Goal: Transaction & Acquisition: Purchase product/service

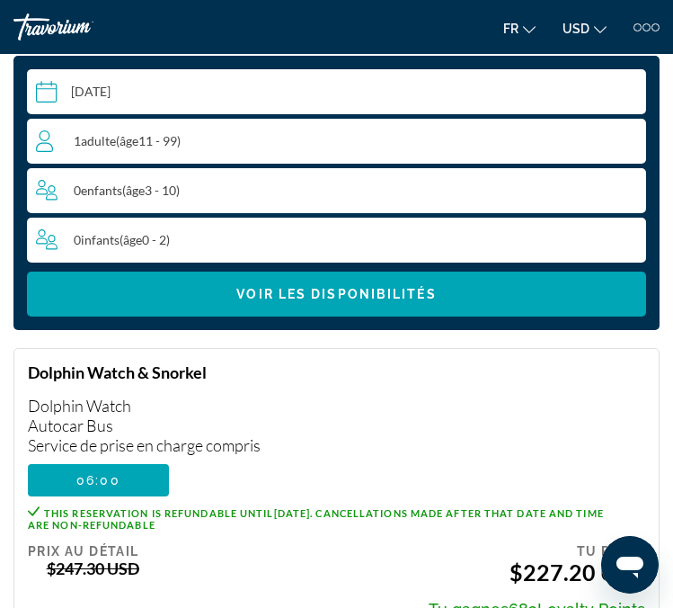
scroll to position [2651, 0]
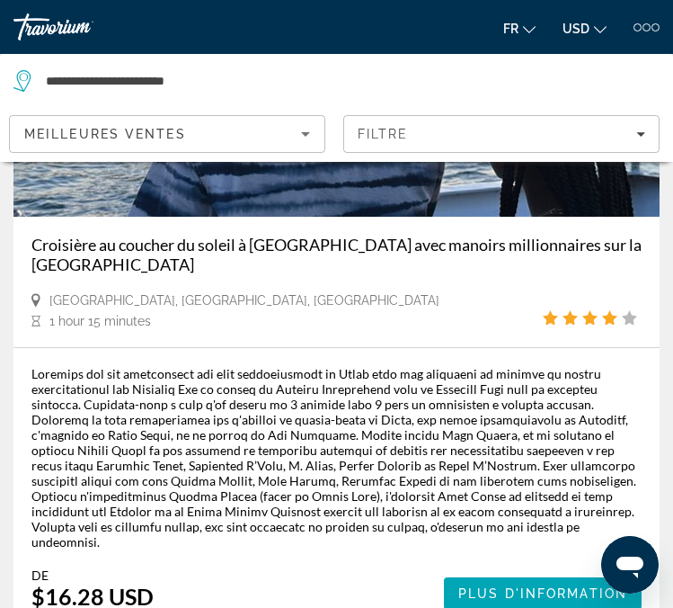
scroll to position [277, 0]
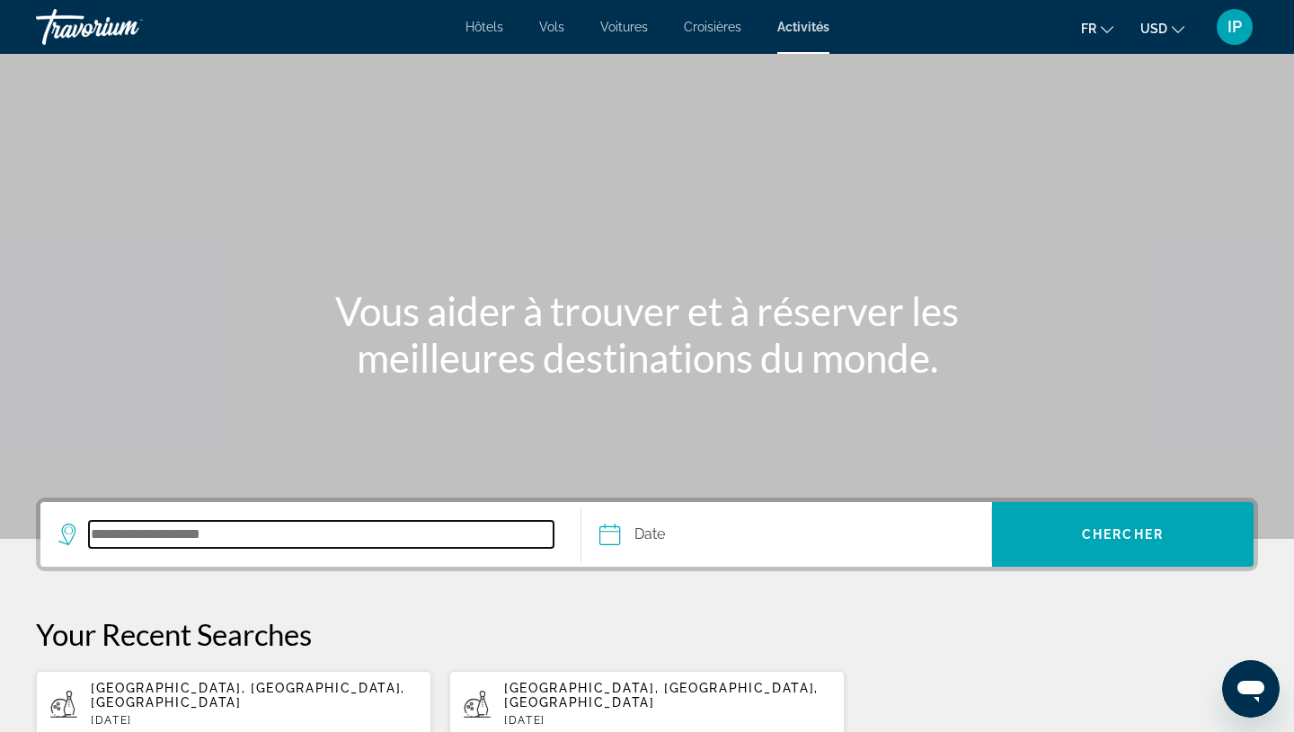
click at [474, 536] on input "Search destination" at bounding box center [321, 534] width 465 height 27
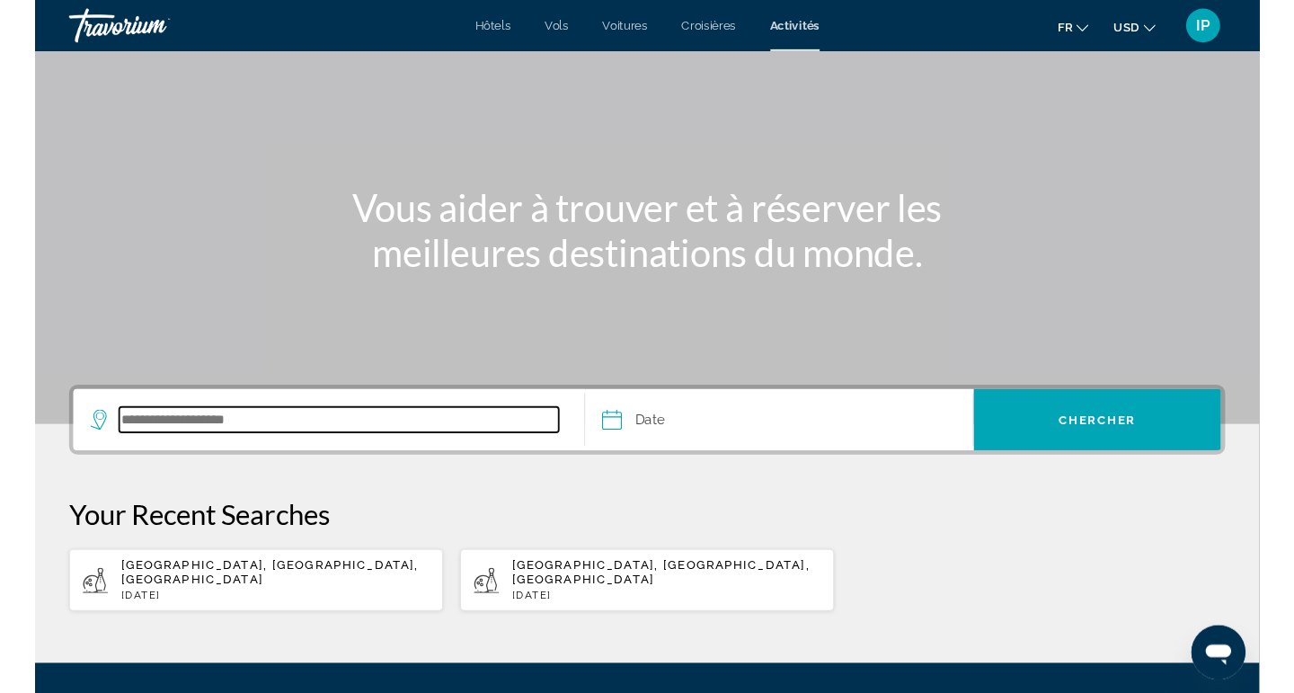
scroll to position [265, 0]
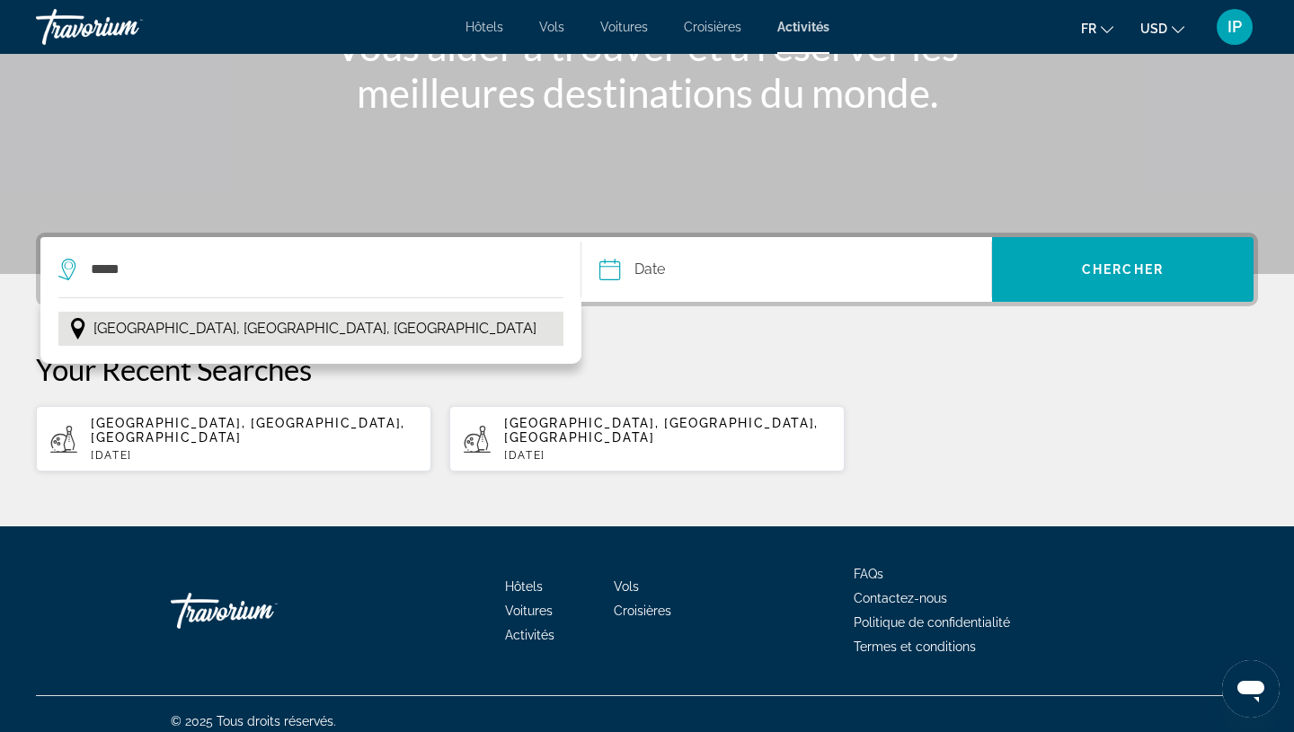
click at [350, 332] on button "[GEOGRAPHIC_DATA], [GEOGRAPHIC_DATA], [GEOGRAPHIC_DATA]" at bounding box center [310, 329] width 505 height 34
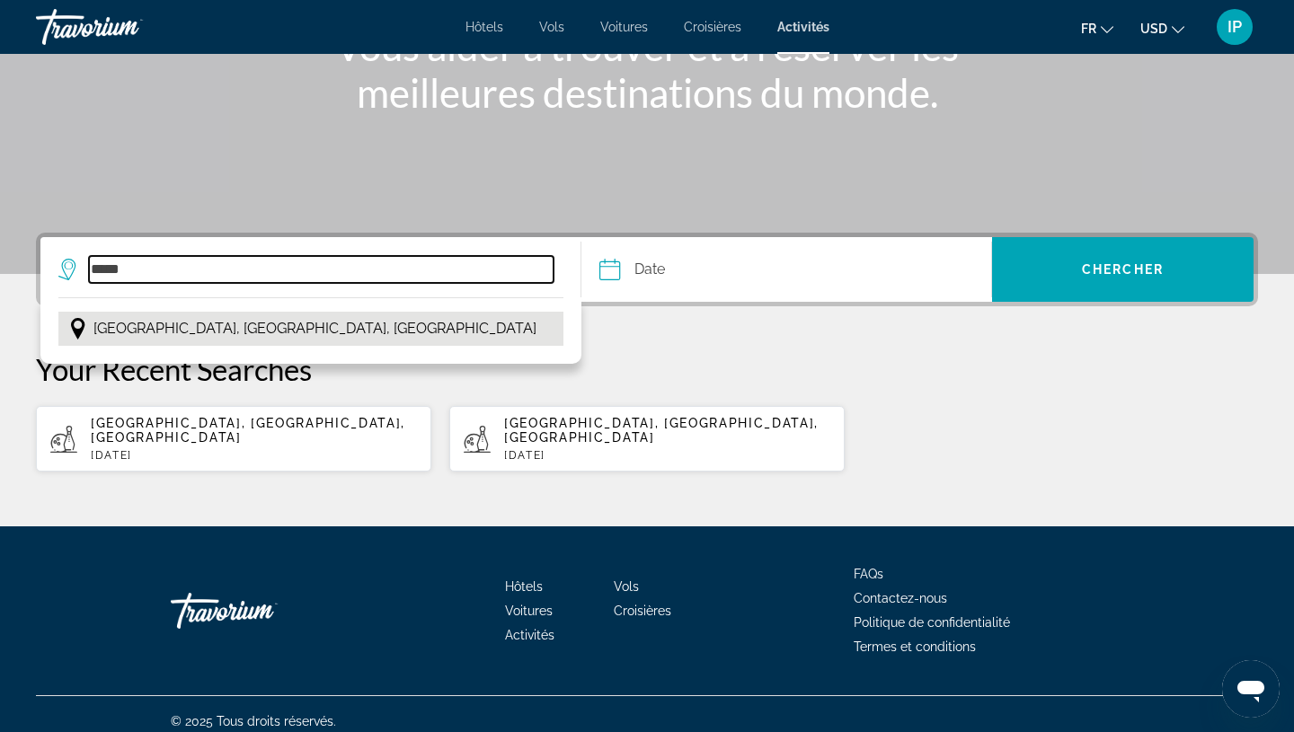
type input "**********"
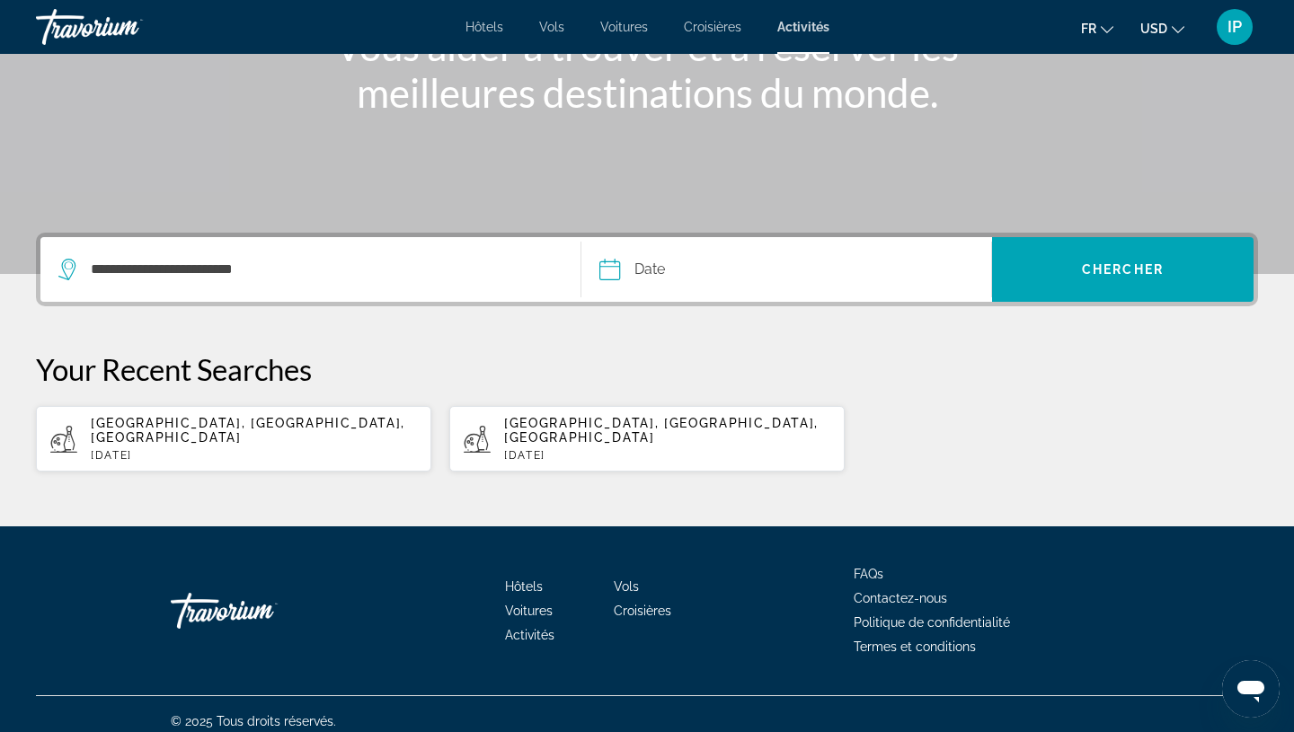
click at [672, 274] on input "Date" at bounding box center [696, 272] width 203 height 70
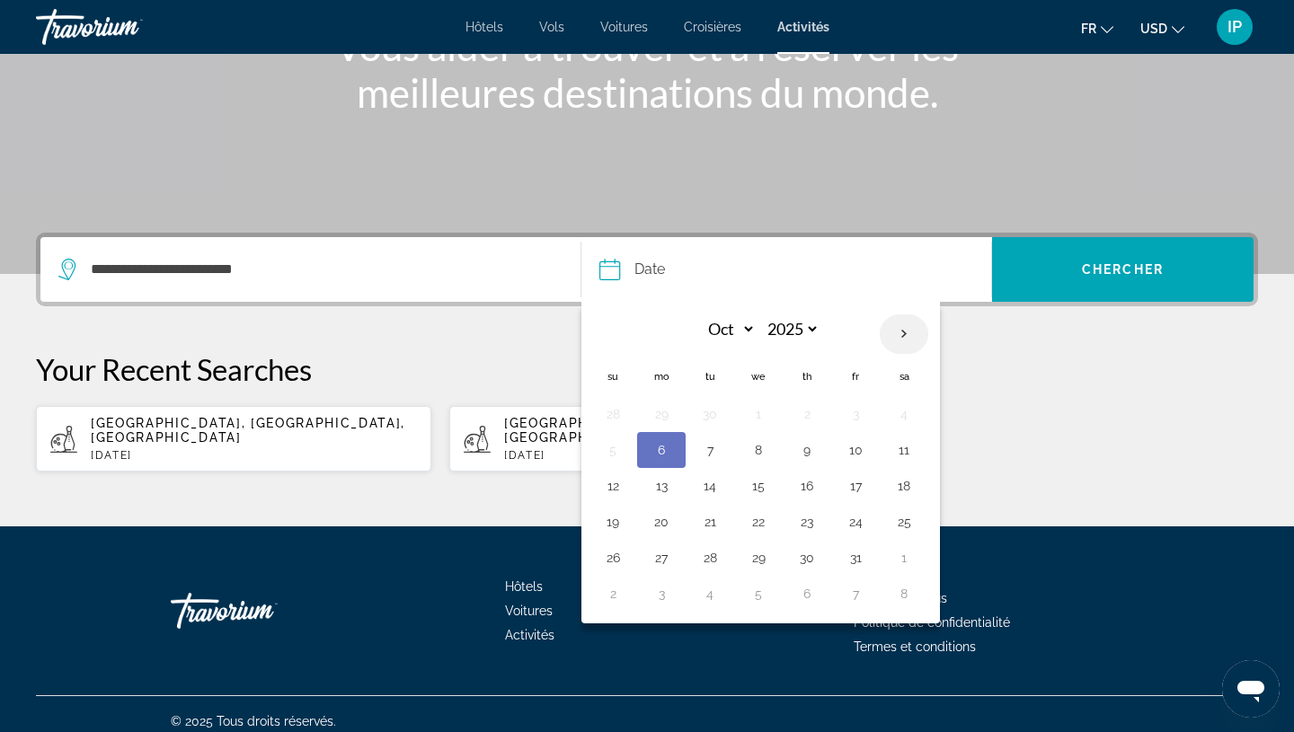
click at [672, 329] on th "Next month" at bounding box center [904, 335] width 49 height 40
select select "*"
select select "****"
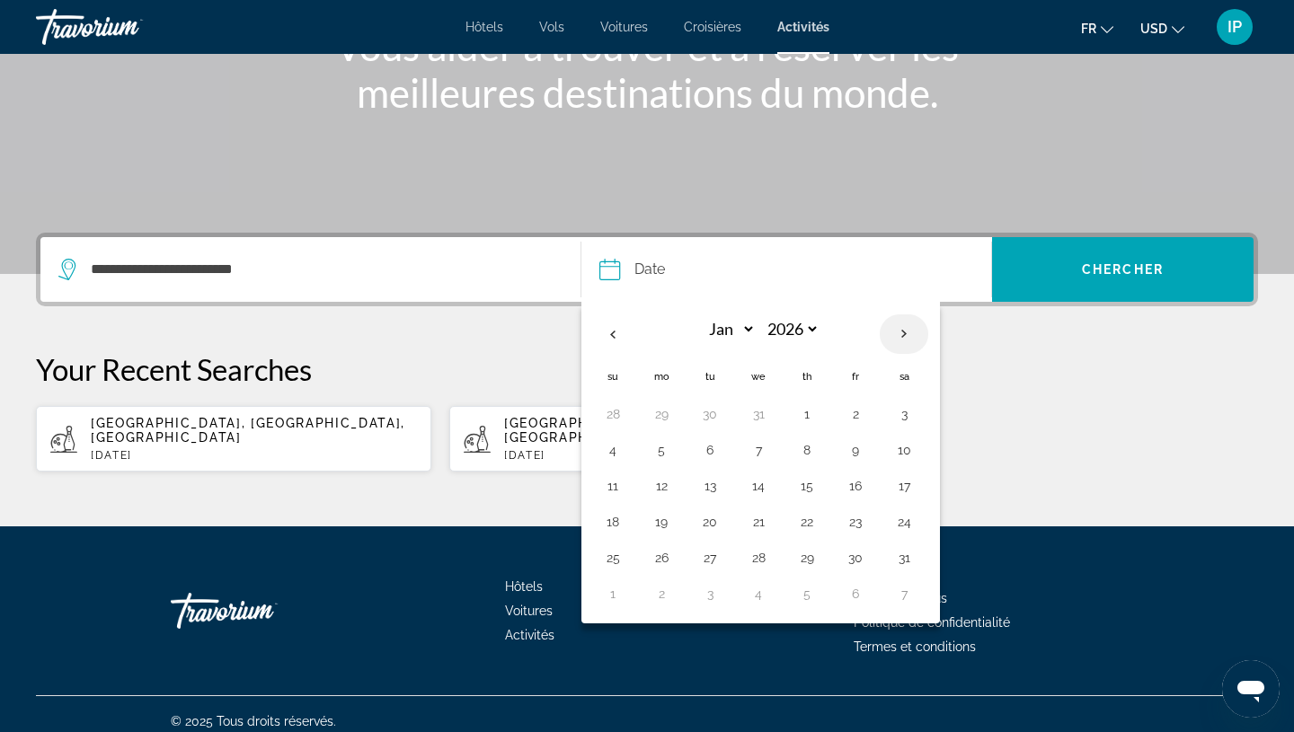
click at [672, 329] on th "Next month" at bounding box center [904, 335] width 49 height 40
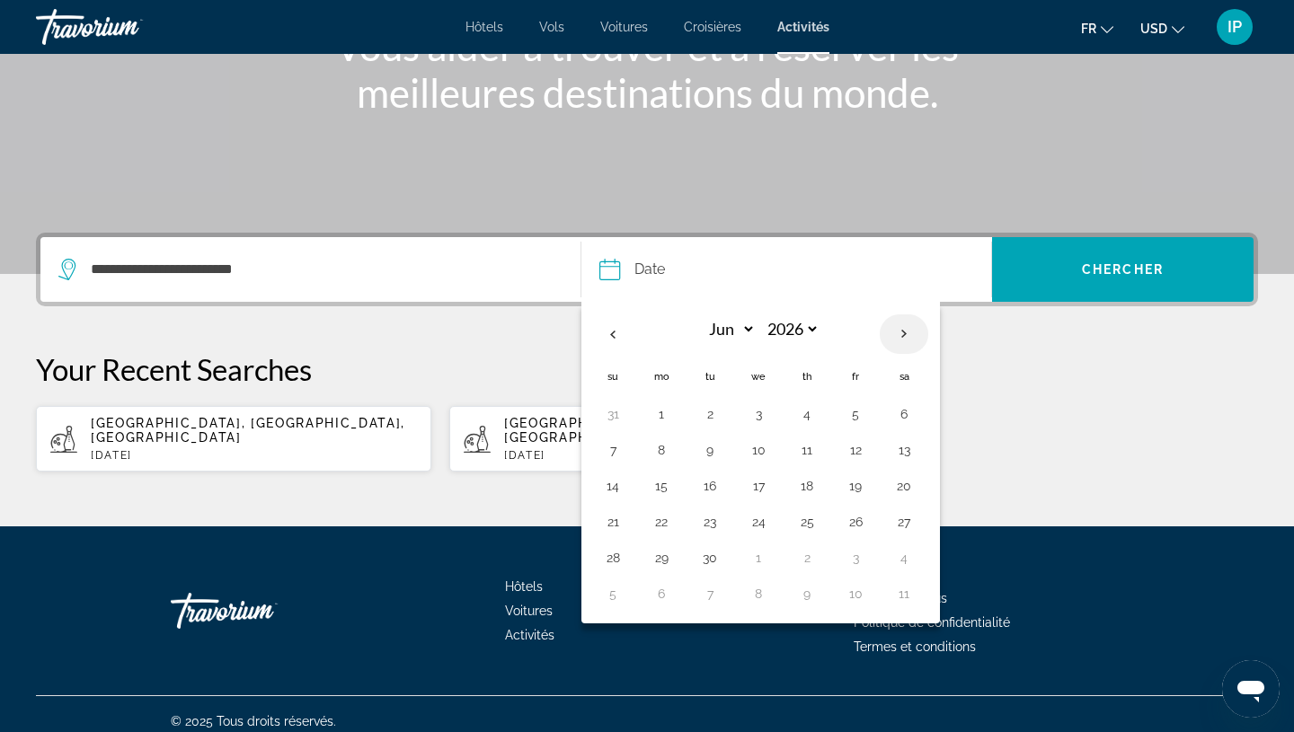
click at [672, 329] on th "Next month" at bounding box center [904, 335] width 49 height 40
select select "*"
click at [672, 522] on button "21" at bounding box center [710, 522] width 29 height 25
type input "**********"
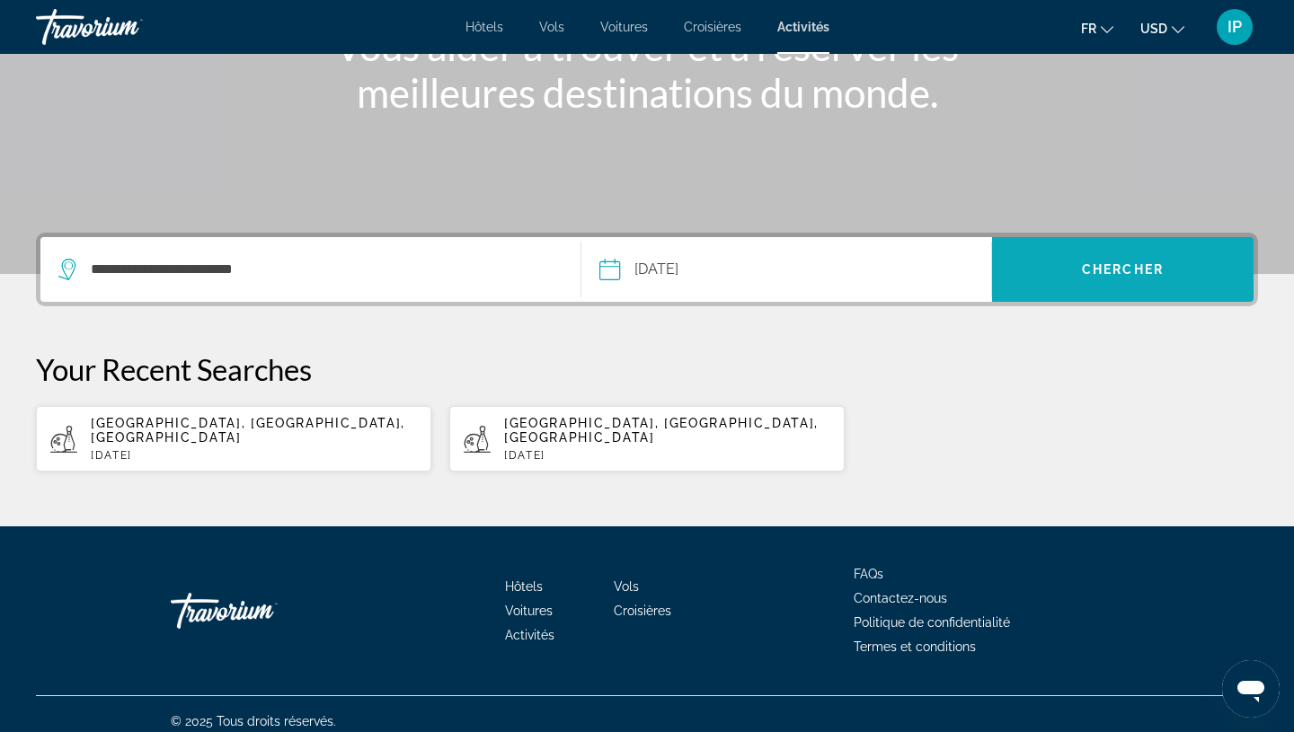
click at [672, 253] on span "Search" at bounding box center [1123, 269] width 262 height 43
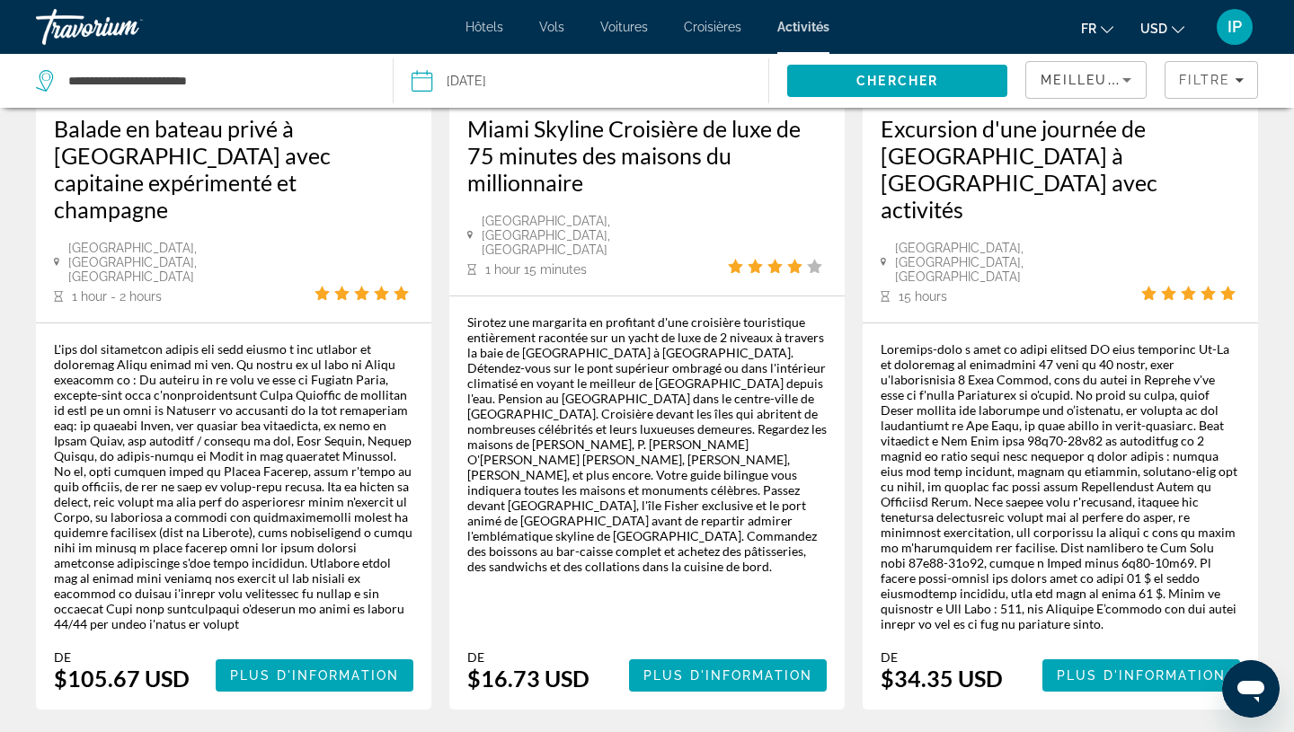
scroll to position [3142, 0]
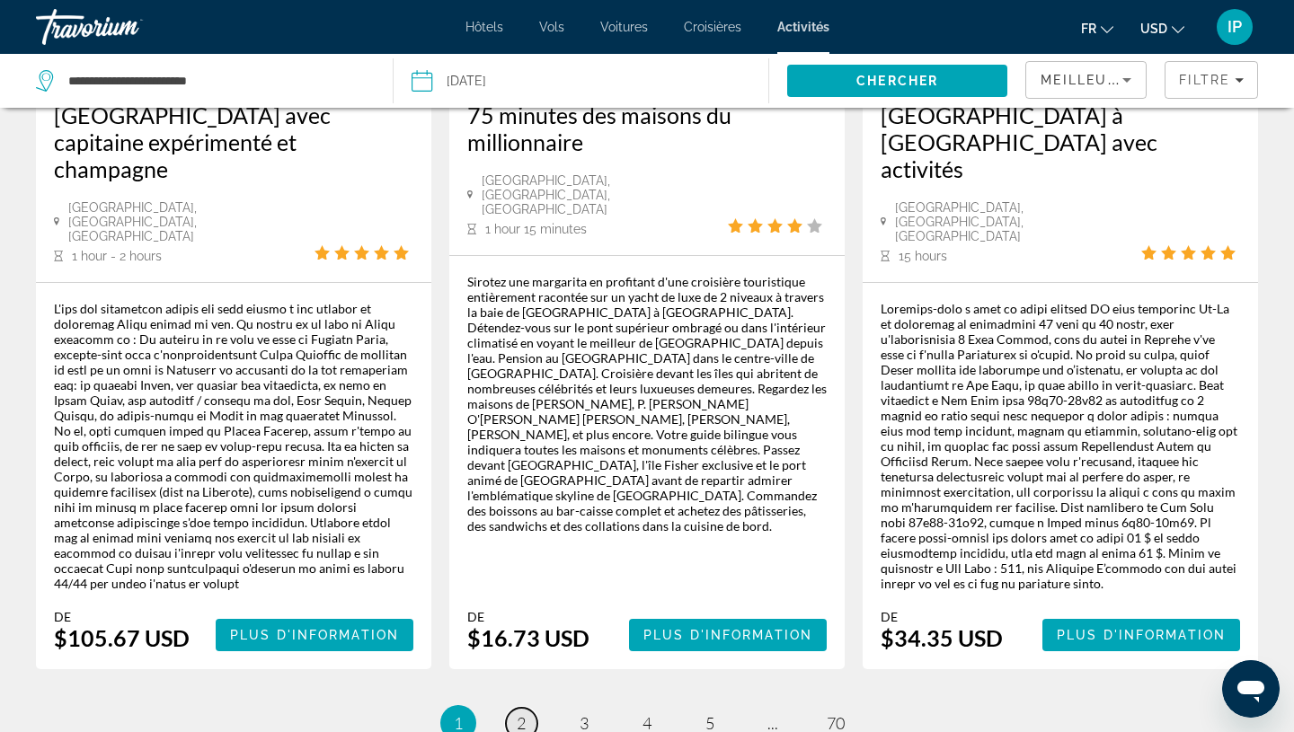
click at [527, 607] on link "page 2" at bounding box center [521, 723] width 31 height 31
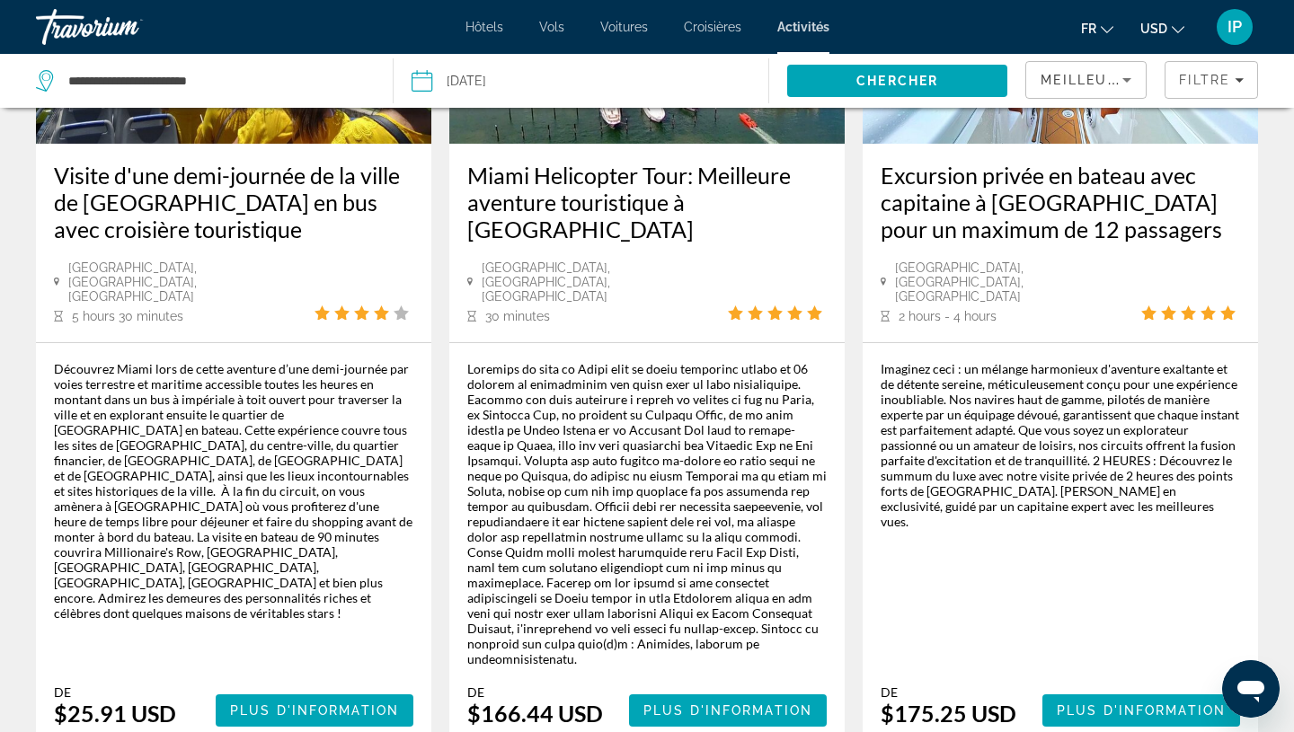
scroll to position [3073, 0]
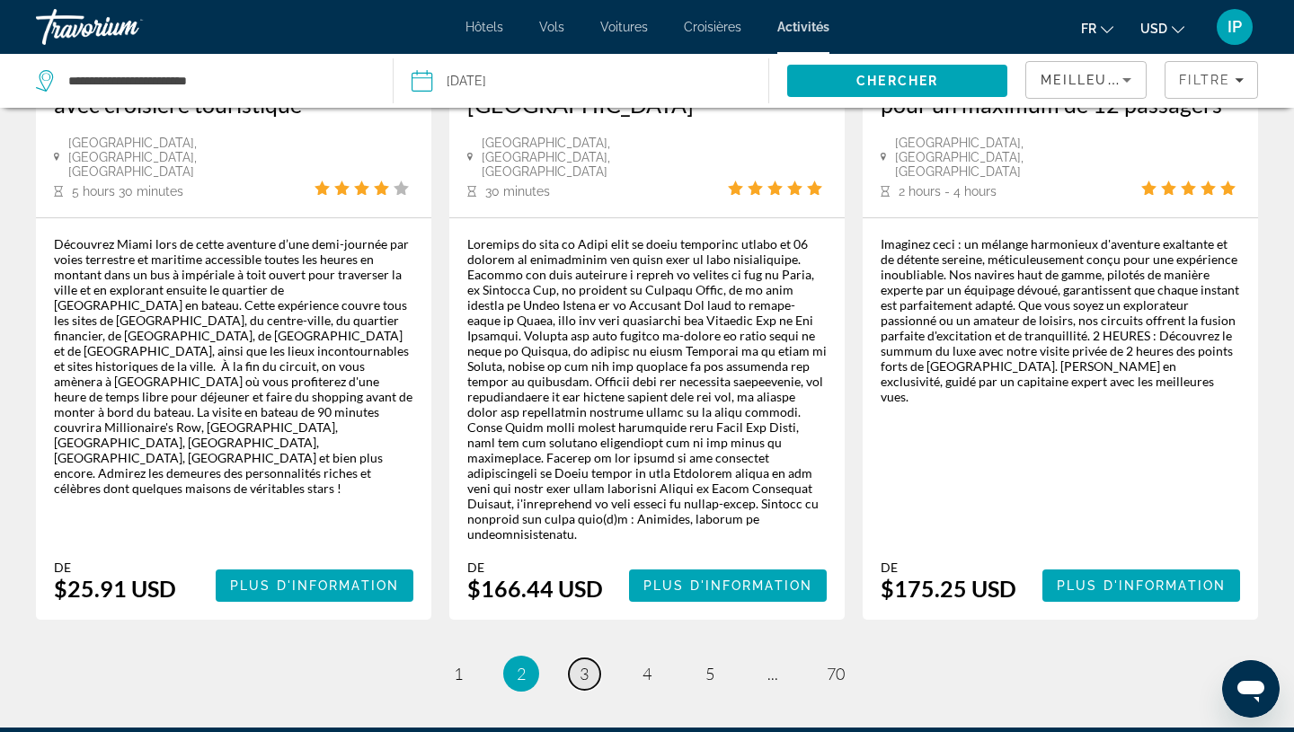
click at [591, 607] on link "page 3" at bounding box center [584, 674] width 31 height 31
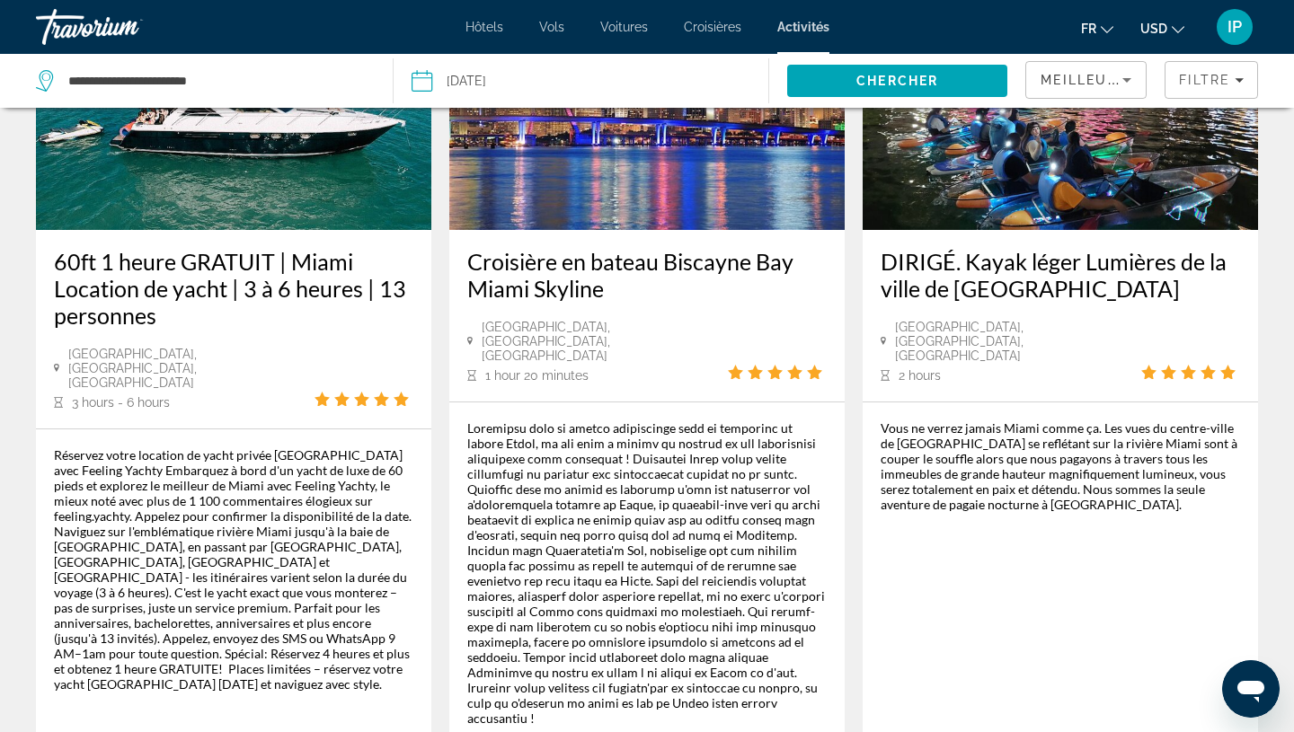
scroll to position [226, 0]
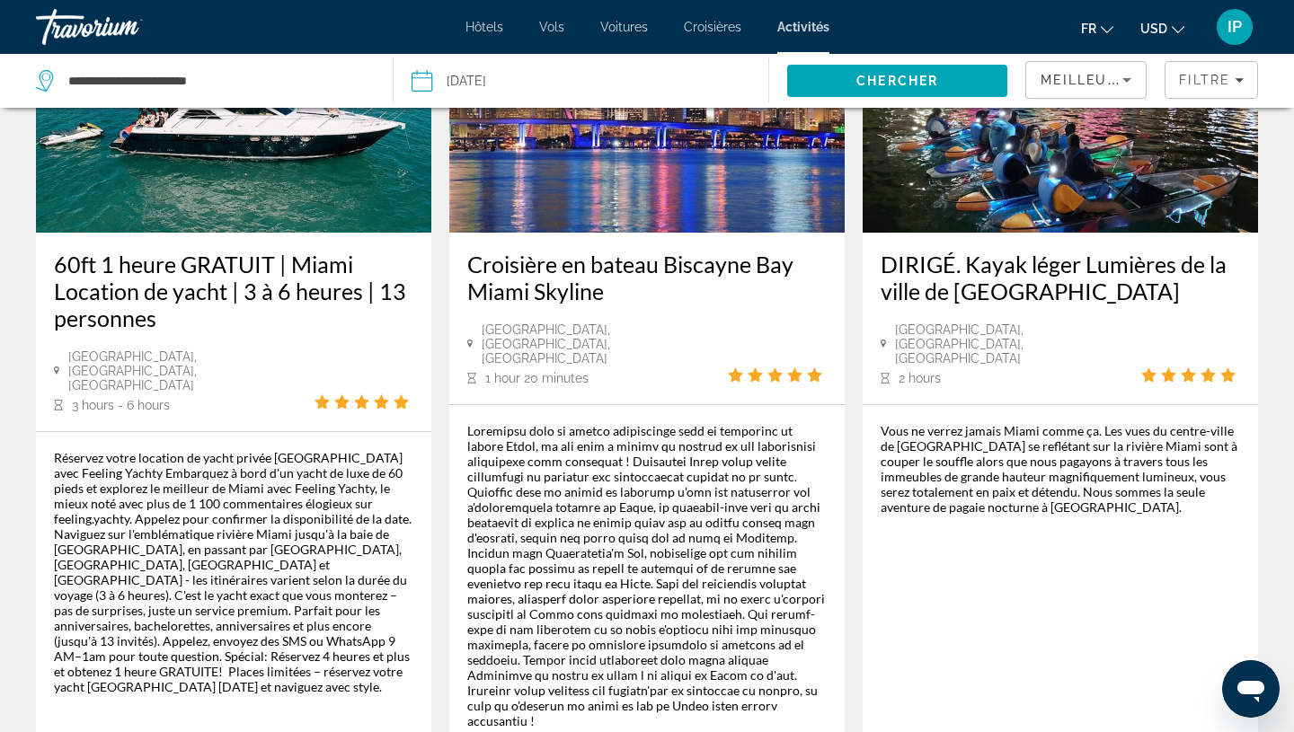
click at [569, 271] on h3 "Croisière en bateau Biscayne Bay Miami Skyline" at bounding box center [646, 278] width 359 height 54
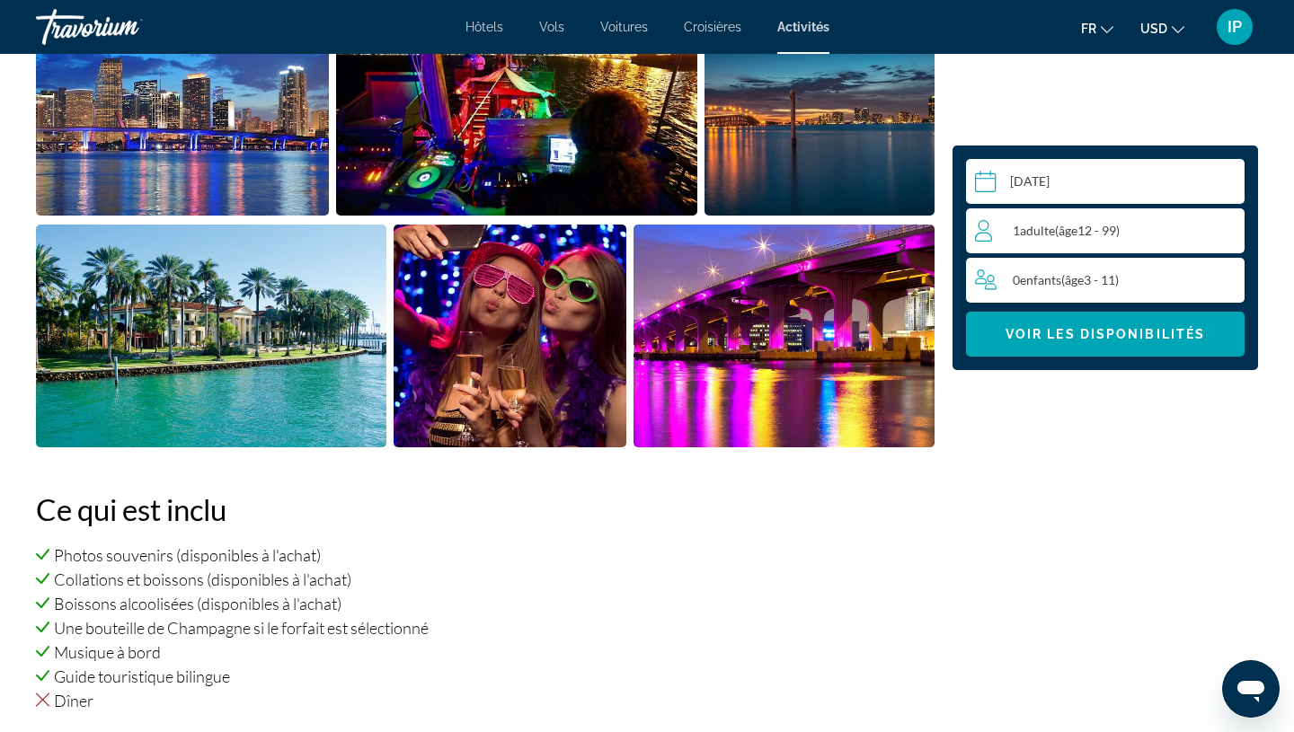
scroll to position [935, 0]
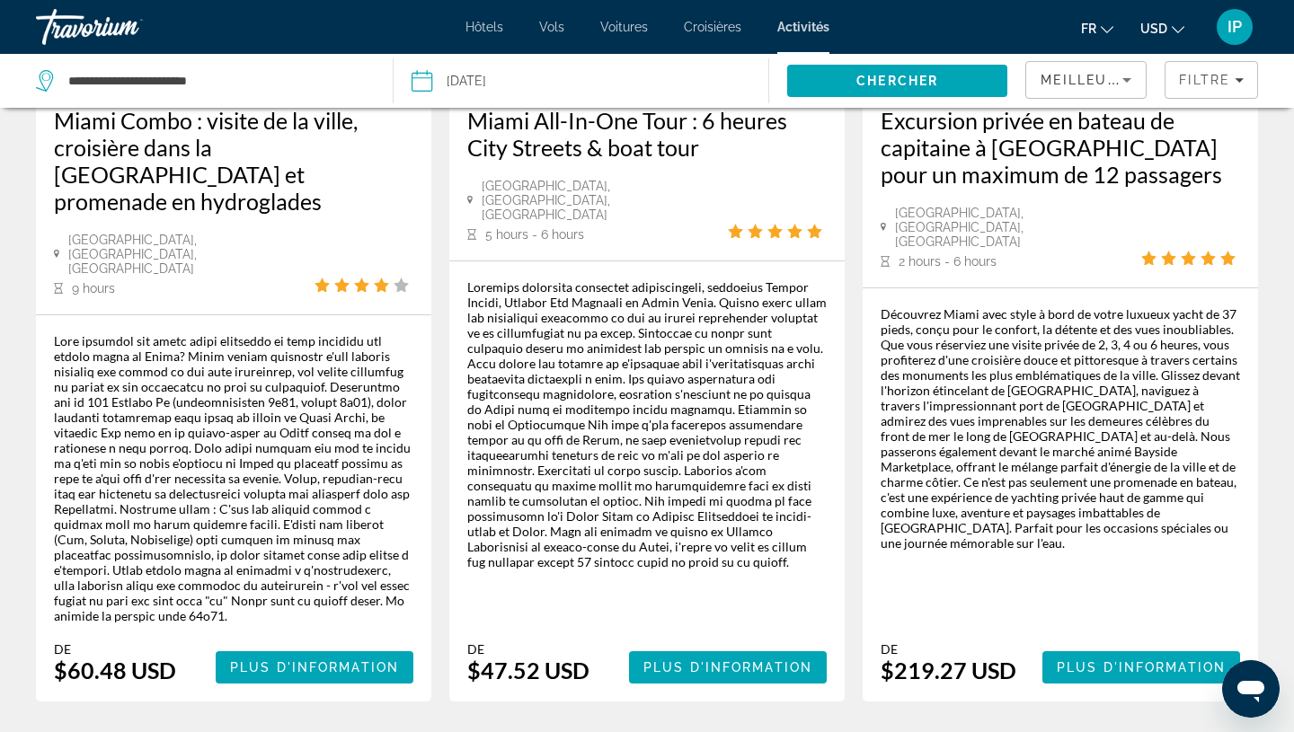
scroll to position [3191, 0]
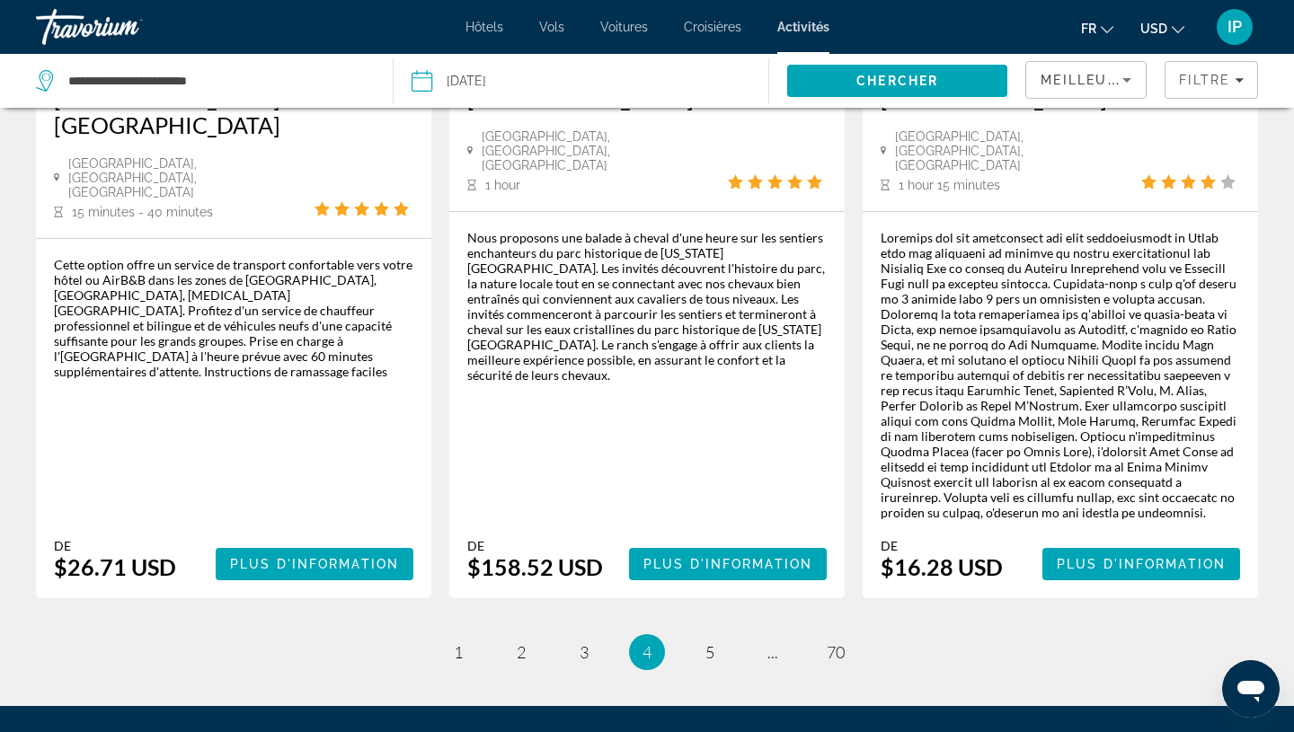
scroll to position [3182, 0]
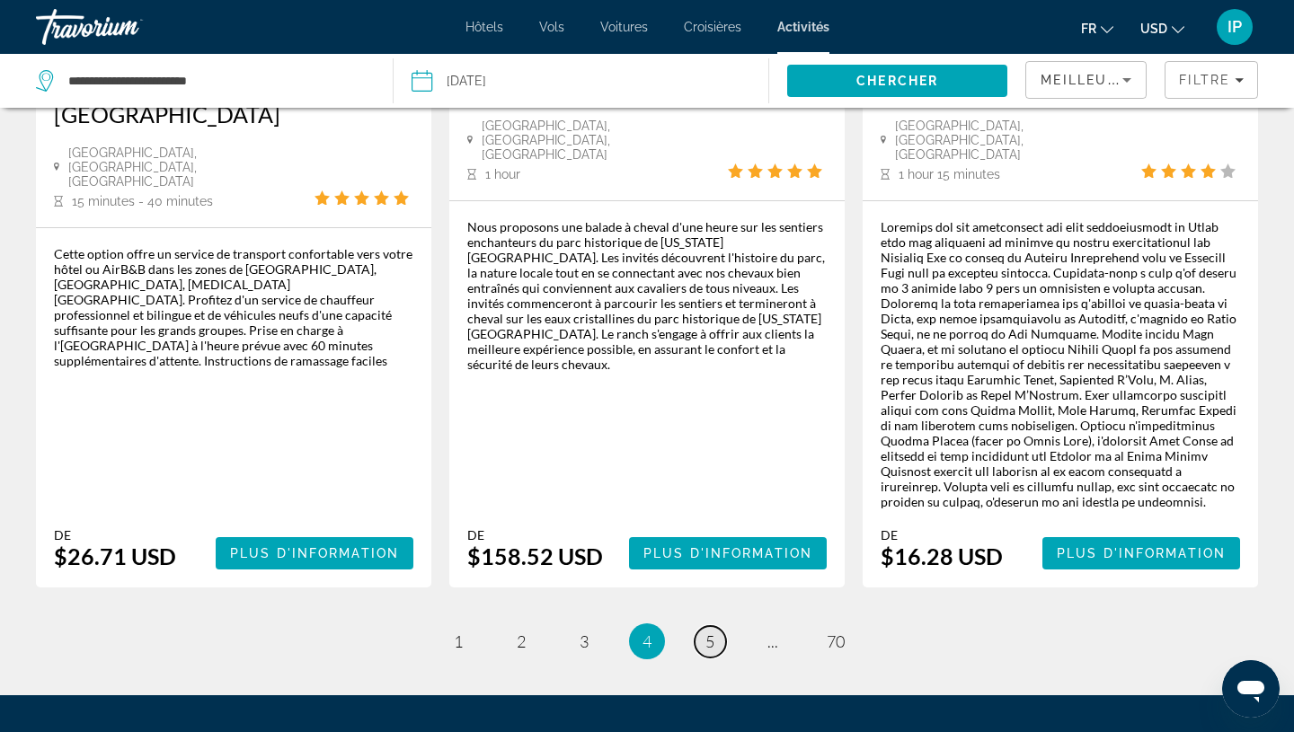
click at [672, 607] on span "5" at bounding box center [710, 642] width 9 height 20
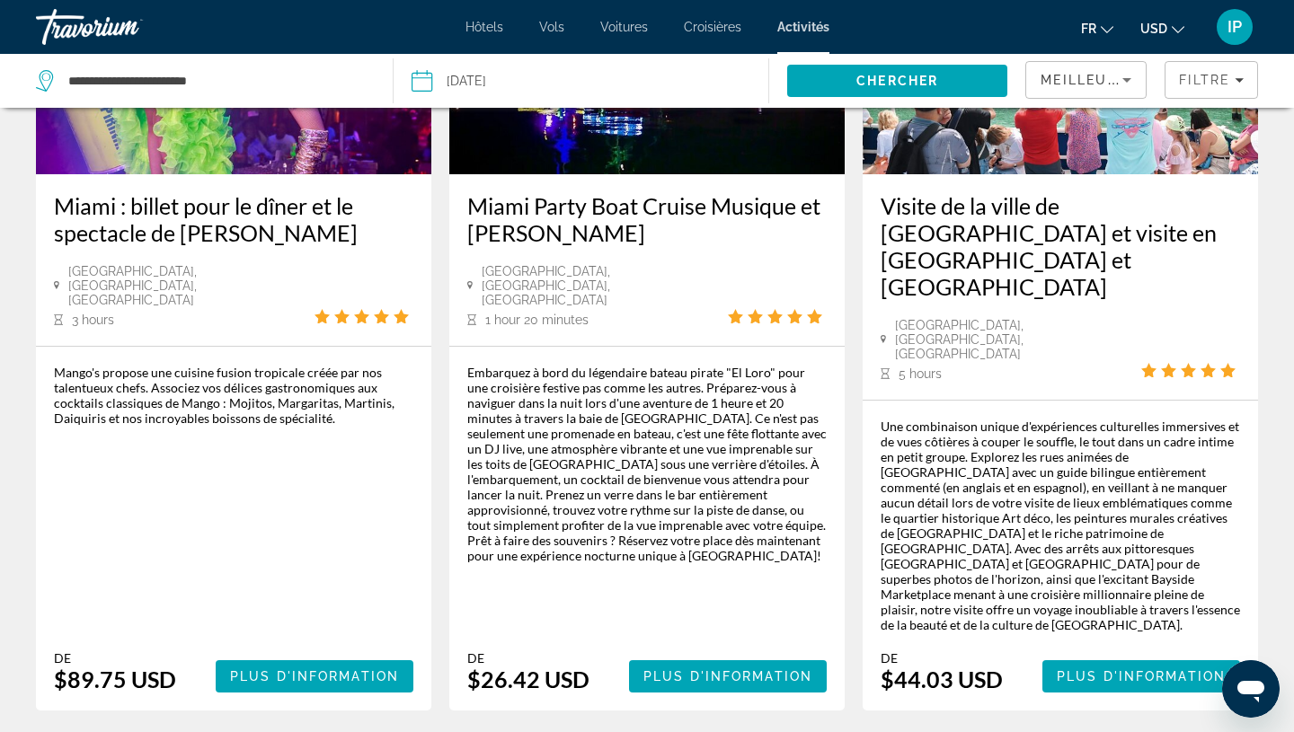
scroll to position [3050, 0]
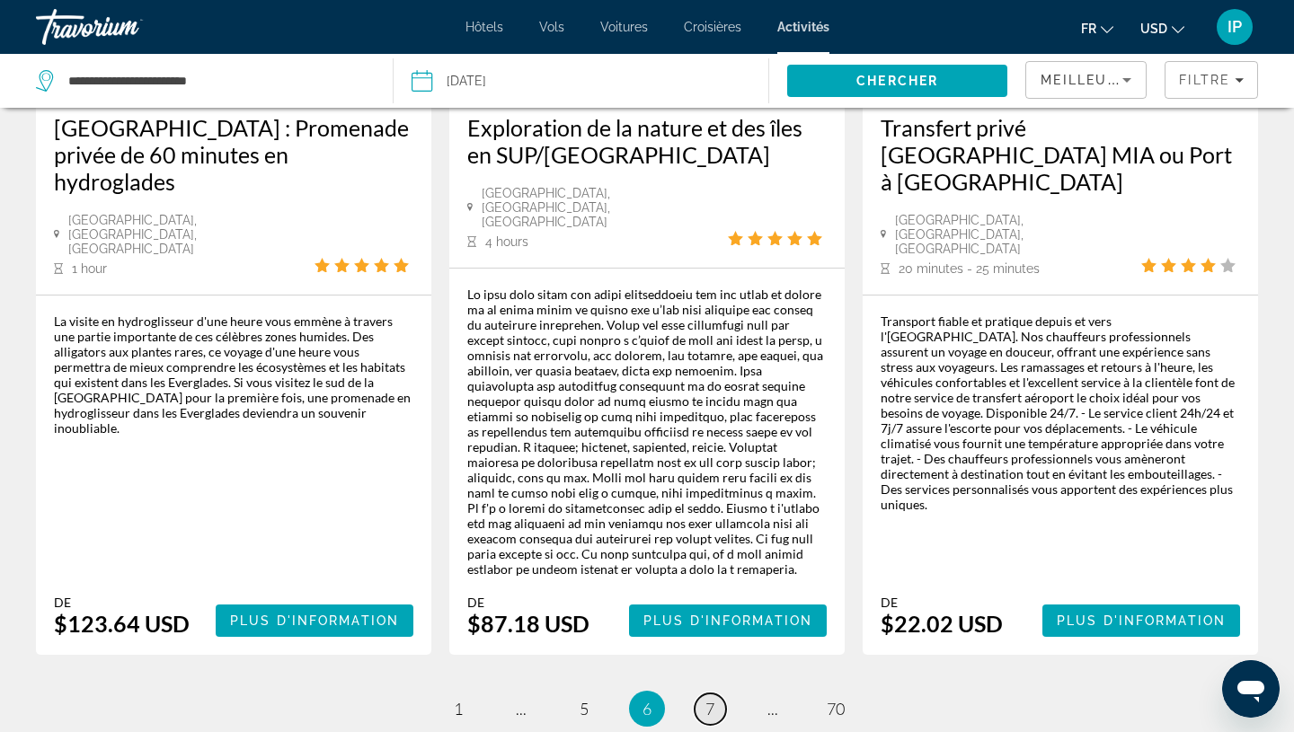
scroll to position [3061, 0]
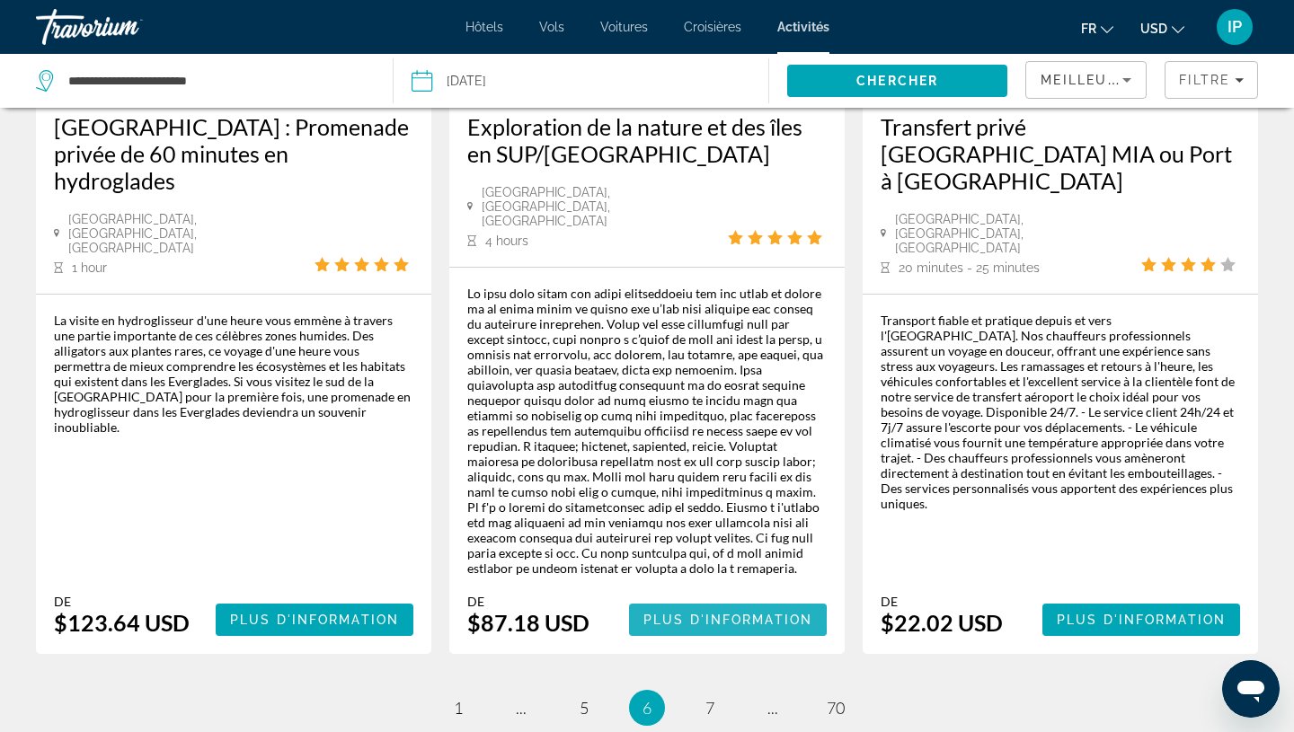
click at [672, 607] on span "Plus d'information" at bounding box center [728, 620] width 169 height 14
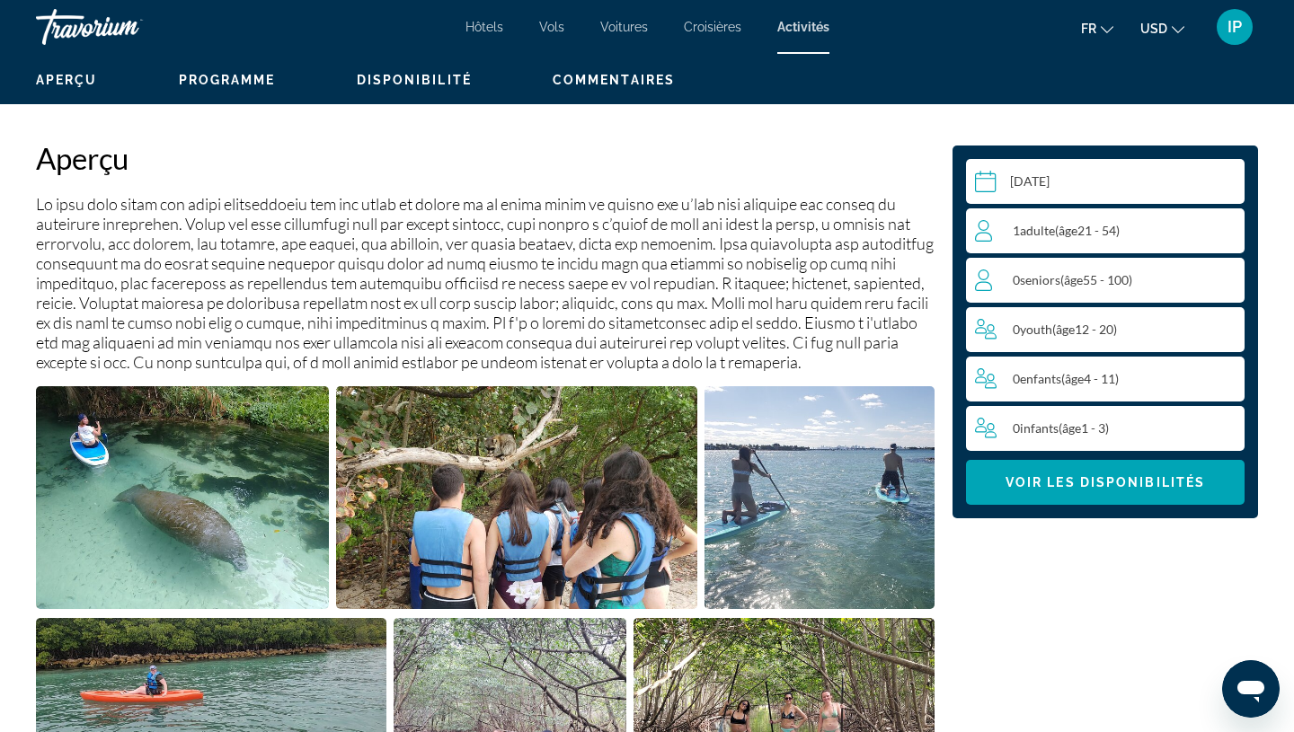
scroll to position [544, 0]
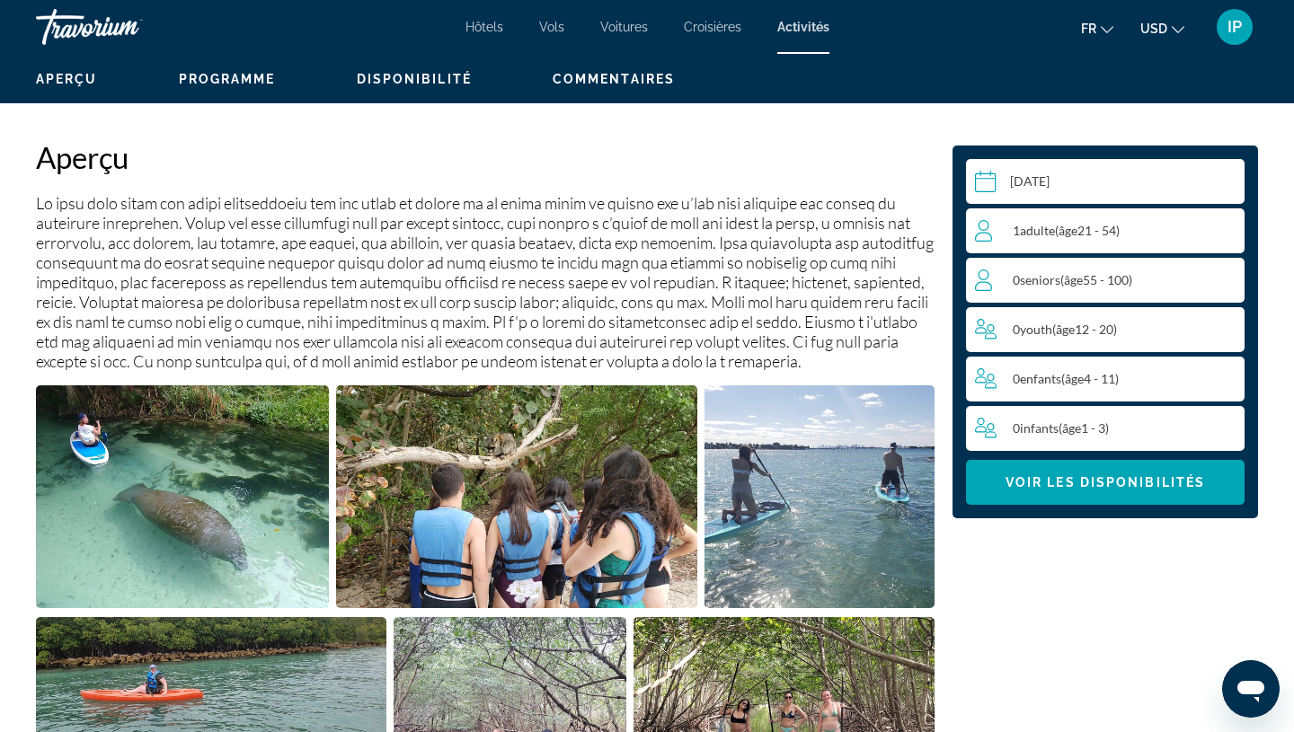
click at [672, 235] on span "( âge 21 - 54)" at bounding box center [1087, 230] width 65 height 15
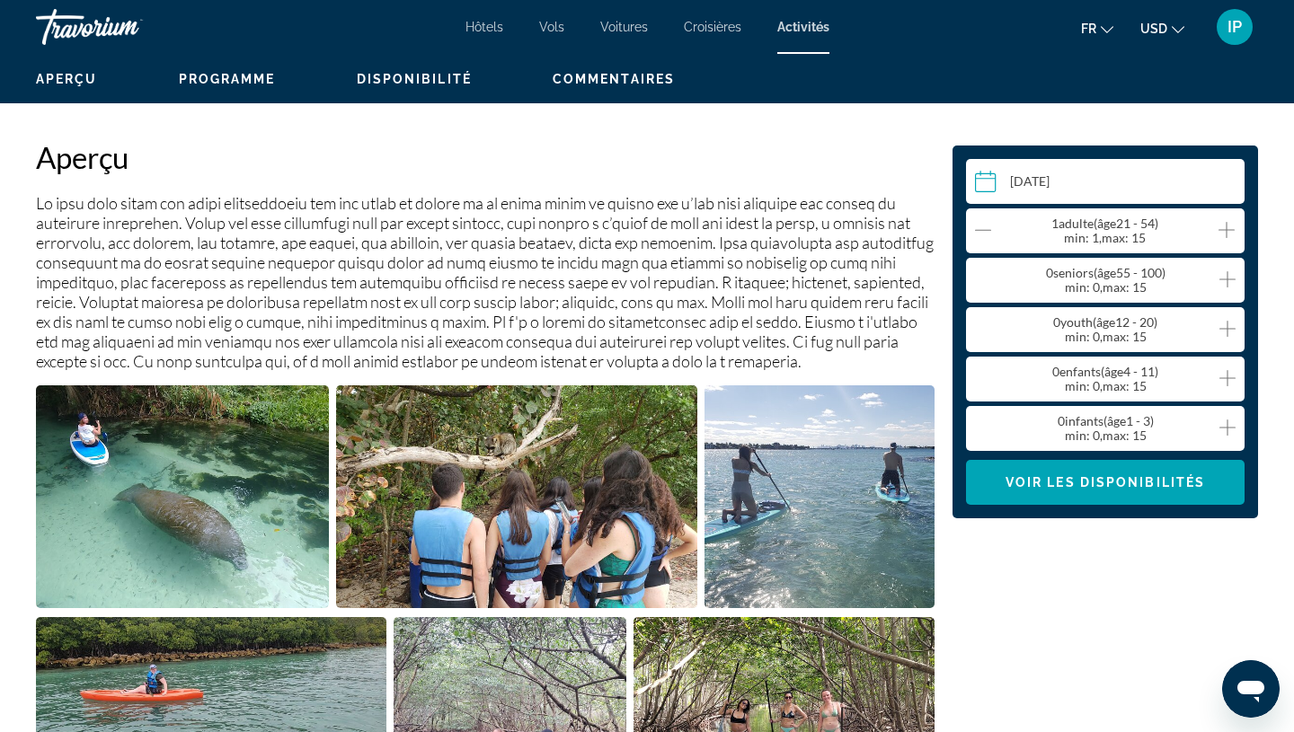
click at [672, 226] on div "1 Adulte Adultes ( âge 21 - 54) min : 1, max : 15" at bounding box center [1109, 231] width 269 height 29
click at [672, 226] on icon "Increment adults" at bounding box center [1227, 230] width 16 height 22
click at [672, 475] on span "Voir les disponibilités" at bounding box center [1106, 482] width 200 height 14
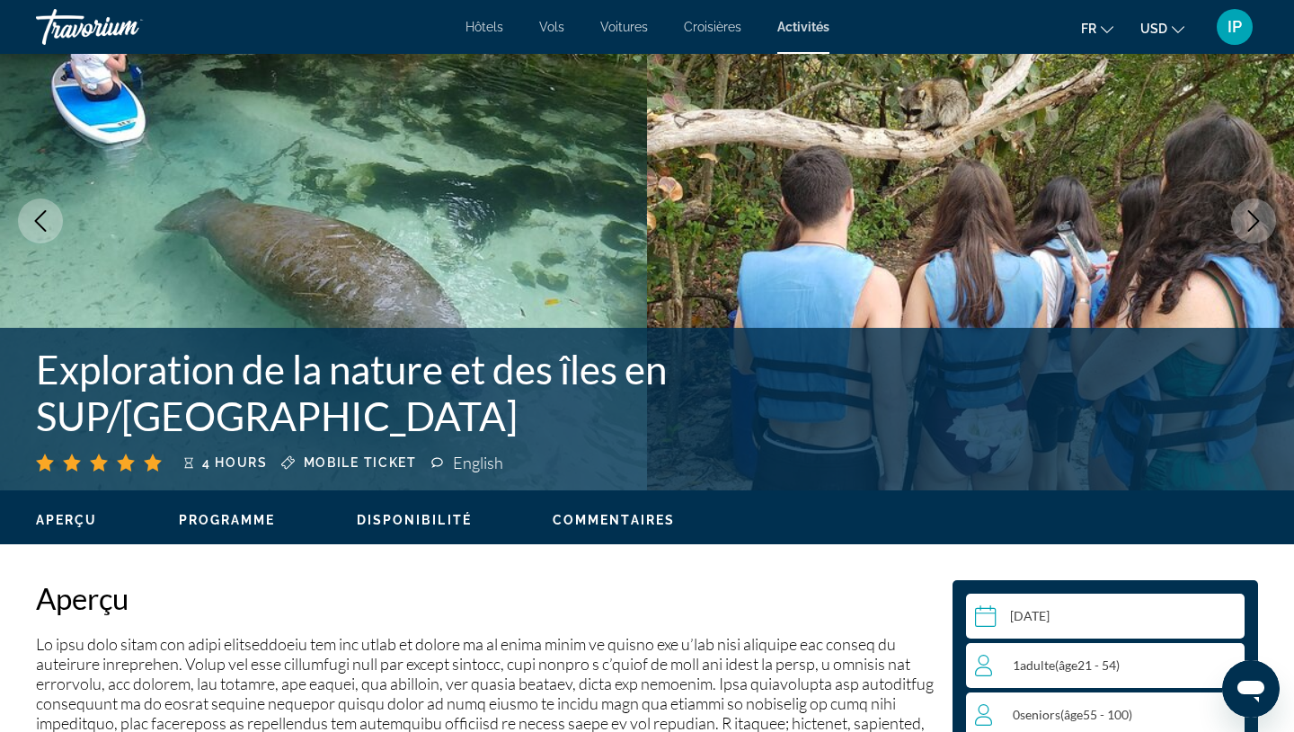
scroll to position [0, 0]
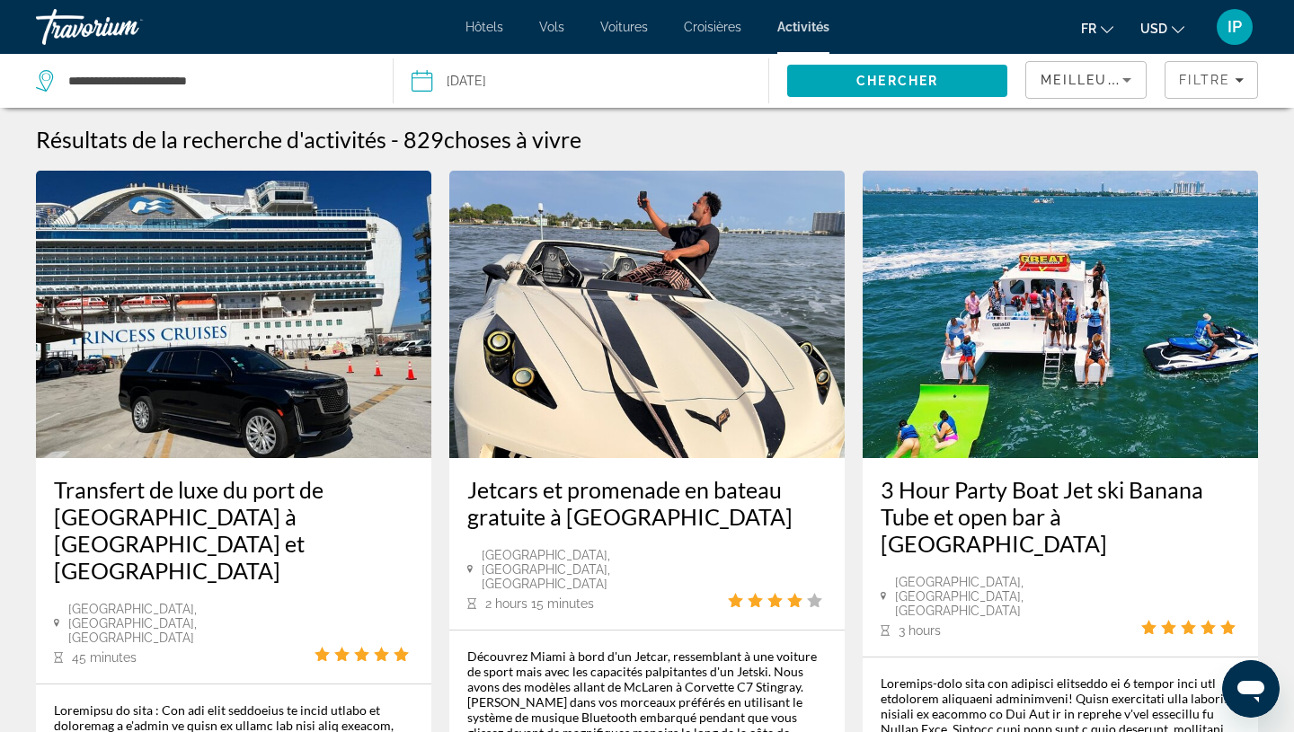
click at [272, 102] on div "**********" at bounding box center [205, 81] width 339 height 54
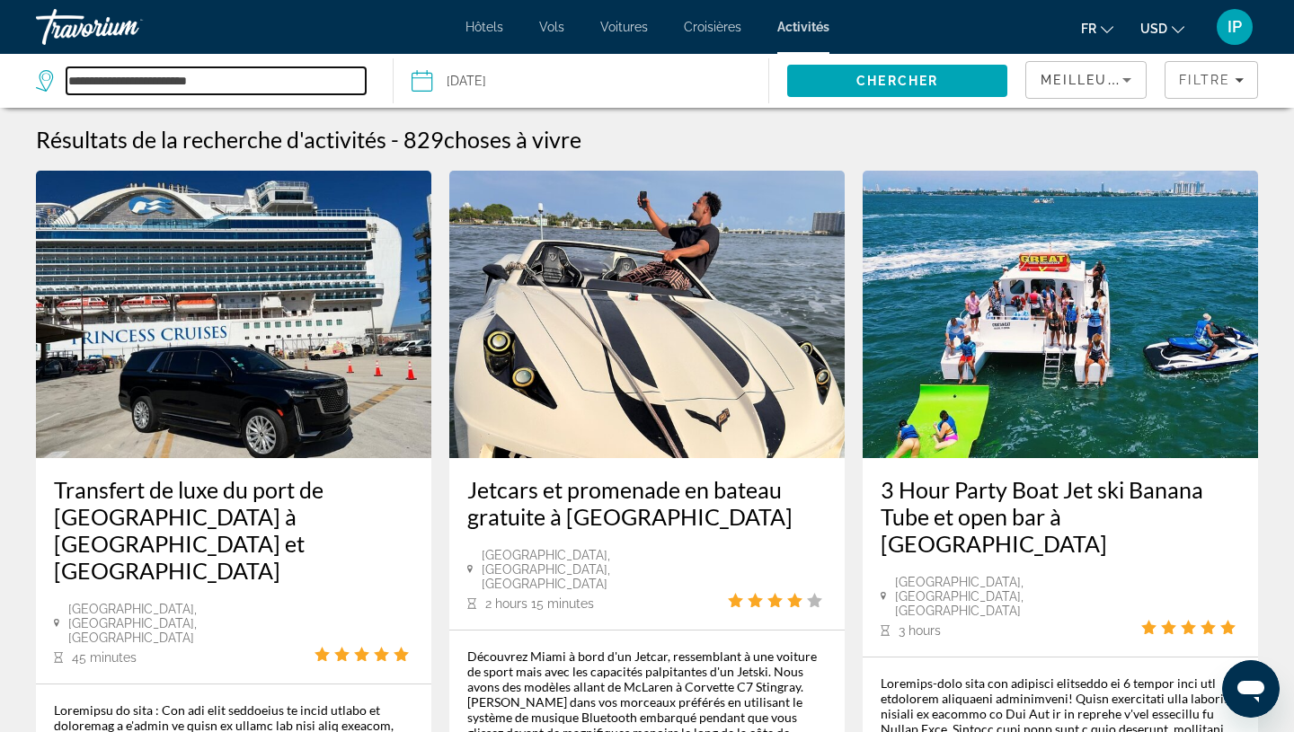
click at [266, 86] on input "**********" at bounding box center [216, 80] width 299 height 27
drag, startPoint x: 264, startPoint y: 86, endPoint x: 73, endPoint y: 76, distance: 191.7
click at [73, 76] on input "**********" at bounding box center [216, 80] width 299 height 27
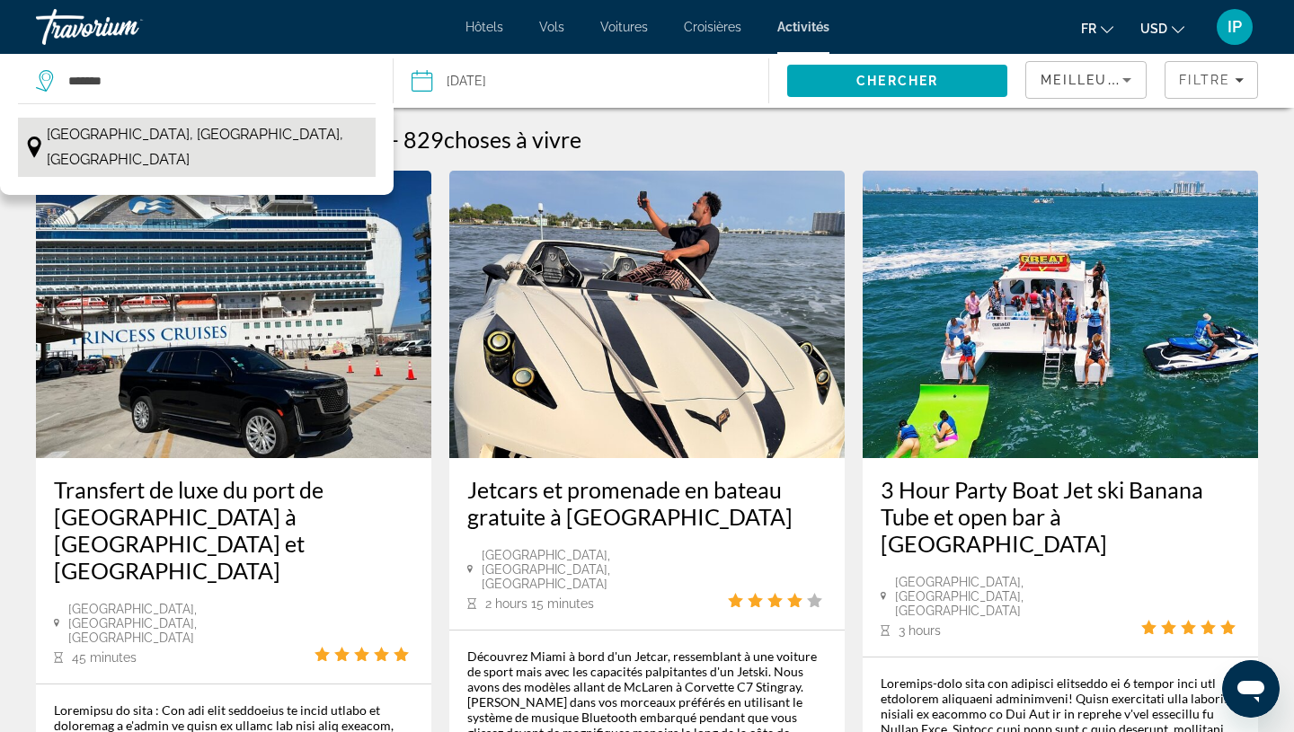
click at [199, 130] on span "[GEOGRAPHIC_DATA], [GEOGRAPHIC_DATA], [GEOGRAPHIC_DATA]" at bounding box center [207, 147] width 320 height 50
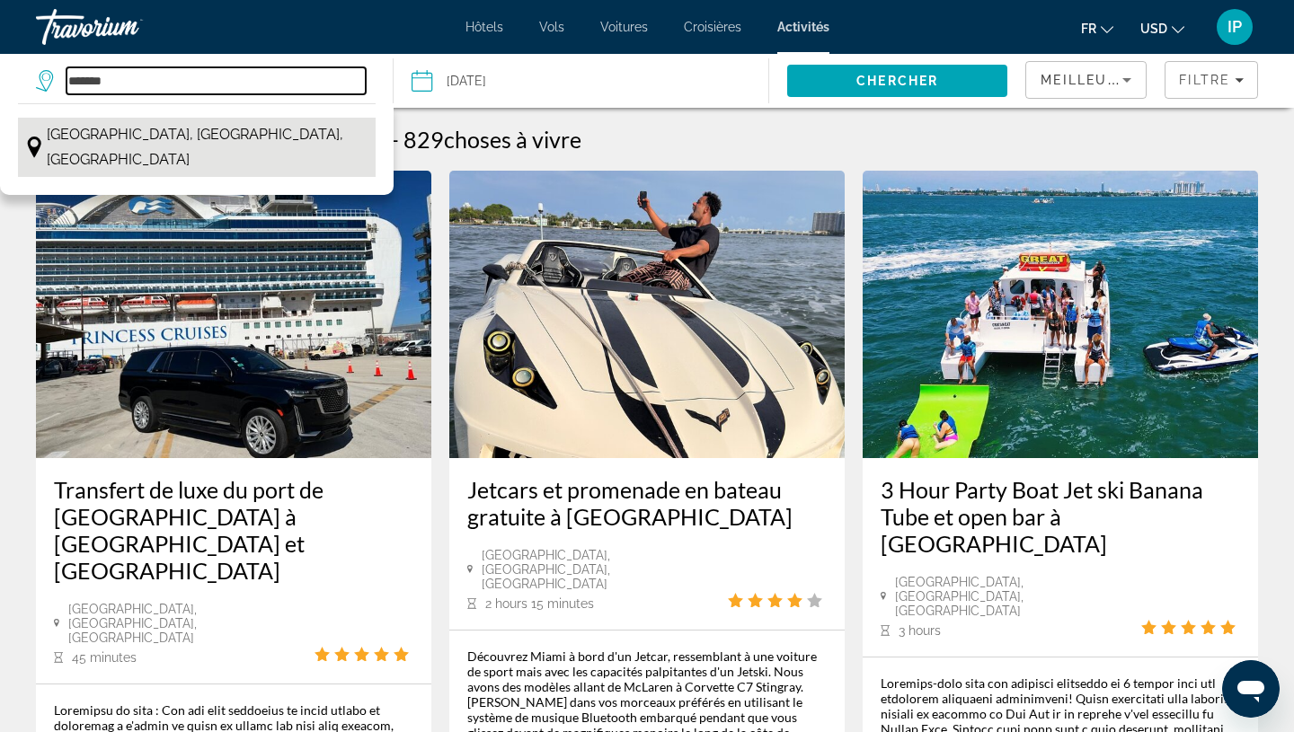
type input "**********"
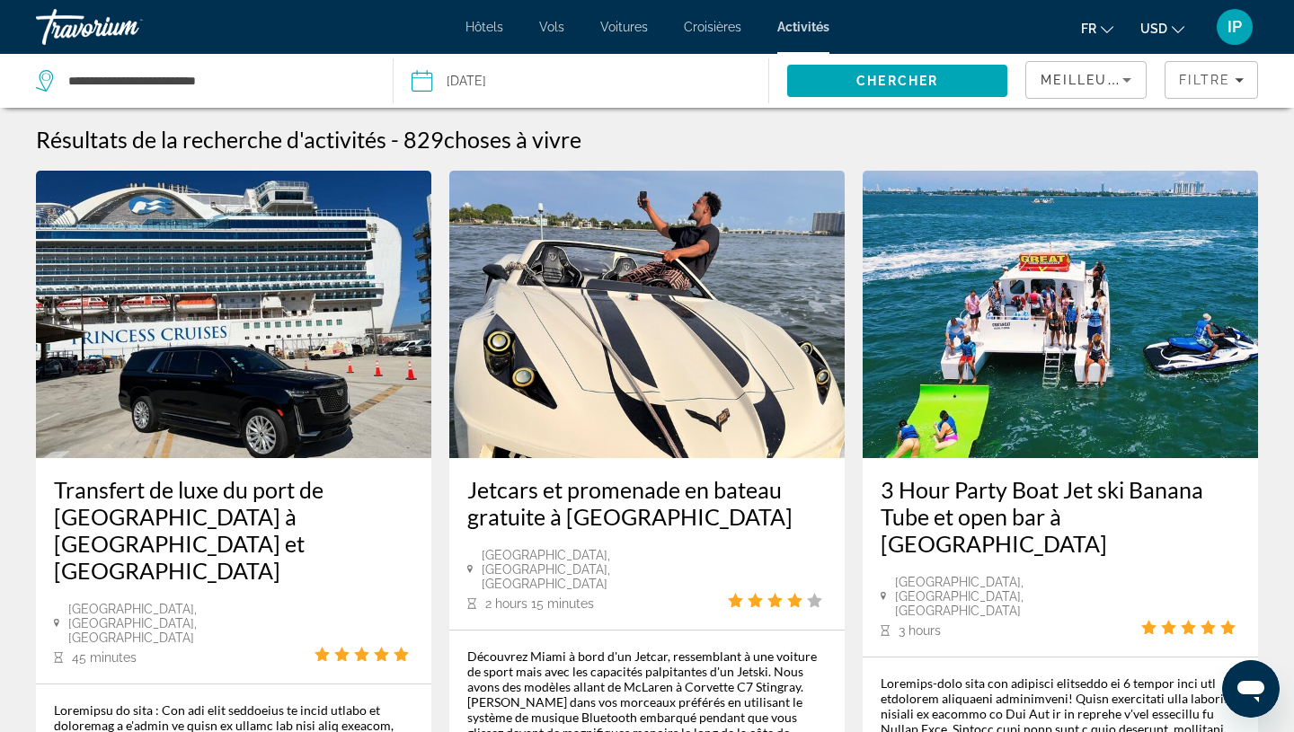
click at [653, 90] on button "Date [DATE] Navigation placeholder Oct *** *** *** *** *** *** *** *** *** *** …" at bounding box center [590, 81] width 357 height 54
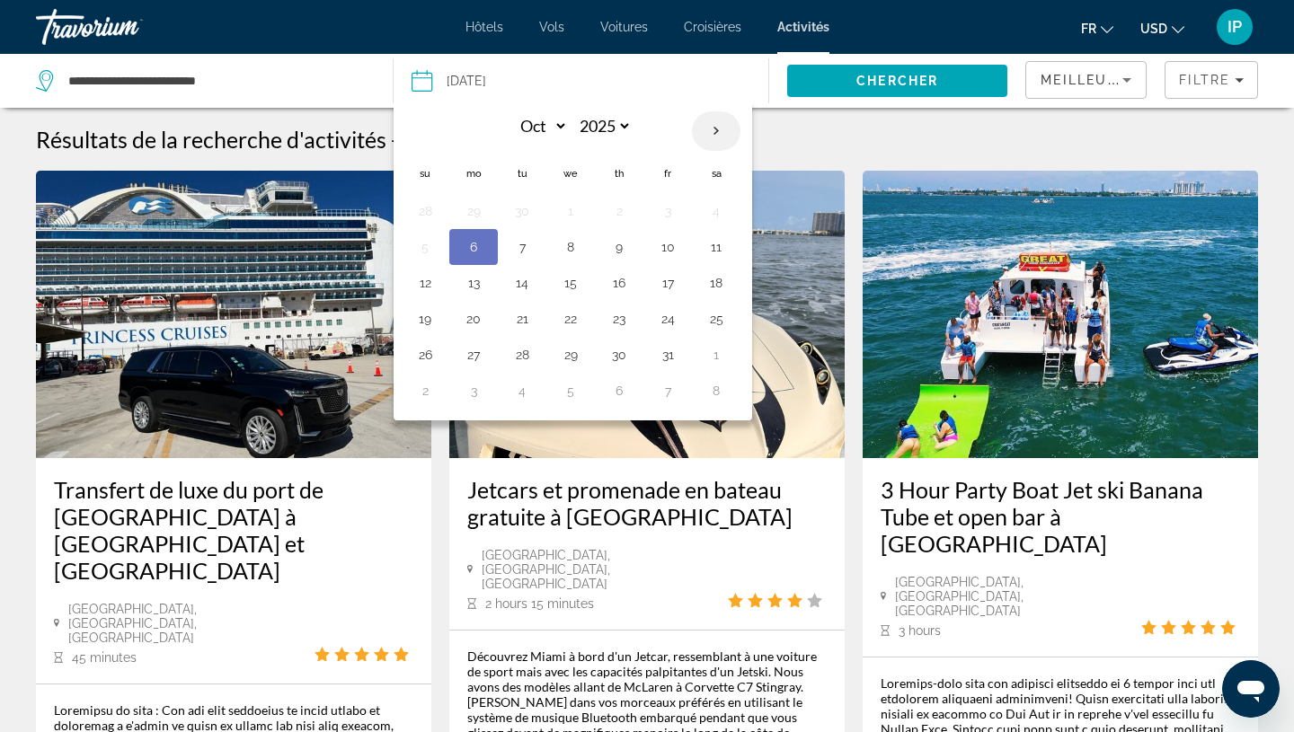
click at [672, 132] on th "Next month" at bounding box center [716, 131] width 49 height 40
select select "*"
select select "****"
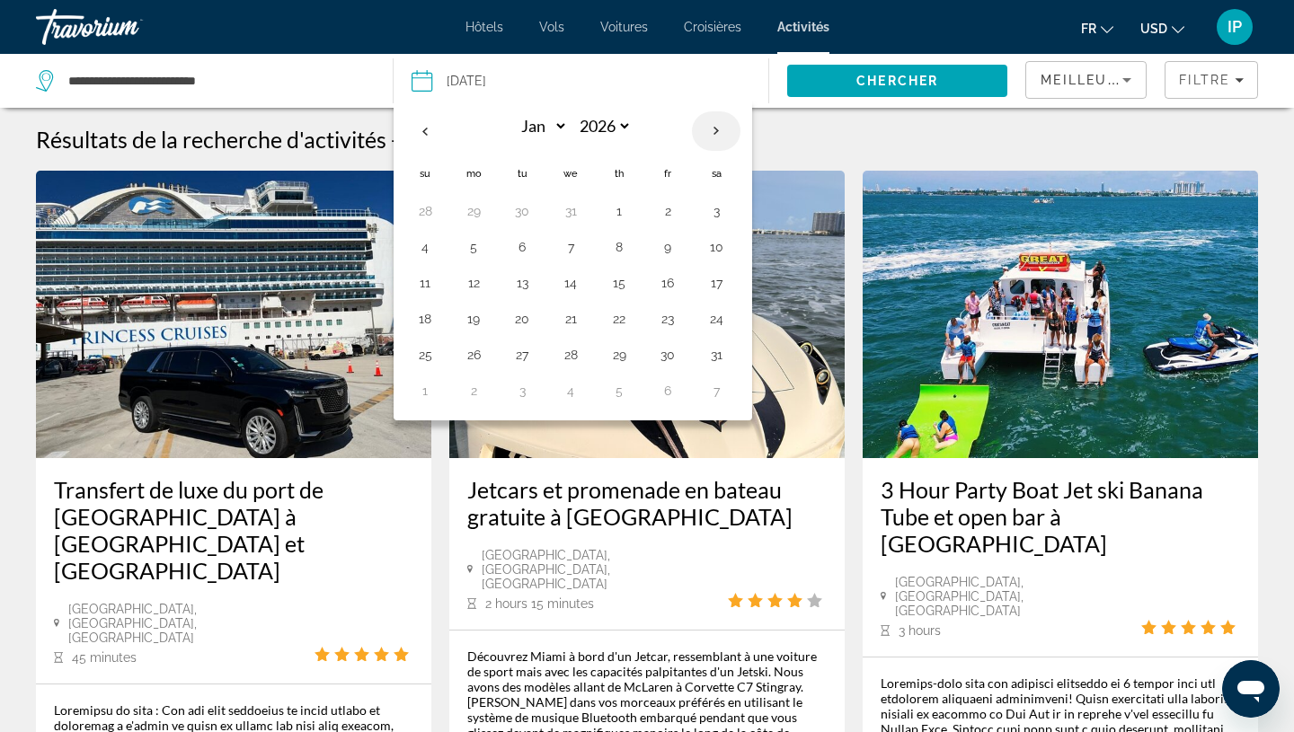
click at [672, 132] on th "Next month" at bounding box center [716, 131] width 49 height 40
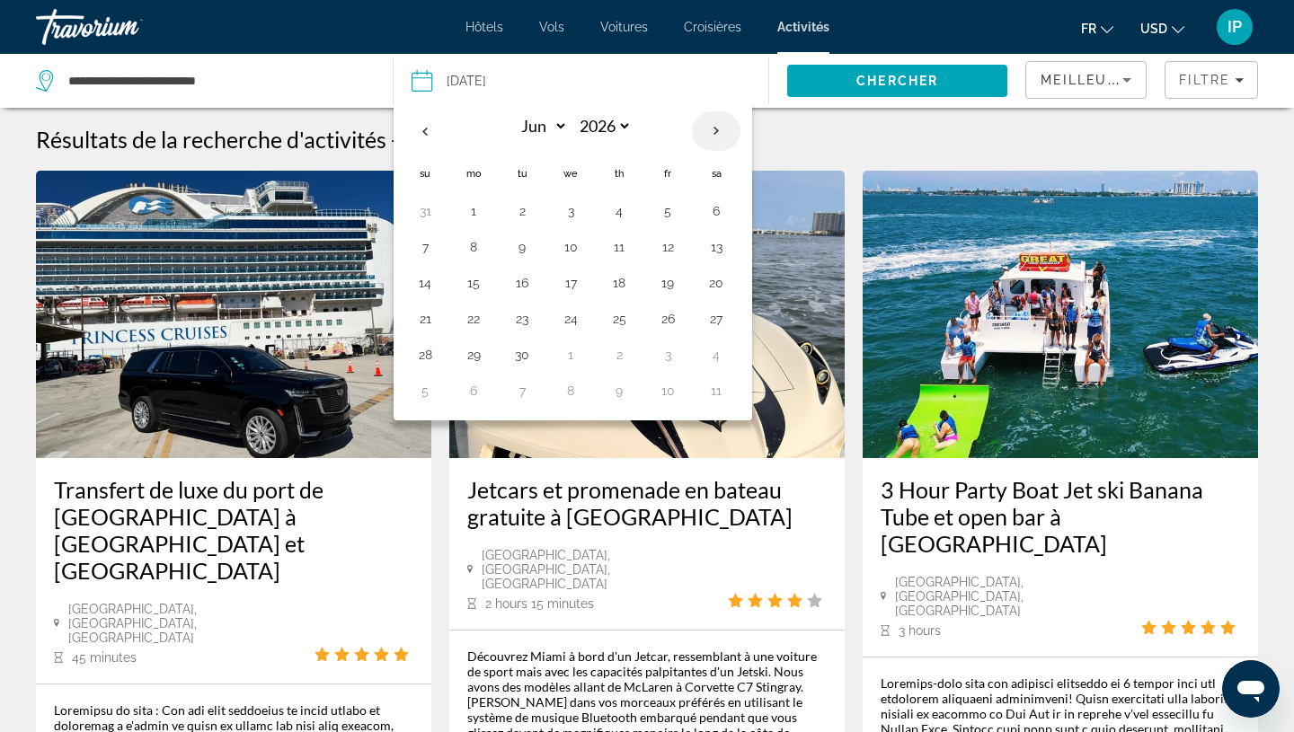
click at [672, 132] on th "Next month" at bounding box center [716, 131] width 49 height 40
select select "*"
click at [566, 320] on button "22" at bounding box center [570, 318] width 29 height 25
type input "**********"
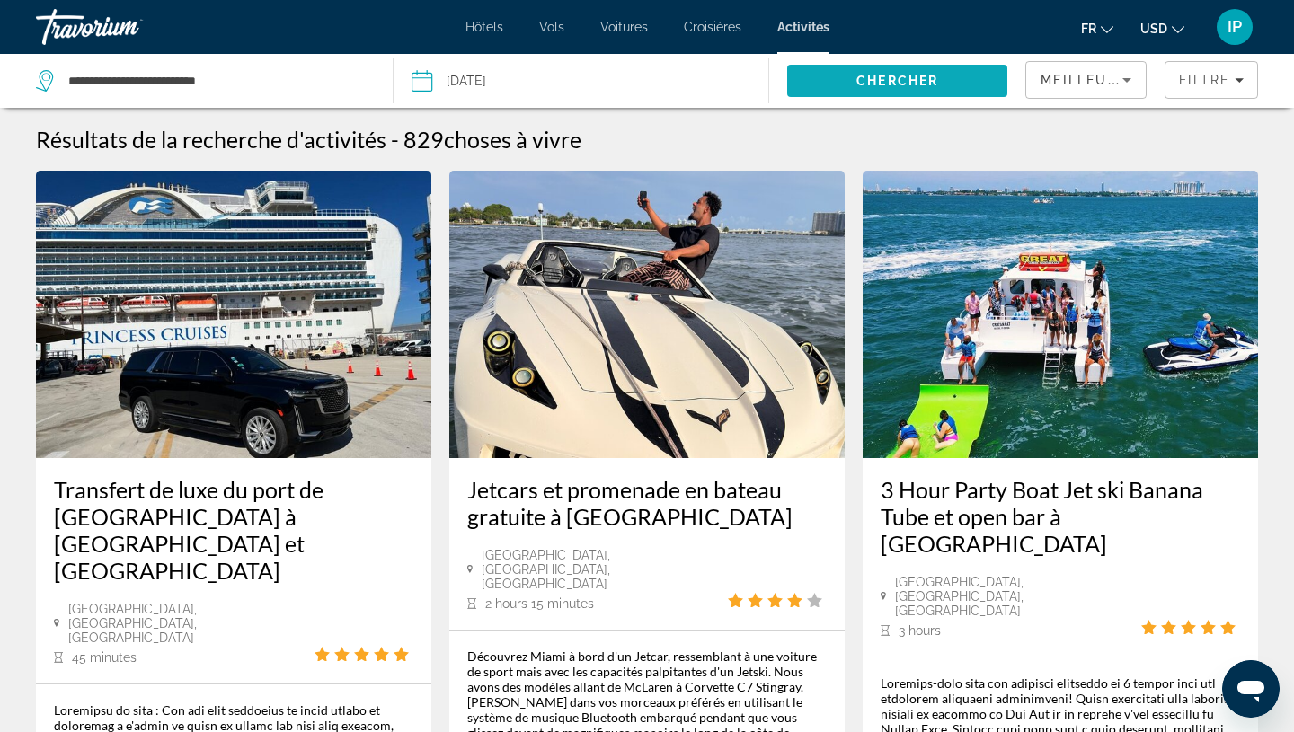
click at [672, 90] on span "Search" at bounding box center [897, 80] width 220 height 43
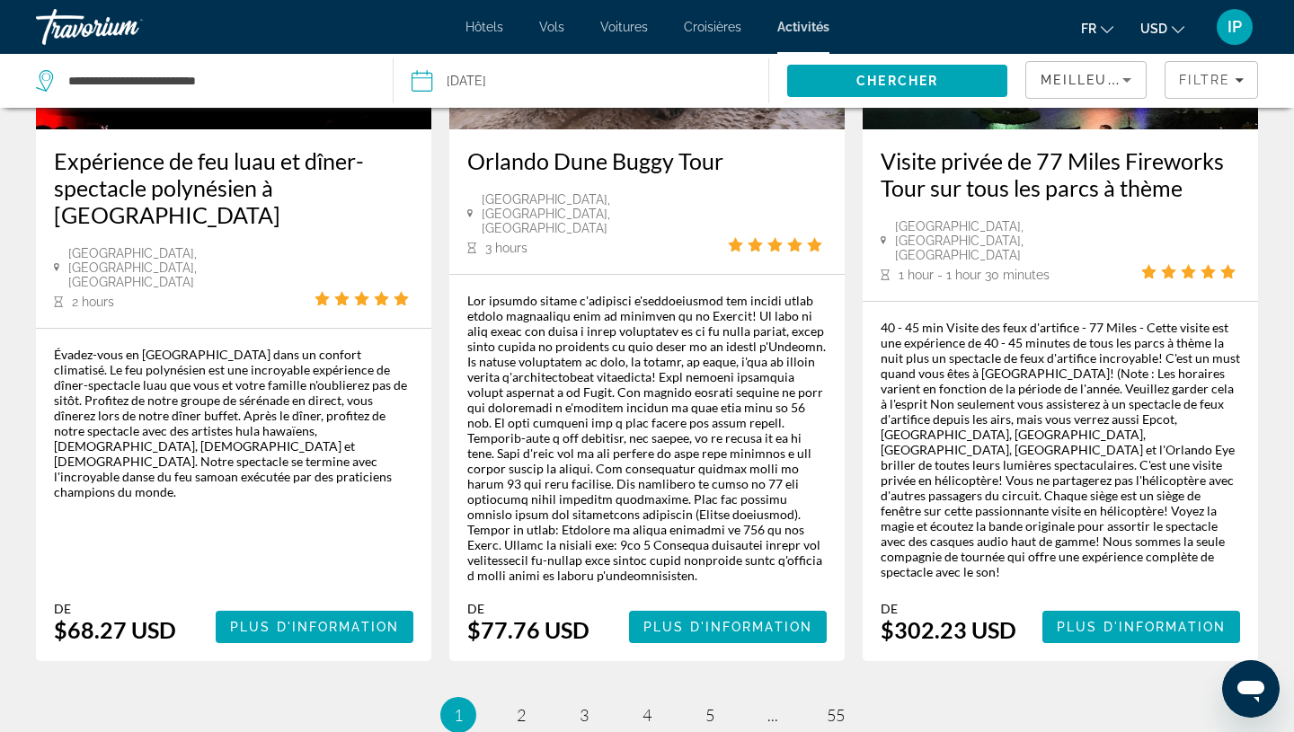
scroll to position [2916, 0]
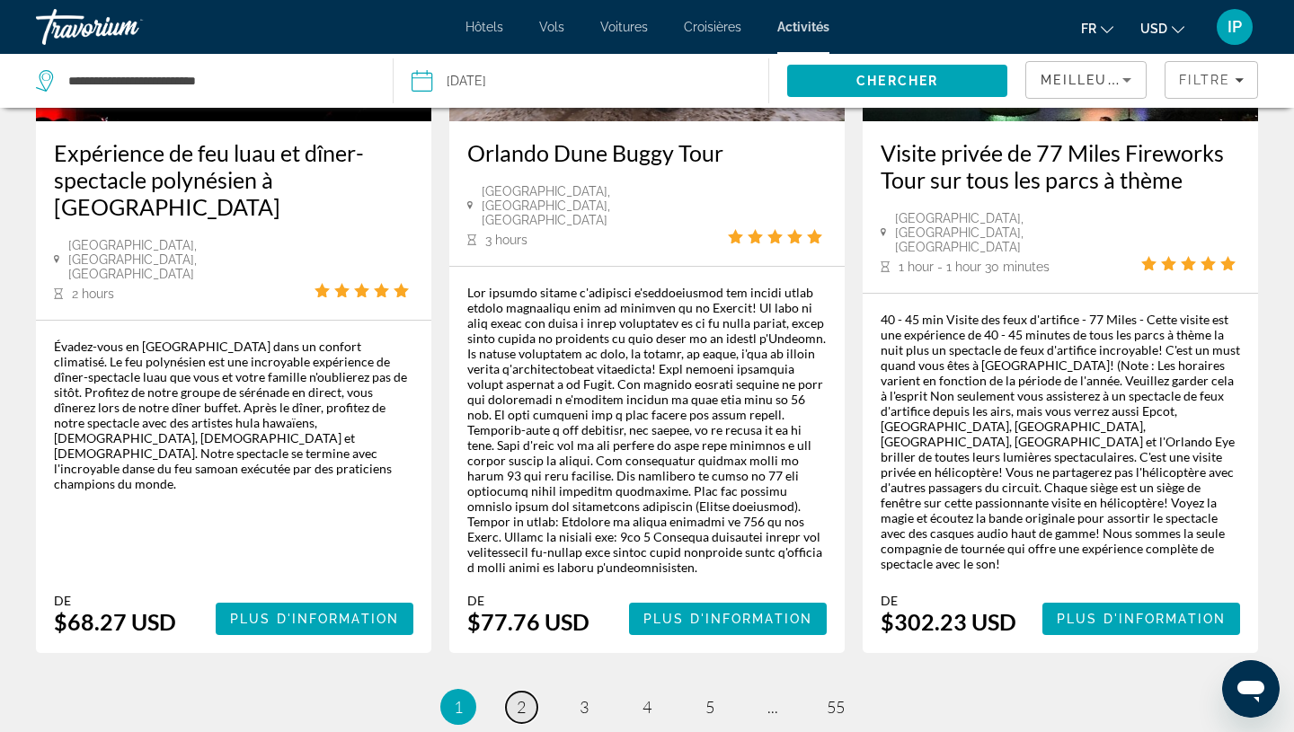
click at [528, 607] on link "page 2" at bounding box center [521, 707] width 31 height 31
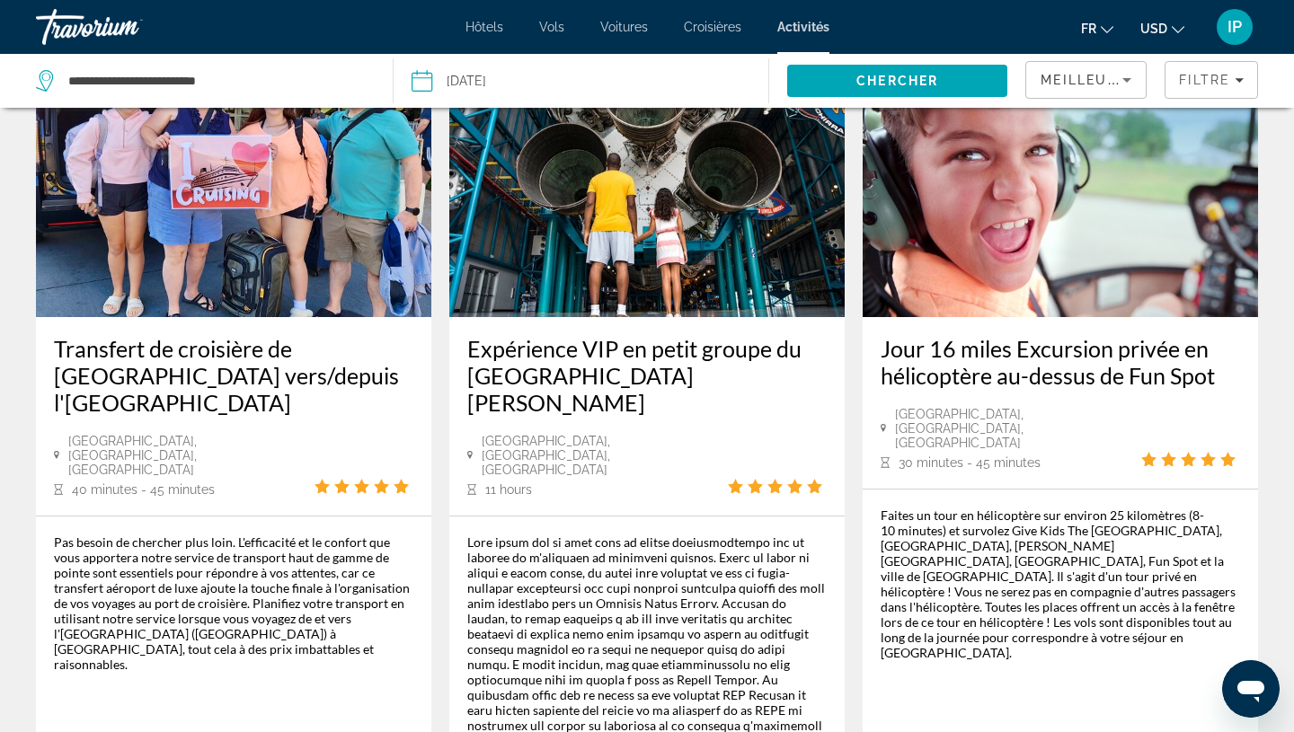
scroll to position [3161, 0]
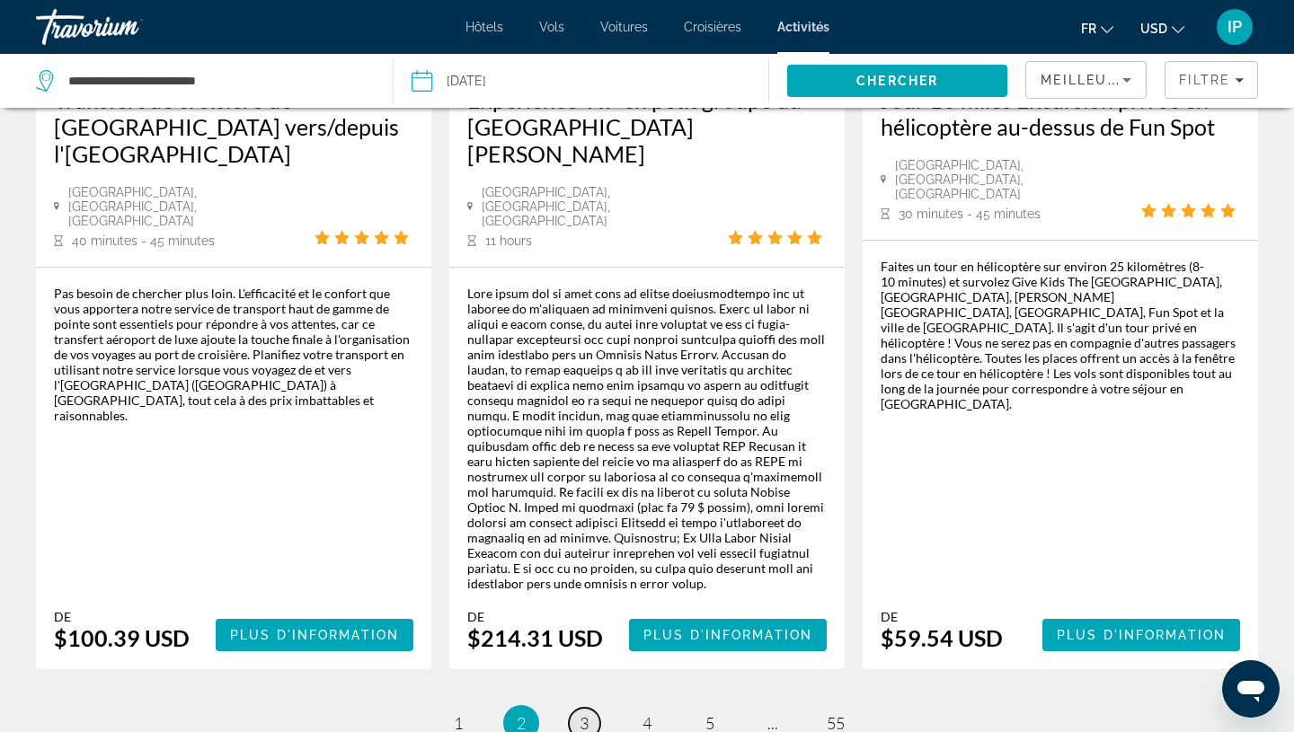
click at [590, 607] on link "page 3" at bounding box center [584, 723] width 31 height 31
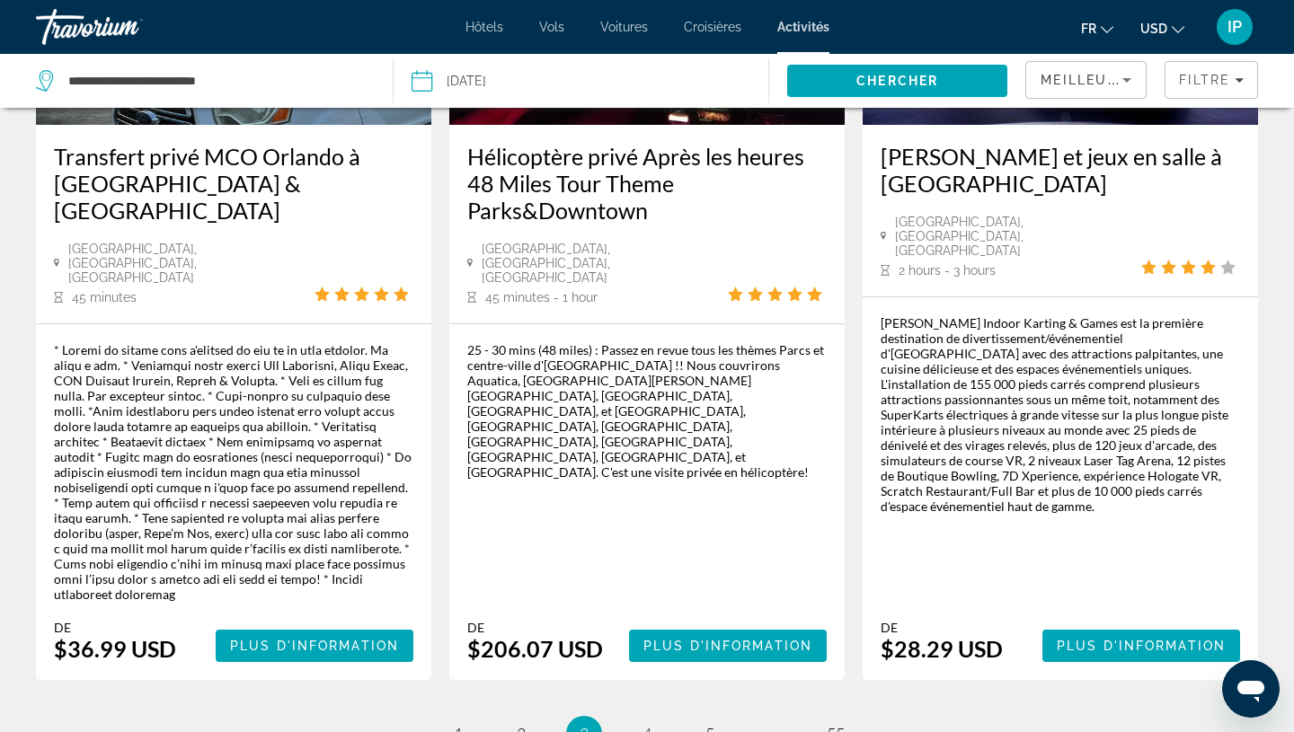
scroll to position [2895, 0]
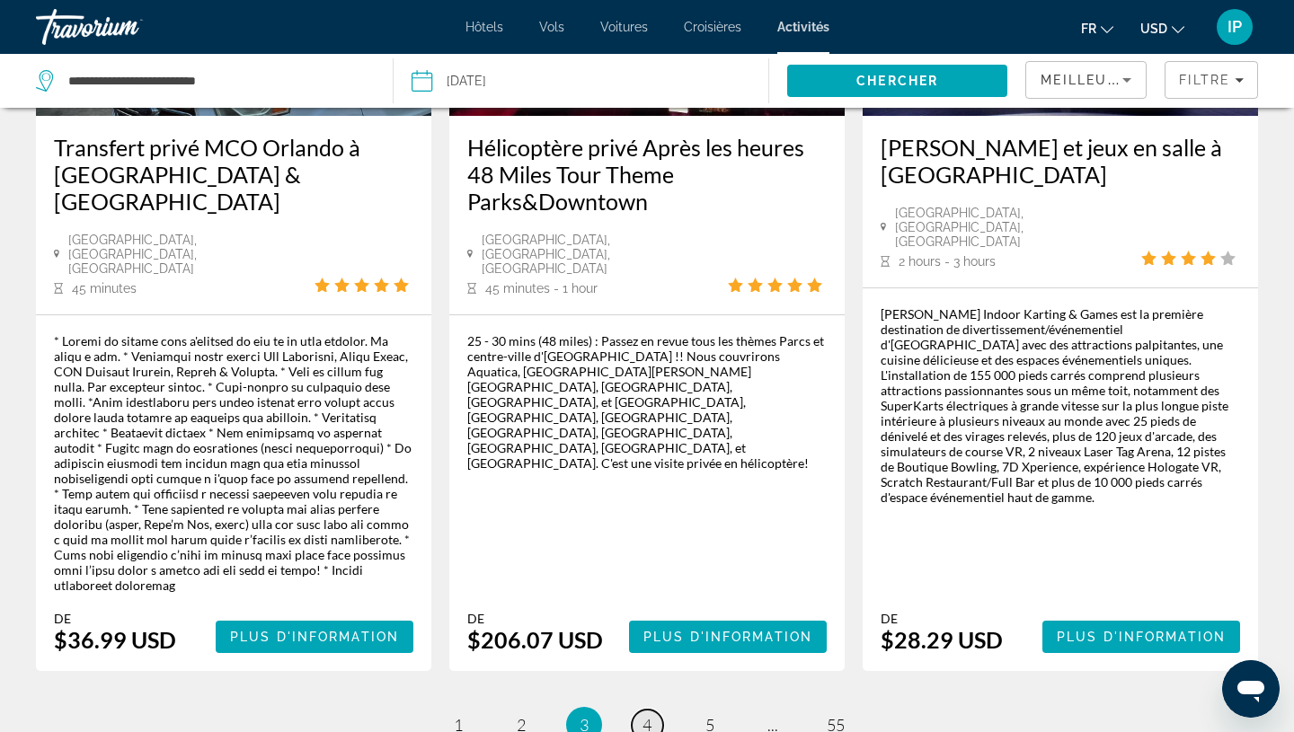
click at [643, 607] on span "4" at bounding box center [647, 725] width 9 height 20
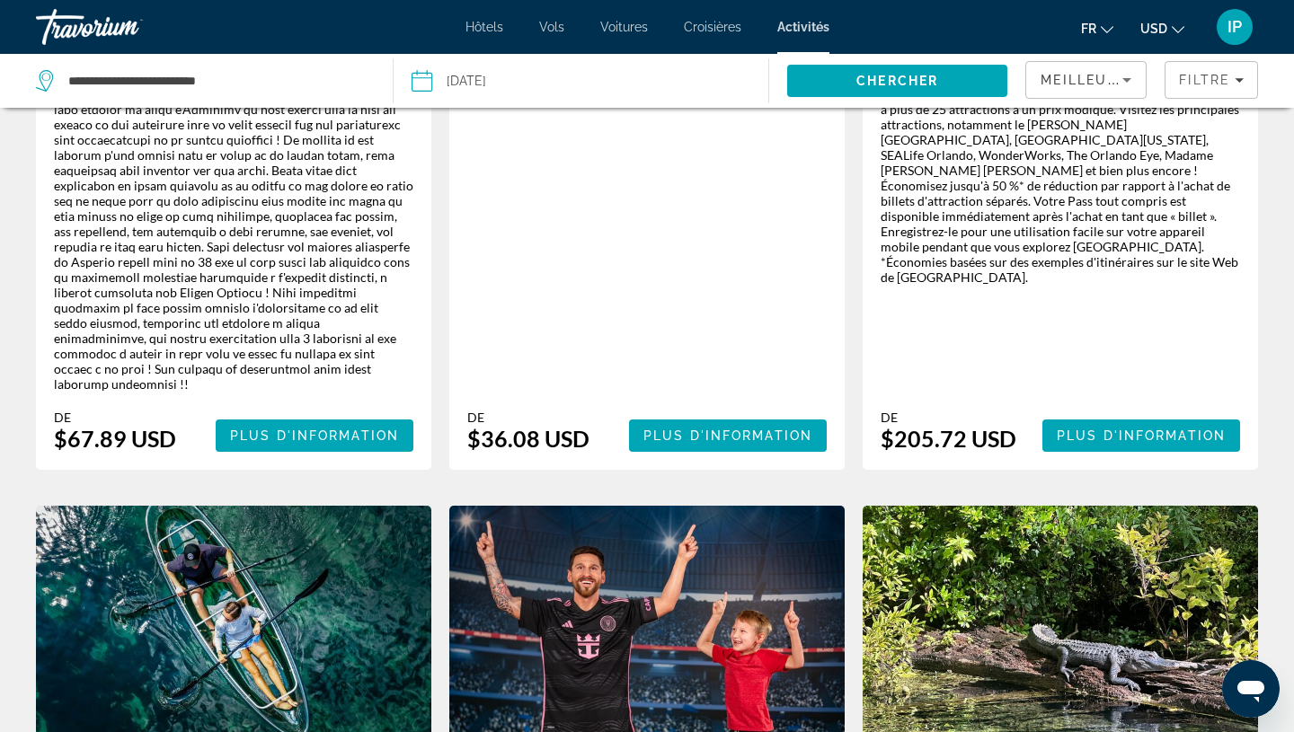
scroll to position [1566, 0]
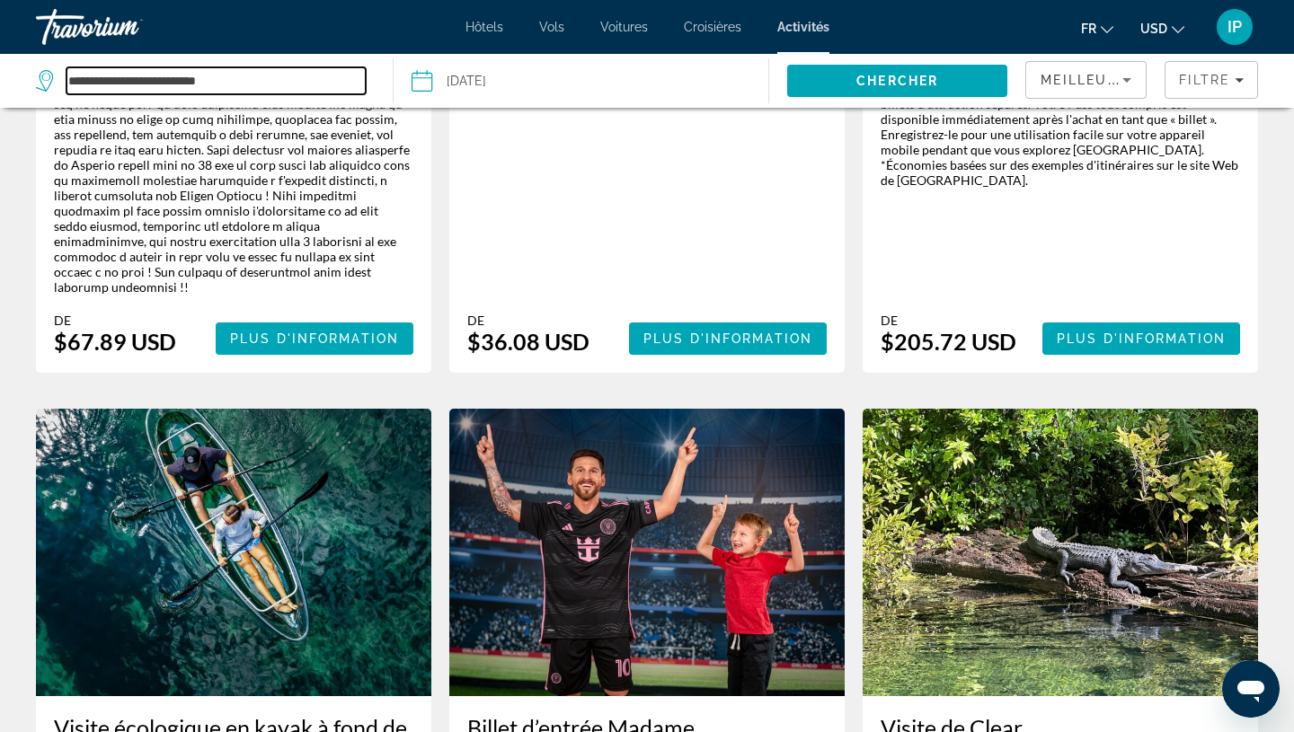
click at [244, 74] on input "**********" at bounding box center [216, 80] width 299 height 27
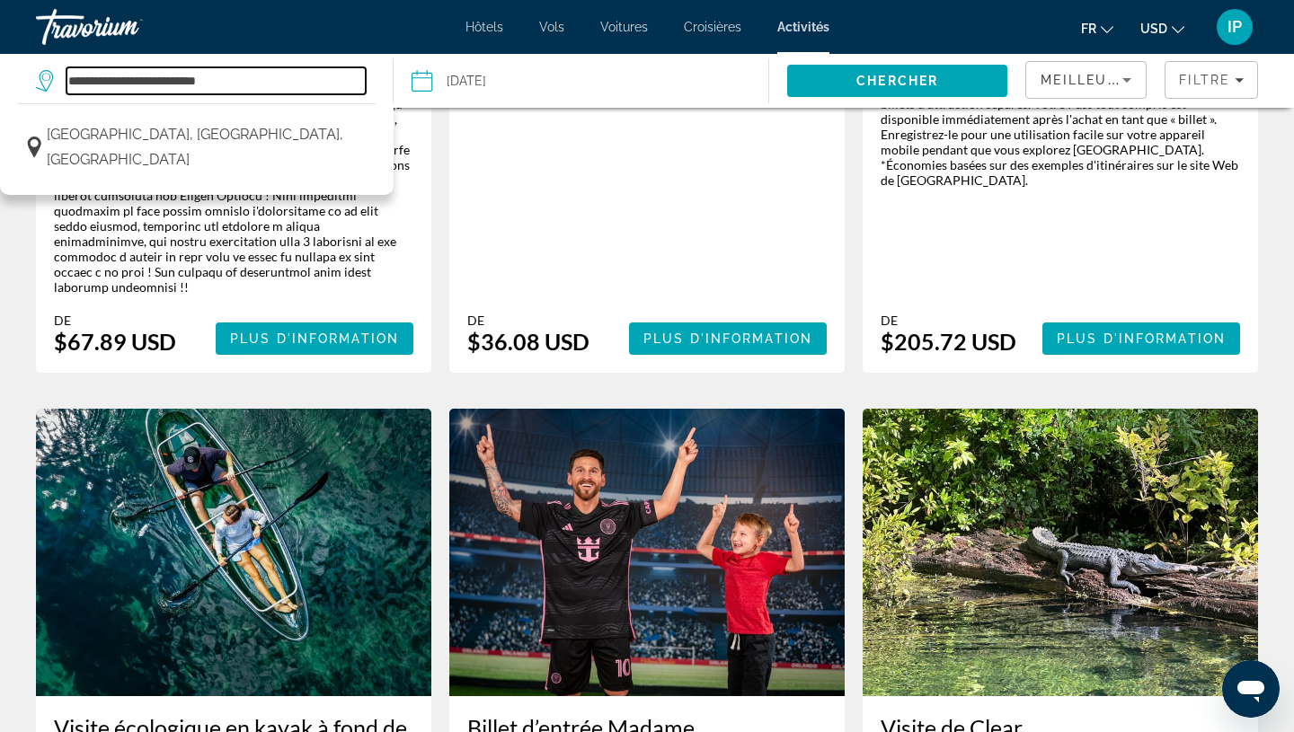
drag, startPoint x: 240, startPoint y: 74, endPoint x: 44, endPoint y: 71, distance: 195.9
click at [44, 71] on div "**********" at bounding box center [201, 80] width 330 height 27
type input "*******"
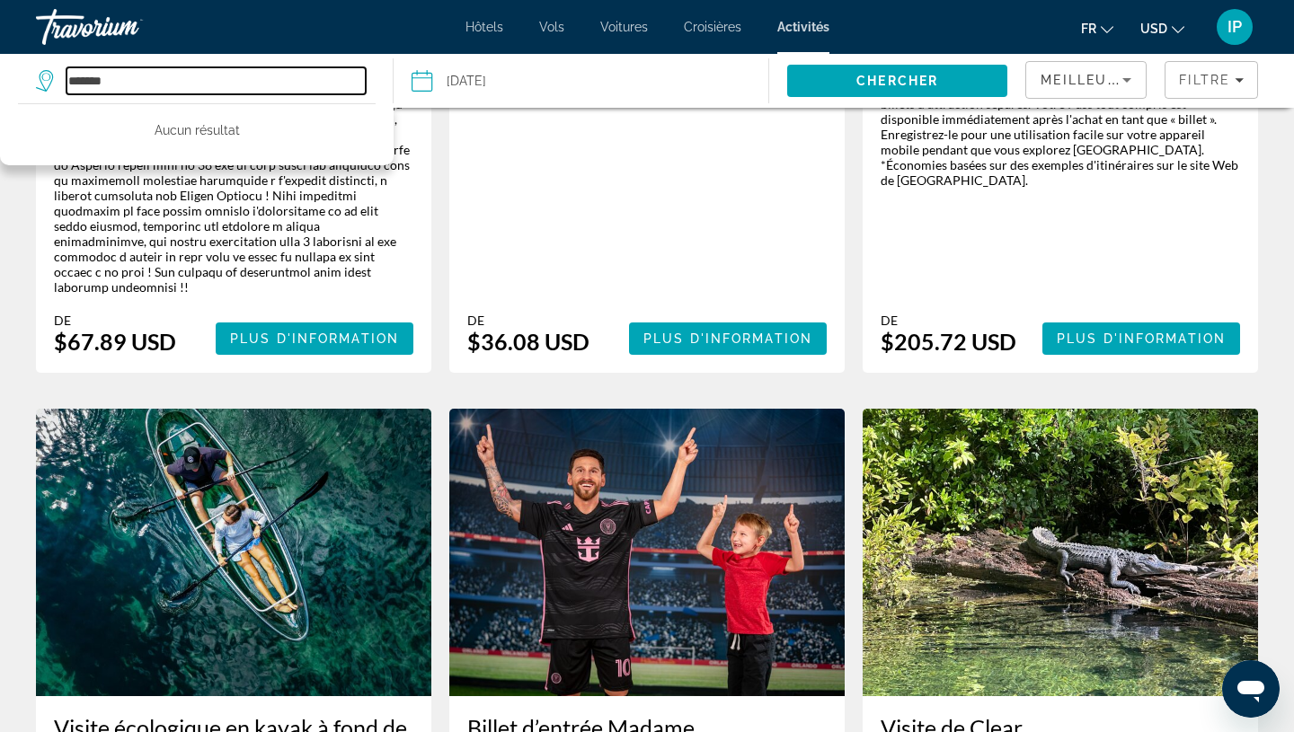
drag, startPoint x: 301, startPoint y: 82, endPoint x: 58, endPoint y: 84, distance: 242.7
click at [58, 84] on div "*******" at bounding box center [201, 80] width 330 height 27
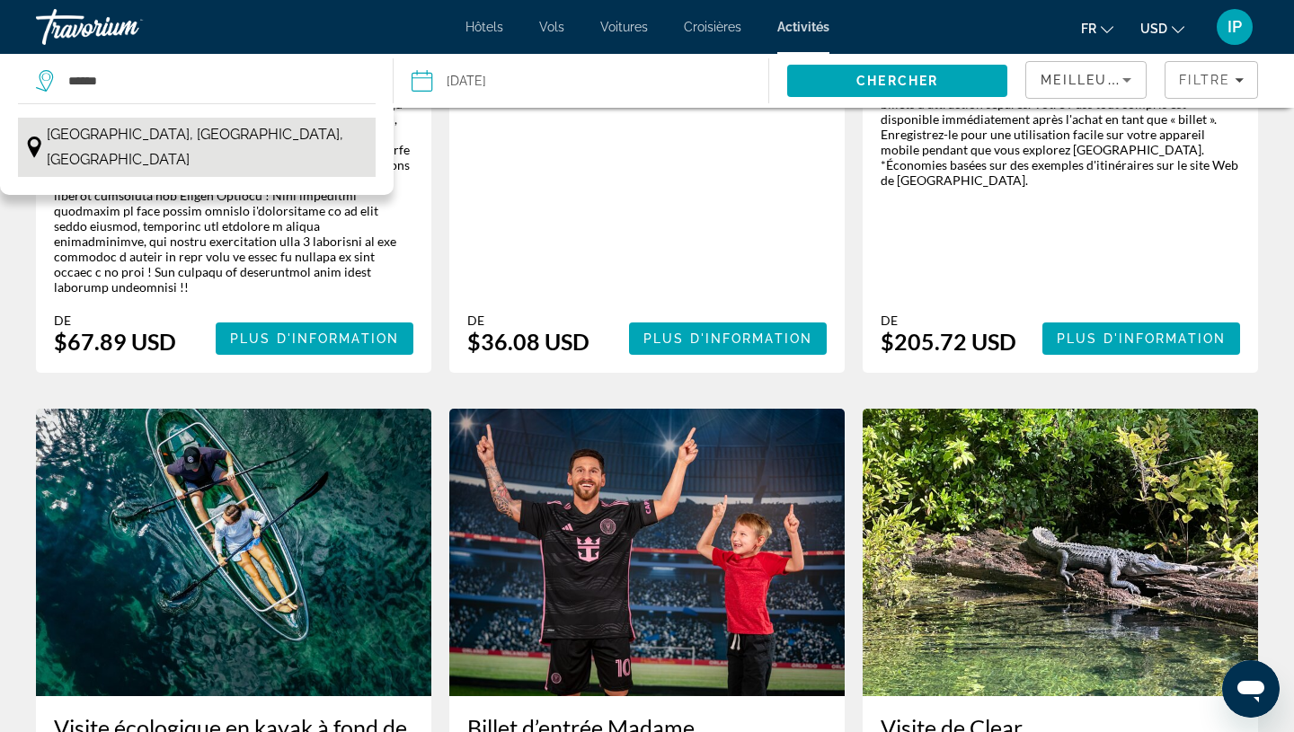
click at [142, 130] on span "[GEOGRAPHIC_DATA], [GEOGRAPHIC_DATA], [GEOGRAPHIC_DATA]" at bounding box center [207, 147] width 320 height 50
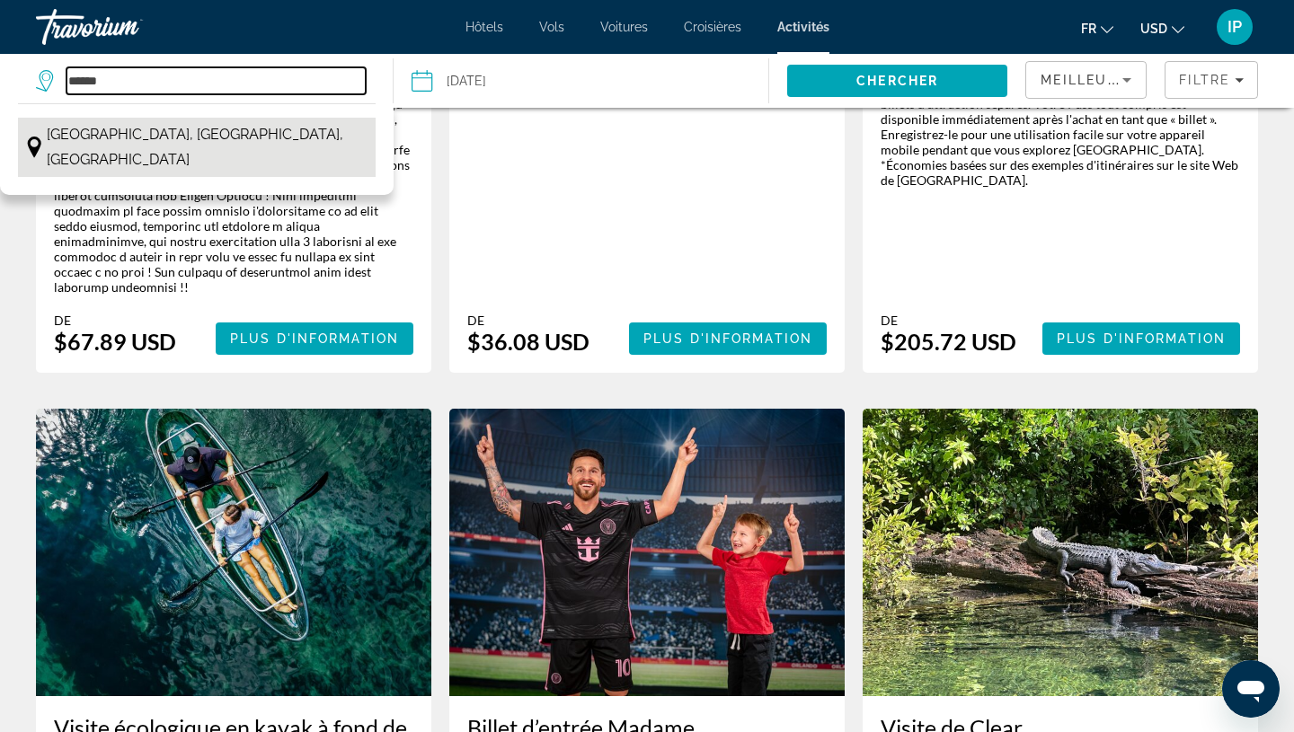
type input "**********"
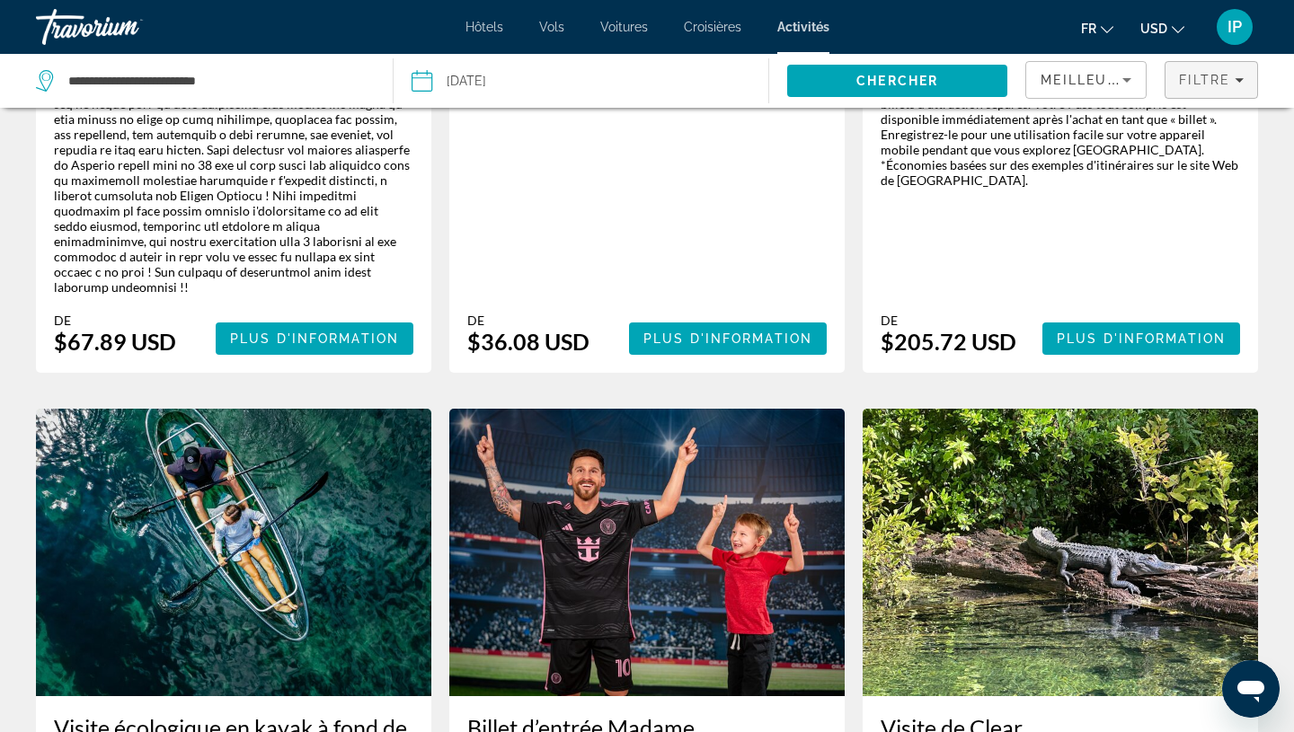
click at [672, 81] on span "Filtre" at bounding box center [1204, 80] width 51 height 14
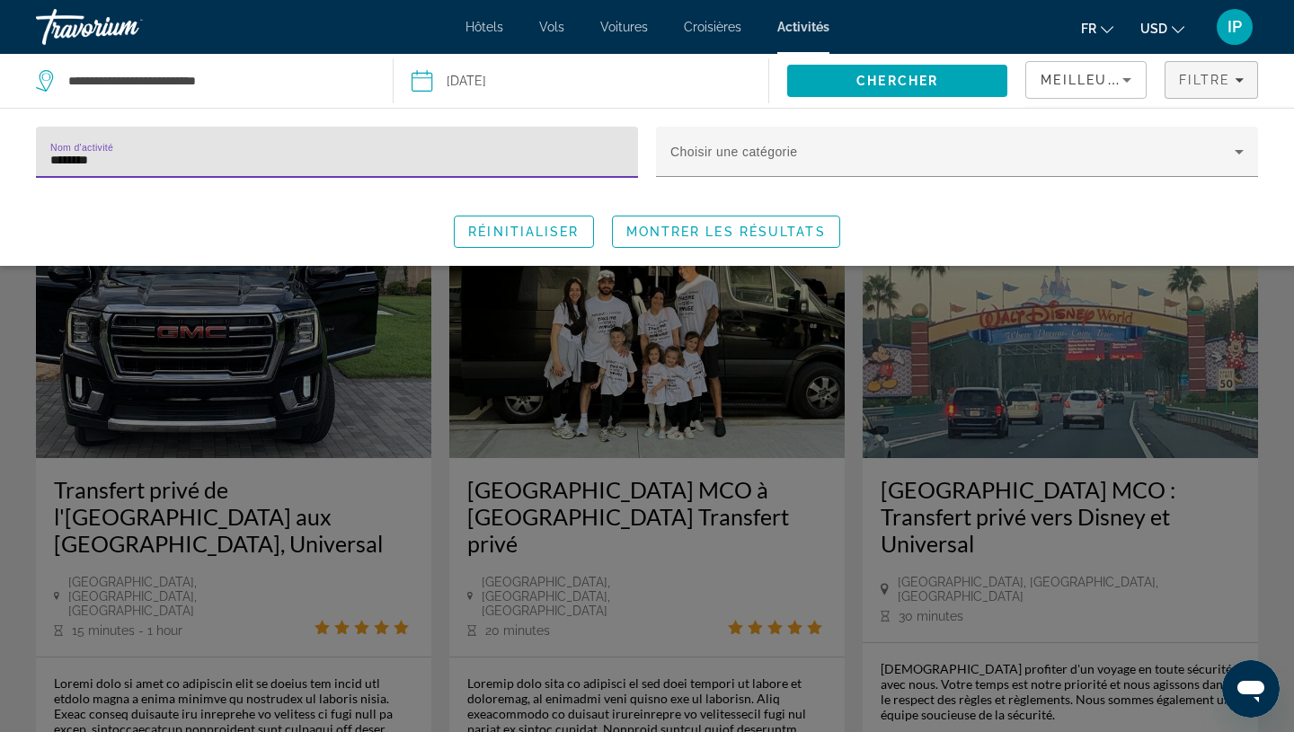
type input "*******"
drag, startPoint x: 572, startPoint y: 152, endPoint x: 159, endPoint y: 141, distance: 412.7
click at [159, 141] on div "Nom d'activité *******" at bounding box center [336, 152] width 573 height 51
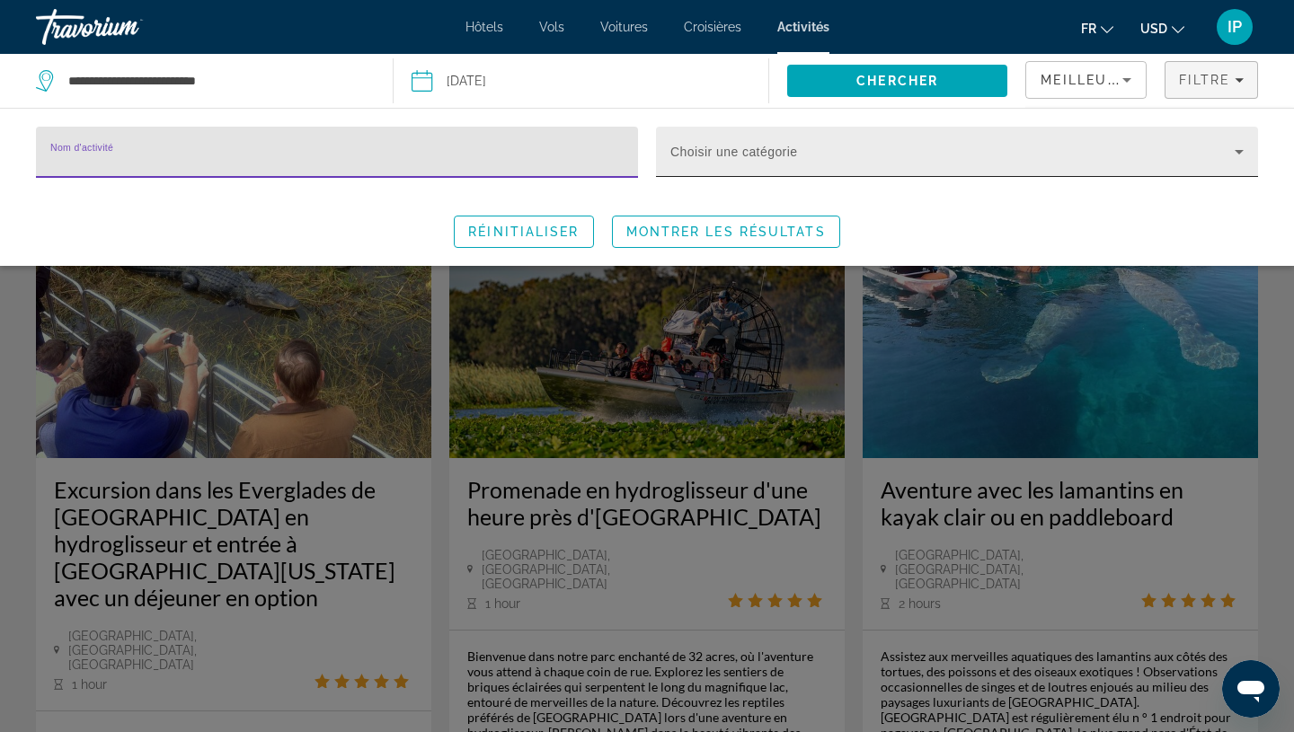
click at [672, 140] on div "Choisir une catégorie" at bounding box center [956, 152] width 573 height 50
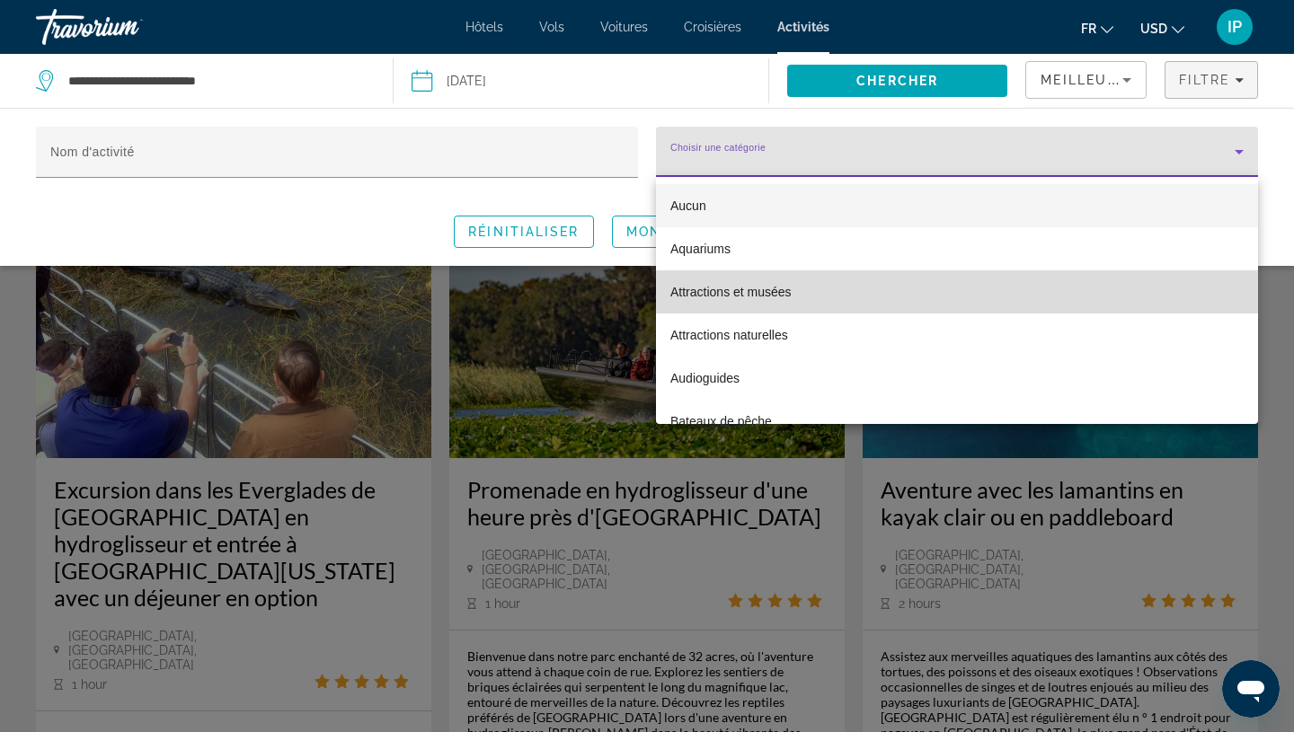
click at [672, 296] on span "Attractions et musées" at bounding box center [730, 292] width 121 height 22
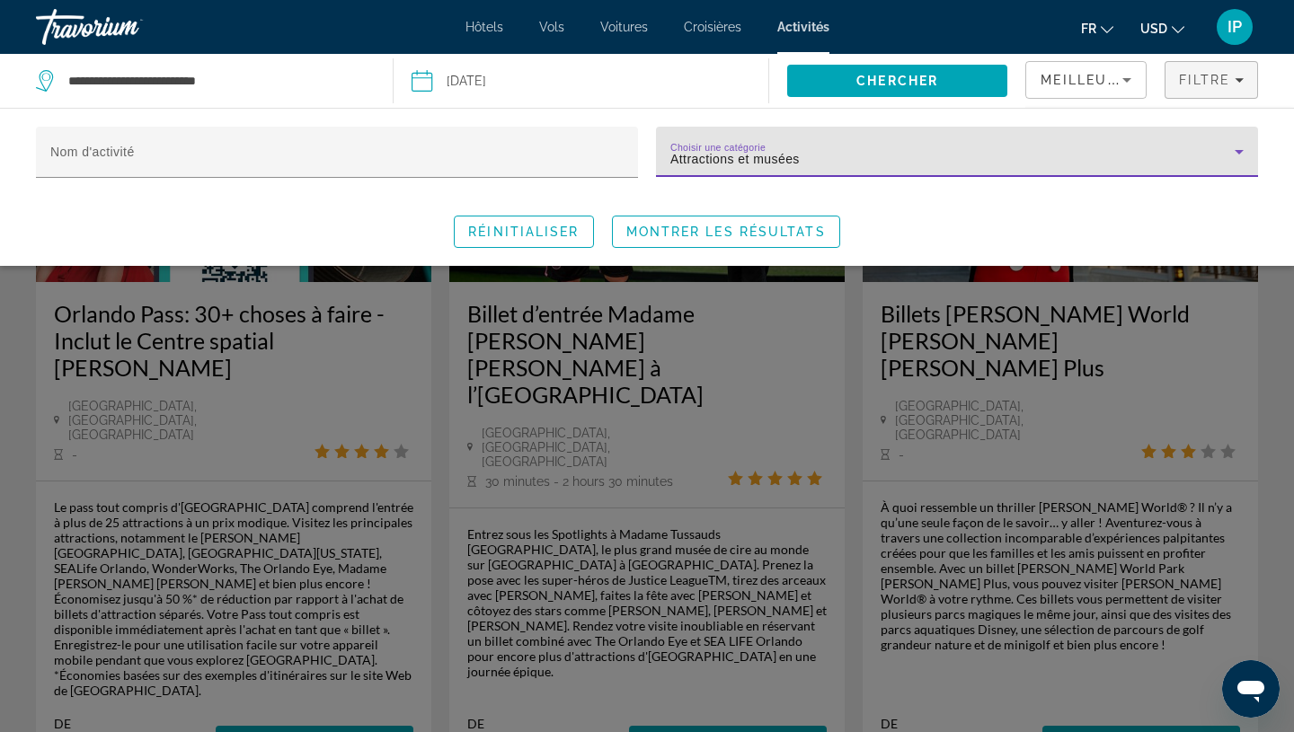
scroll to position [2740, 0]
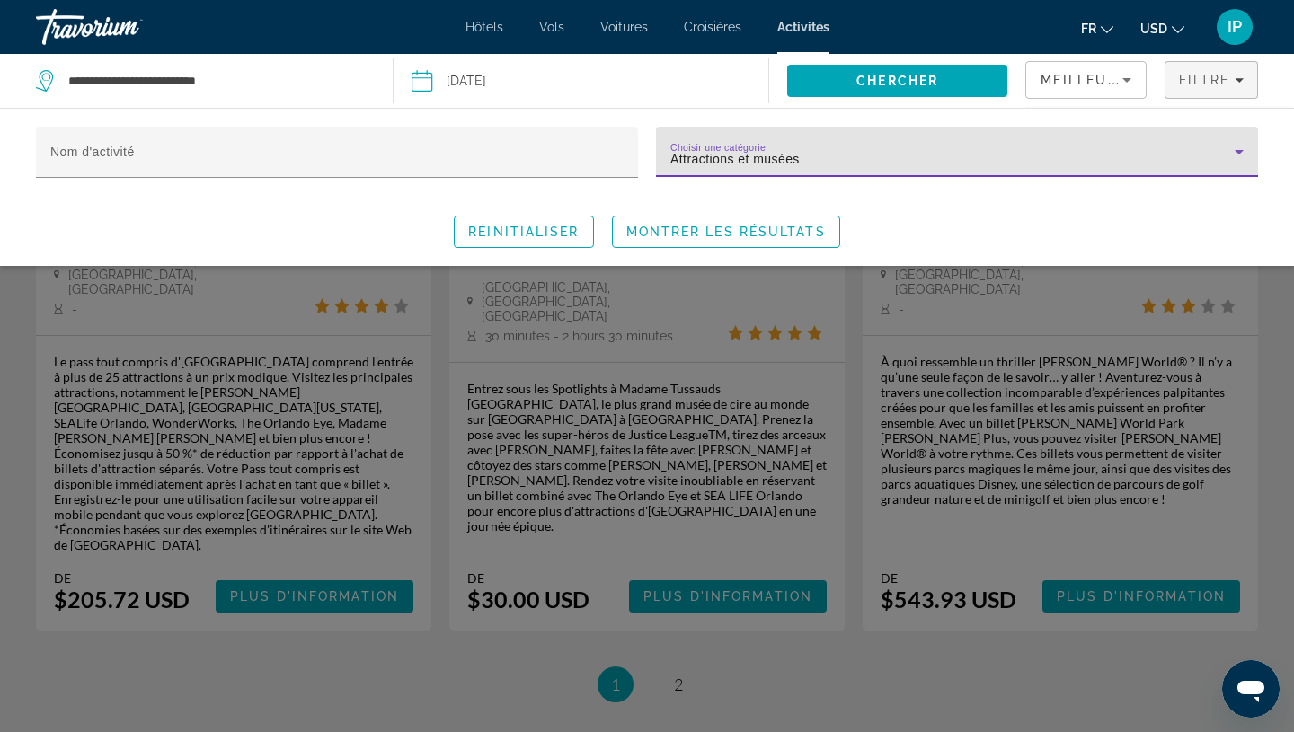
click at [672, 463] on div "Search widget" at bounding box center [647, 497] width 1294 height 472
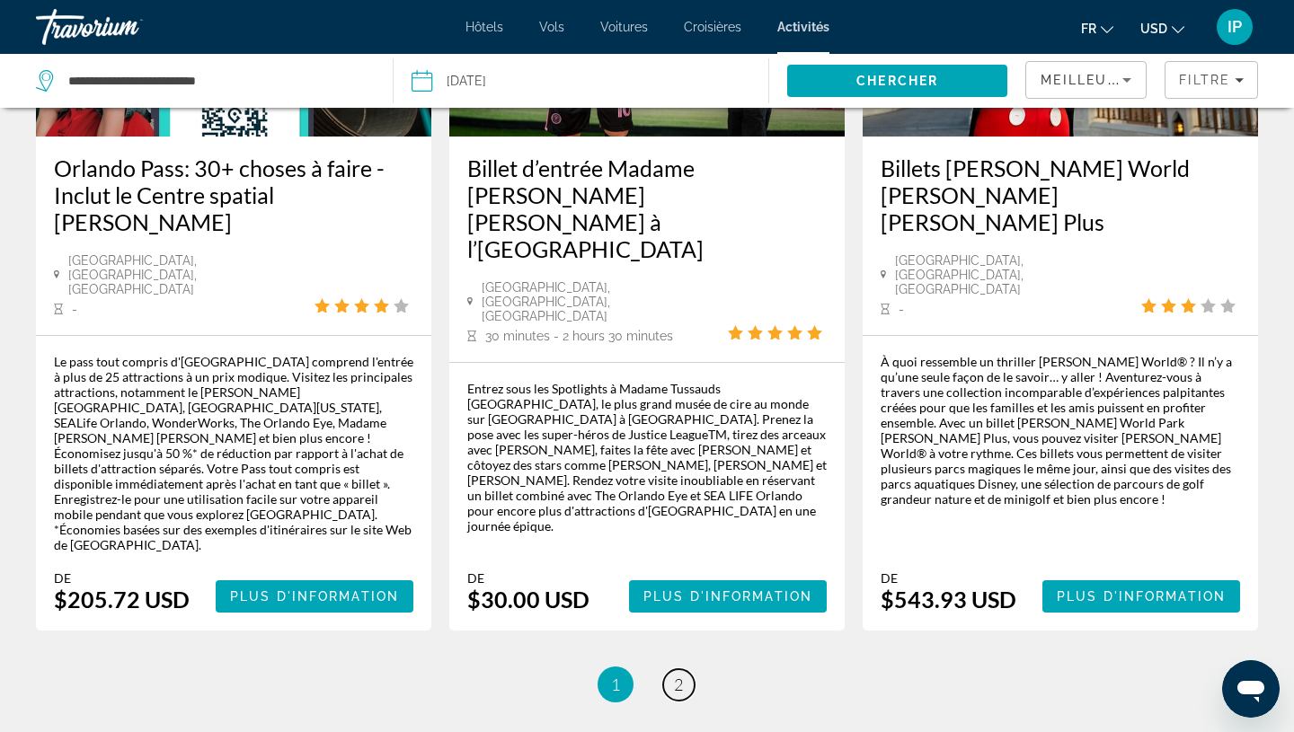
click at [672, 607] on span "2" at bounding box center [678, 685] width 9 height 20
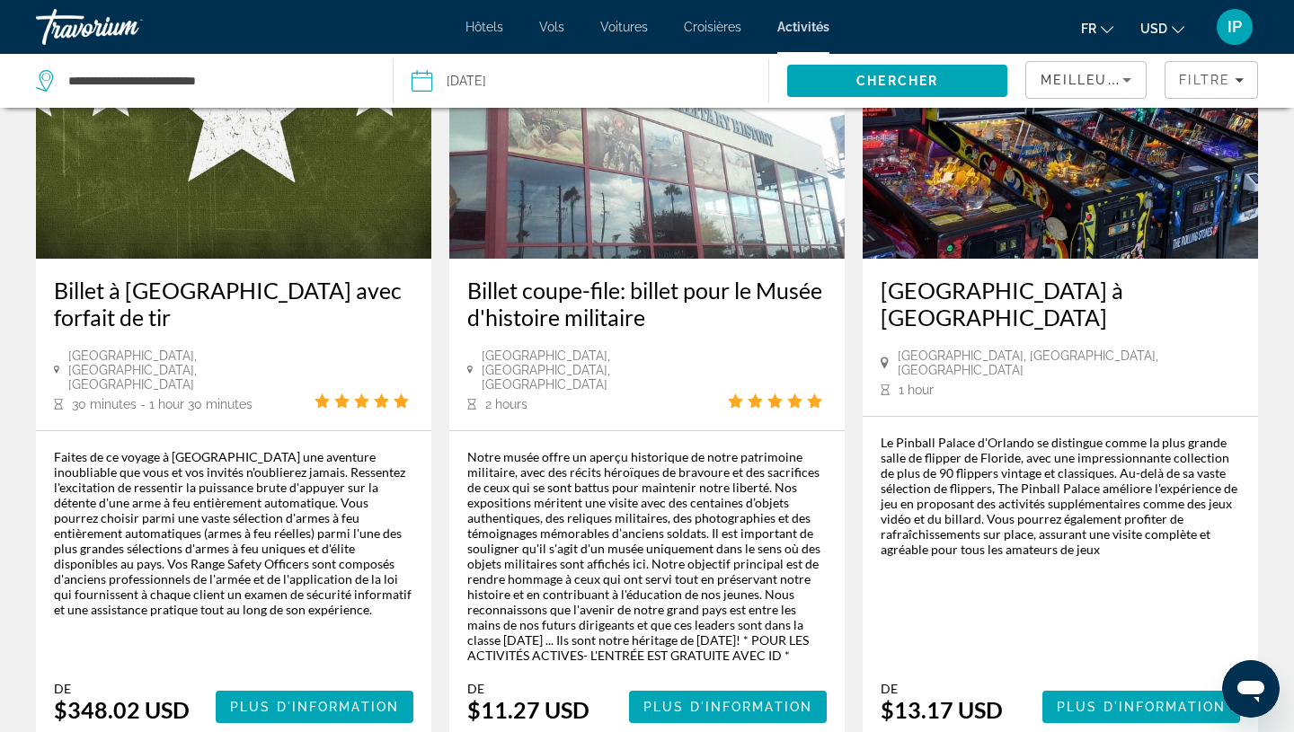
scroll to position [2730, 0]
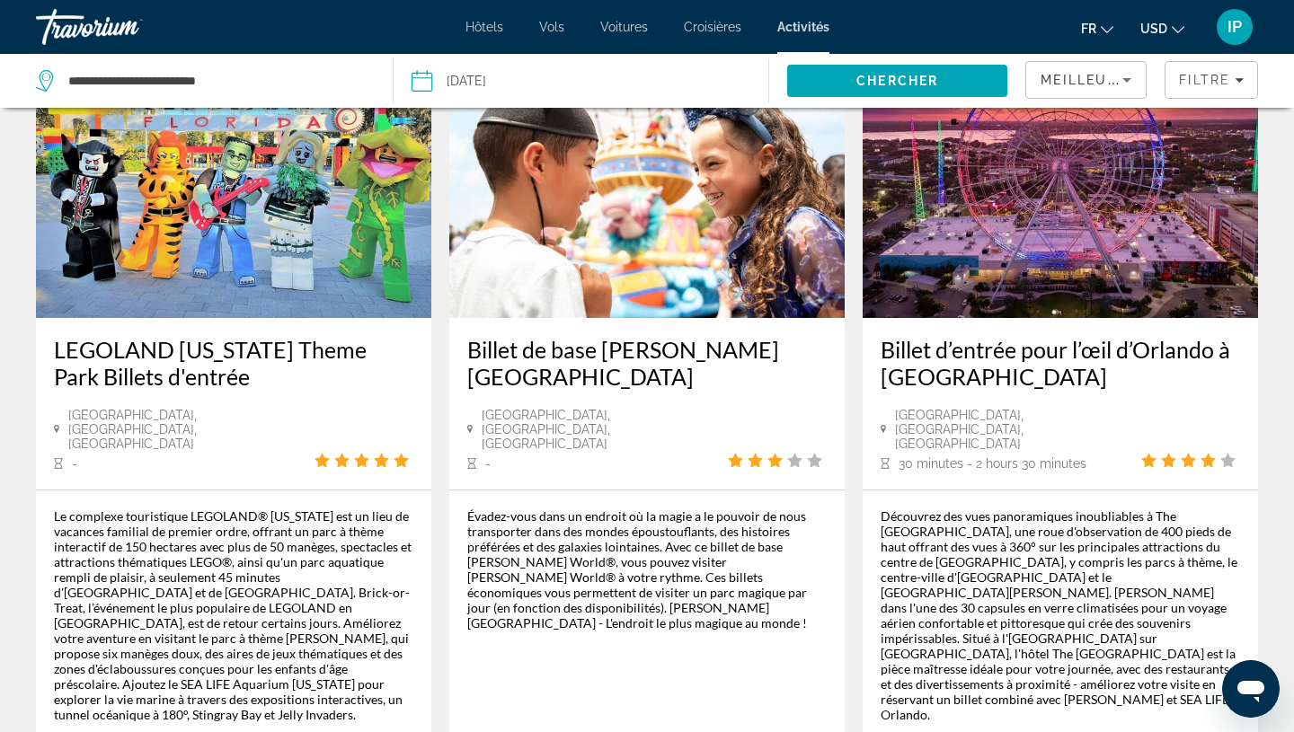
scroll to position [961, 0]
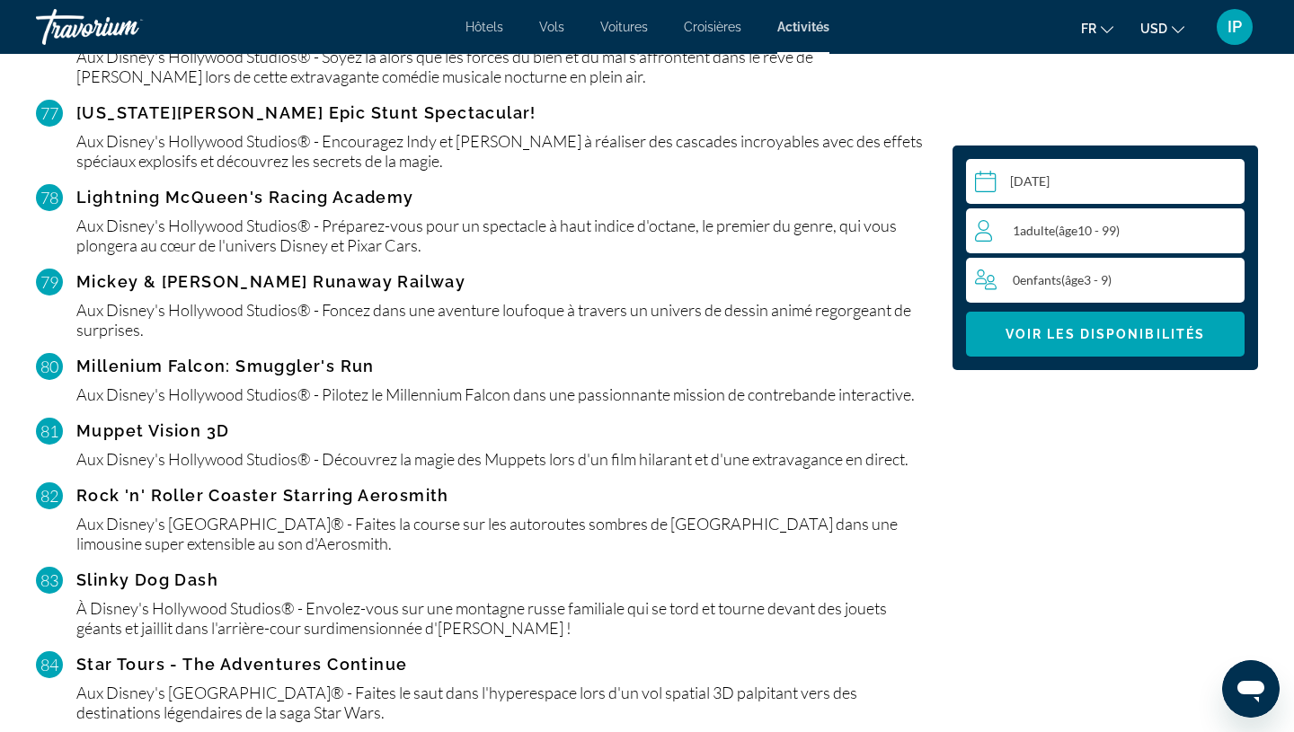
scroll to position [8157, 0]
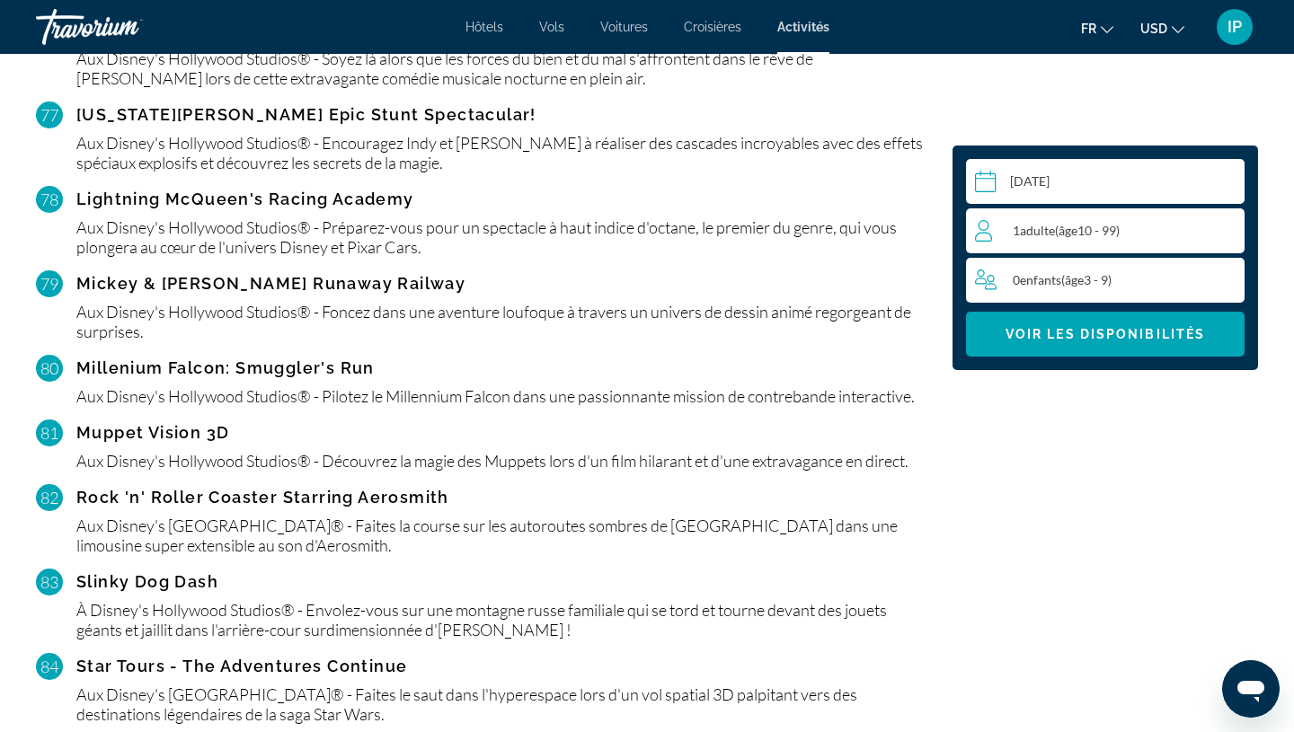
click at [672, 227] on span "( âge 10 - 99)" at bounding box center [1087, 230] width 65 height 15
click at [672, 224] on div "1 Adulte Adultes ( âge 10 - 99) min : 1, max : 9" at bounding box center [1109, 231] width 269 height 29
click at [672, 227] on icon "Increment adults" at bounding box center [1227, 230] width 16 height 22
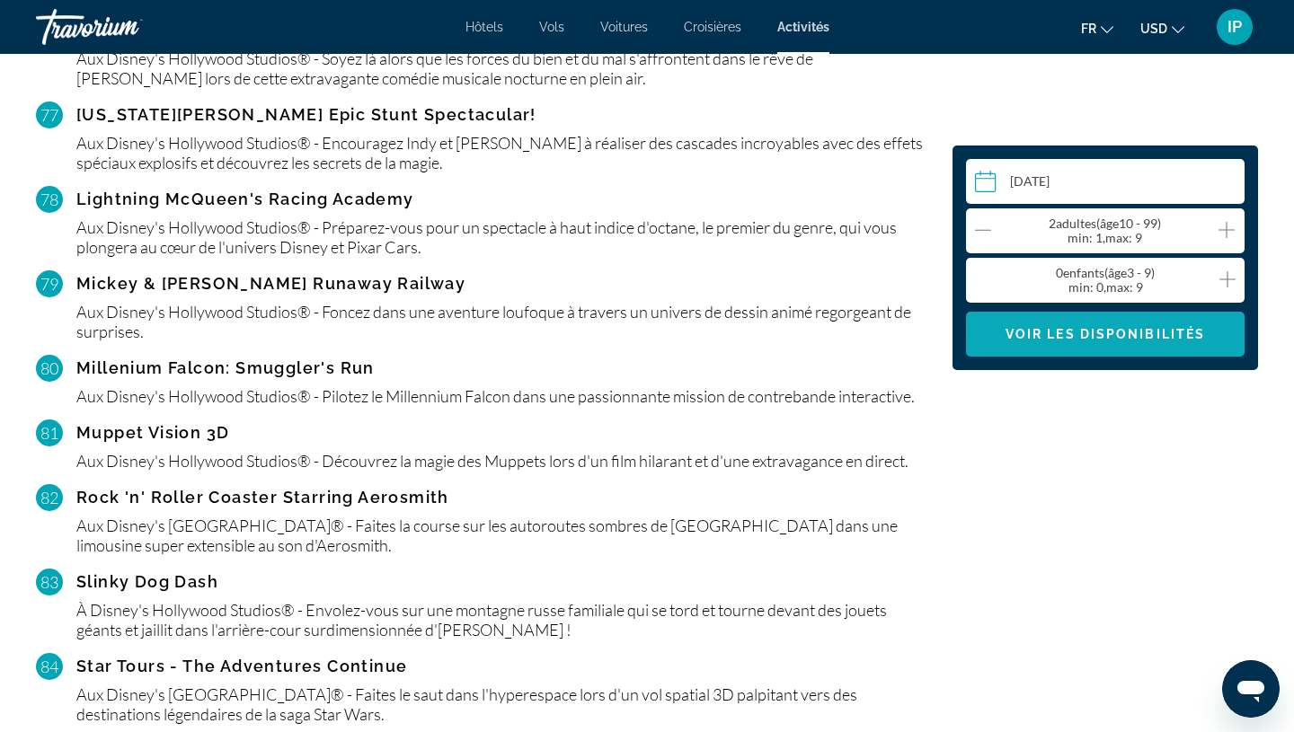
click at [672, 318] on span "Main content" at bounding box center [1105, 334] width 279 height 43
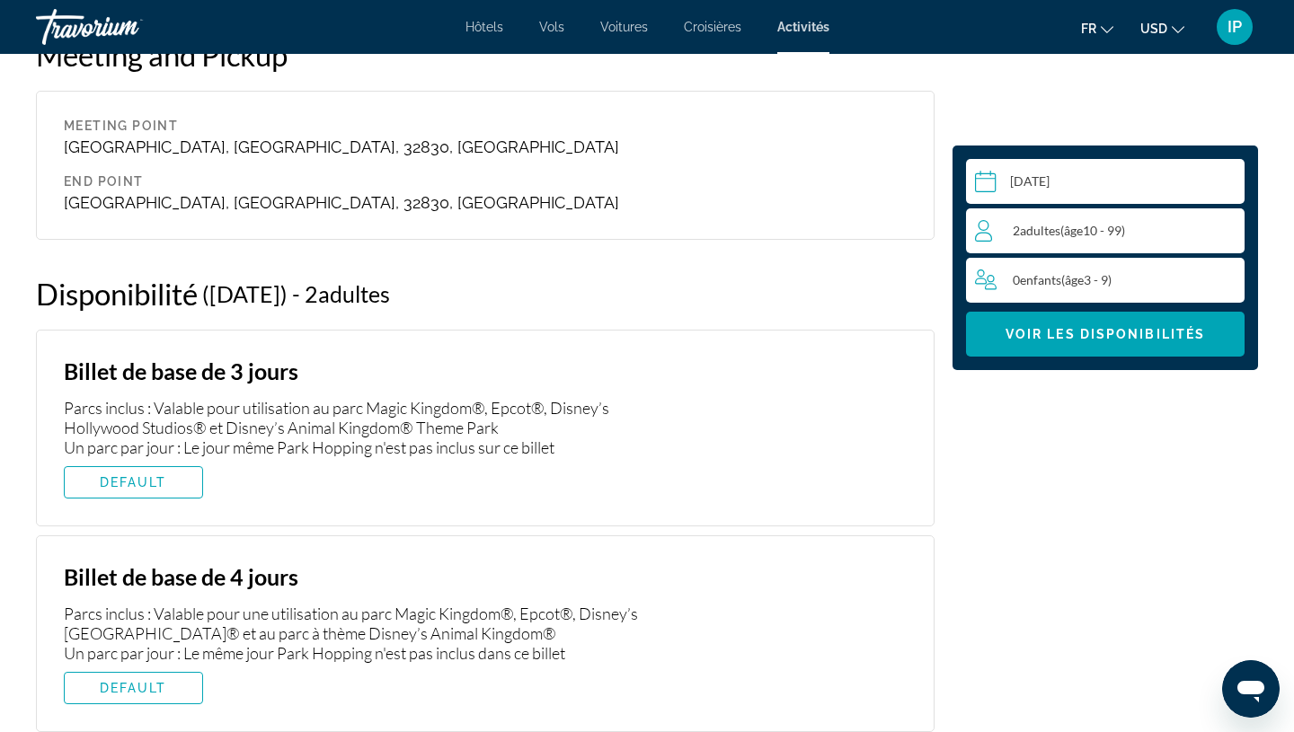
scroll to position [11431, 0]
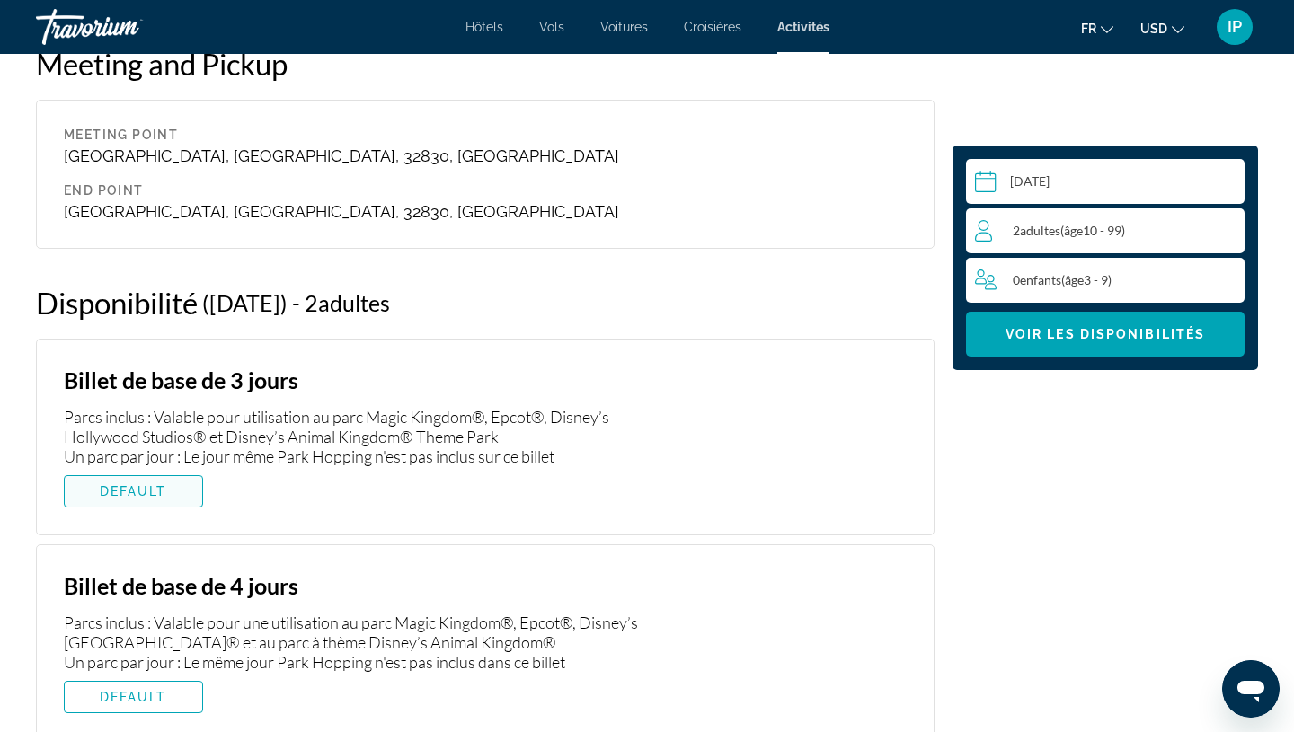
click at [189, 496] on span "Main content" at bounding box center [134, 491] width 138 height 43
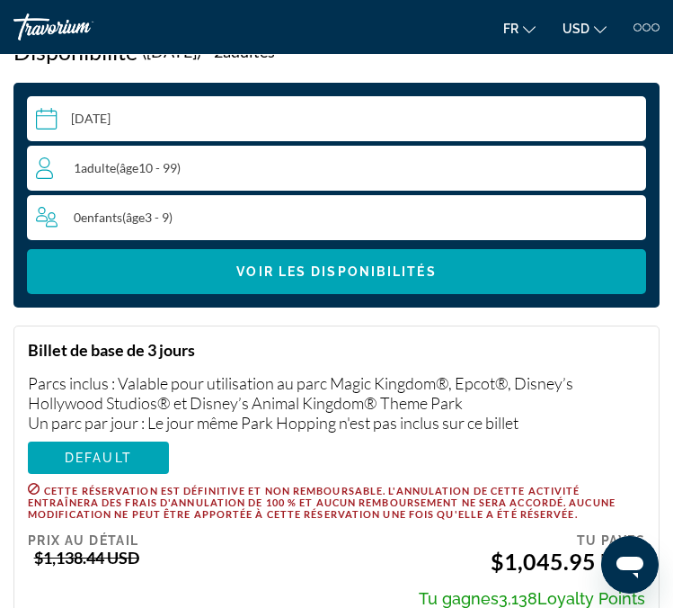
scroll to position [12347, 0]
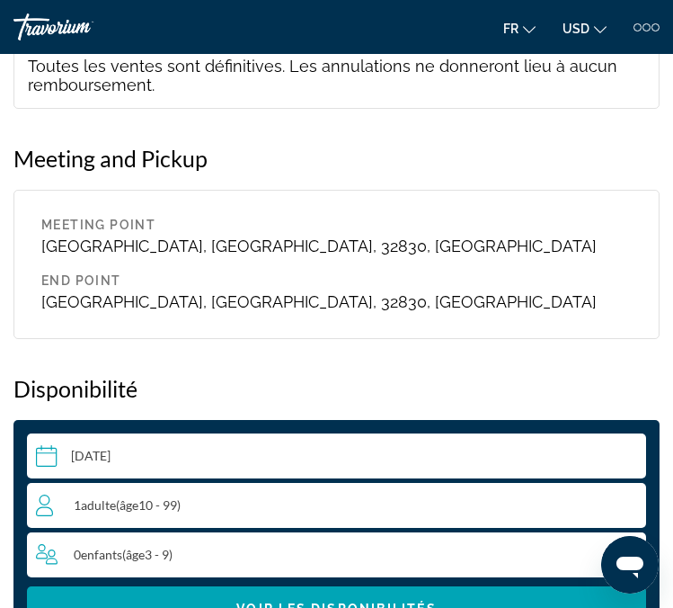
scroll to position [12011, 0]
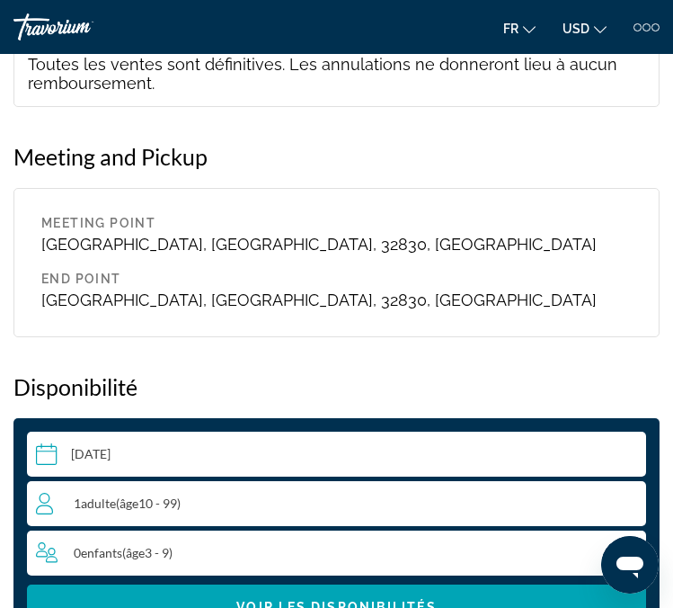
click at [297, 493] on div "1 Adulte Adultes ( âge 10 - 99)" at bounding box center [340, 504] width 609 height 22
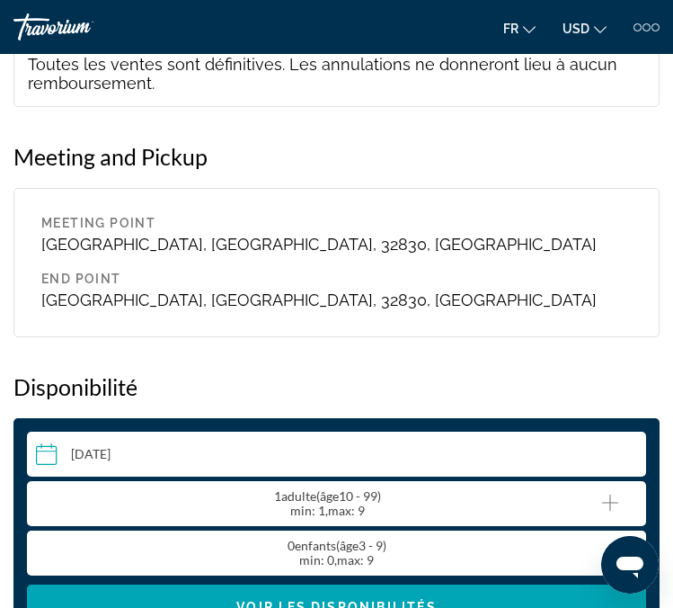
click at [617, 494] on icon "Increment adults" at bounding box center [610, 502] width 16 height 16
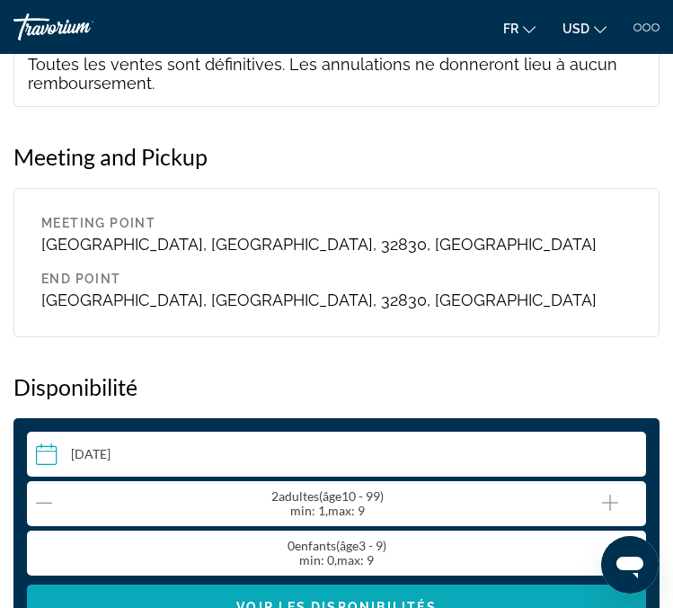
click at [510, 585] on span "Main content" at bounding box center [336, 606] width 619 height 43
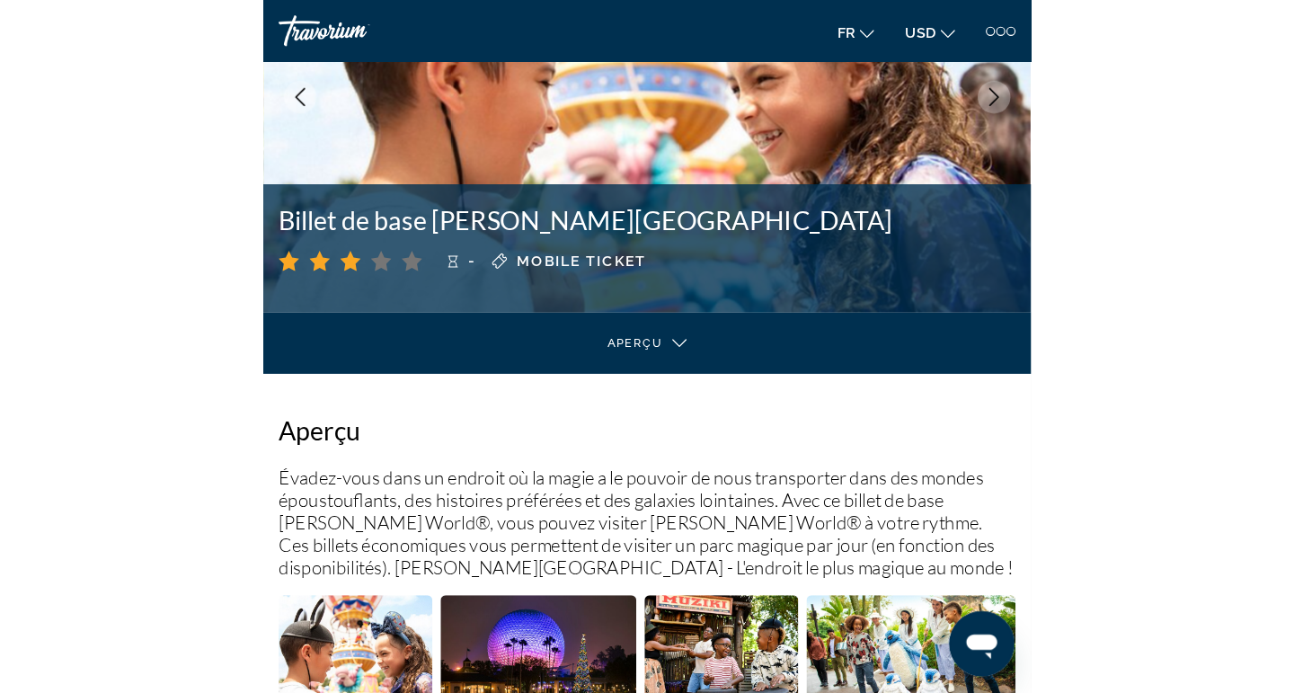
scroll to position [143, 0]
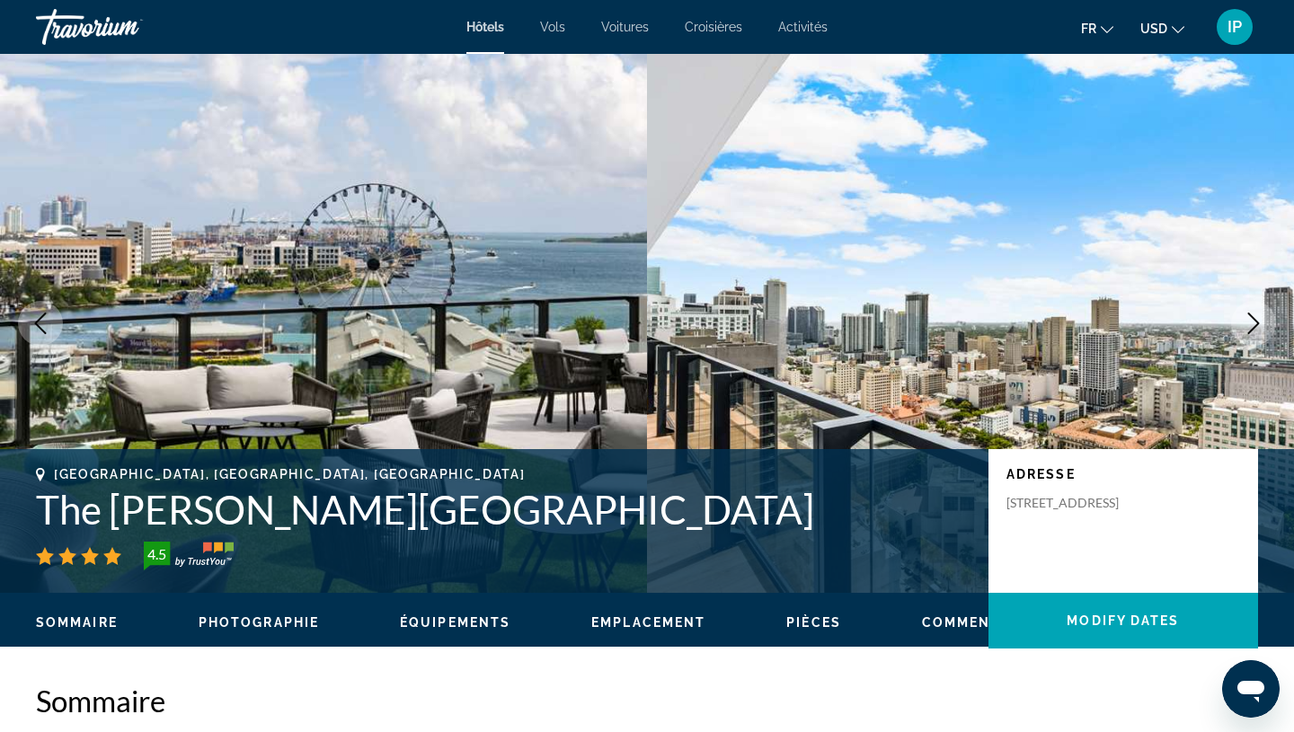
scroll to position [280, 0]
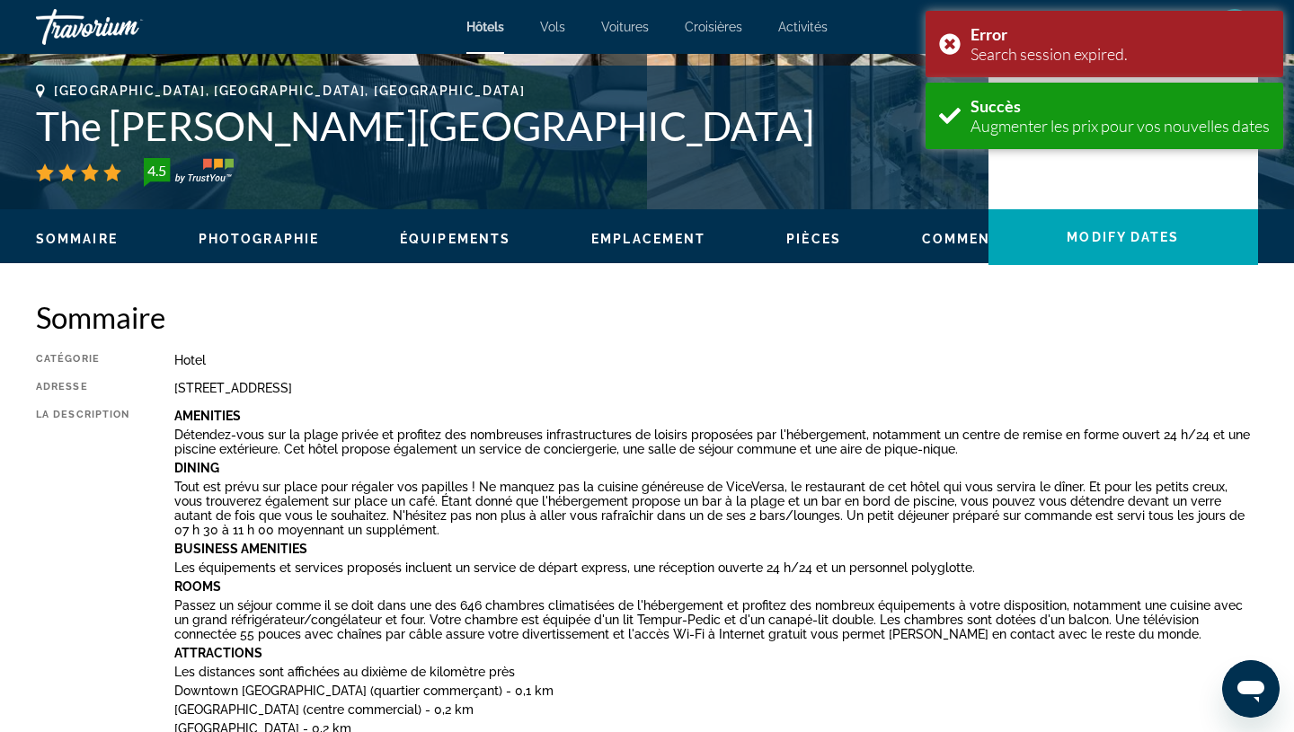
scroll to position [393, 0]
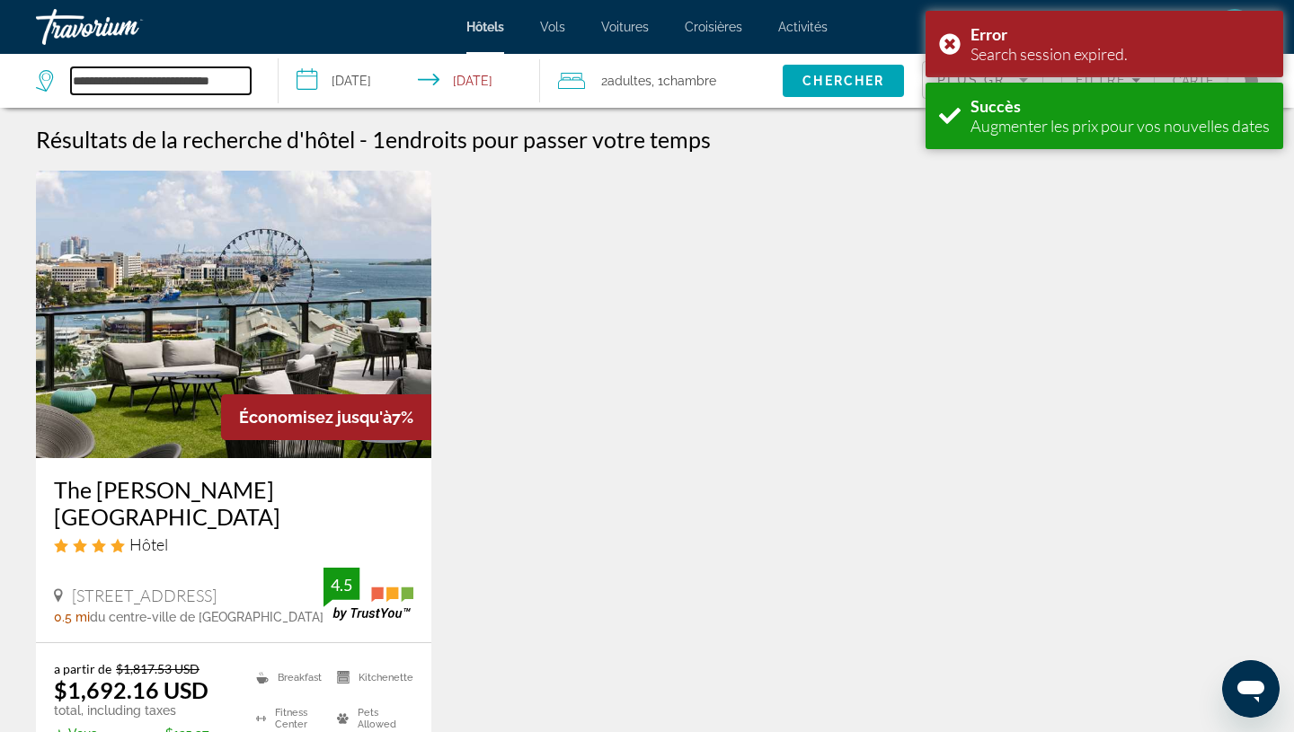
click at [236, 86] on input "**********" at bounding box center [161, 80] width 180 height 27
click at [238, 83] on input "**********" at bounding box center [161, 80] width 180 height 27
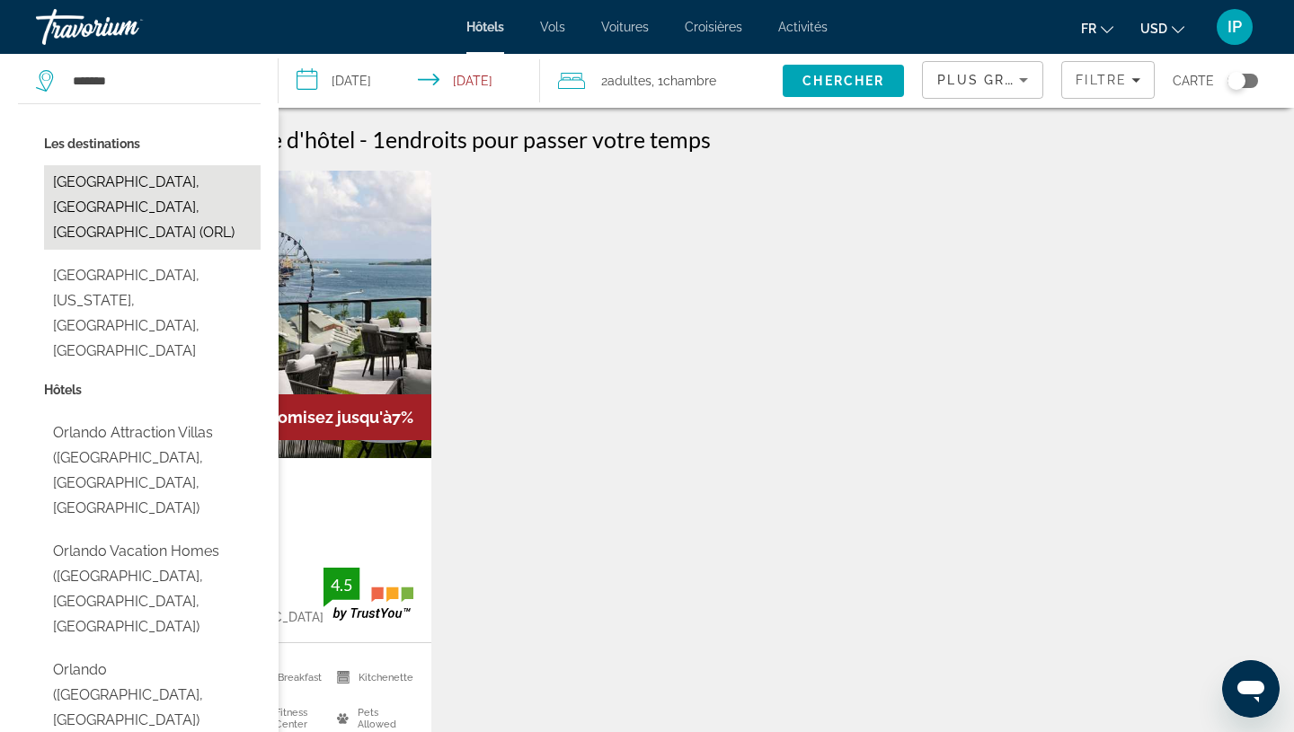
click at [175, 181] on button "Orlando, FL, United States (ORL)" at bounding box center [152, 207] width 217 height 84
type input "**********"
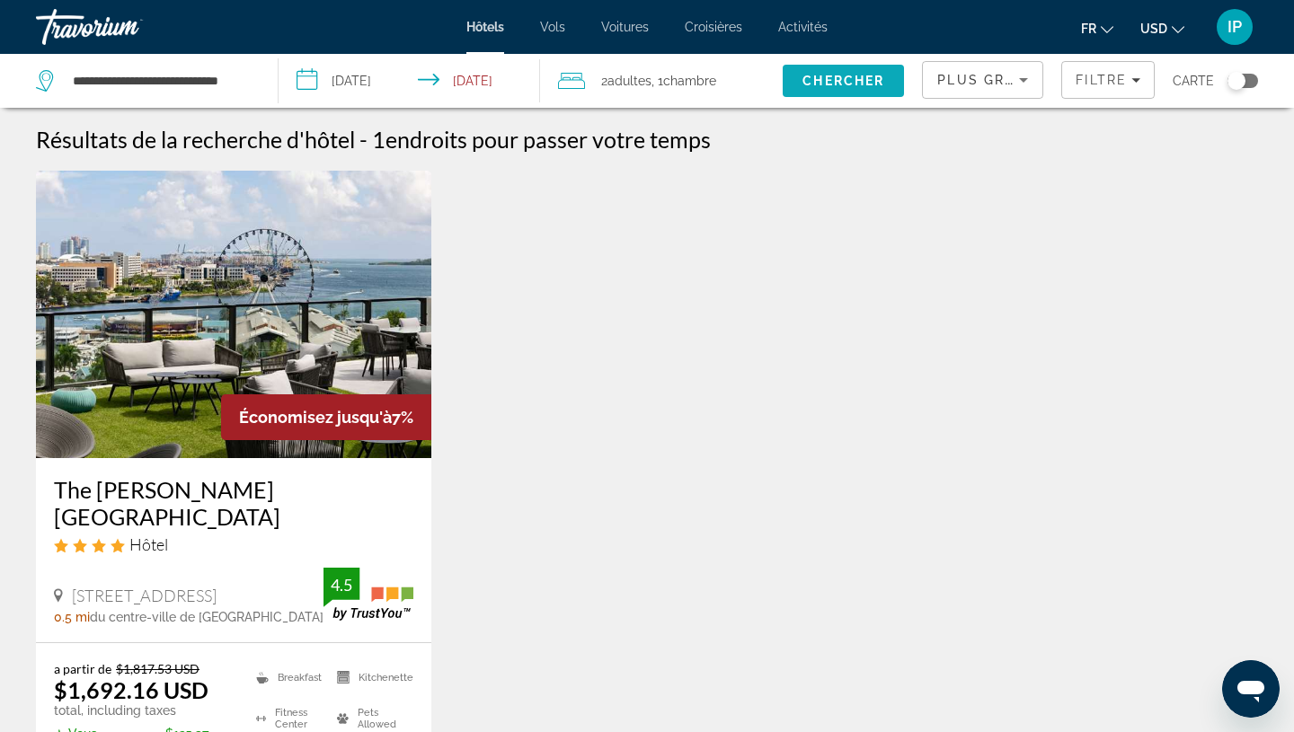
click at [672, 93] on span "Search" at bounding box center [843, 80] width 121 height 43
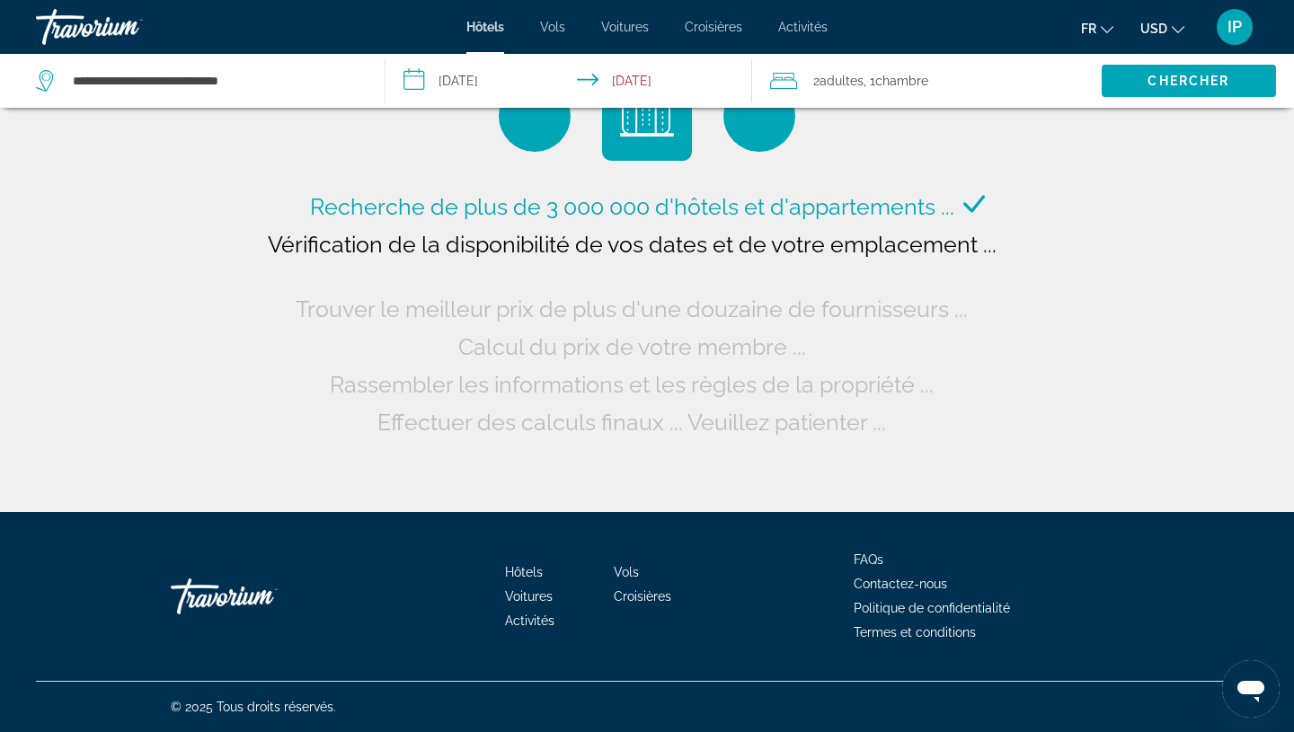
click at [665, 79] on input "**********" at bounding box center [573, 83] width 375 height 59
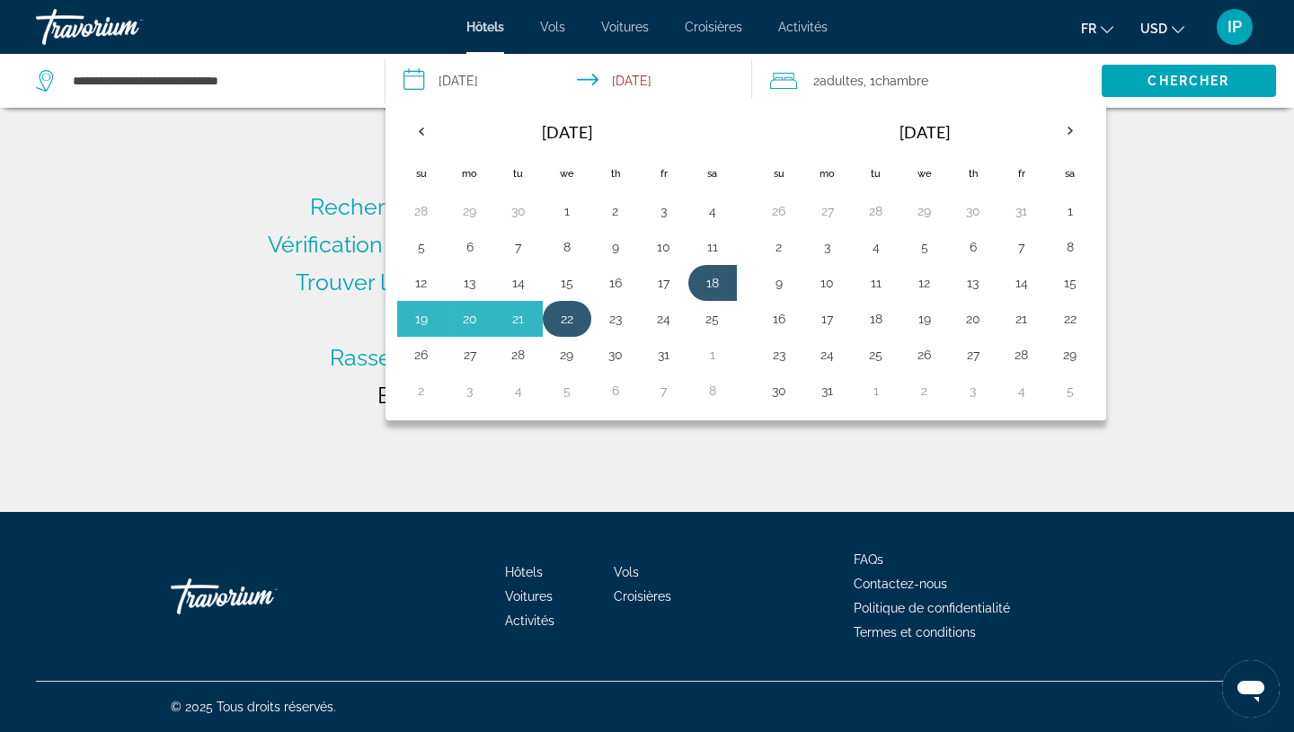
click at [581, 321] on td "22" at bounding box center [567, 319] width 49 height 36
click at [664, 324] on button "24" at bounding box center [664, 318] width 29 height 25
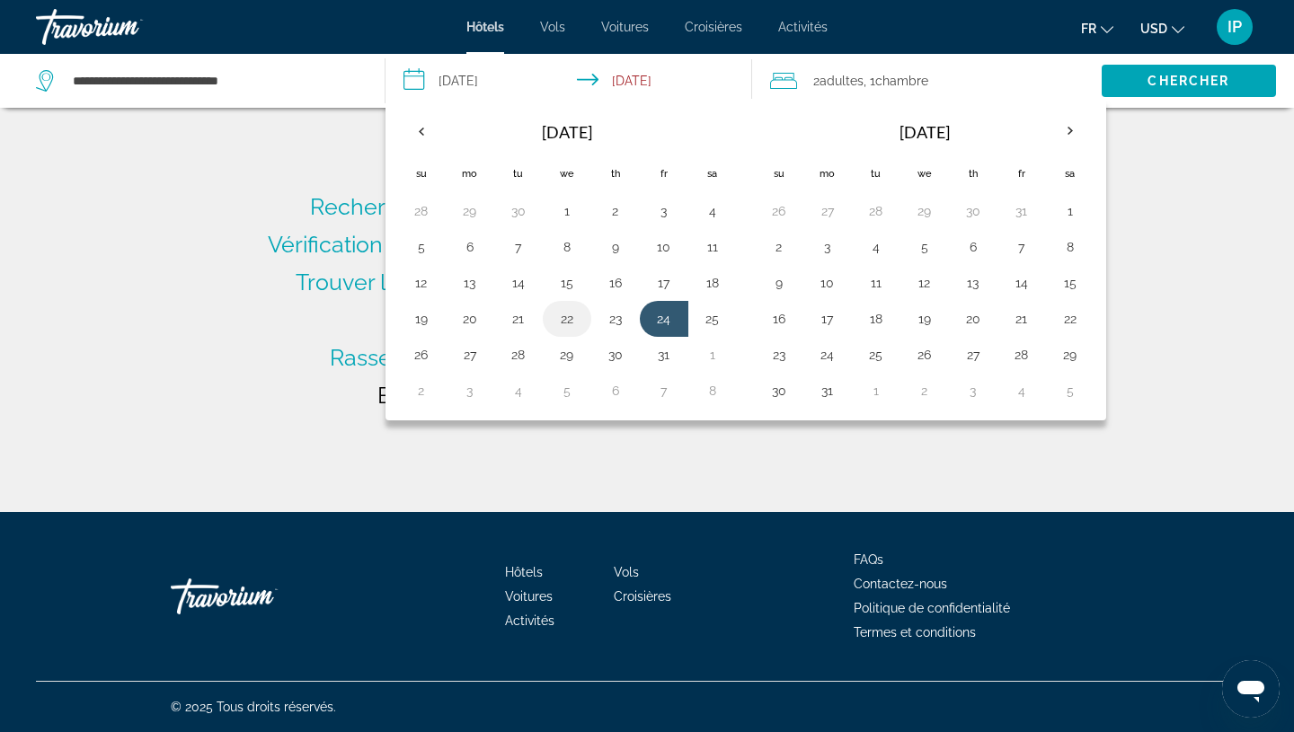
click at [569, 322] on button "22" at bounding box center [567, 318] width 29 height 25
type input "**********"
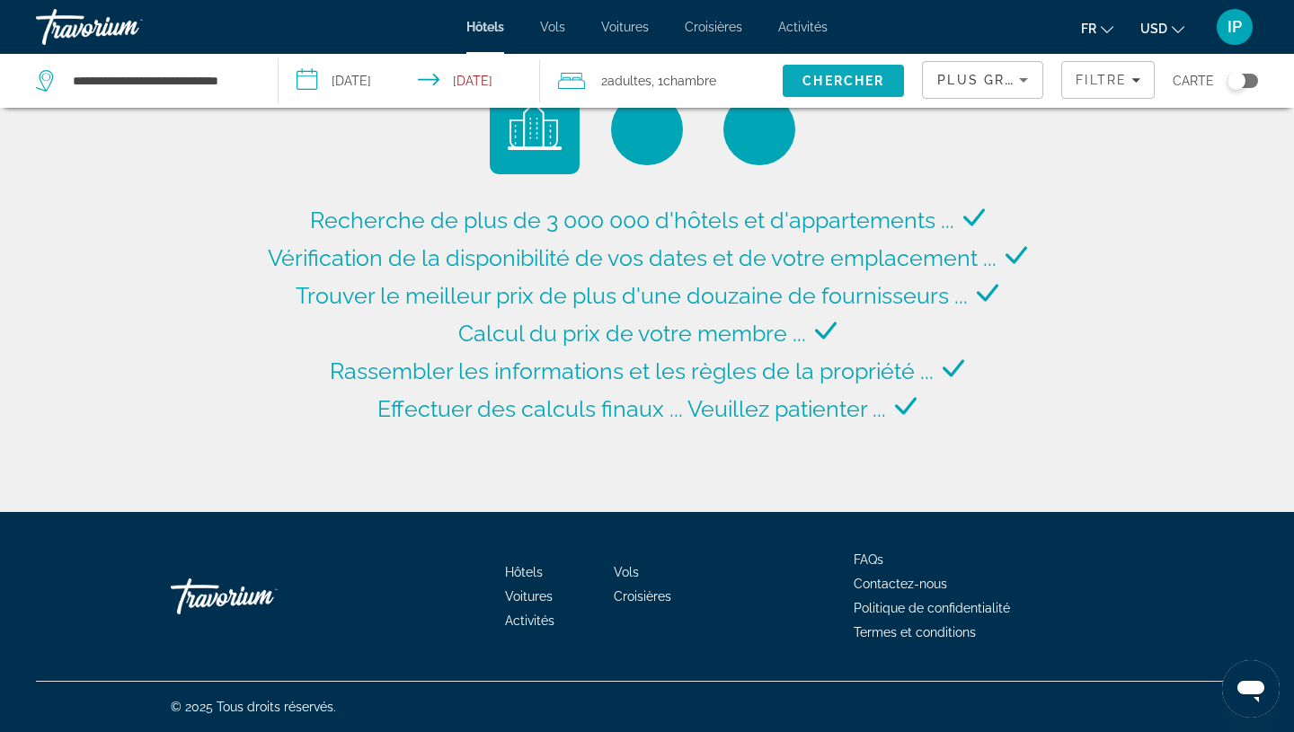
click at [672, 78] on span "Chercher" at bounding box center [844, 81] width 82 height 14
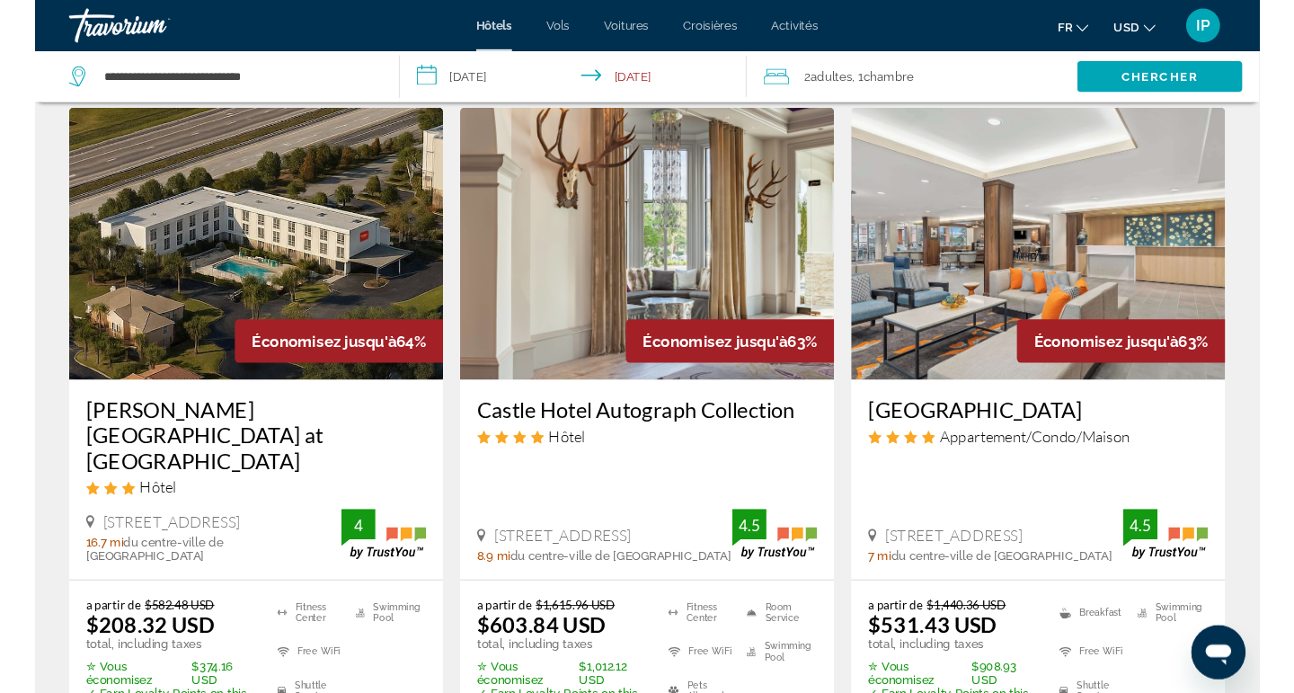
scroll to position [89, 0]
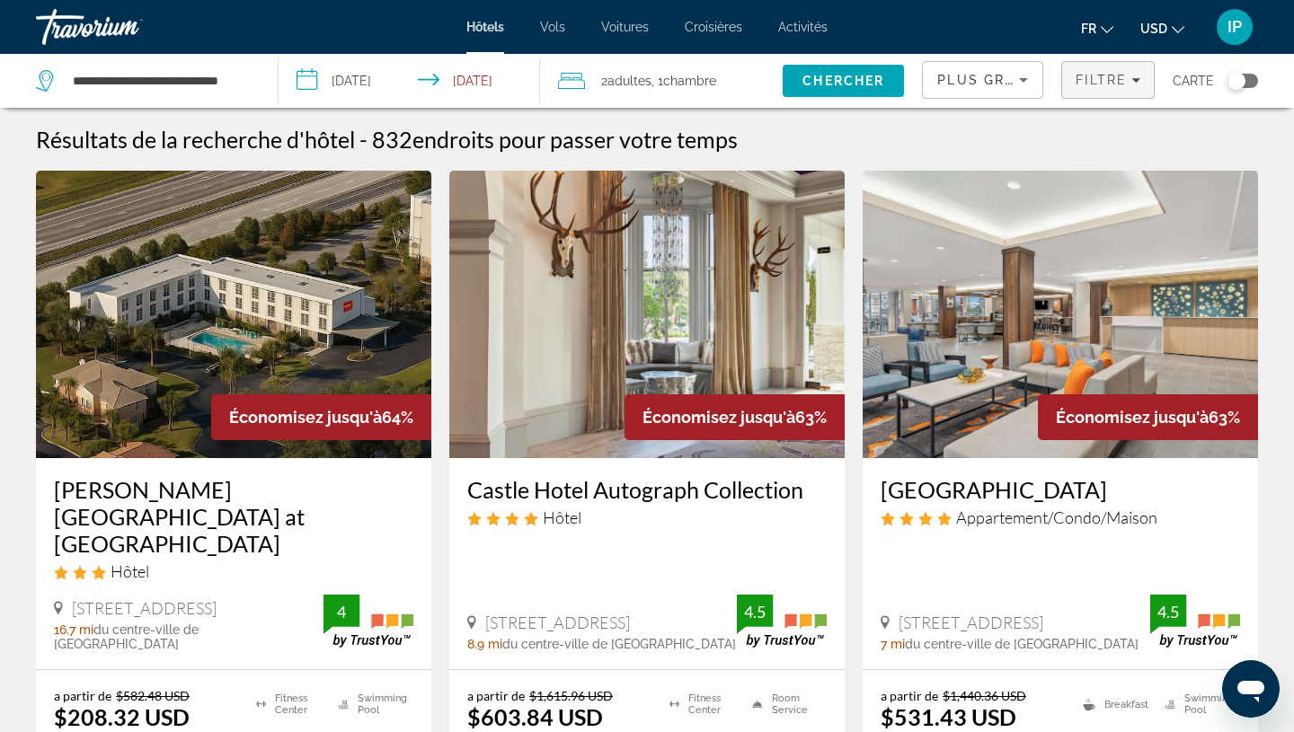
click at [672, 67] on span "Filters" at bounding box center [1108, 79] width 92 height 43
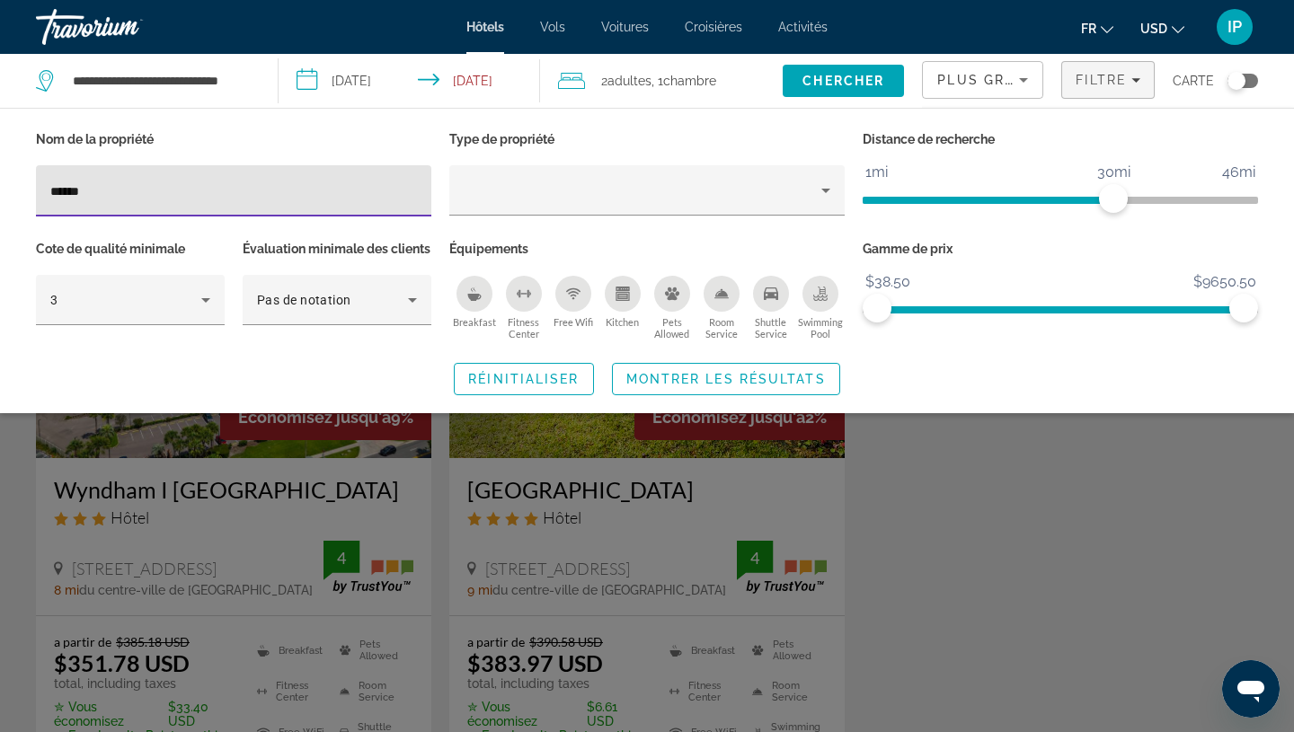
type input "******"
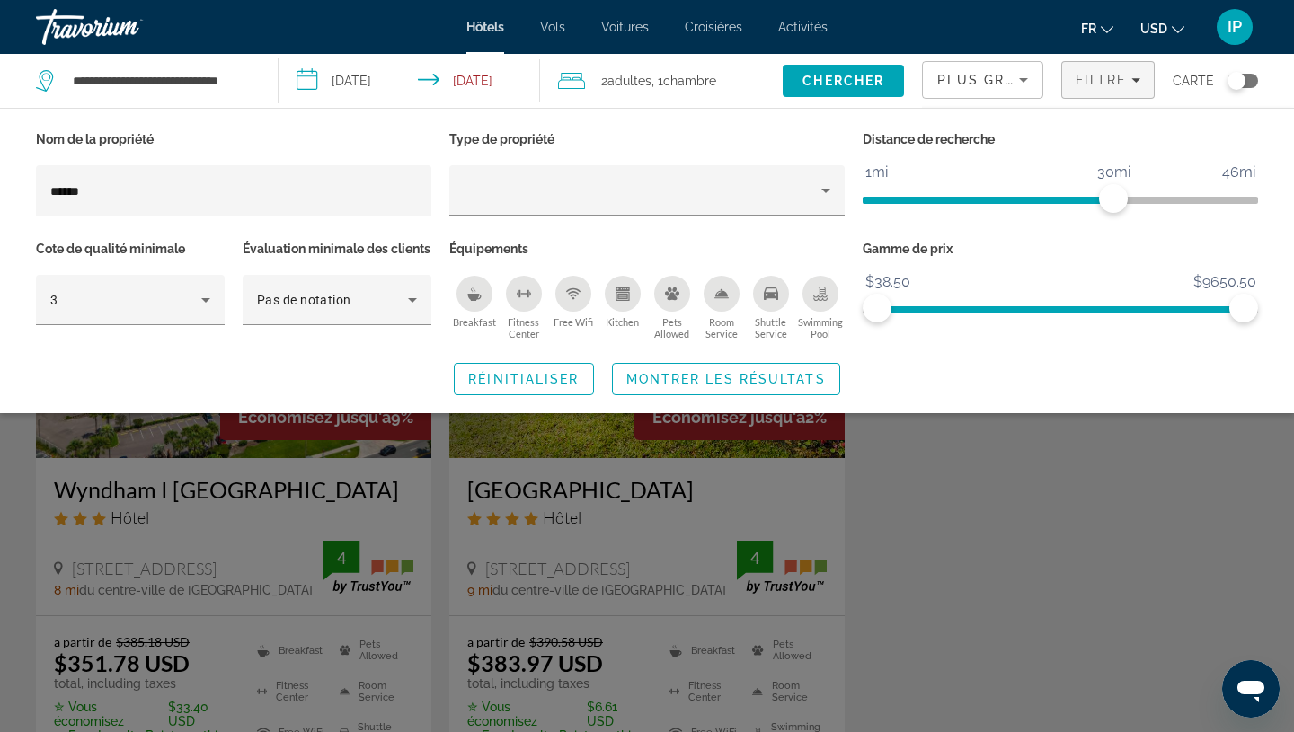
click at [634, 580] on div "Search widget" at bounding box center [647, 501] width 1294 height 463
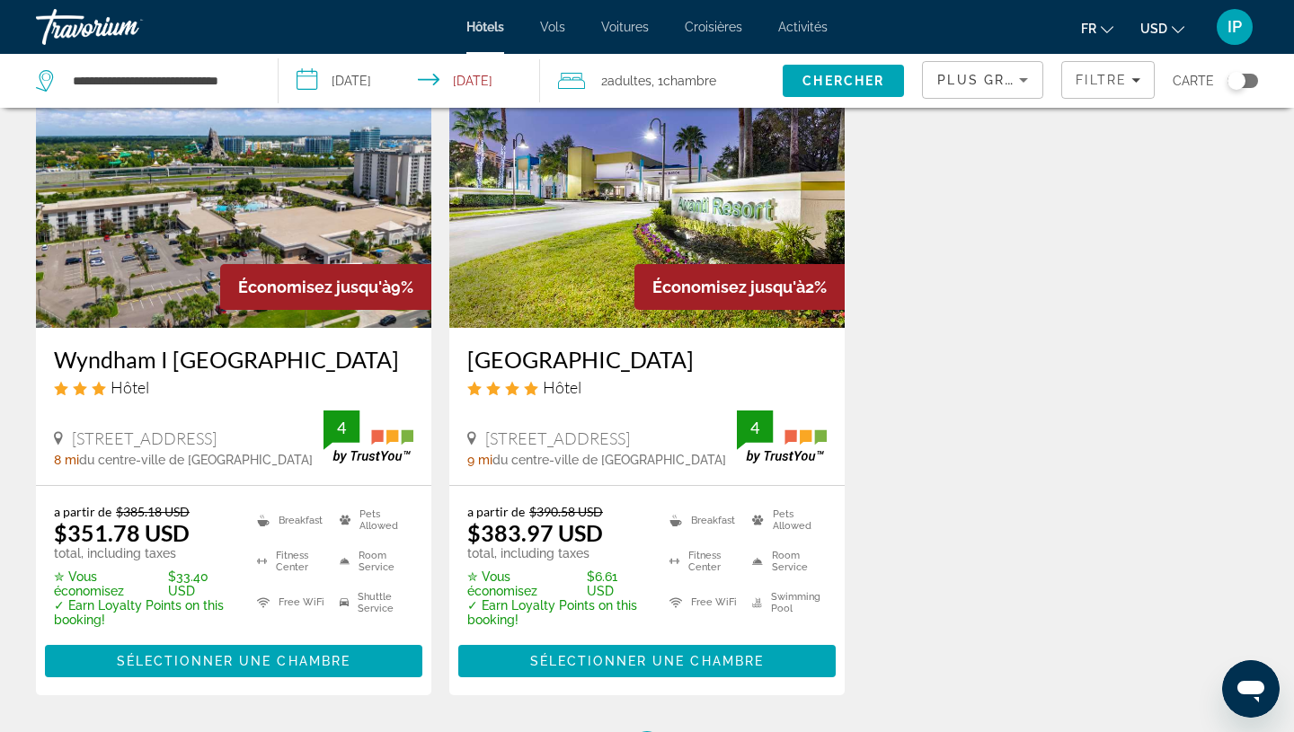
scroll to position [170, 0]
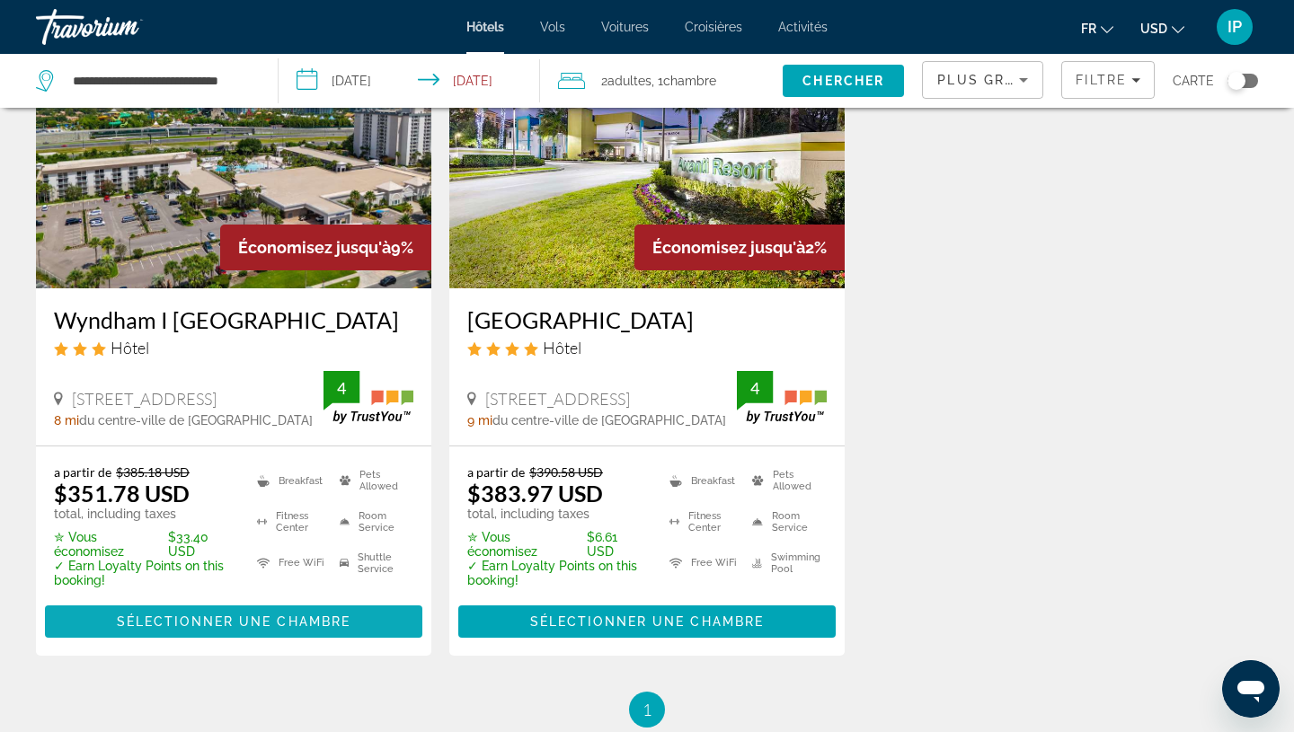
click at [385, 607] on span "Main content" at bounding box center [233, 621] width 377 height 43
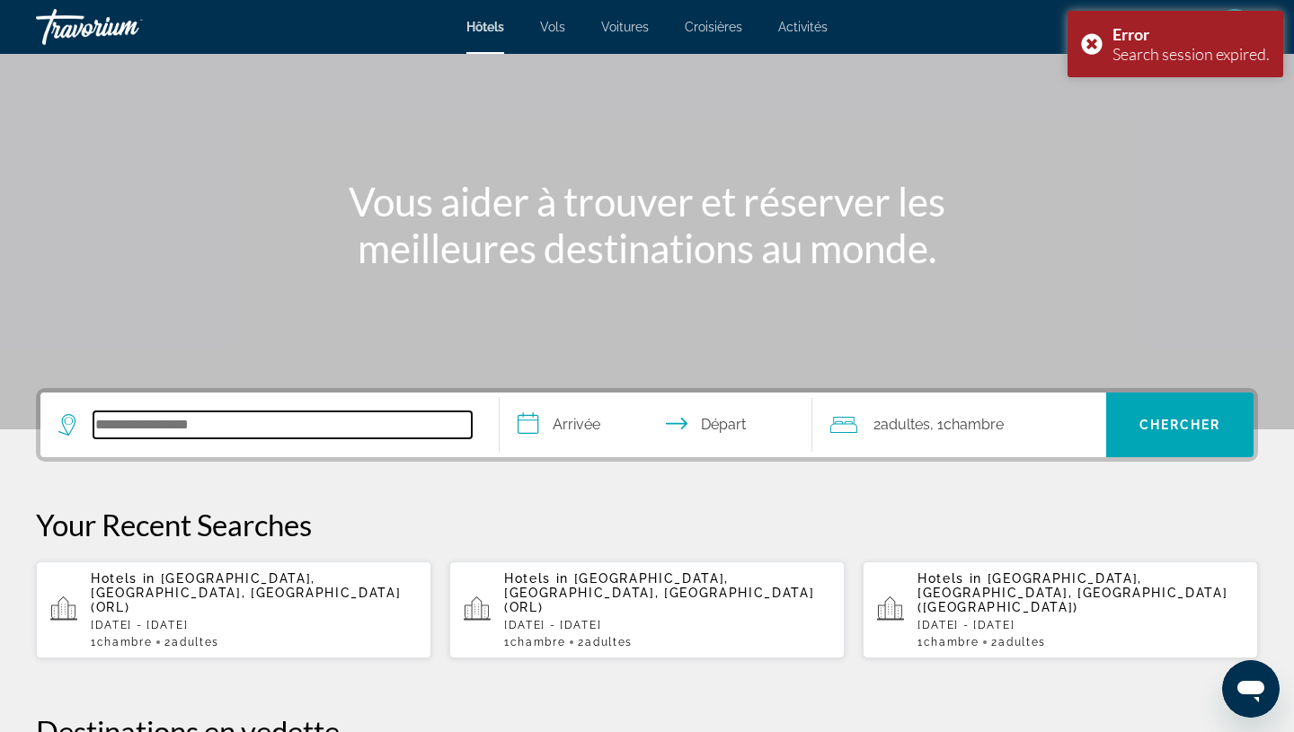
click at [417, 425] on input "Search hotel destination" at bounding box center [282, 425] width 378 height 27
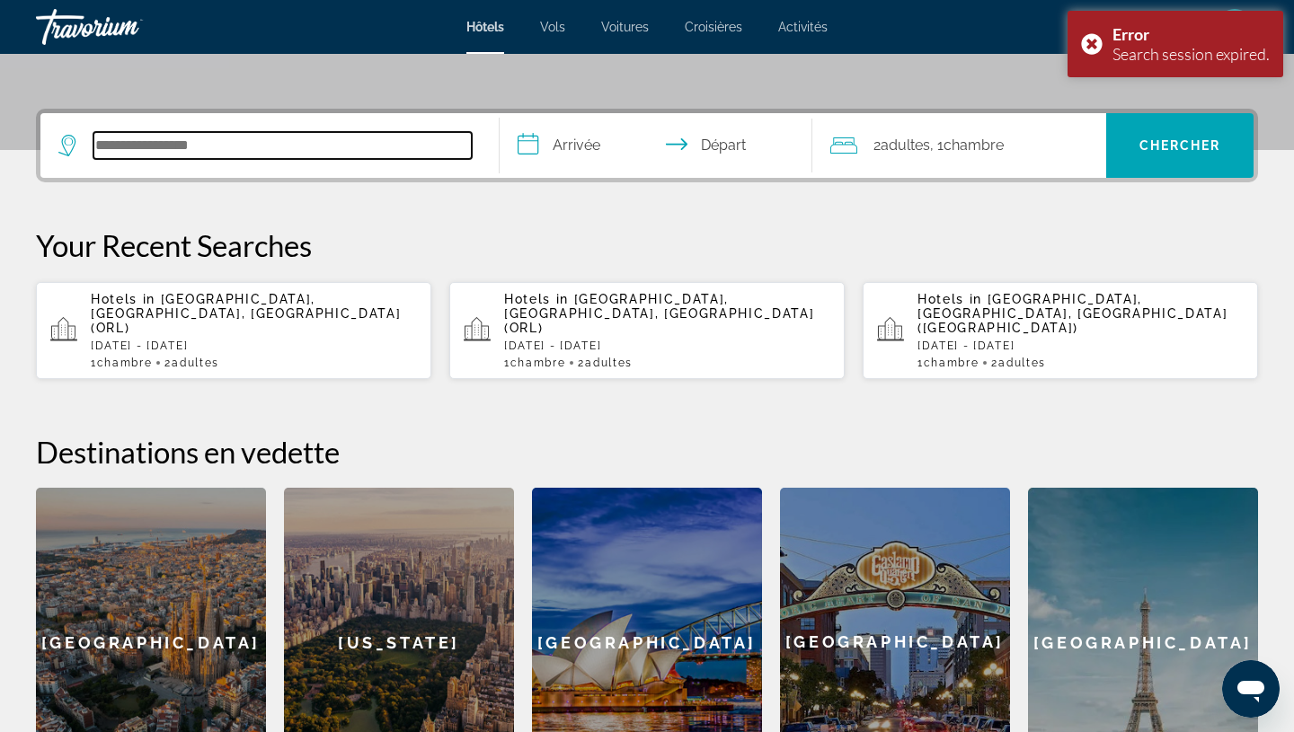
scroll to position [439, 0]
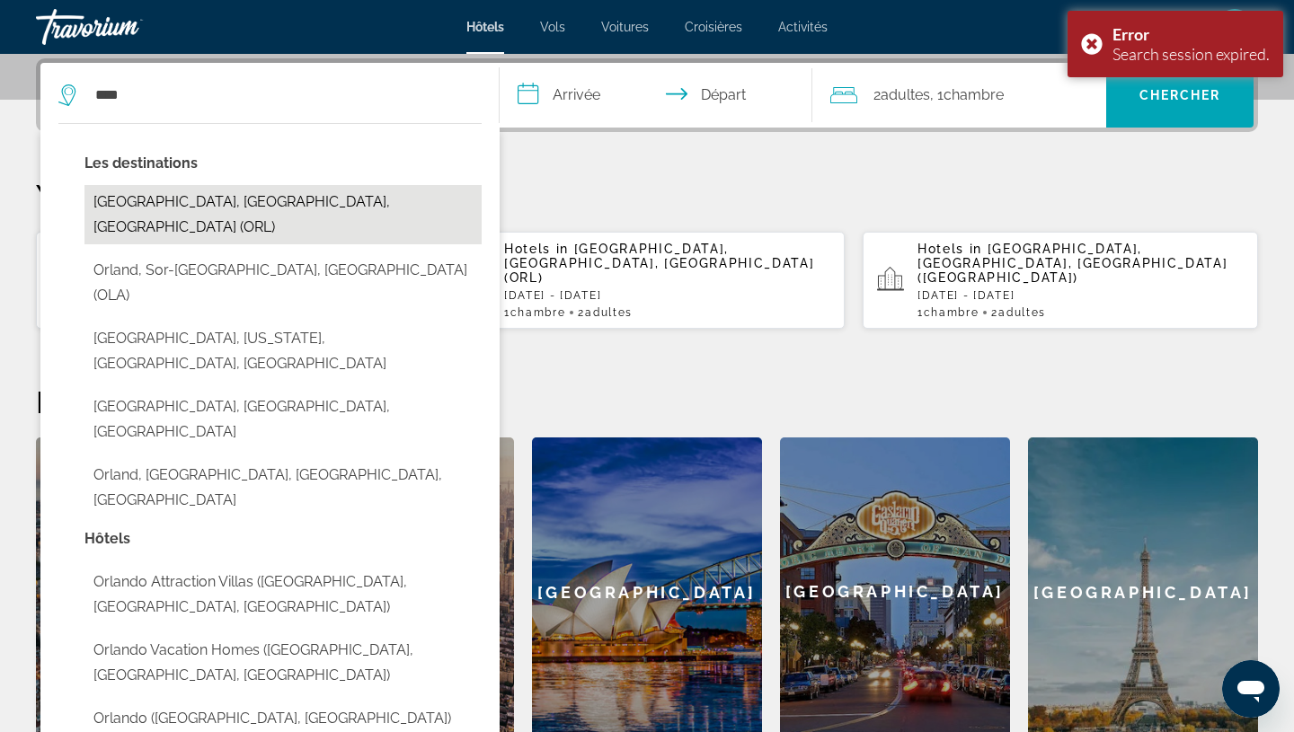
click at [327, 187] on button "Orlando, FL, United States (ORL)" at bounding box center [282, 214] width 397 height 59
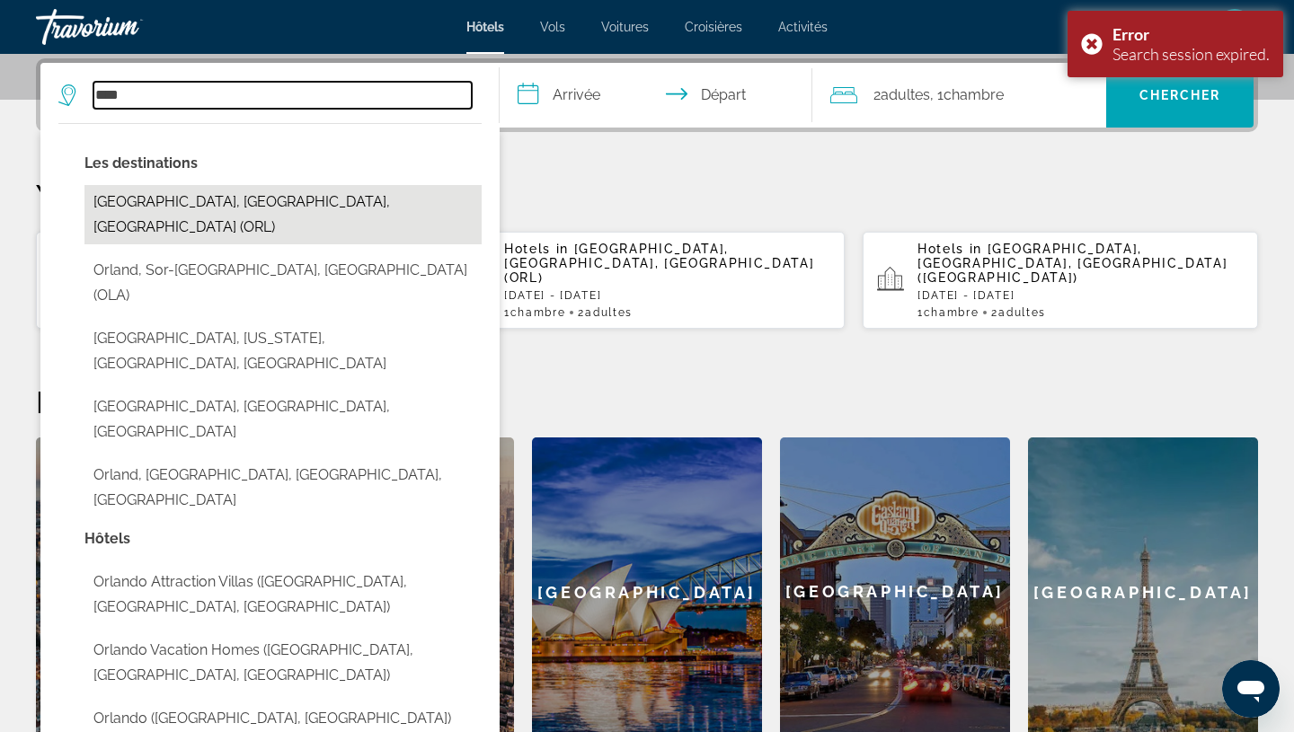
type input "**********"
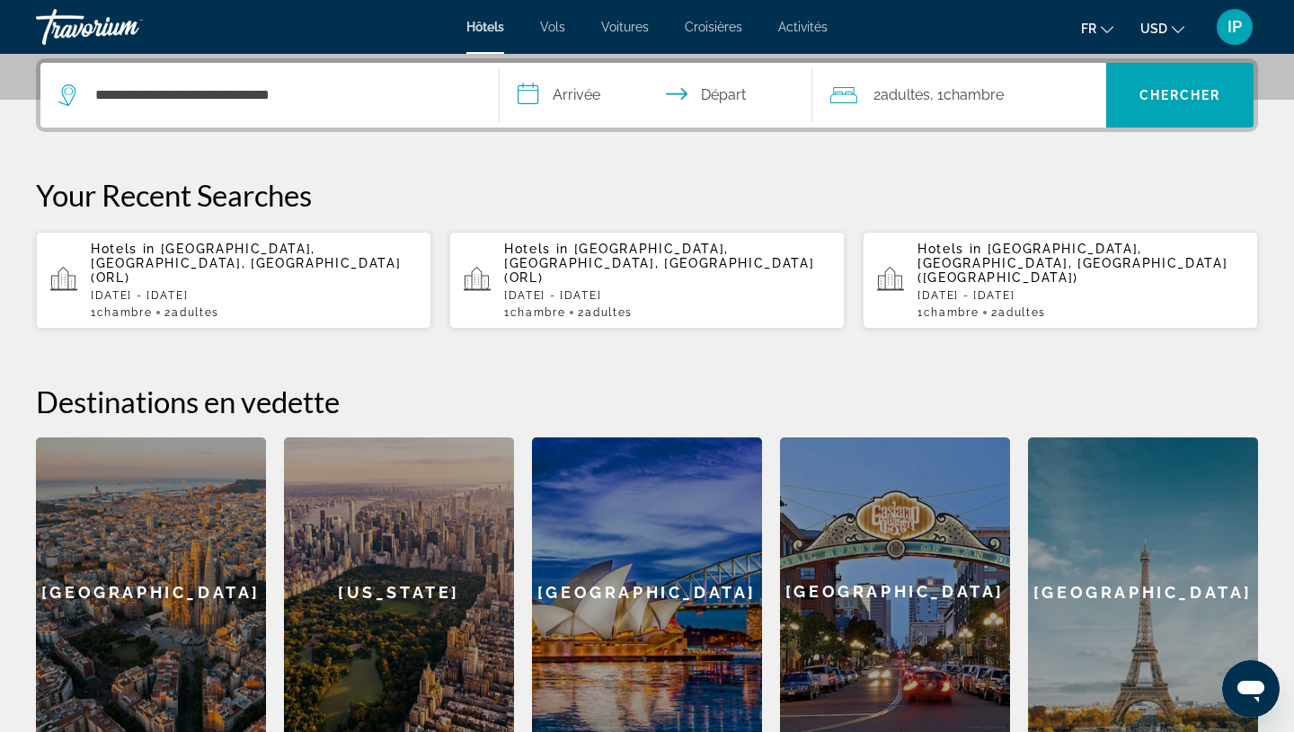
click at [607, 94] on input "**********" at bounding box center [660, 98] width 320 height 70
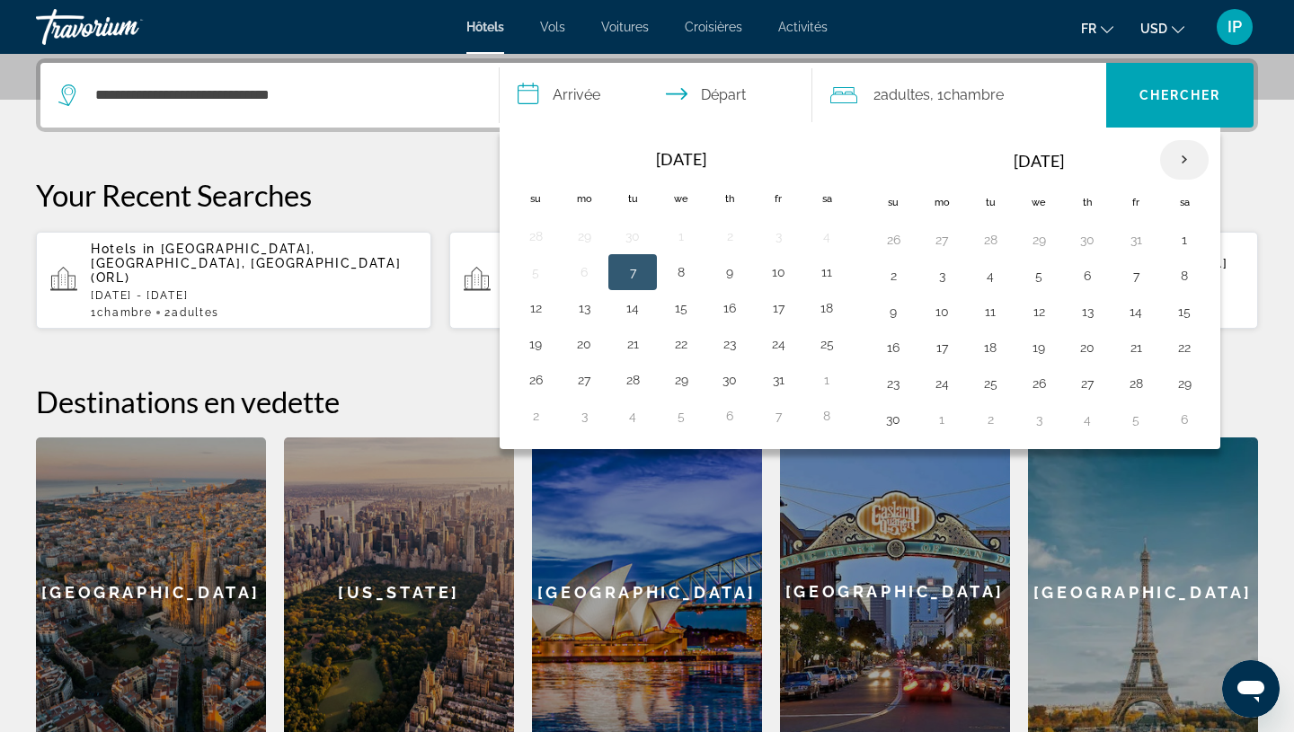
click at [672, 160] on th "Next month" at bounding box center [1184, 160] width 49 height 40
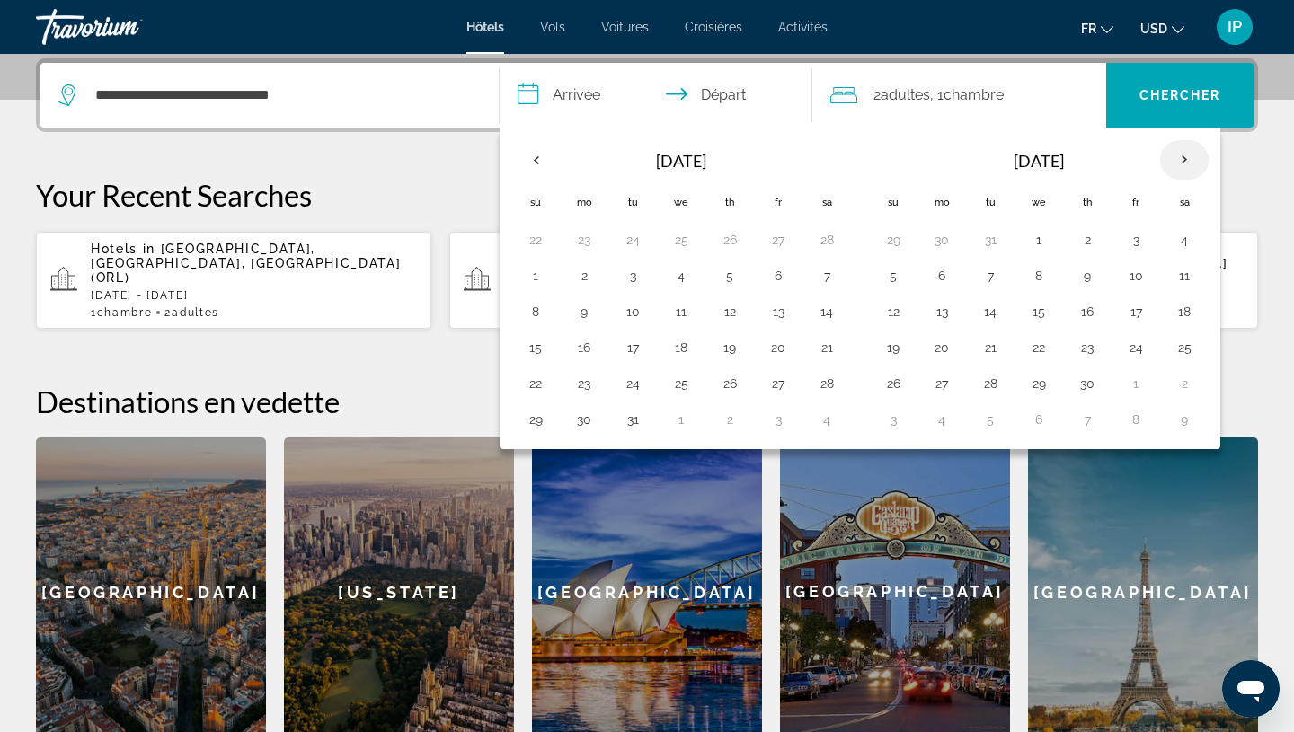
click at [672, 160] on th "Next month" at bounding box center [1184, 160] width 49 height 40
click at [672, 353] on button "22" at bounding box center [1039, 347] width 29 height 25
click at [672, 345] on button "24" at bounding box center [1136, 347] width 29 height 25
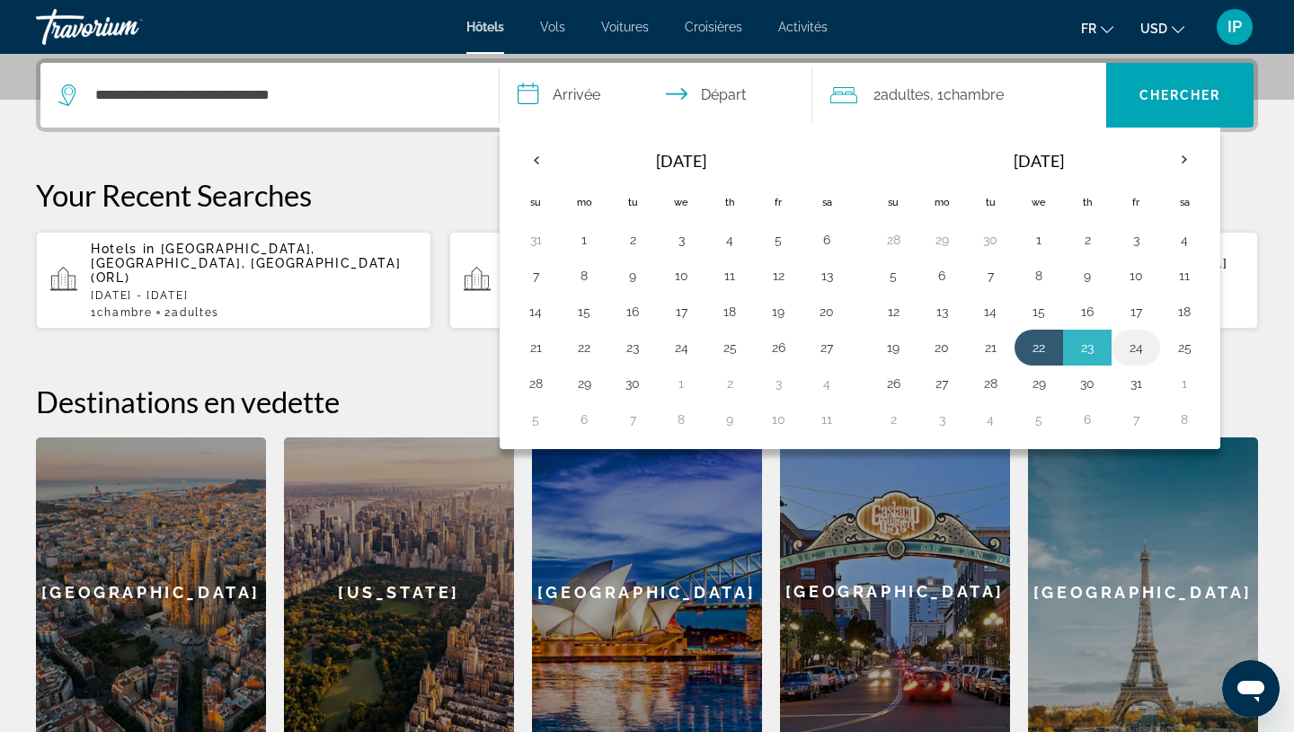
type input "**********"
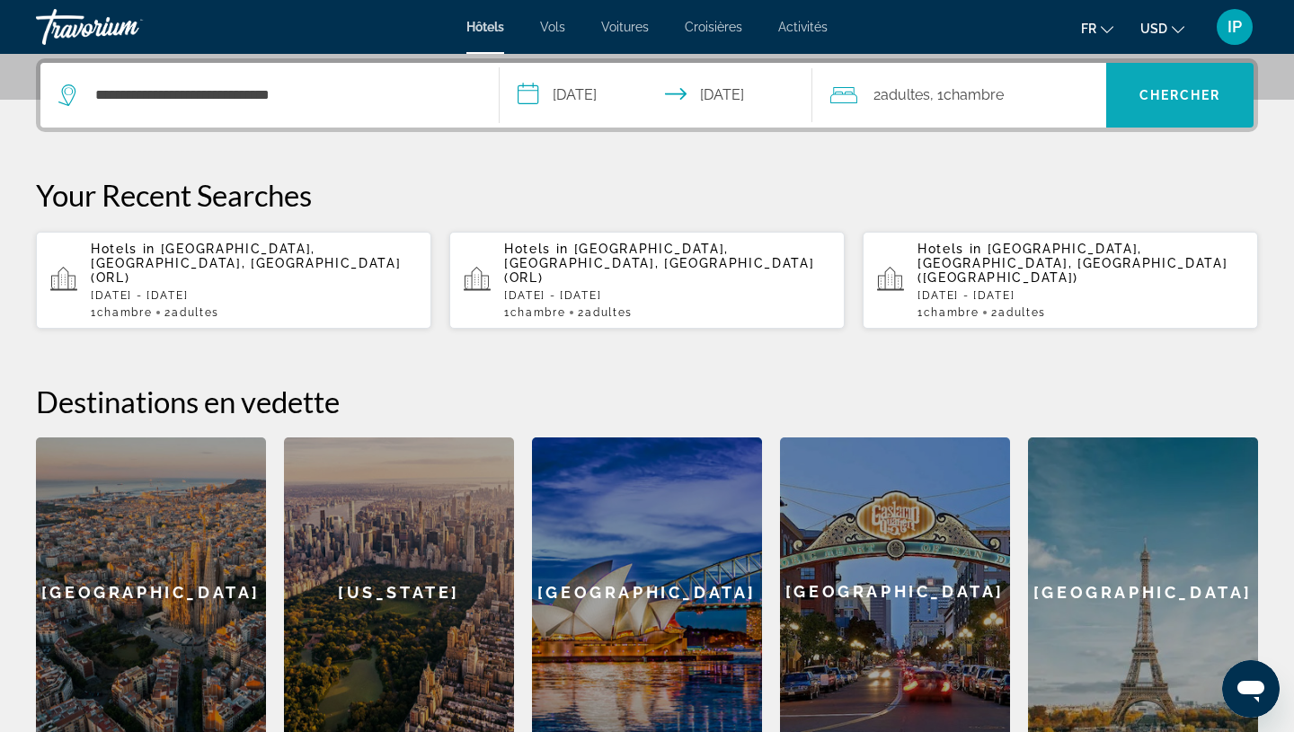
click at [672, 99] on span "Chercher" at bounding box center [1181, 95] width 82 height 14
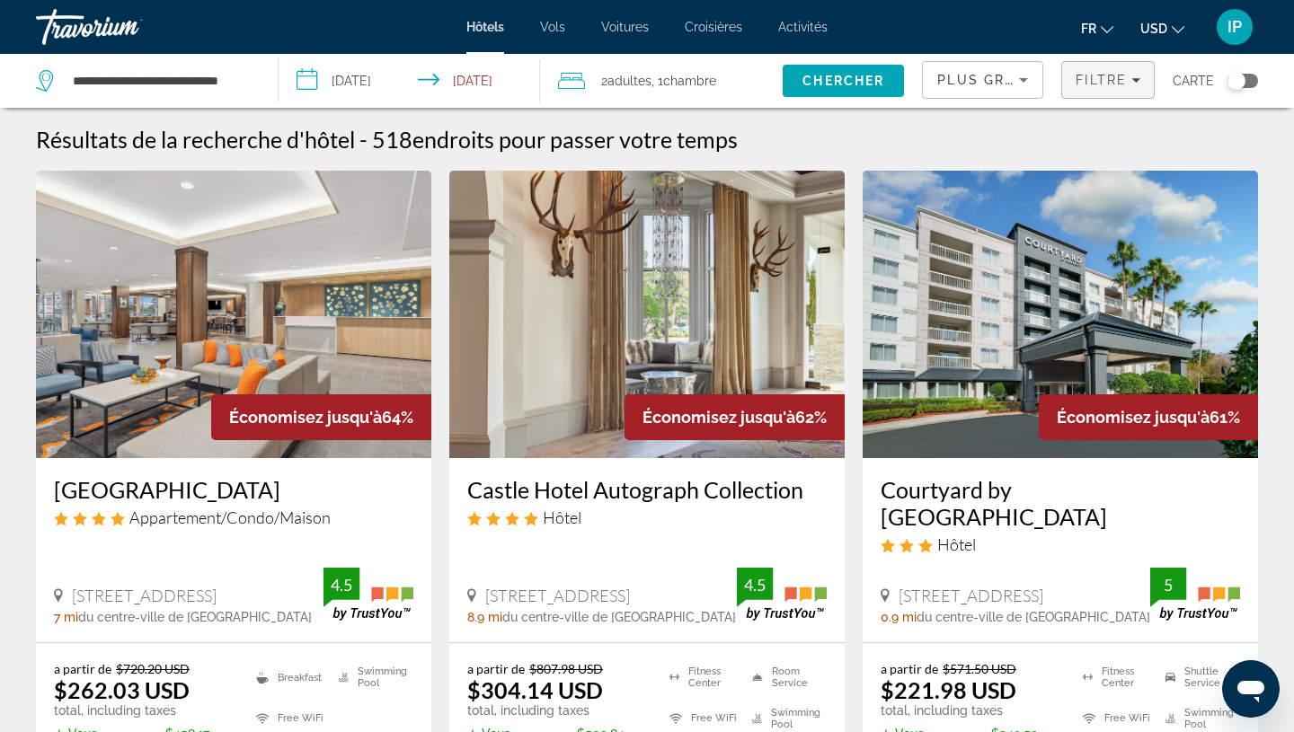
click at [672, 86] on div "Filtre" at bounding box center [1108, 80] width 65 height 14
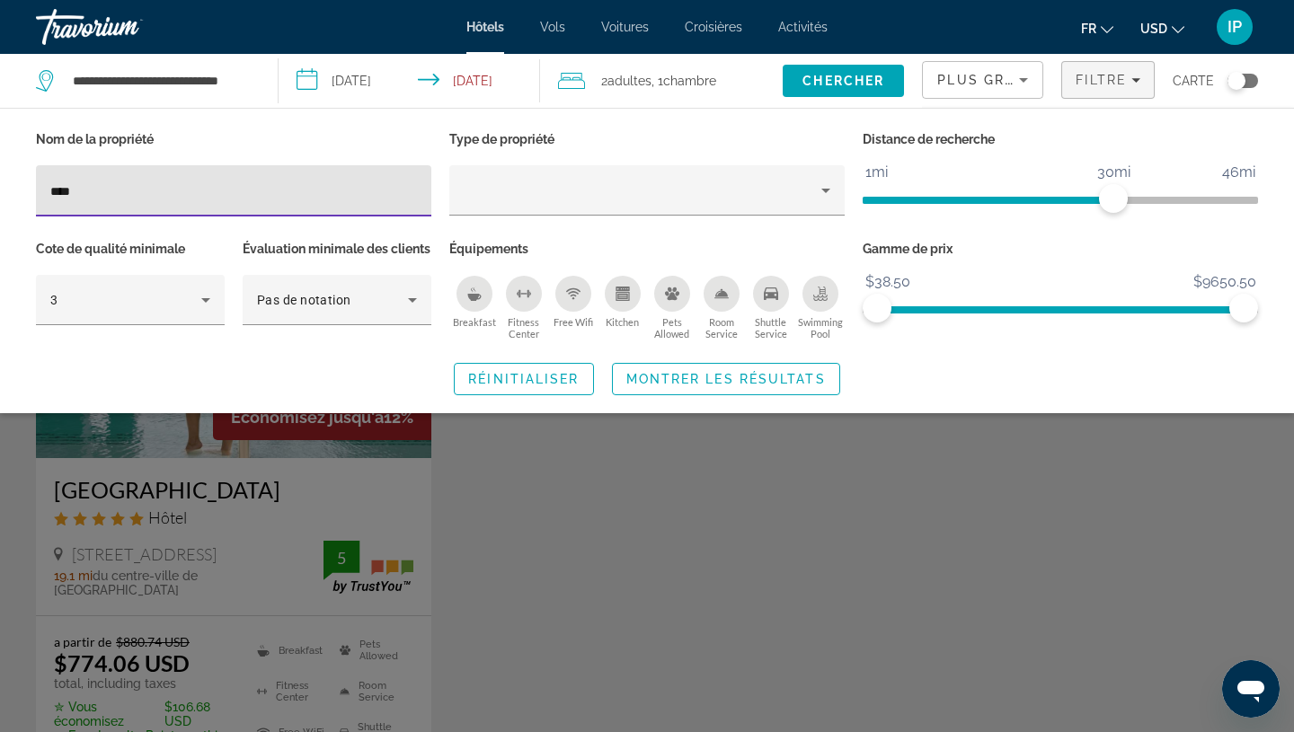
type input "****"
click at [530, 514] on div "Search widget" at bounding box center [647, 501] width 1294 height 463
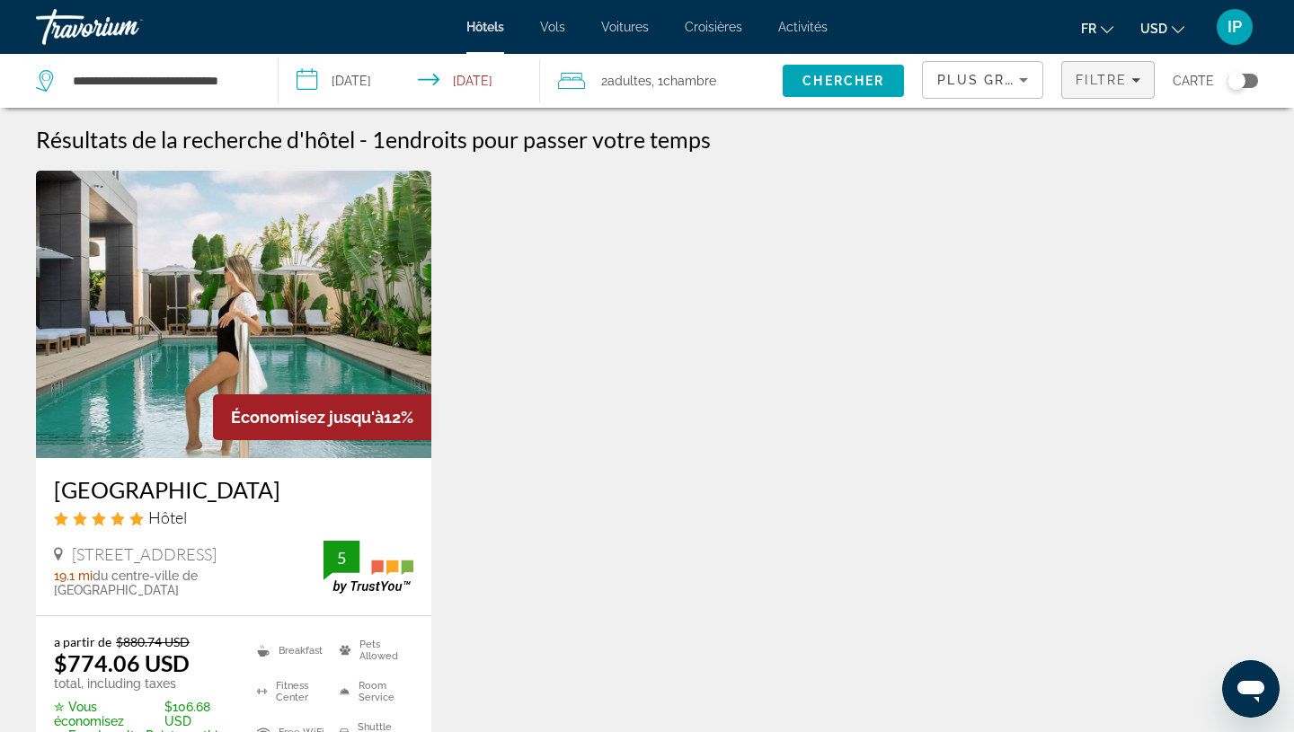
click at [672, 80] on span "Filtre" at bounding box center [1101, 80] width 51 height 14
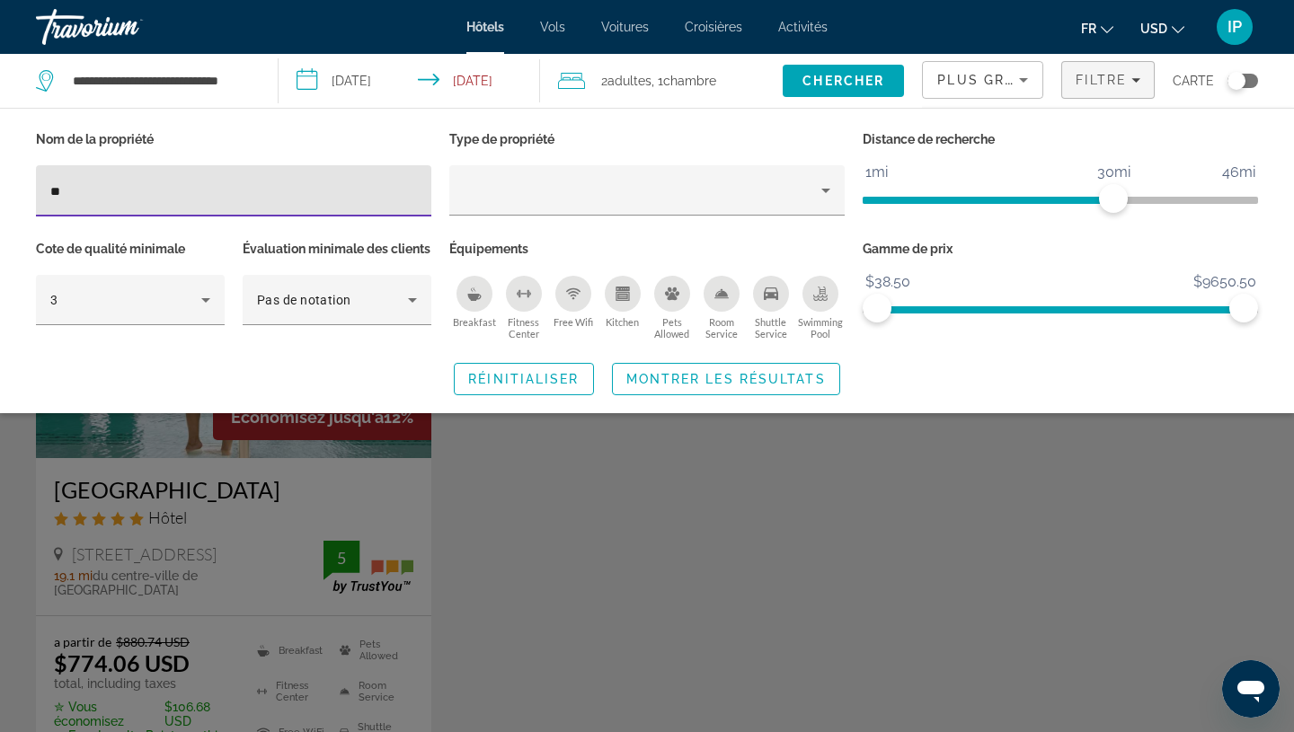
type input "*"
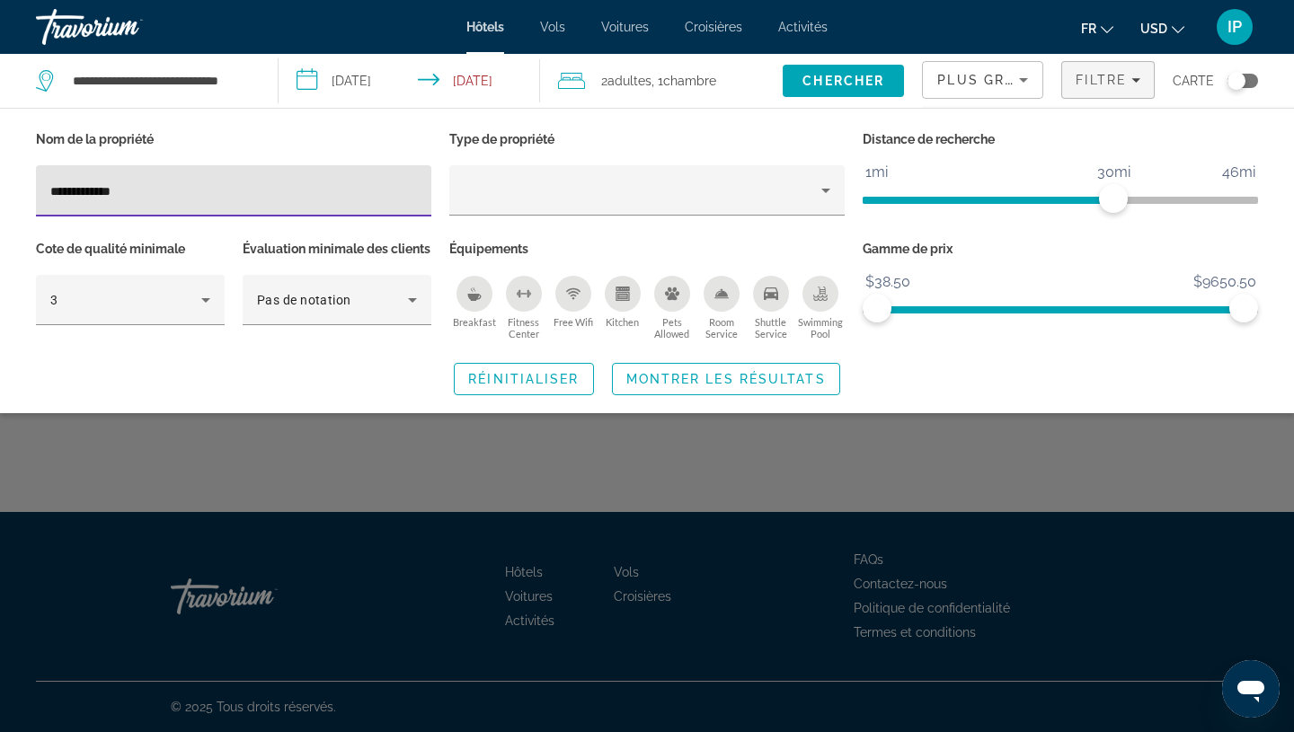
type input "**********"
click at [320, 490] on div "Search widget" at bounding box center [647, 501] width 1294 height 463
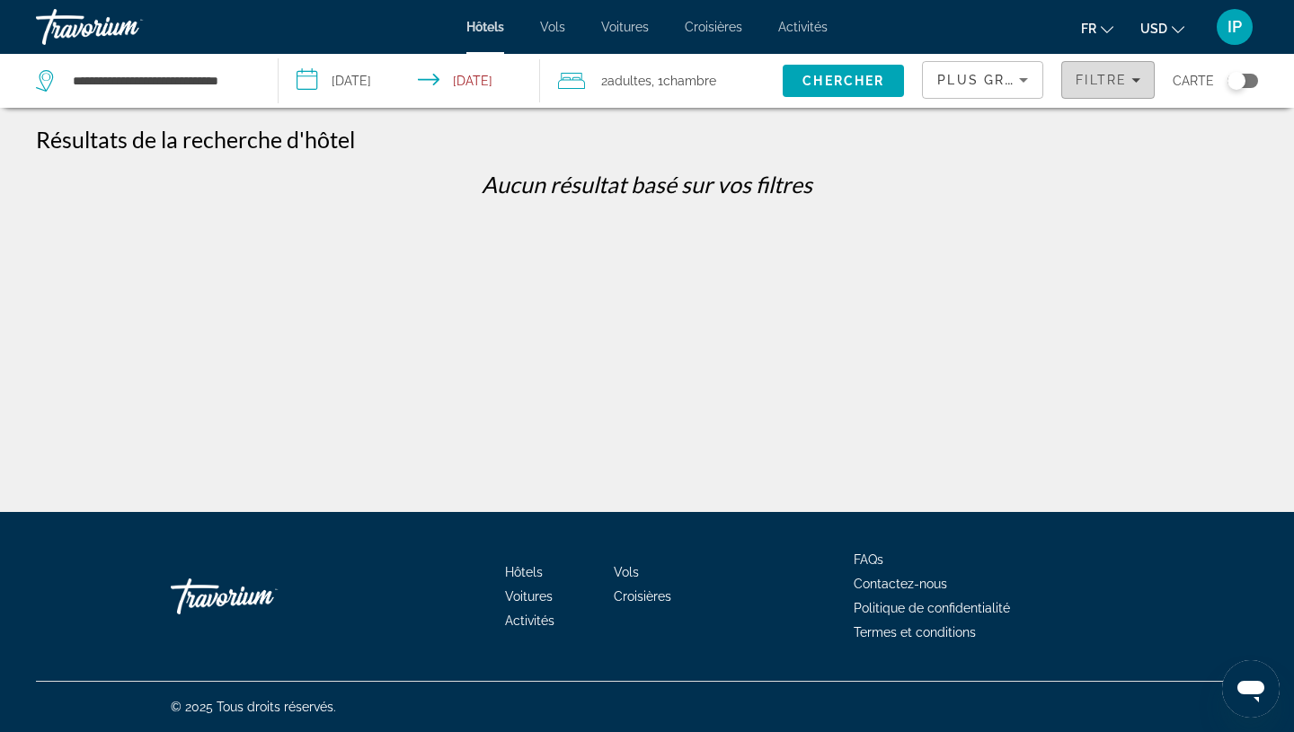
click at [672, 65] on span "Filters" at bounding box center [1108, 79] width 92 height 43
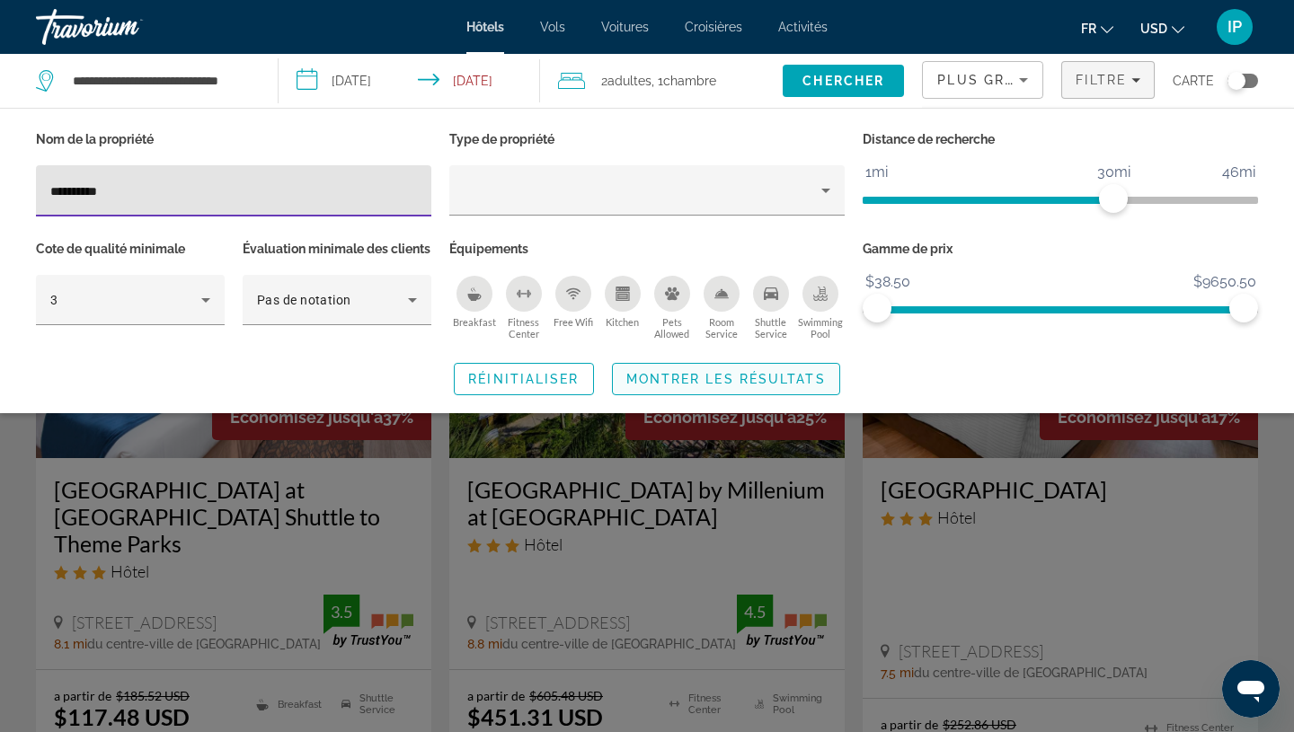
type input "*********"
click at [672, 386] on span "Montrer les résultats" at bounding box center [726, 379] width 200 height 14
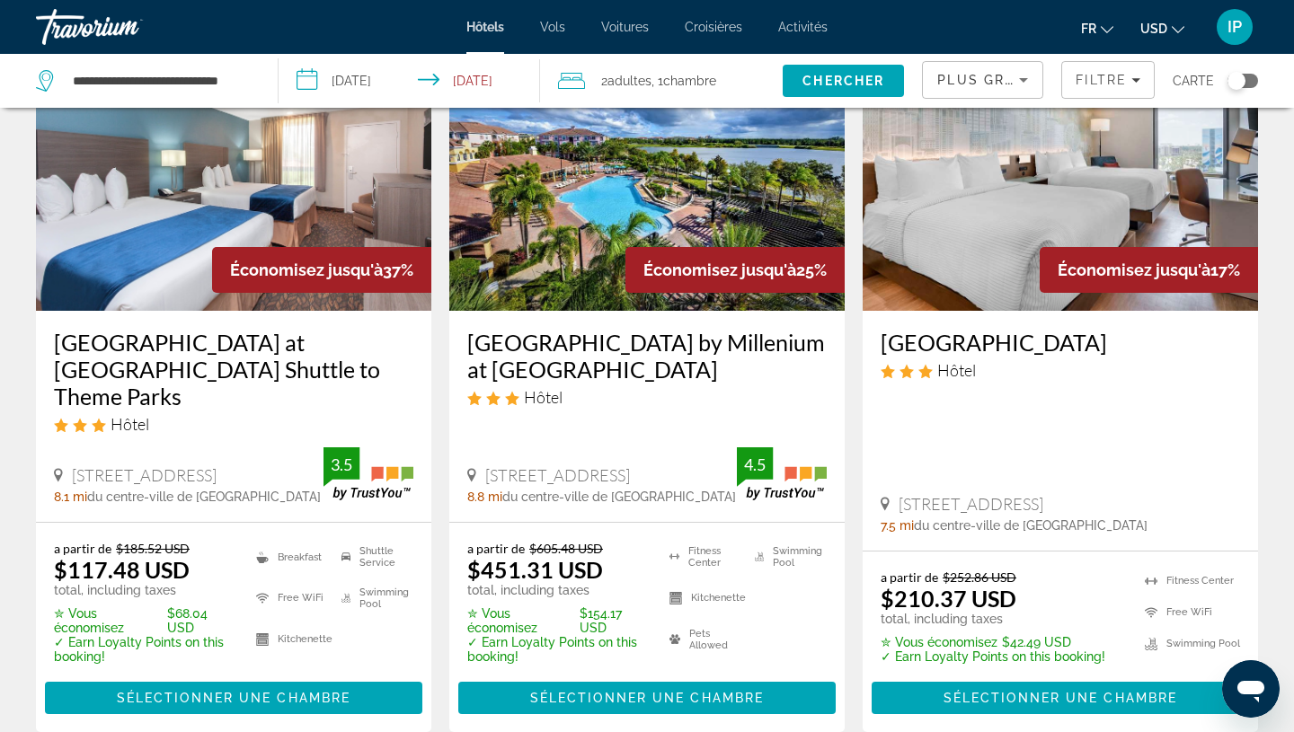
scroll to position [151, 0]
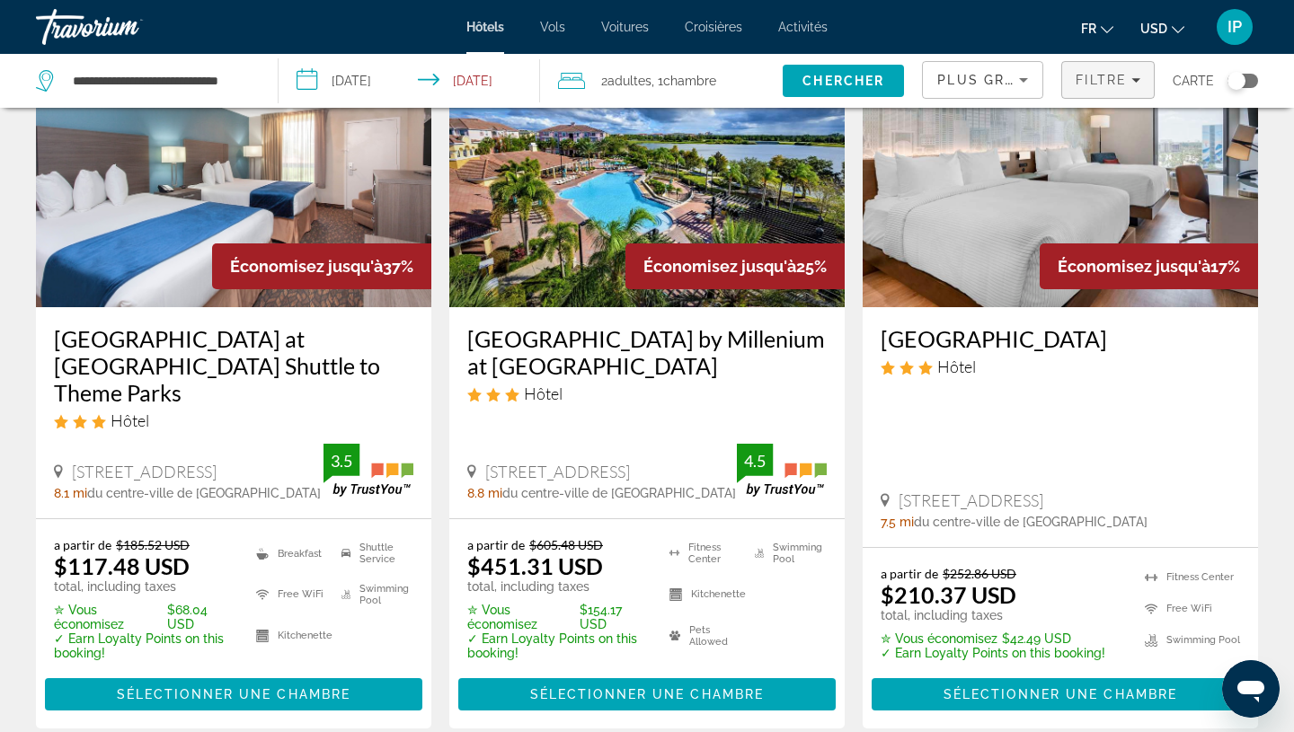
click at [672, 90] on span "Filters" at bounding box center [1108, 79] width 92 height 43
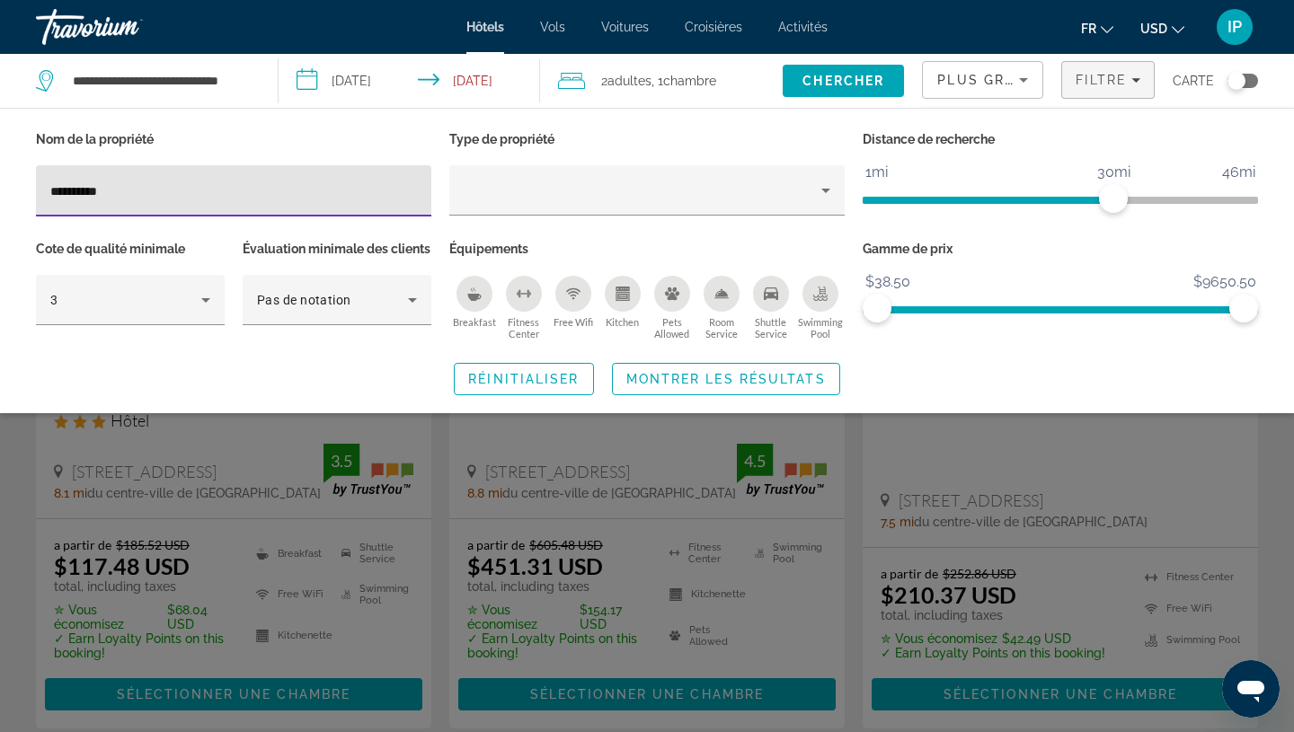
click at [235, 217] on div "Hotel Filters" at bounding box center [233, 227] width 395 height 20
click at [235, 186] on input "*********" at bounding box center [233, 192] width 367 height 22
type input "*"
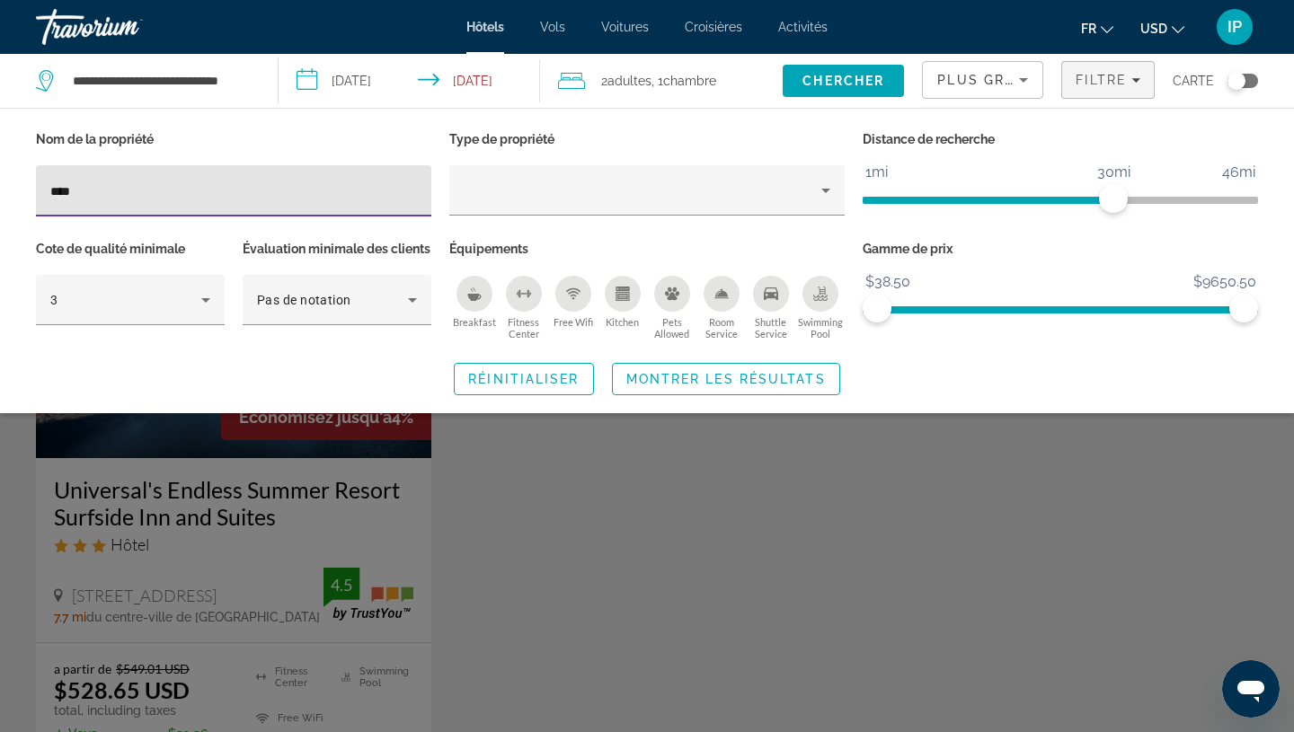
type input "****"
click at [354, 531] on div "Search widget" at bounding box center [647, 501] width 1294 height 463
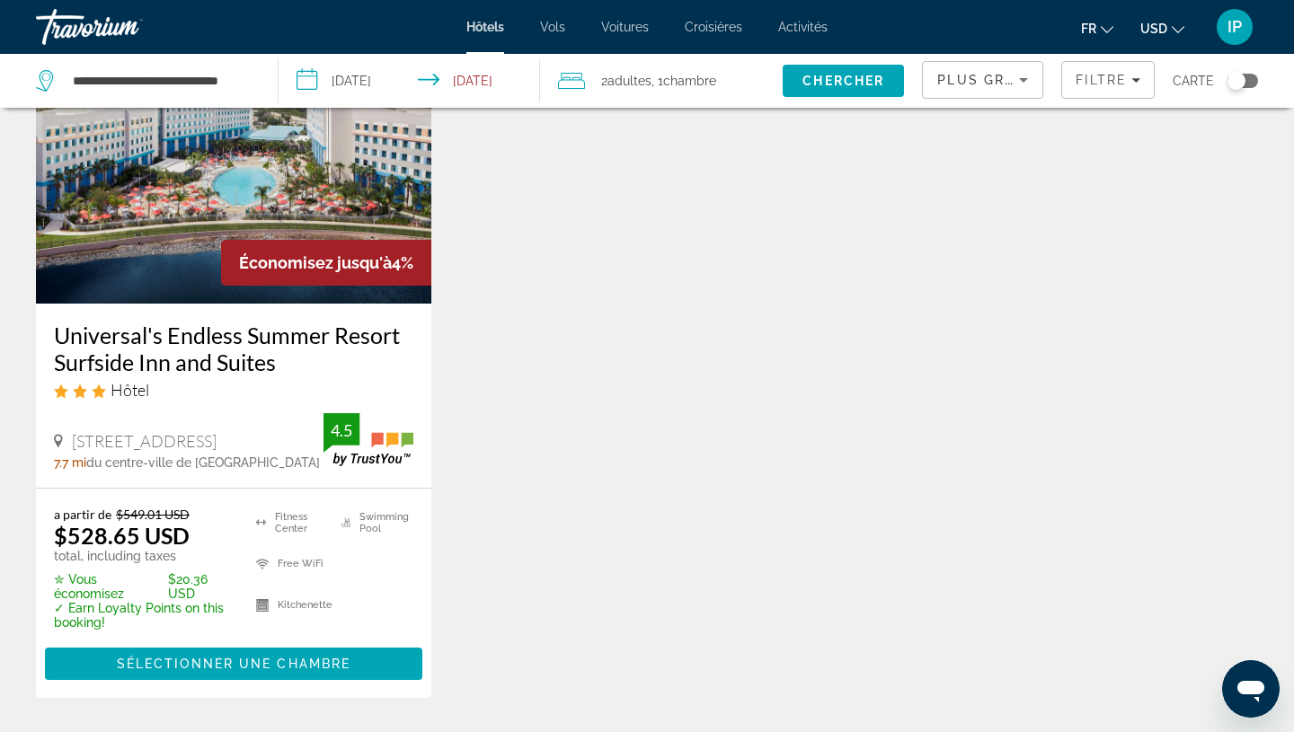
scroll to position [164, 0]
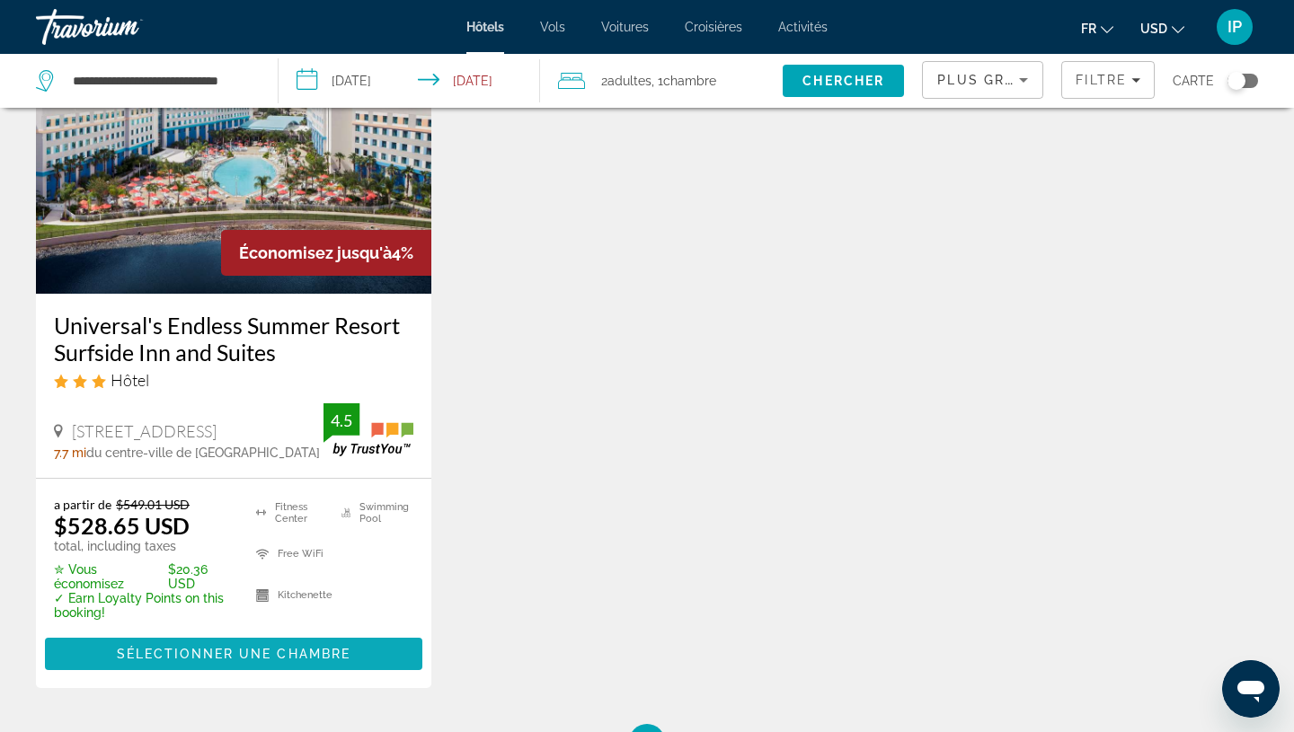
click at [351, 607] on span "Main content" at bounding box center [233, 654] width 377 height 43
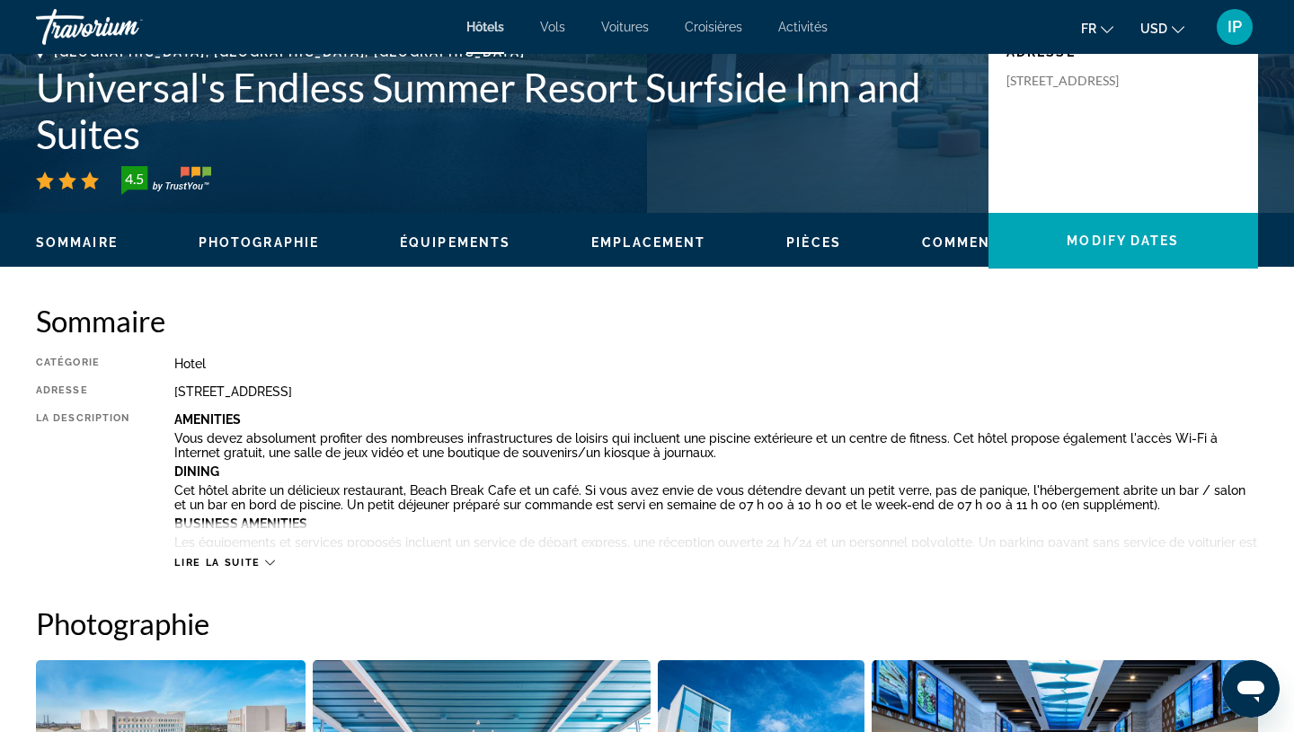
scroll to position [446, 0]
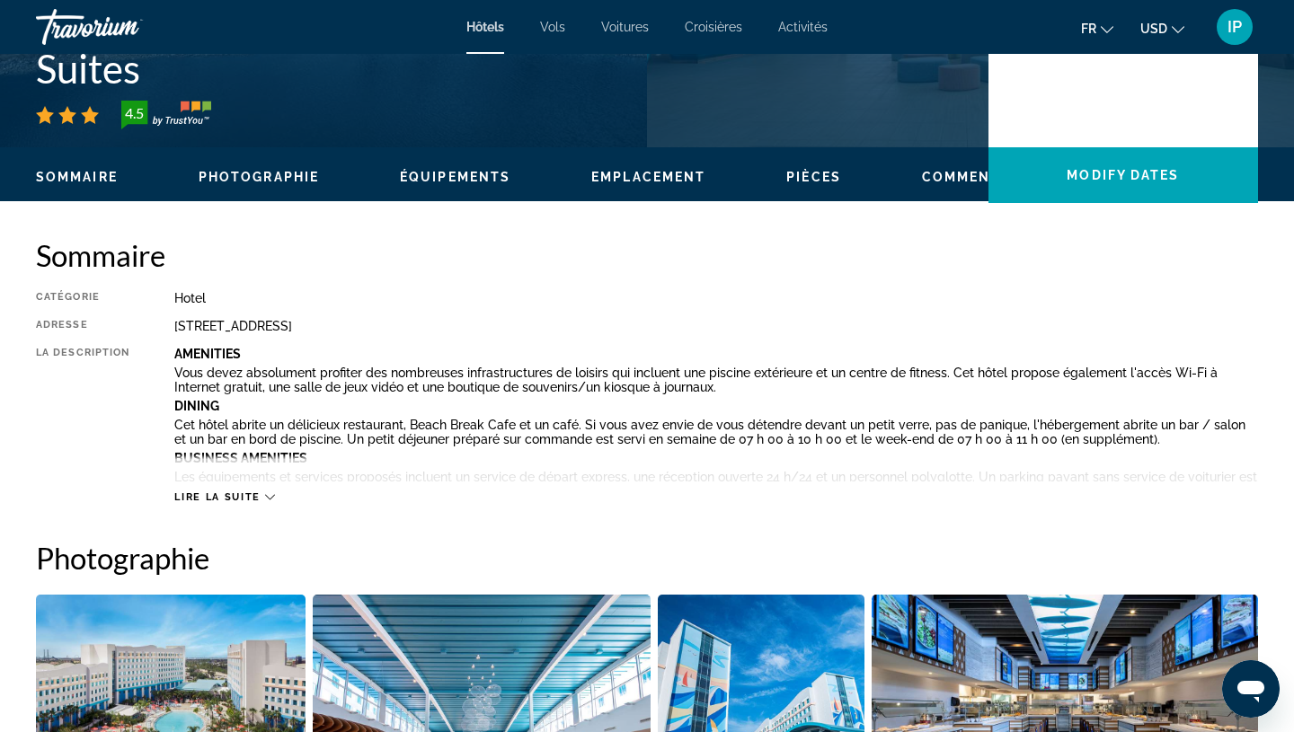
click at [259, 498] on span "Lire la suite" at bounding box center [216, 498] width 85 height 12
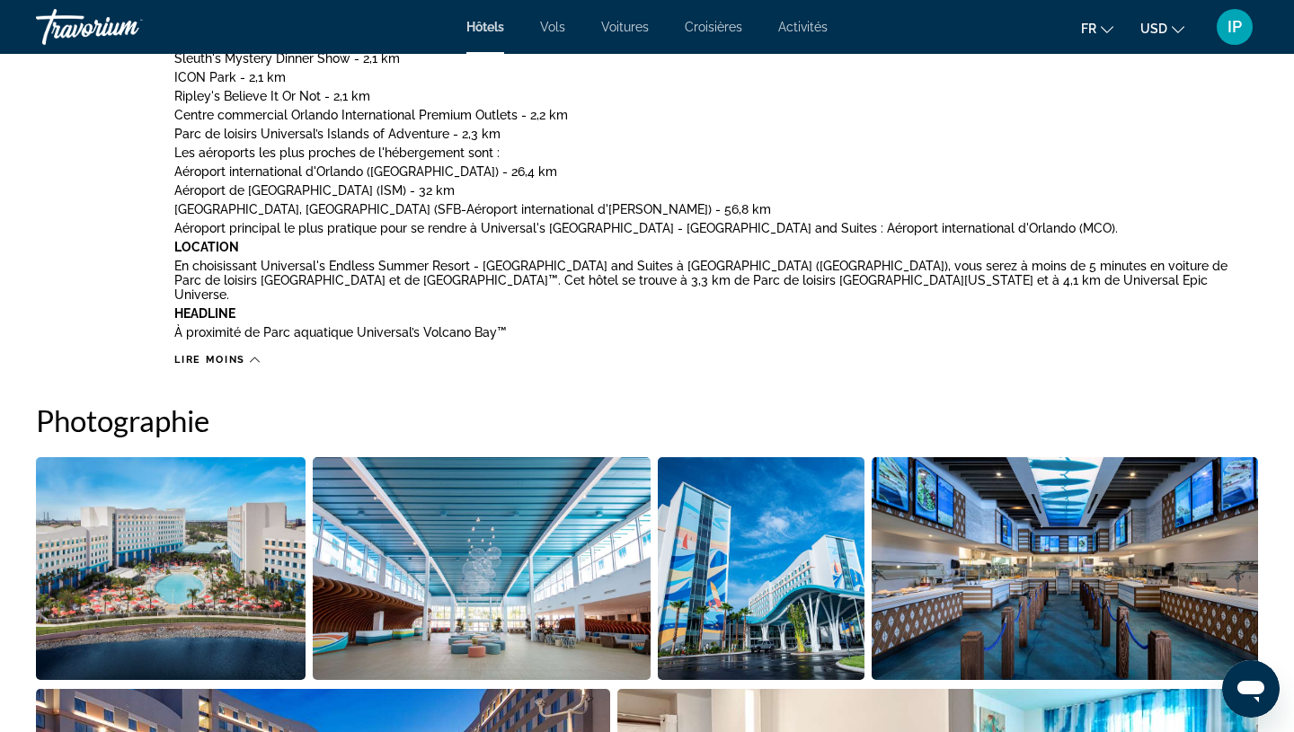
scroll to position [1148, 0]
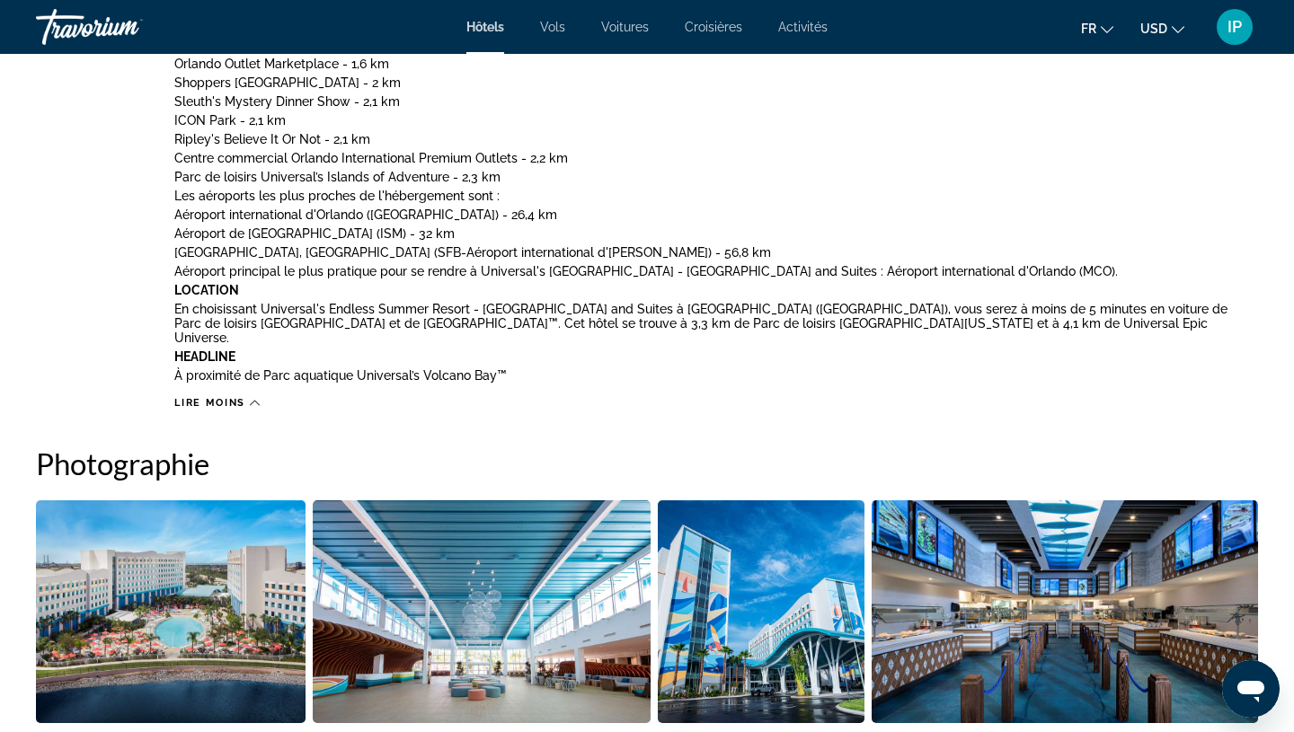
click at [240, 397] on span "Lire moins" at bounding box center [209, 403] width 71 height 12
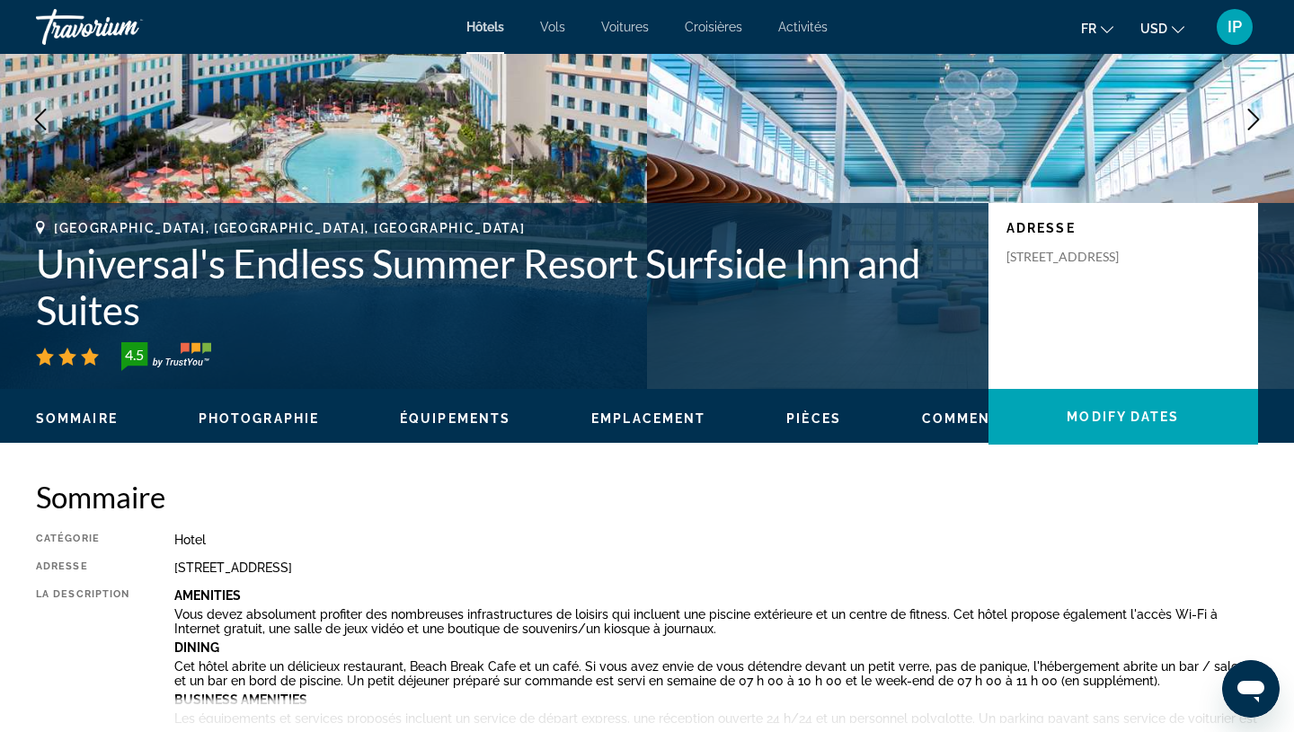
scroll to position [535, 0]
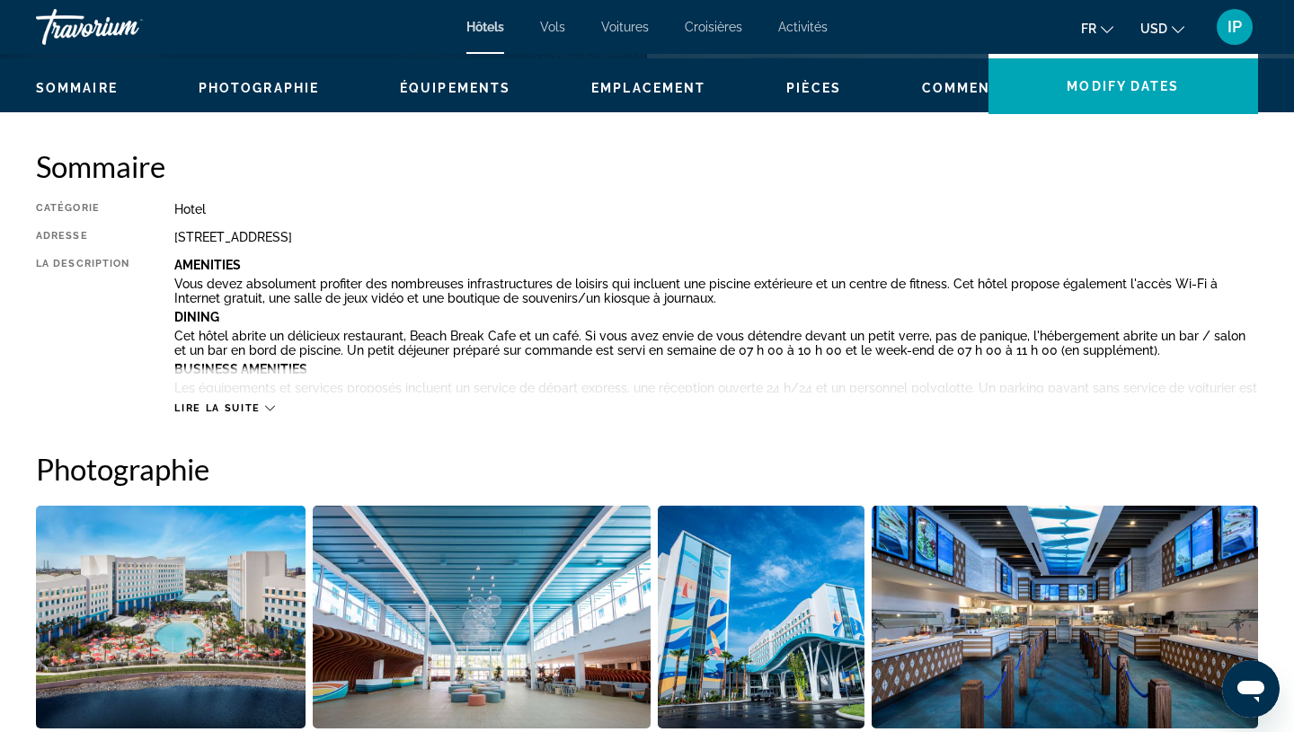
click at [240, 412] on span "Lire la suite" at bounding box center [216, 409] width 85 height 12
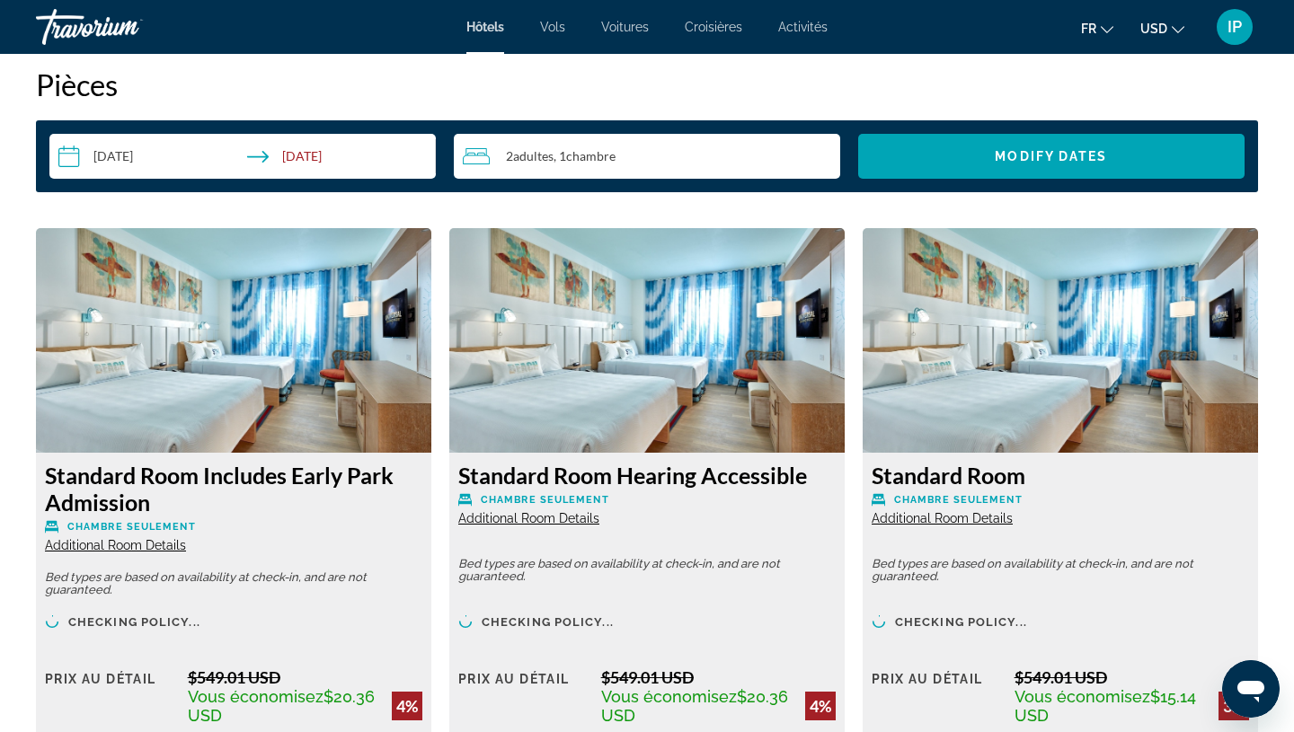
scroll to position [3170, 0]
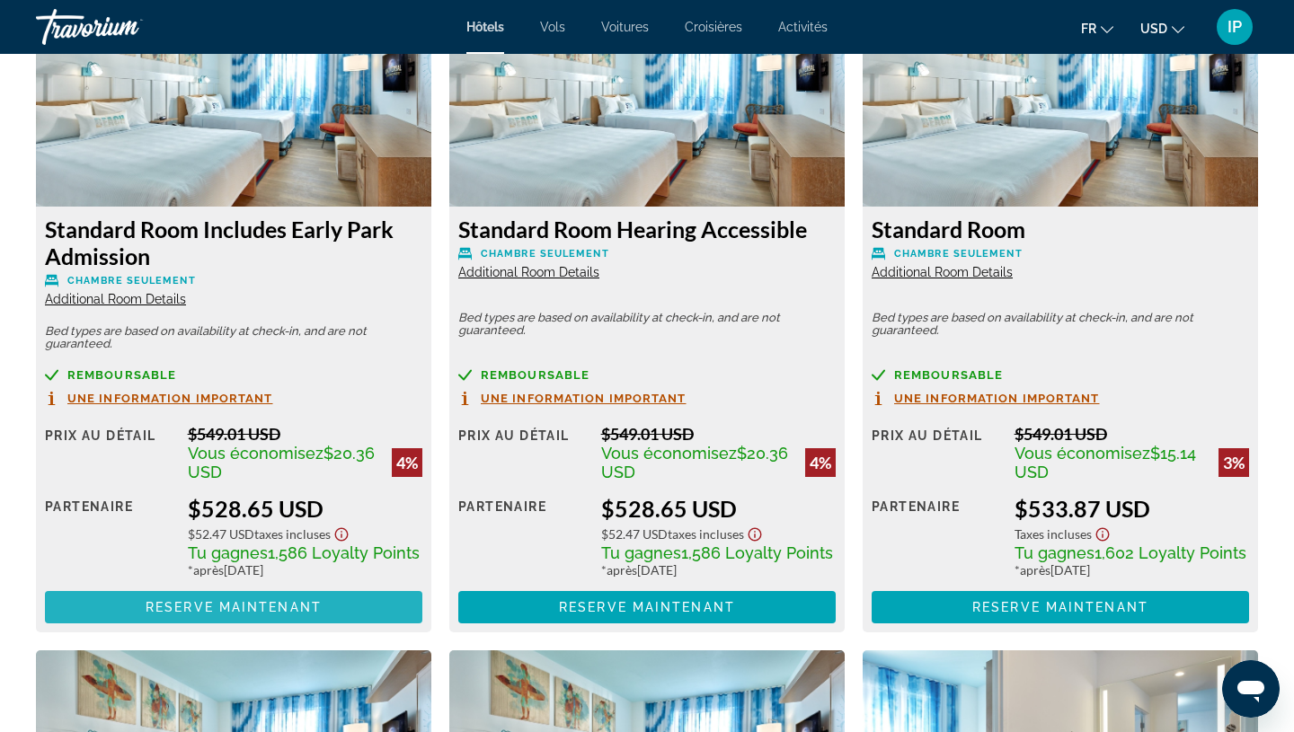
click at [288, 600] on span "Reserve maintenant" at bounding box center [234, 607] width 176 height 14
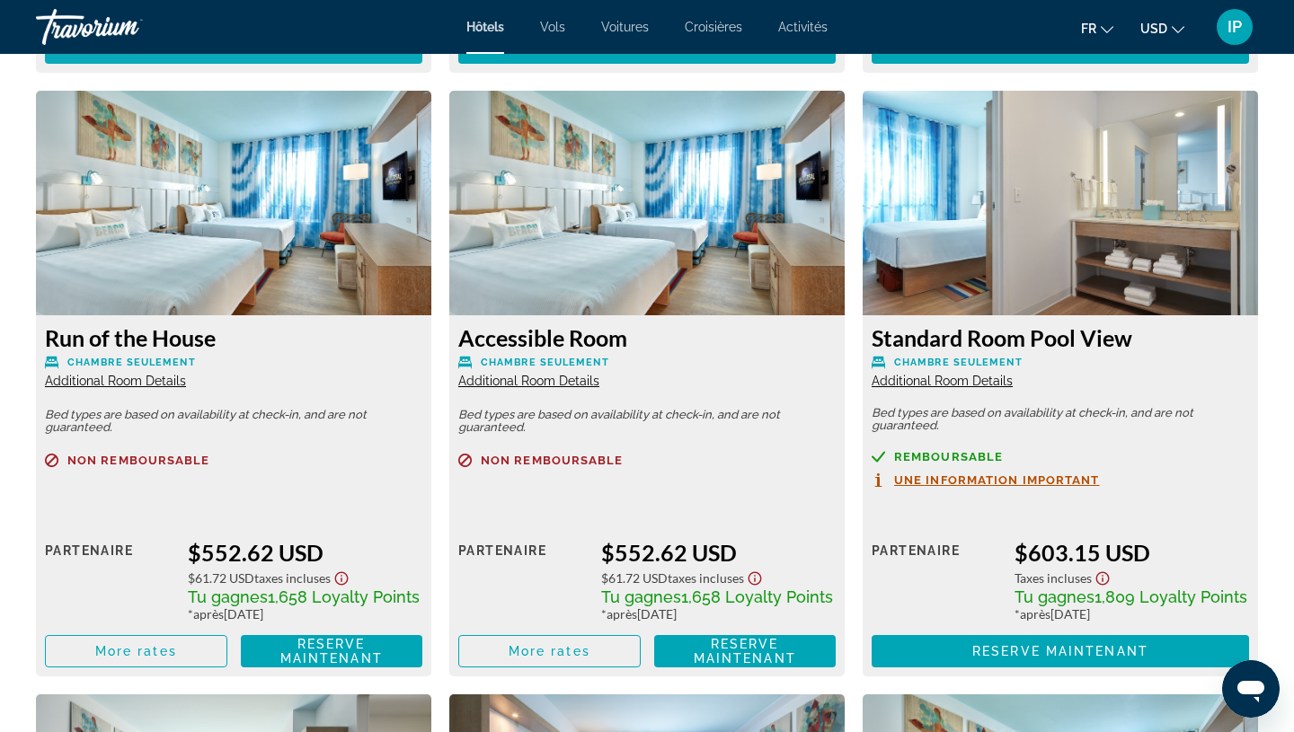
scroll to position [3123, 0]
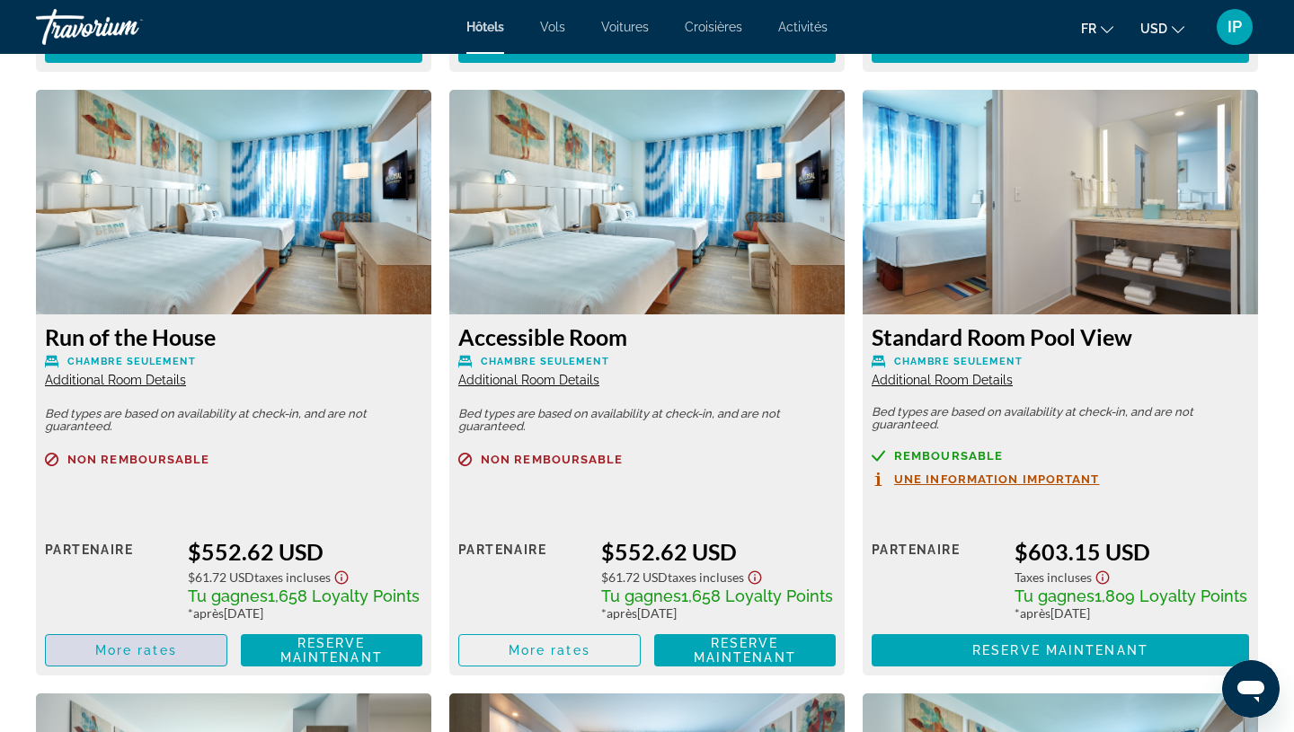
click at [206, 607] on span "Main content" at bounding box center [136, 650] width 181 height 43
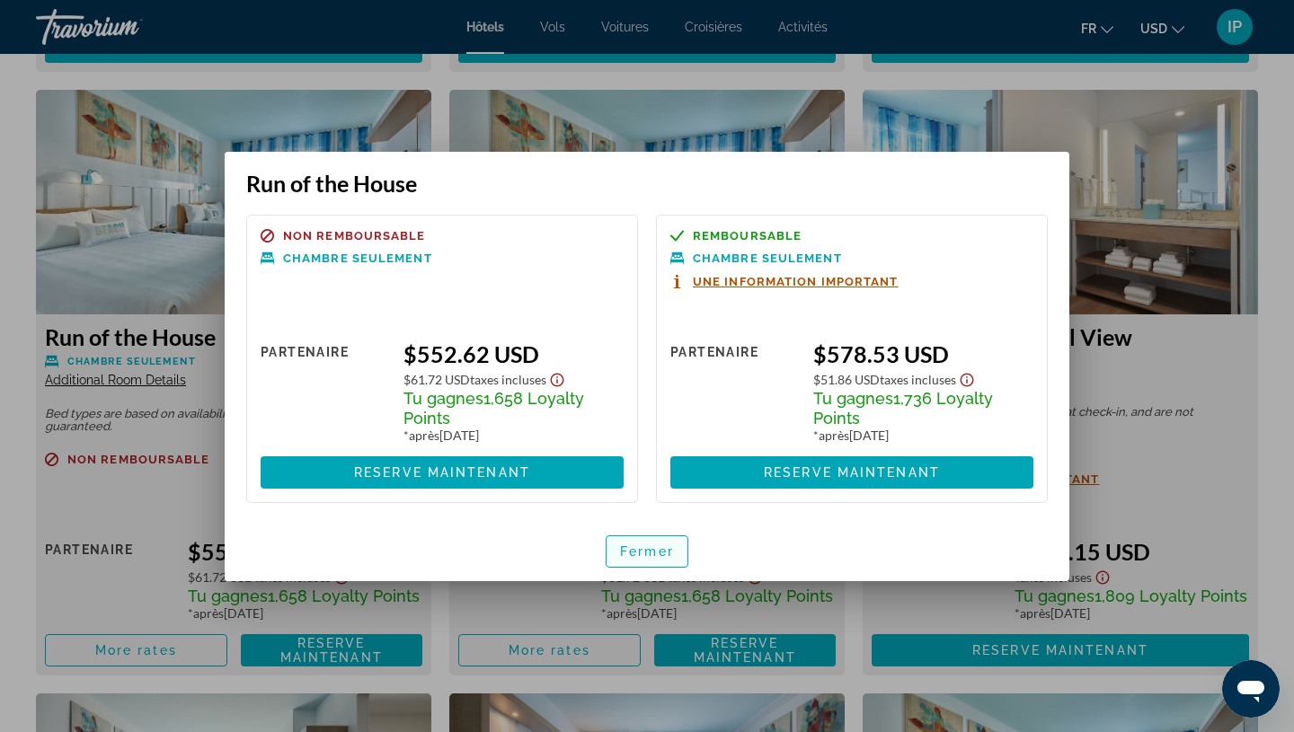
click at [654, 562] on span "button" at bounding box center [647, 551] width 81 height 43
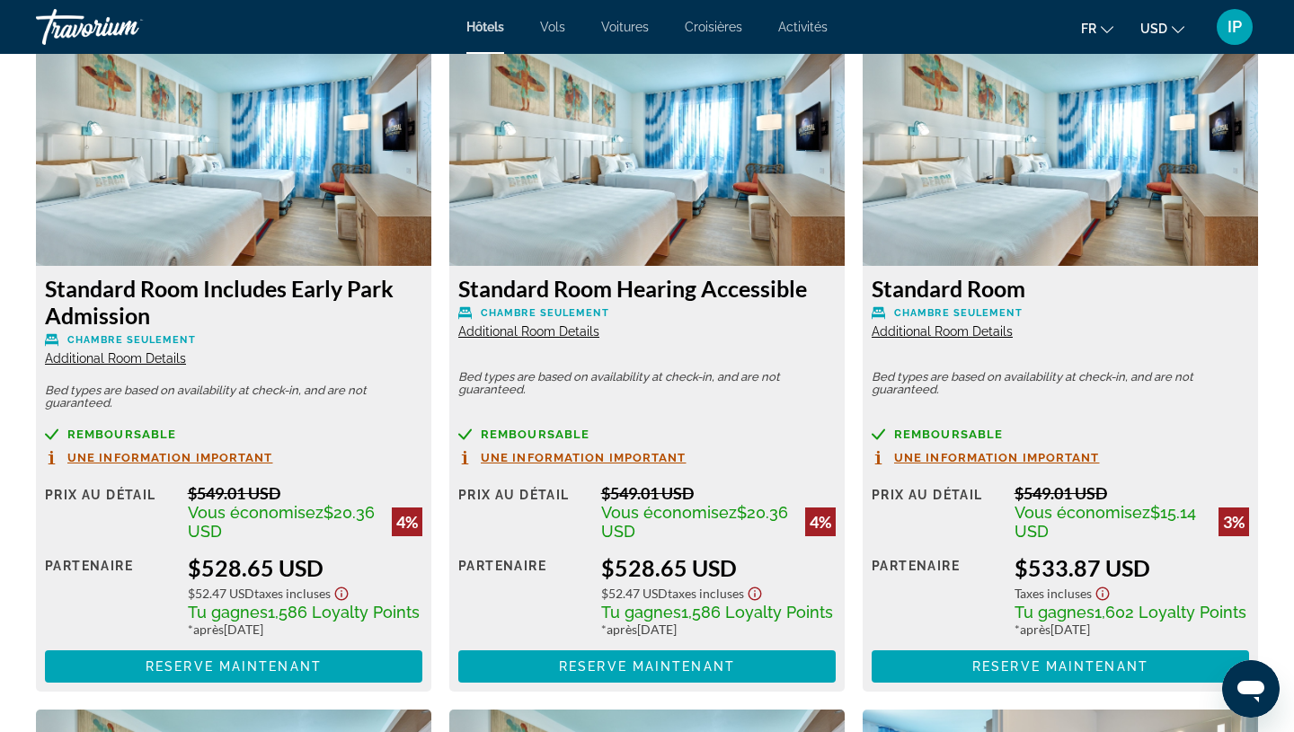
scroll to position [2514, 0]
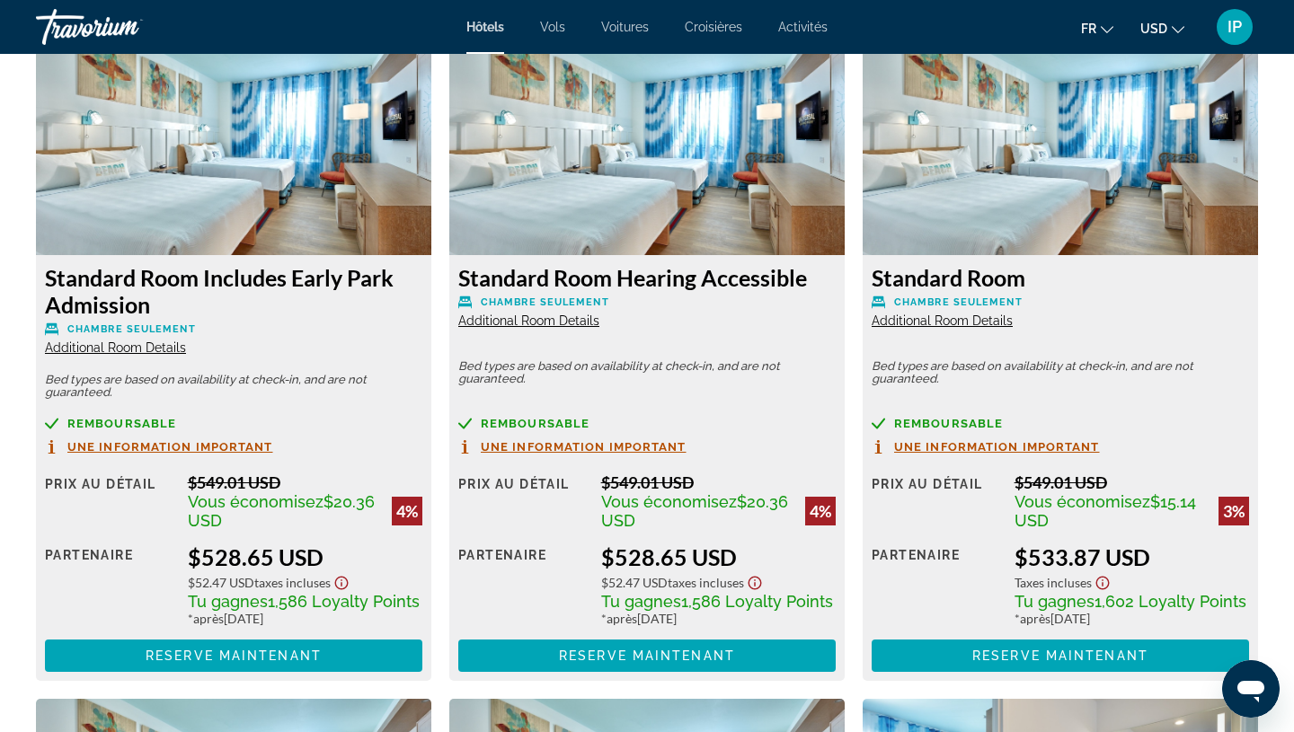
click at [167, 349] on span "Additional Room Details" at bounding box center [115, 348] width 141 height 14
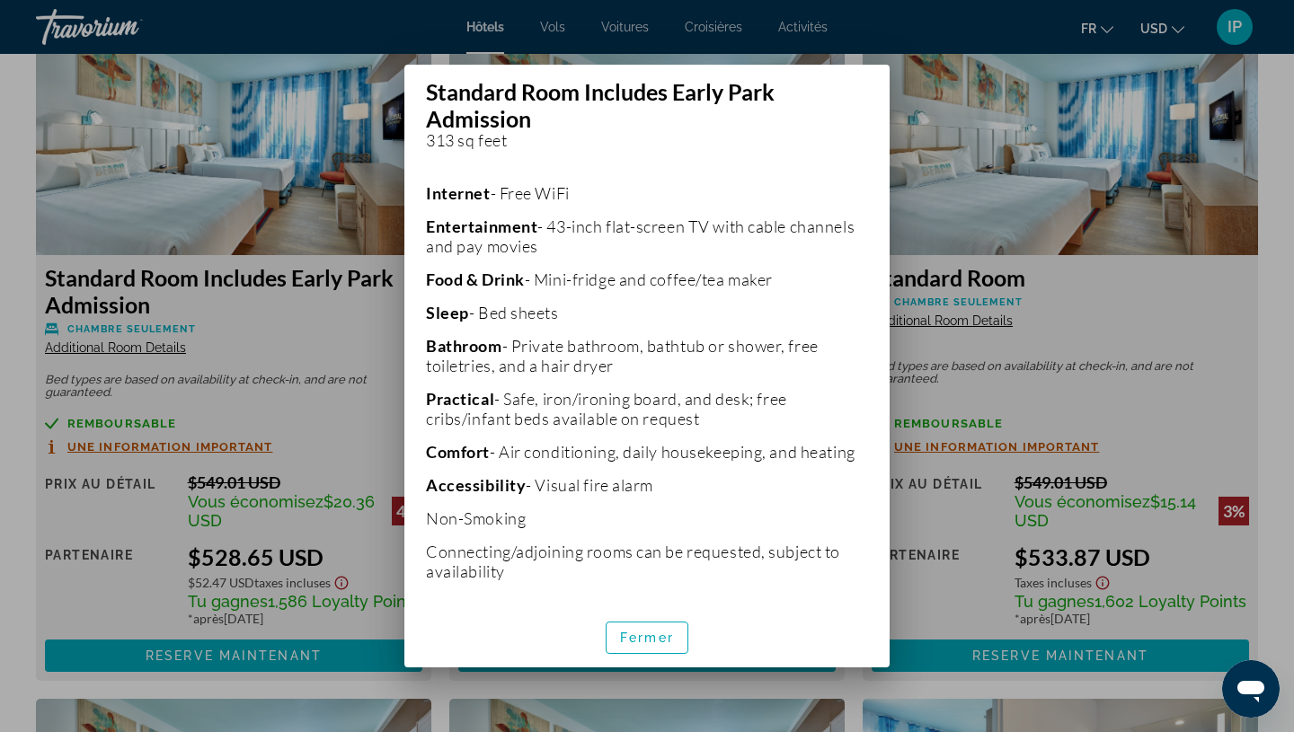
scroll to position [392, 0]
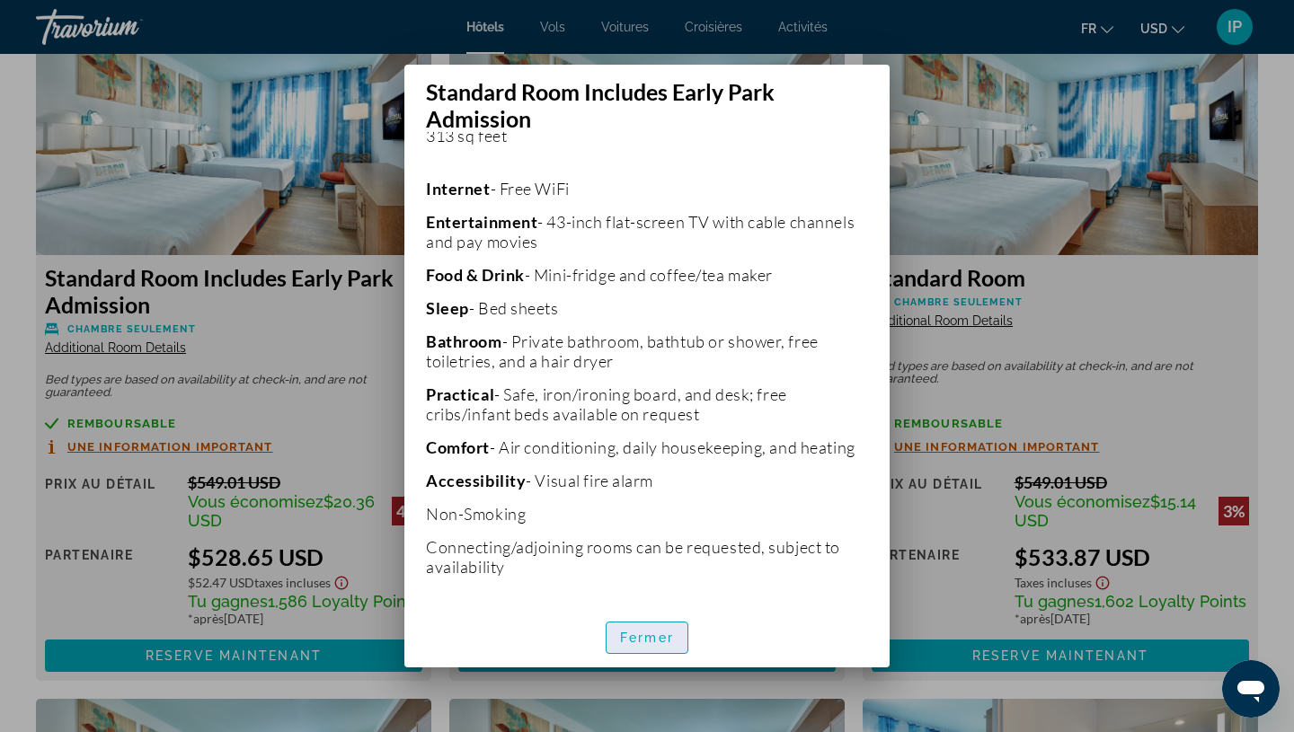
click at [635, 607] on span "Fermer" at bounding box center [647, 638] width 54 height 14
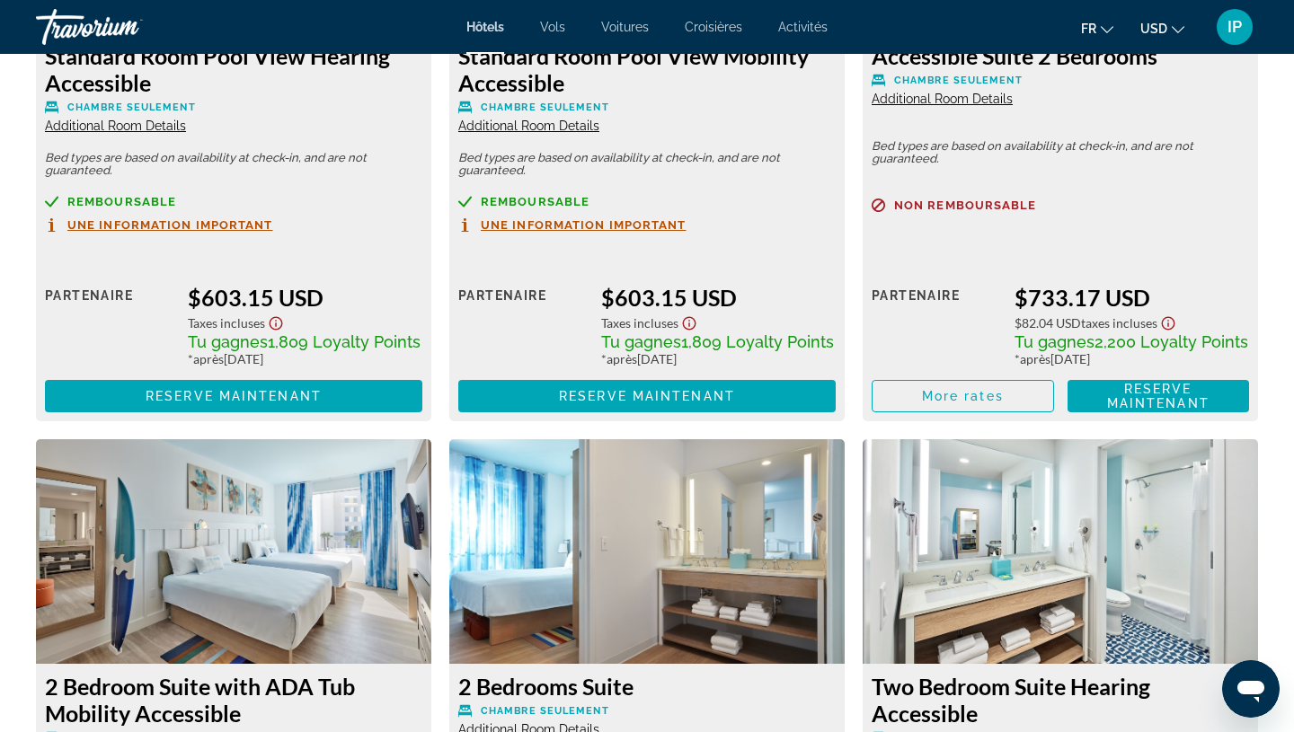
scroll to position [4008, 0]
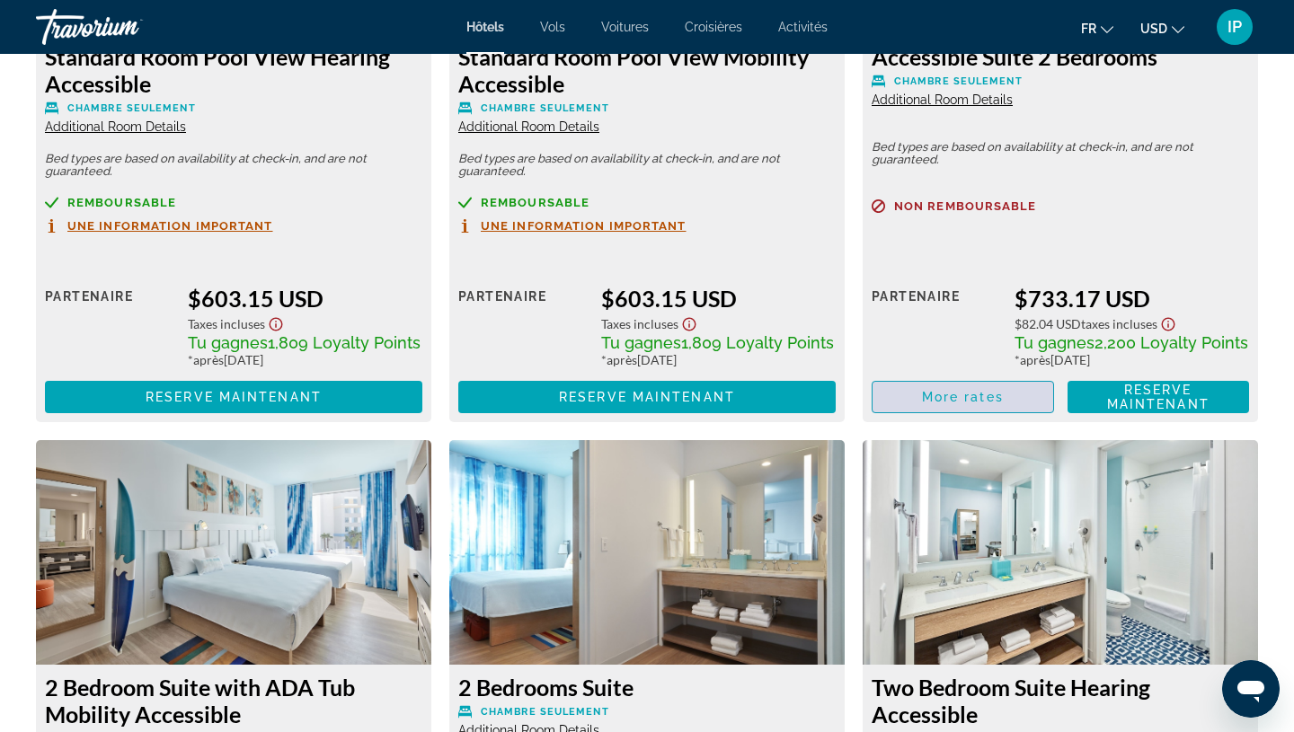
click at [672, 395] on span "Main content" at bounding box center [963, 397] width 181 height 43
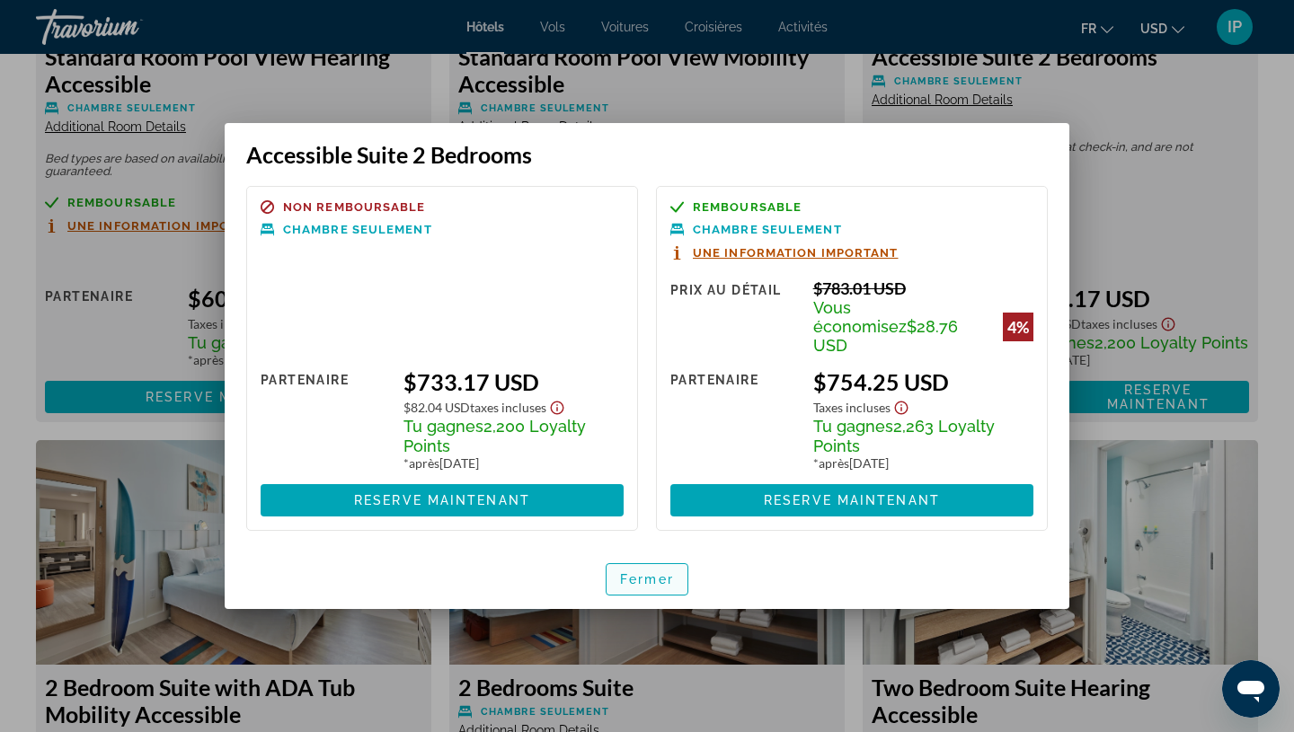
click at [626, 575] on span "Fermer" at bounding box center [647, 580] width 54 height 14
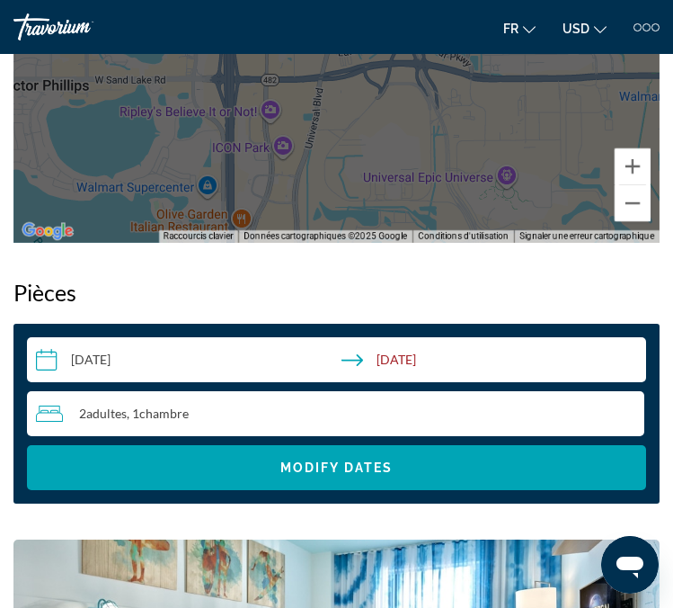
scroll to position [1685, 0]
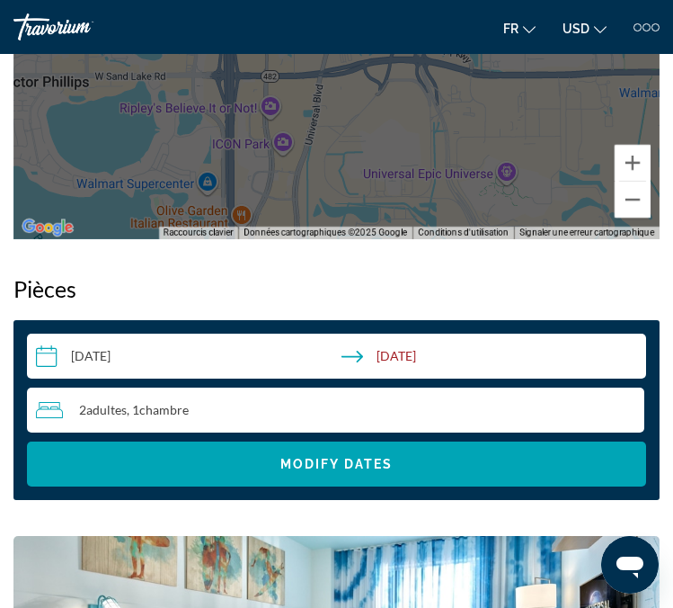
click at [408, 368] on input "**********" at bounding box center [340, 358] width 626 height 50
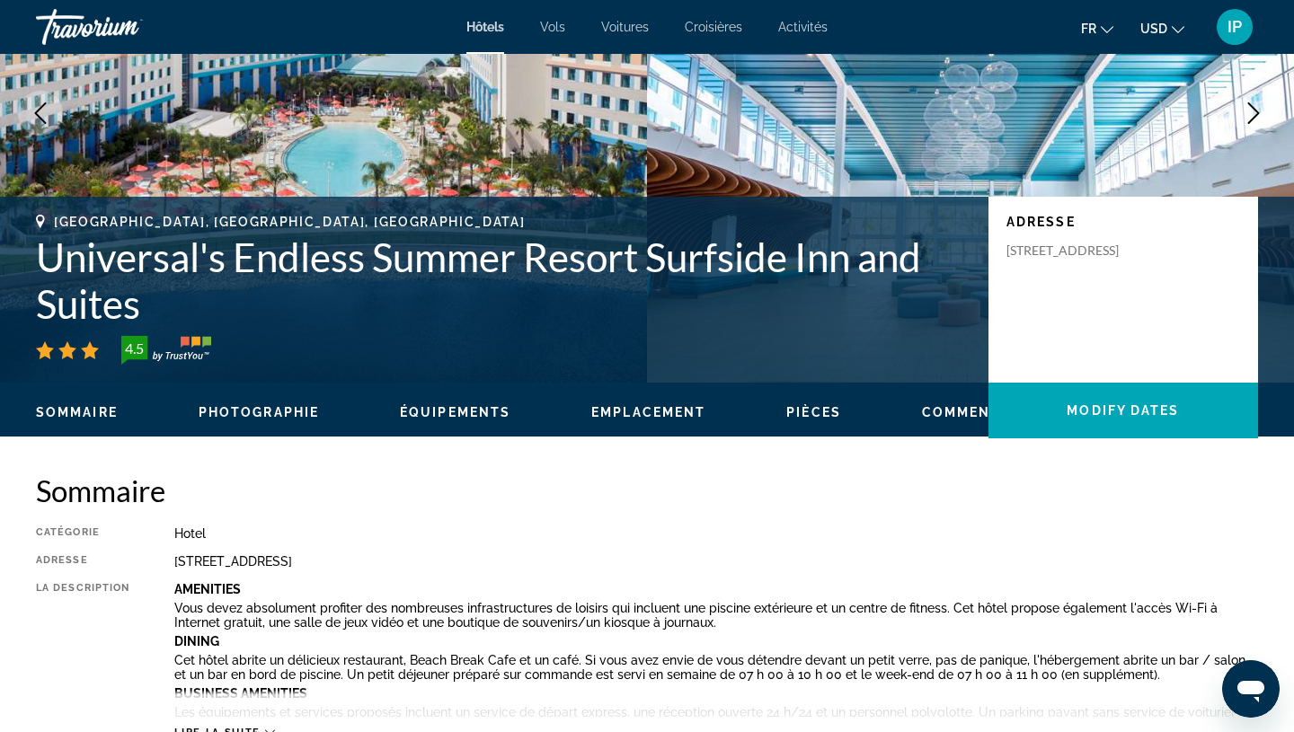
scroll to position [0, 0]
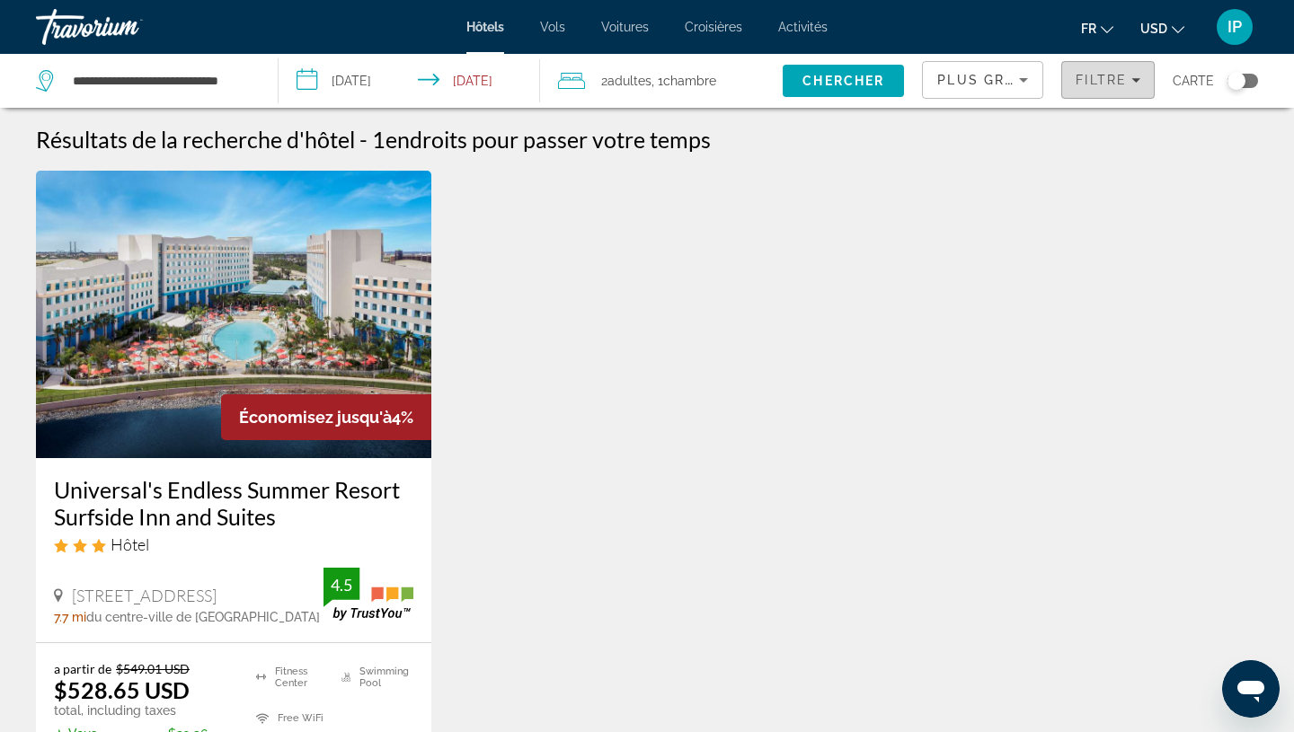
click at [672, 84] on div "Filtre" at bounding box center [1108, 80] width 65 height 14
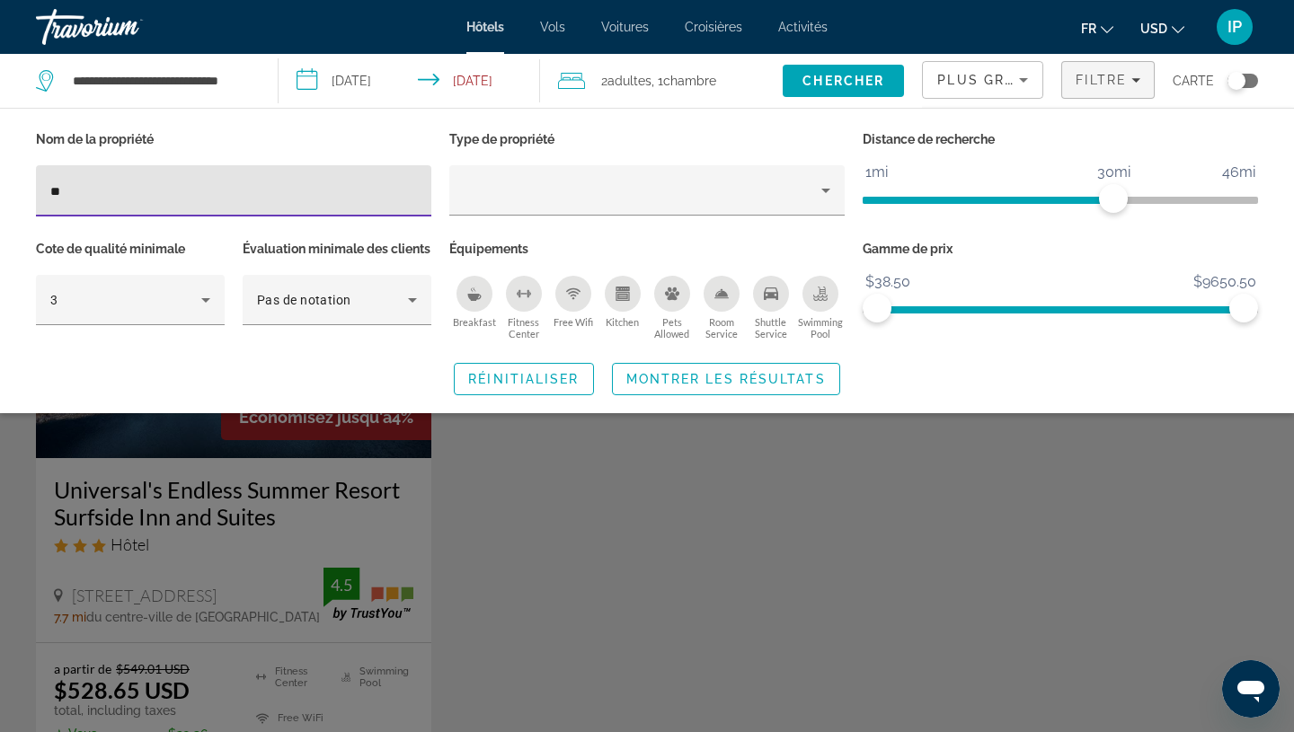
type input "*"
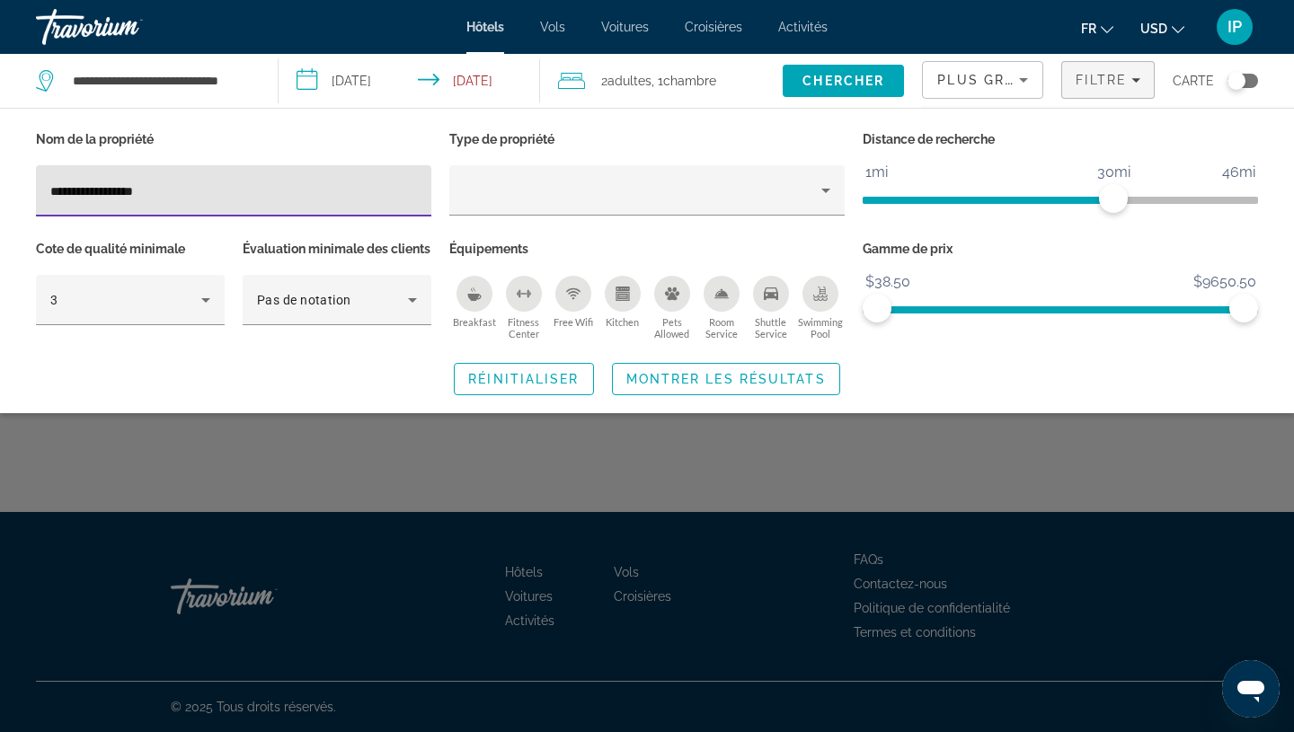
type input "**********"
click at [455, 477] on div "Search widget" at bounding box center [647, 501] width 1294 height 463
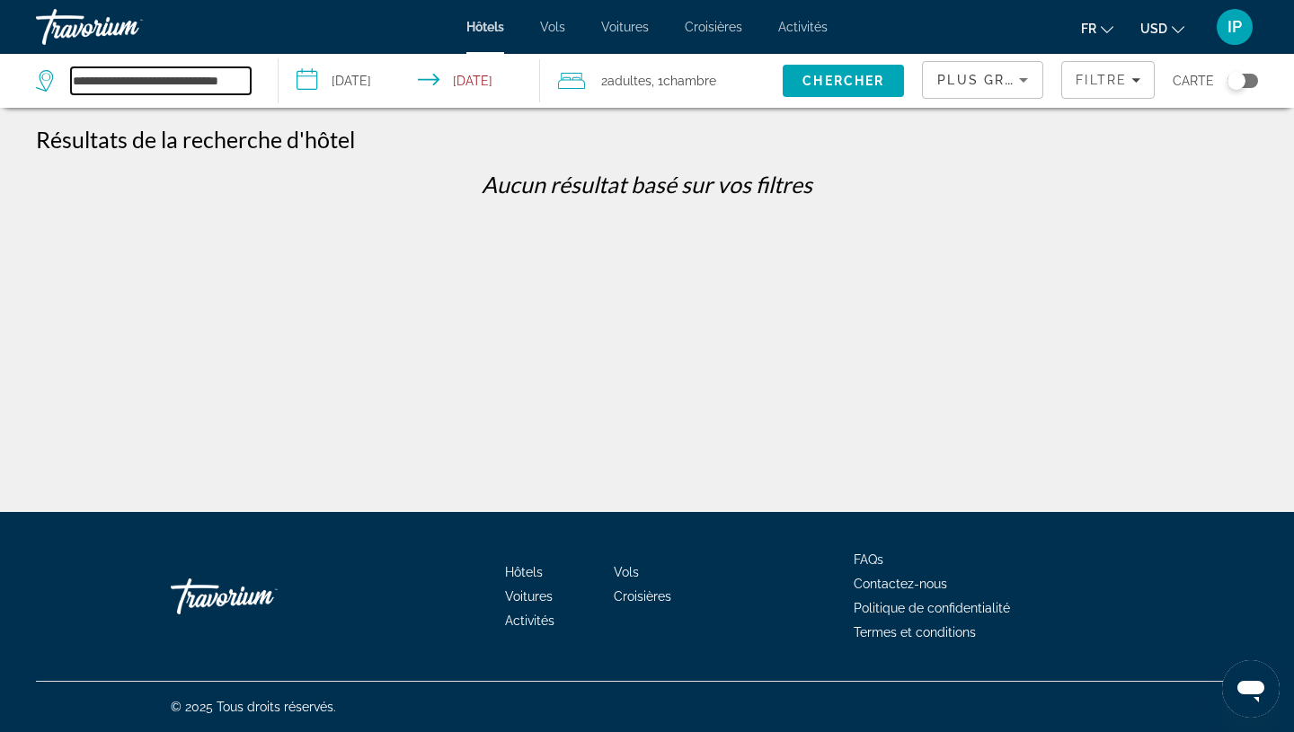
click at [222, 89] on input "**********" at bounding box center [161, 80] width 180 height 27
click at [672, 80] on span "Filtre" at bounding box center [1101, 80] width 51 height 14
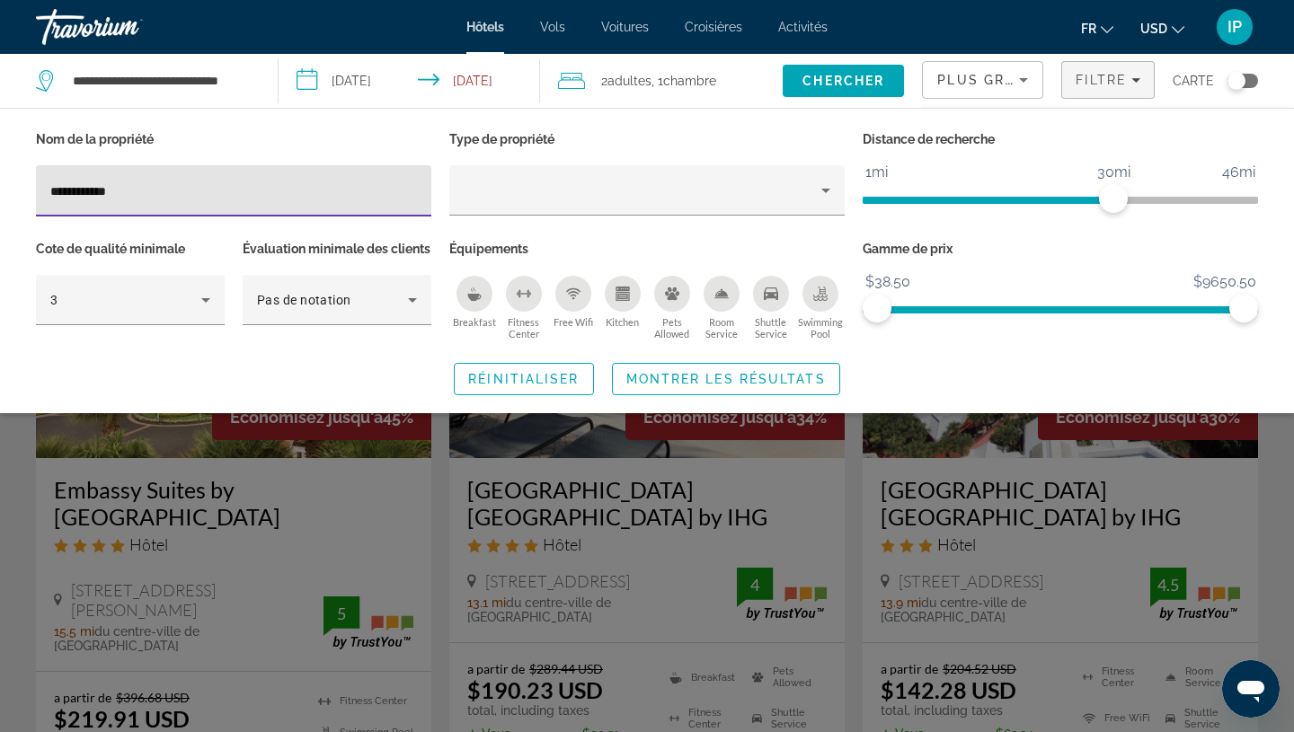
type input "**********"
click at [672, 401] on span "Search widget" at bounding box center [726, 379] width 226 height 43
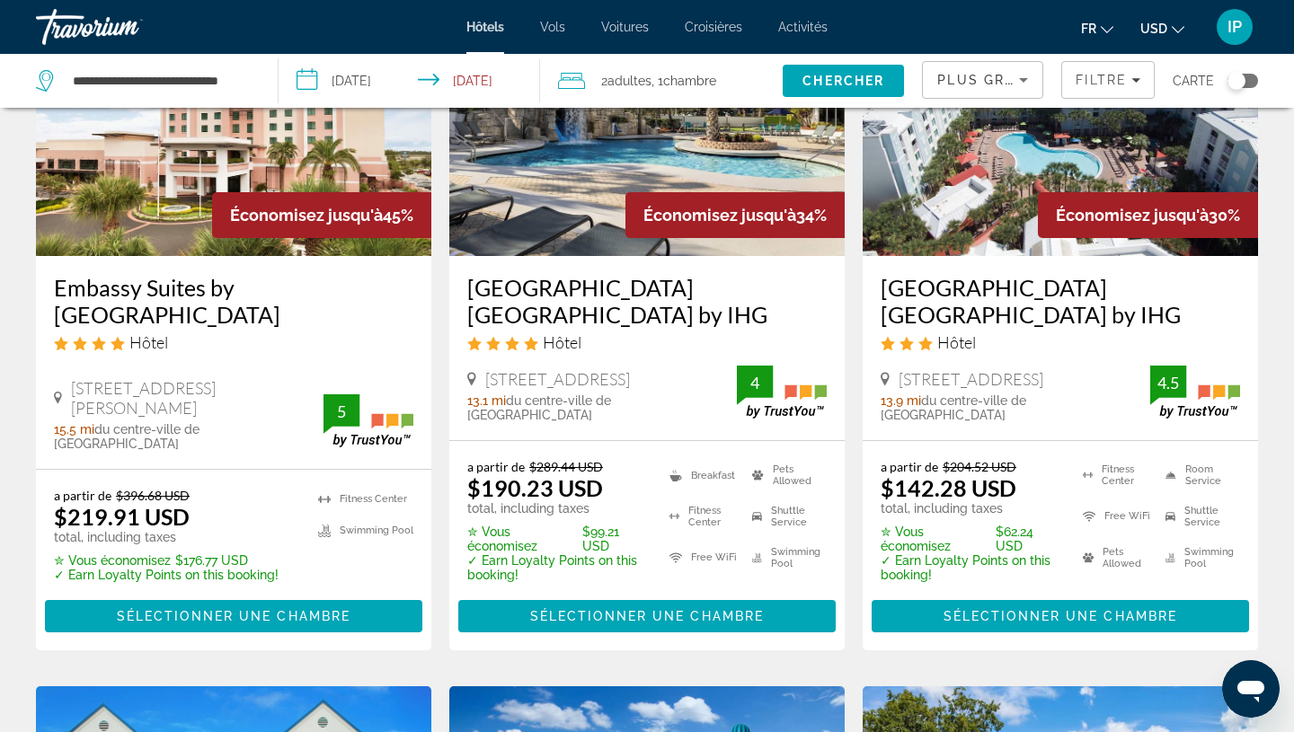
scroll to position [189, 0]
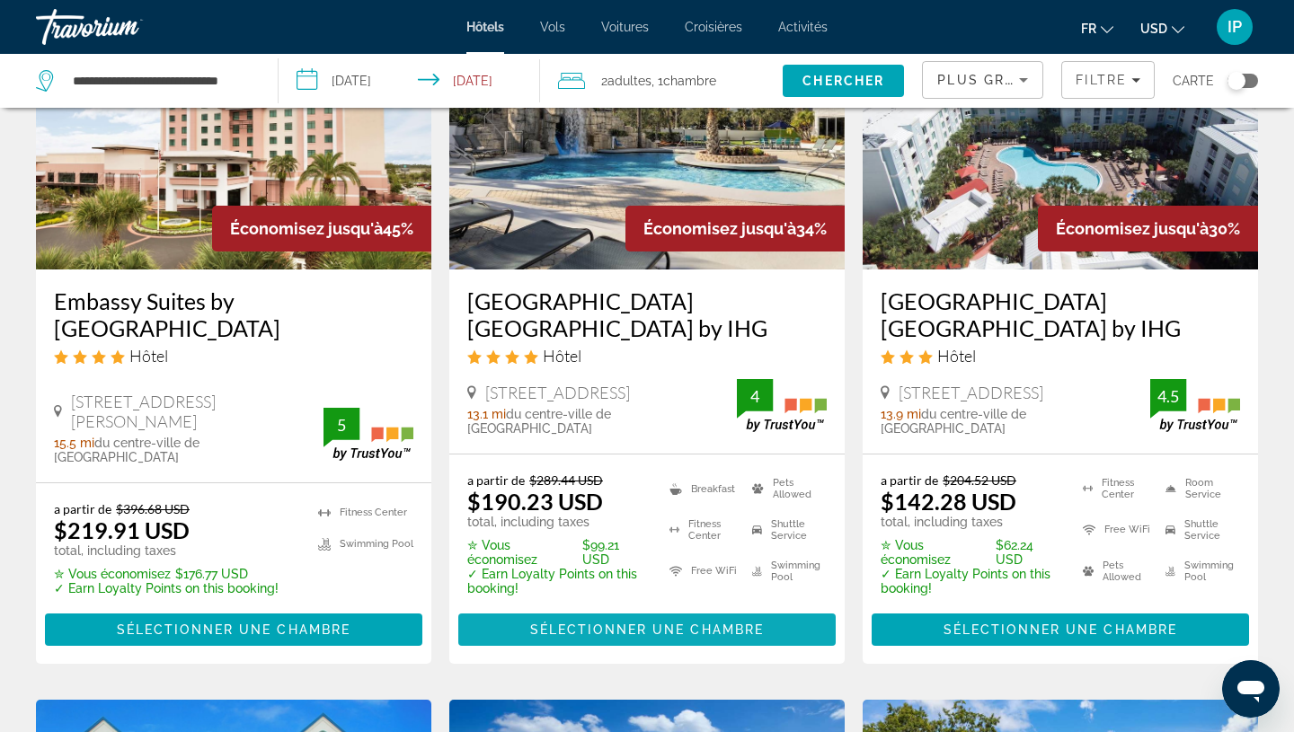
click at [672, 607] on span "Sélectionner une chambre" at bounding box center [647, 630] width 234 height 14
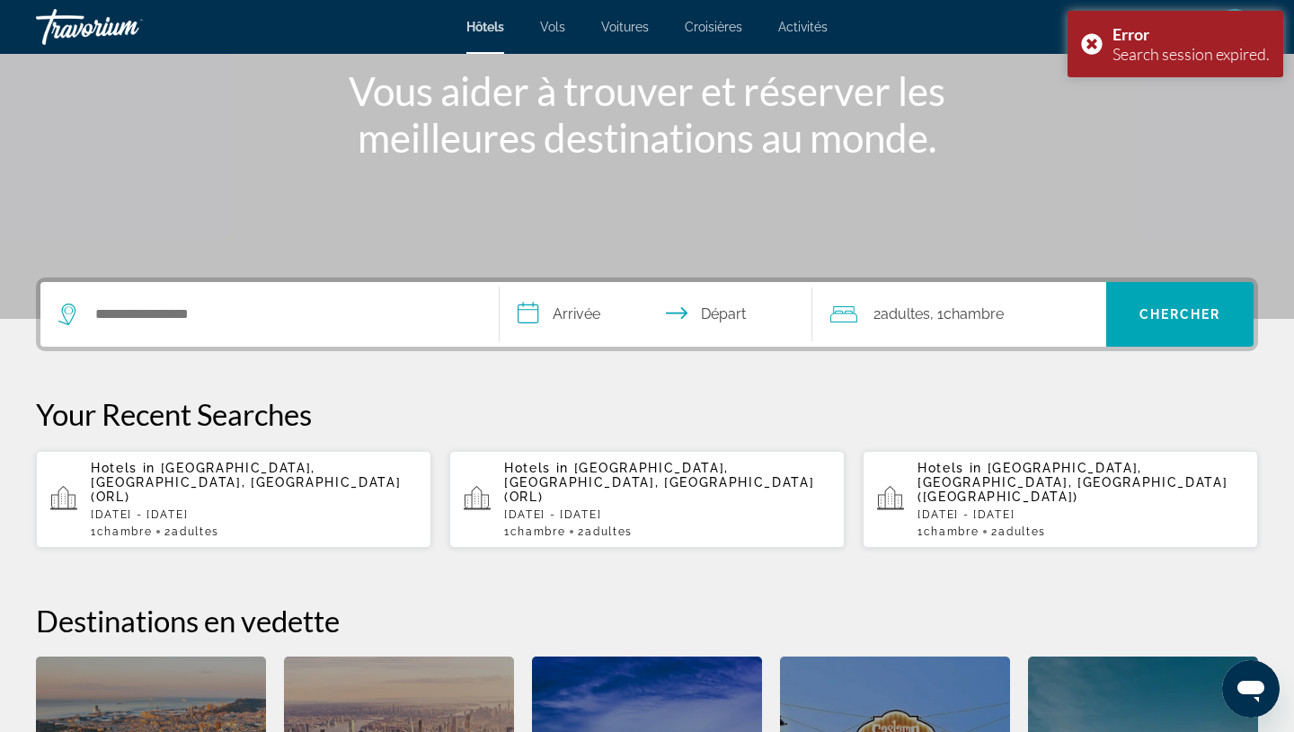
scroll to position [221, 0]
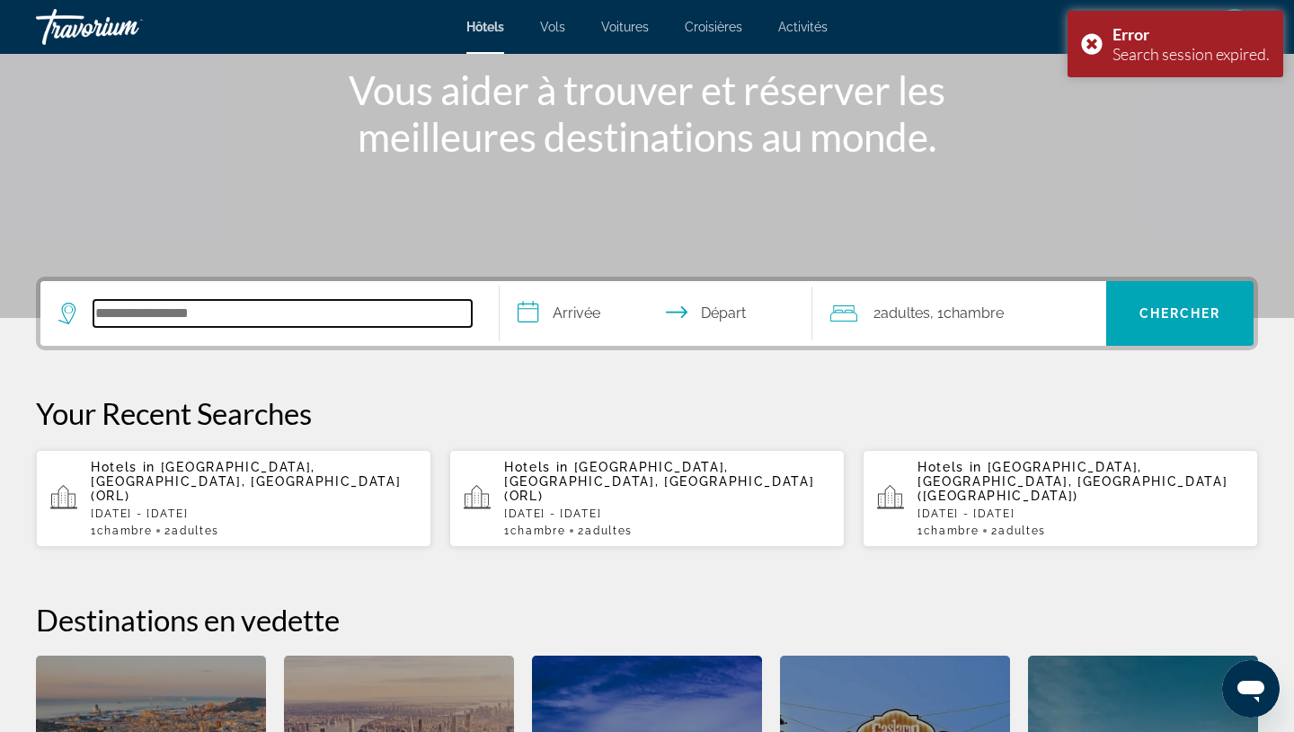
click at [396, 315] on input "Search hotel destination" at bounding box center [282, 313] width 378 height 27
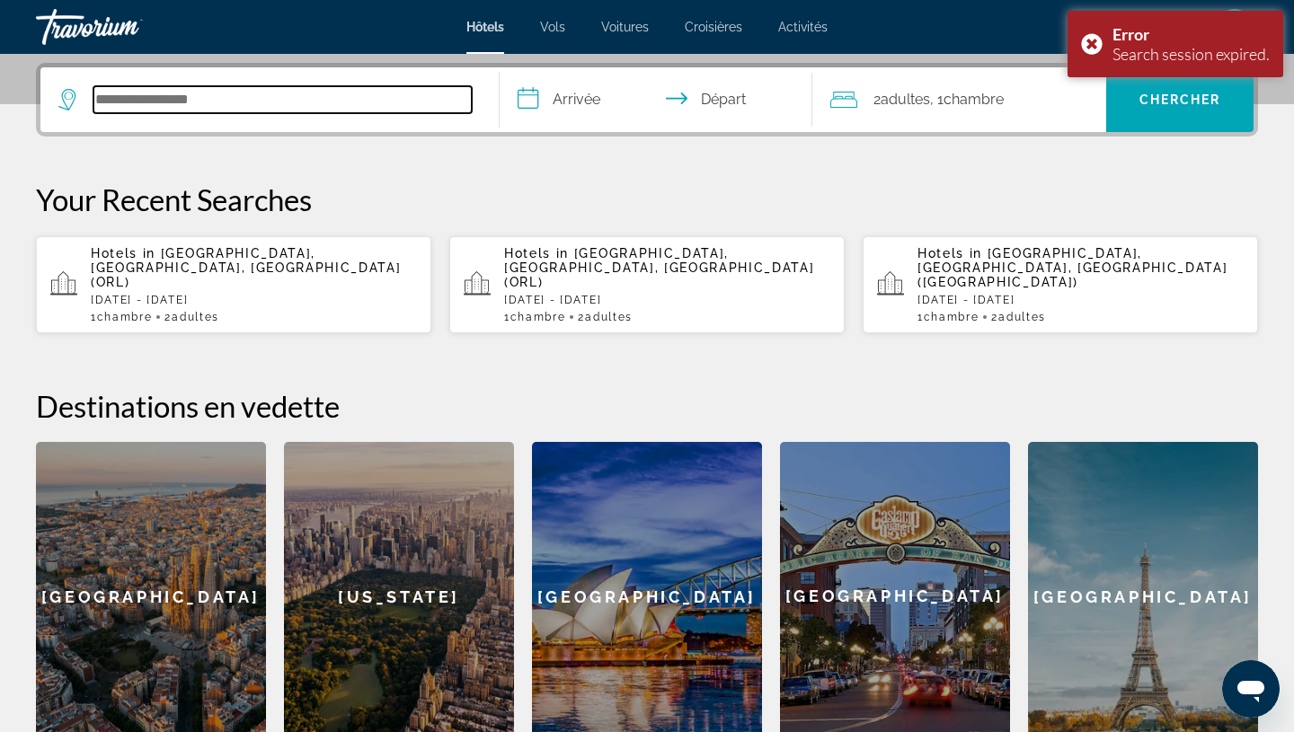
scroll to position [439, 0]
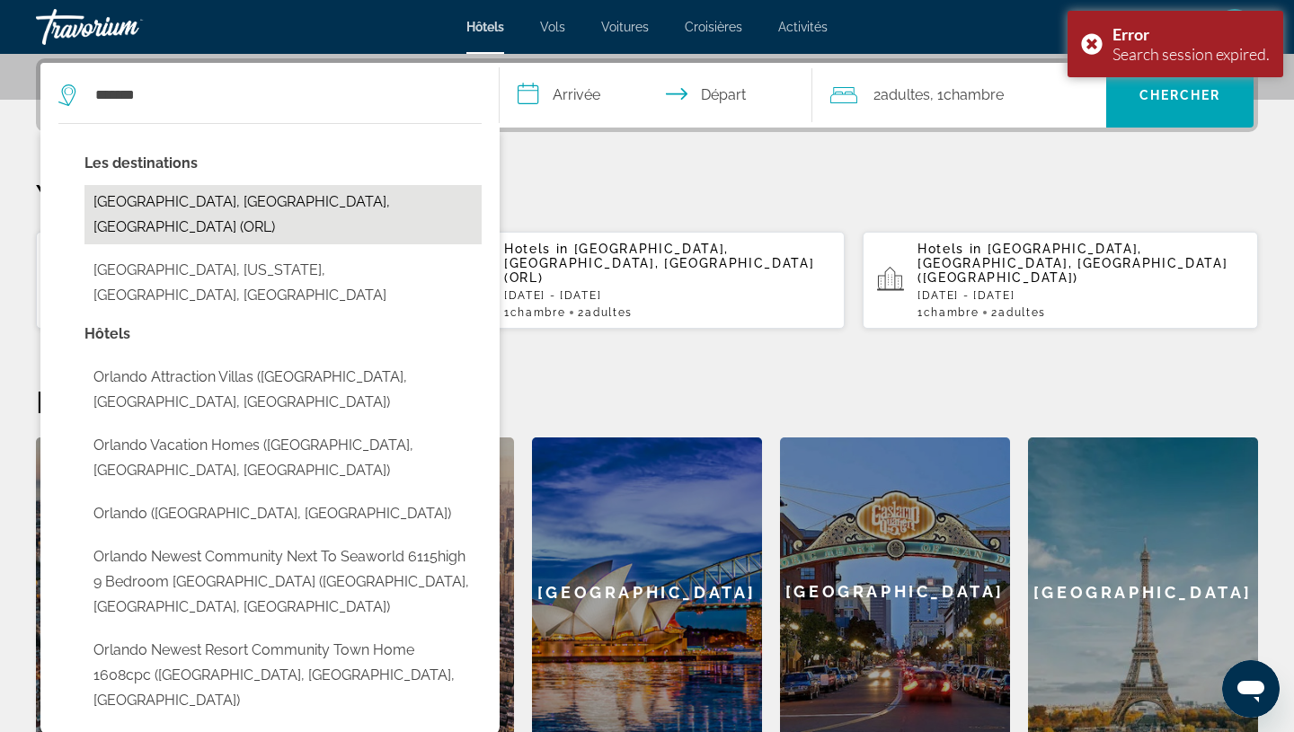
click at [230, 203] on button "Orlando, FL, United States (ORL)" at bounding box center [282, 214] width 397 height 59
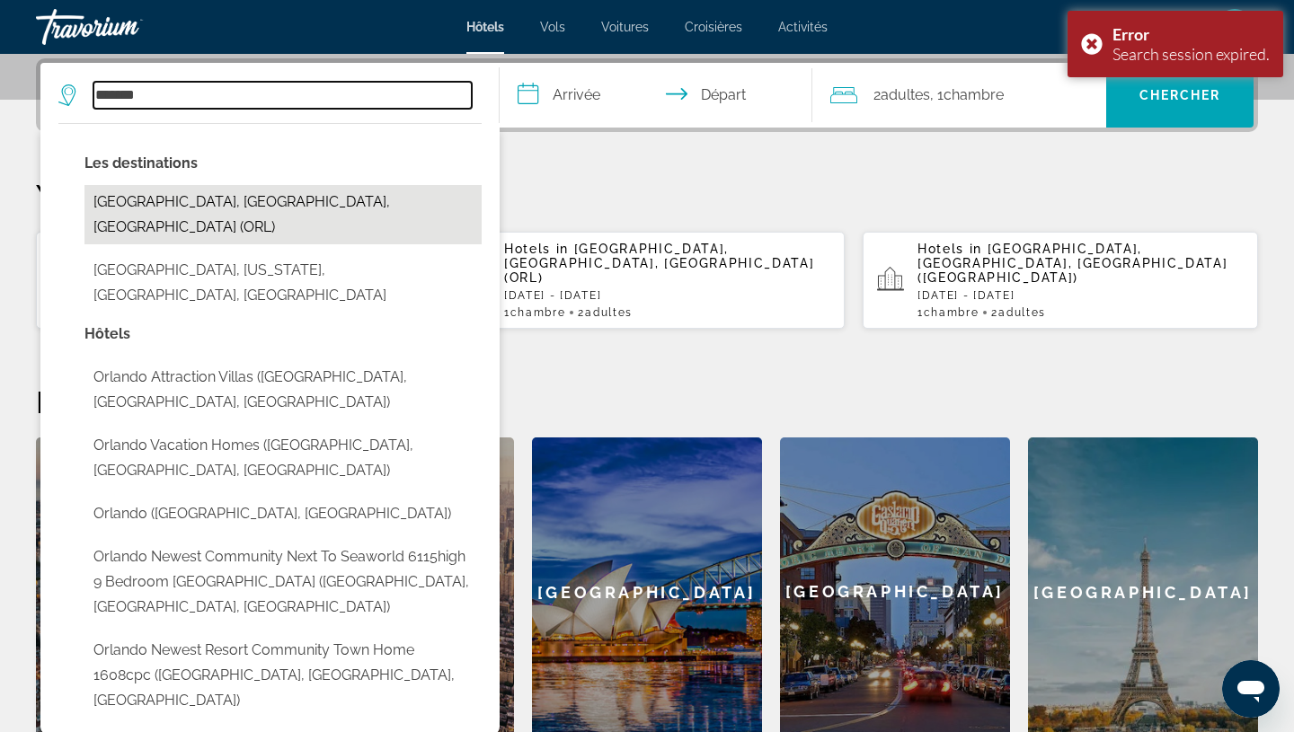
type input "**********"
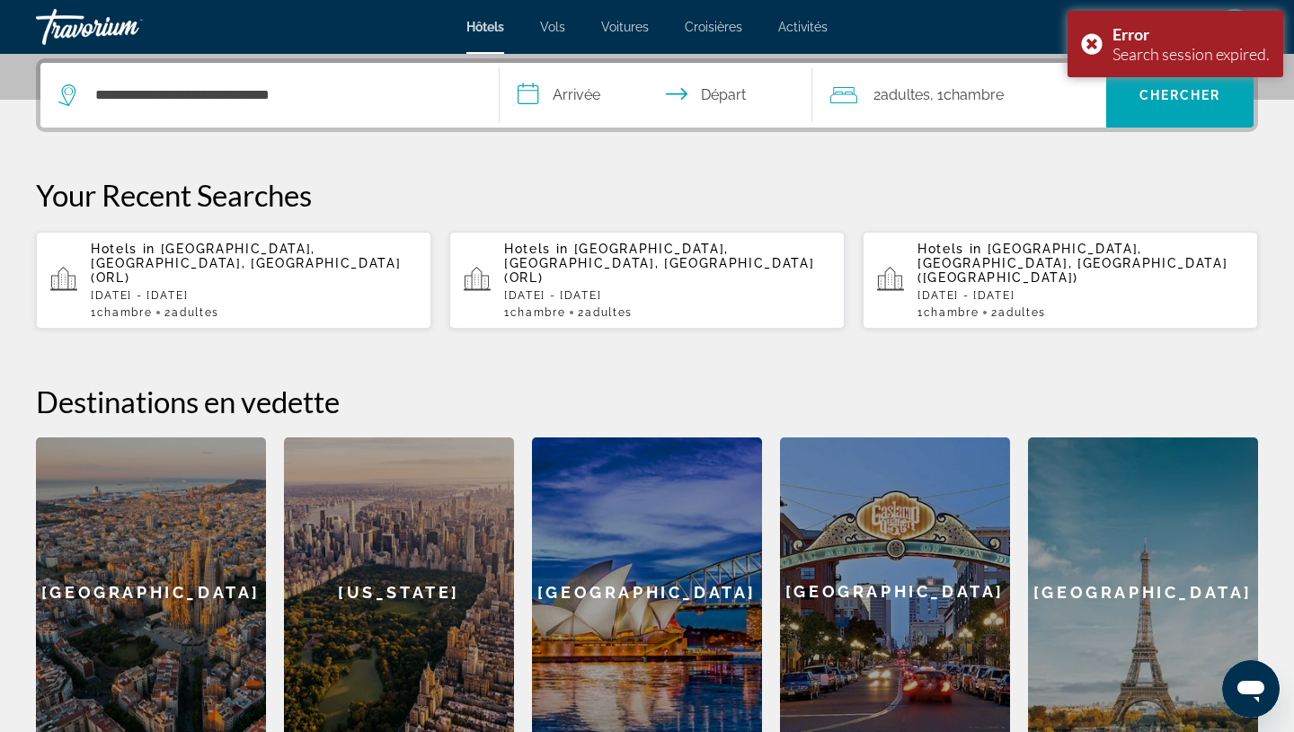
click at [605, 85] on input "**********" at bounding box center [660, 98] width 320 height 70
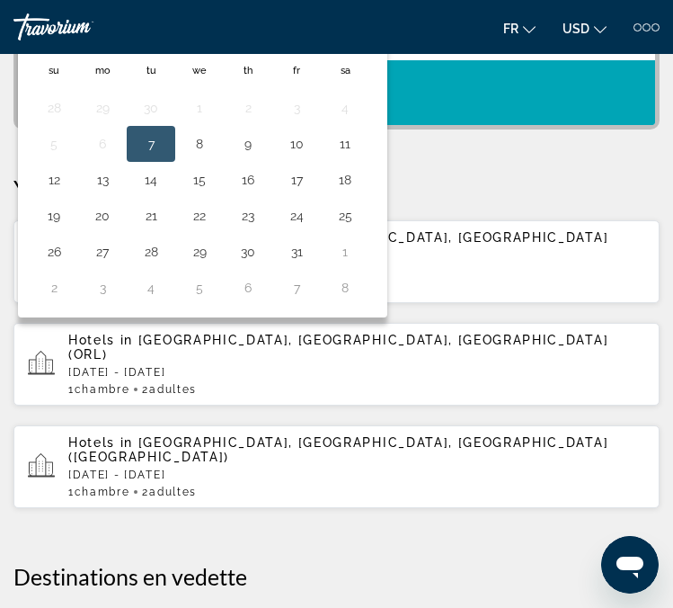
click at [267, 192] on table "Navigation placeholder Oct 2025 Su Mo Tu We Th Fr Sa 28 29 30 1 2 3 4 5 6 7 8 9…" at bounding box center [200, 156] width 340 height 298
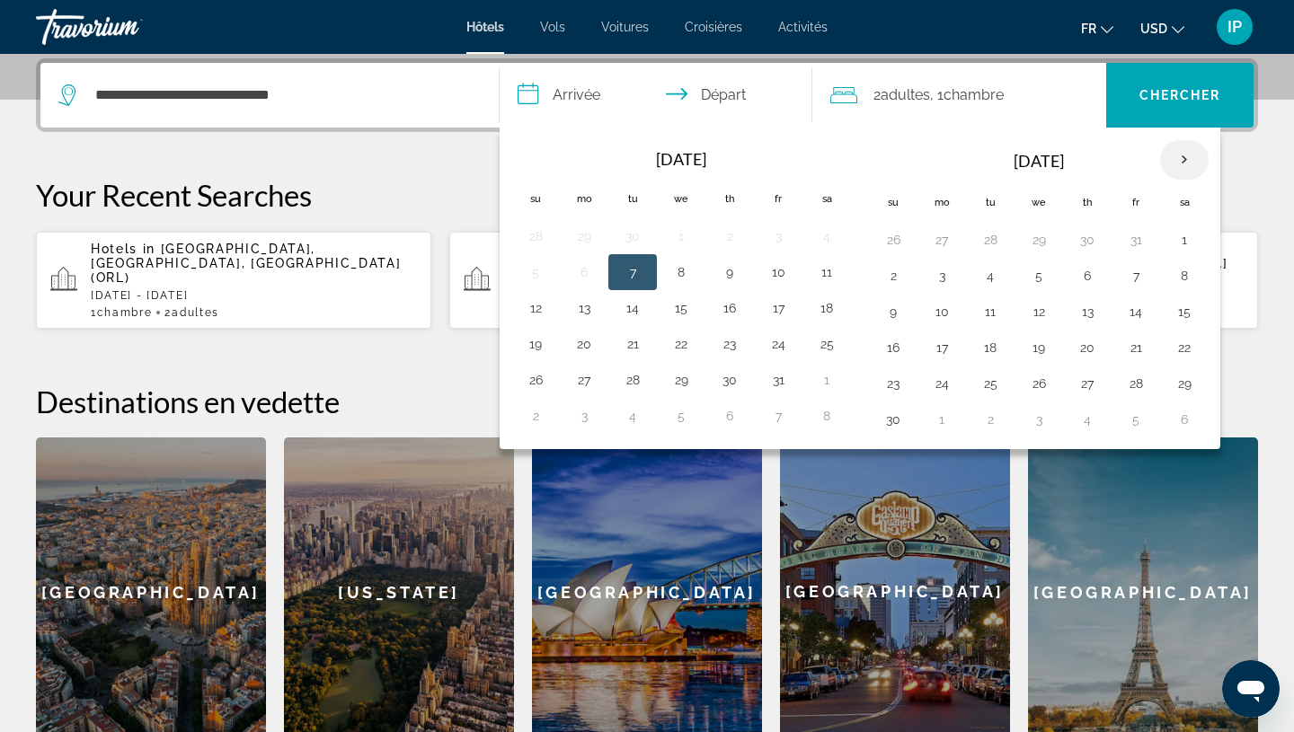
click at [672, 159] on th "Next month" at bounding box center [1184, 160] width 49 height 40
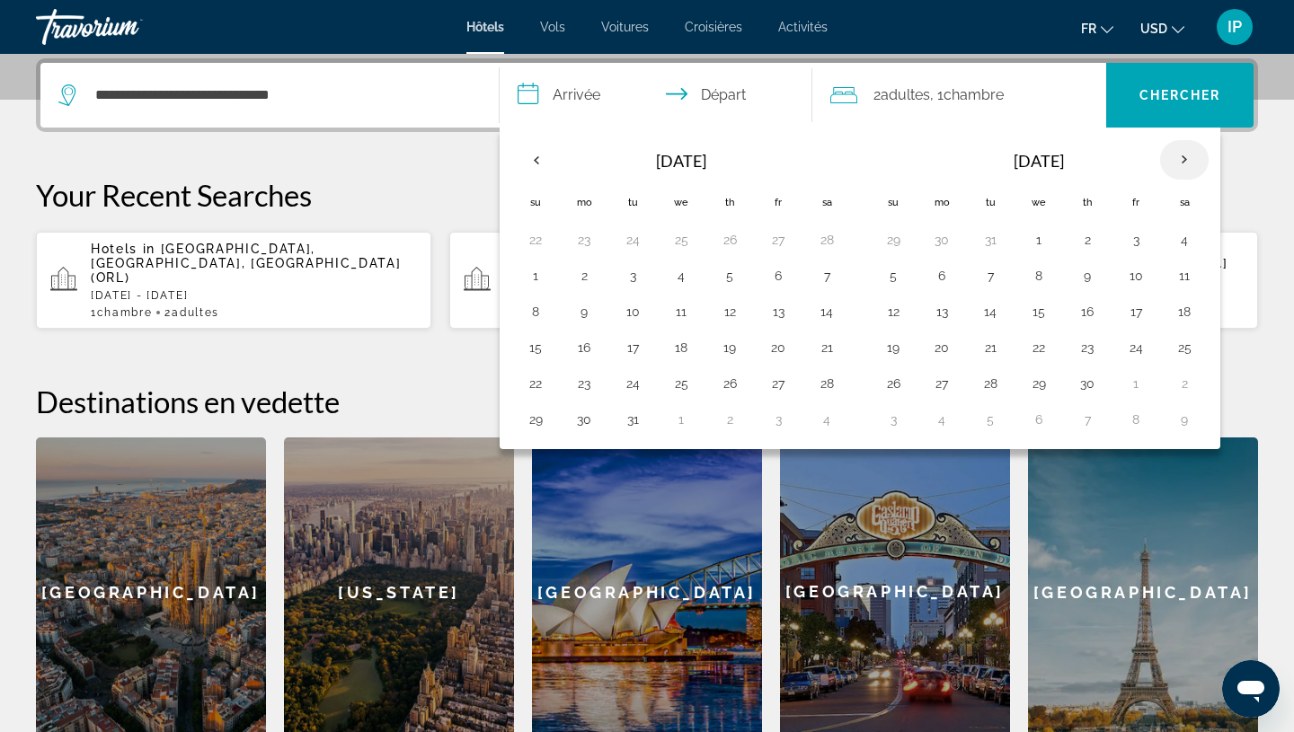
click at [672, 159] on th "Next month" at bounding box center [1184, 160] width 49 height 40
click at [672, 350] on button "22" at bounding box center [1039, 347] width 29 height 25
click at [672, 356] on button "25" at bounding box center [1184, 347] width 29 height 25
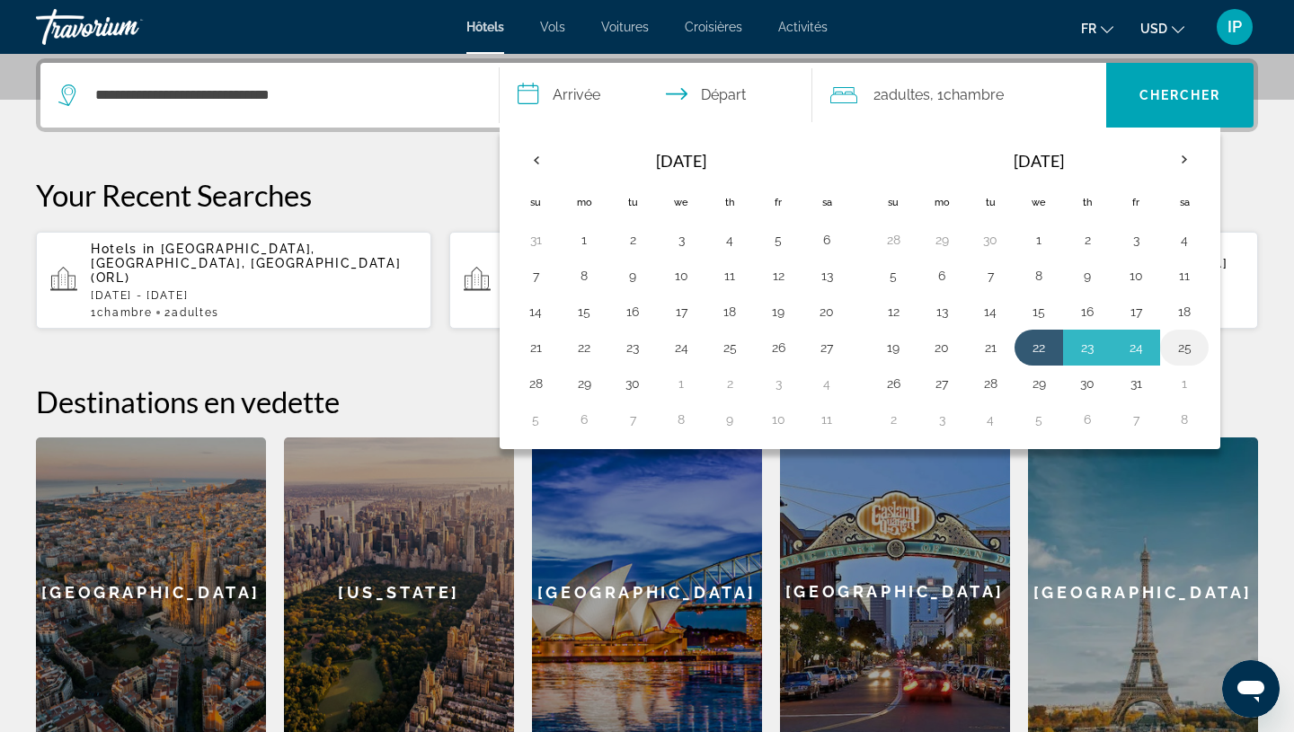
type input "**********"
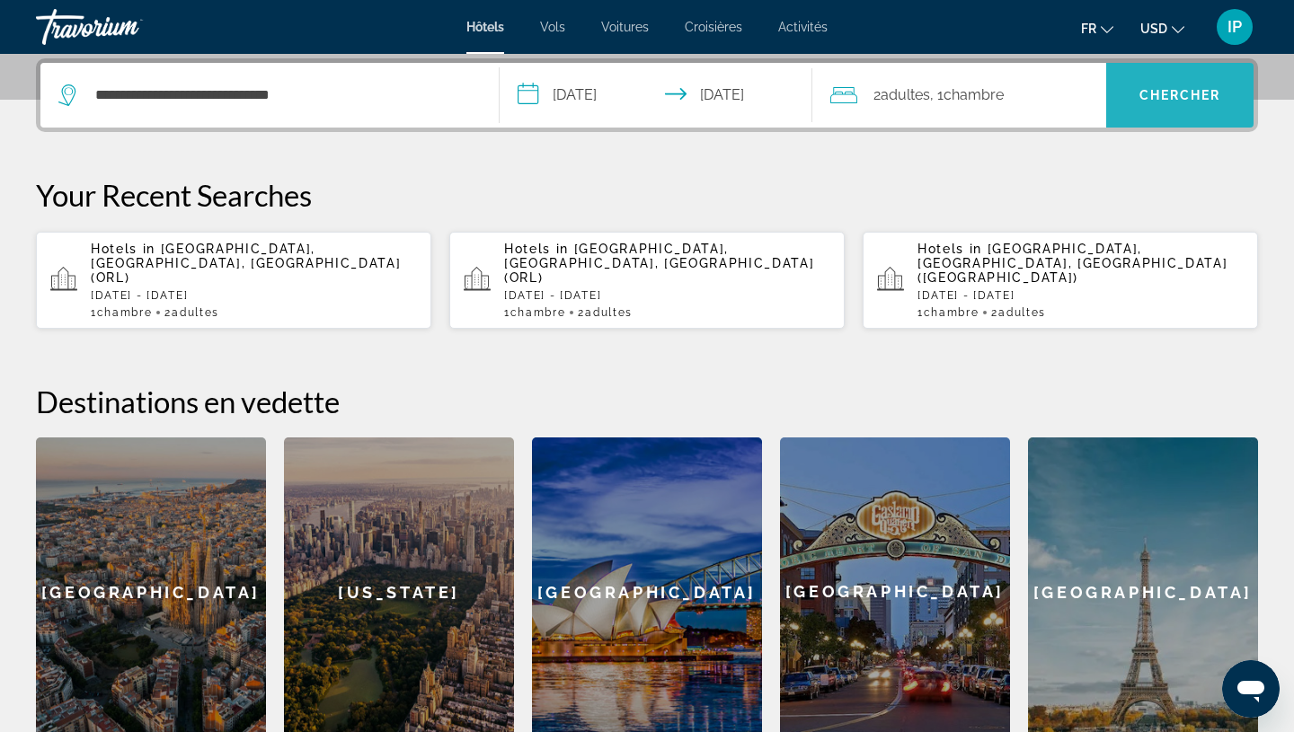
click at [672, 86] on span "Search" at bounding box center [1179, 95] width 147 height 43
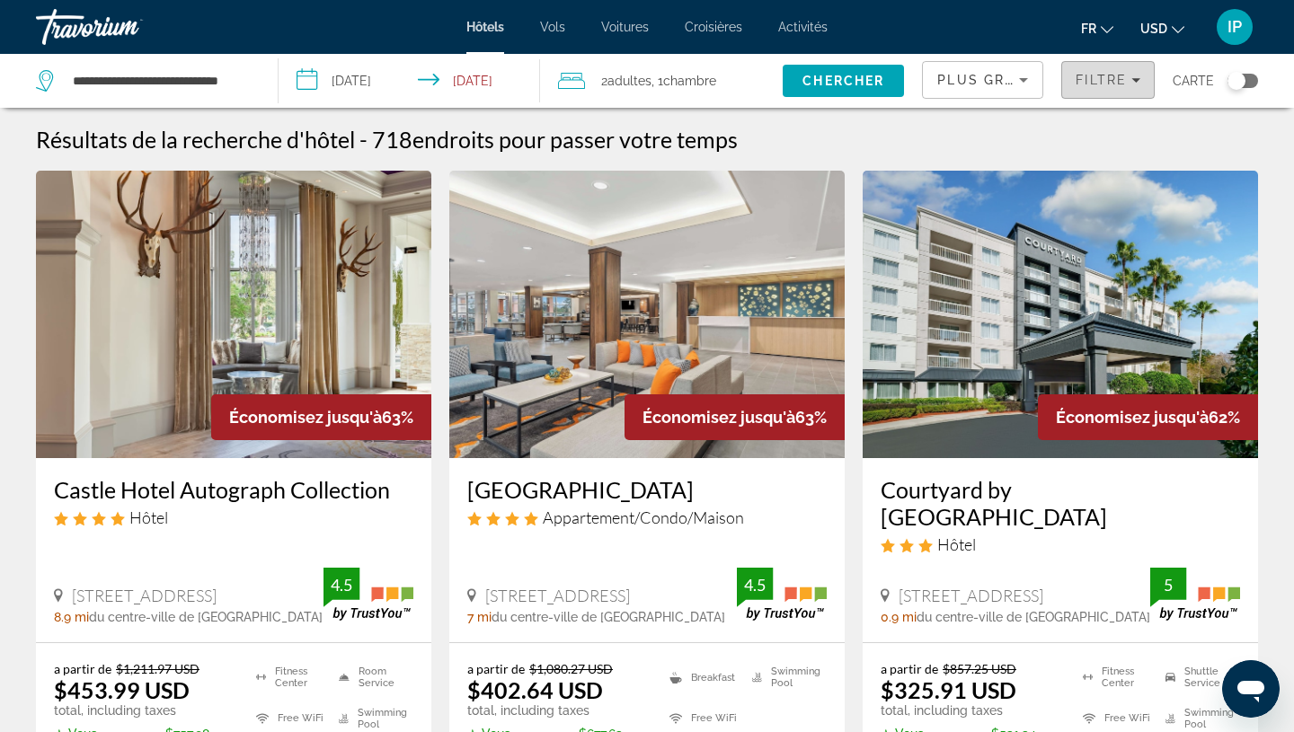
click at [672, 84] on icon "Filters" at bounding box center [1136, 79] width 9 height 9
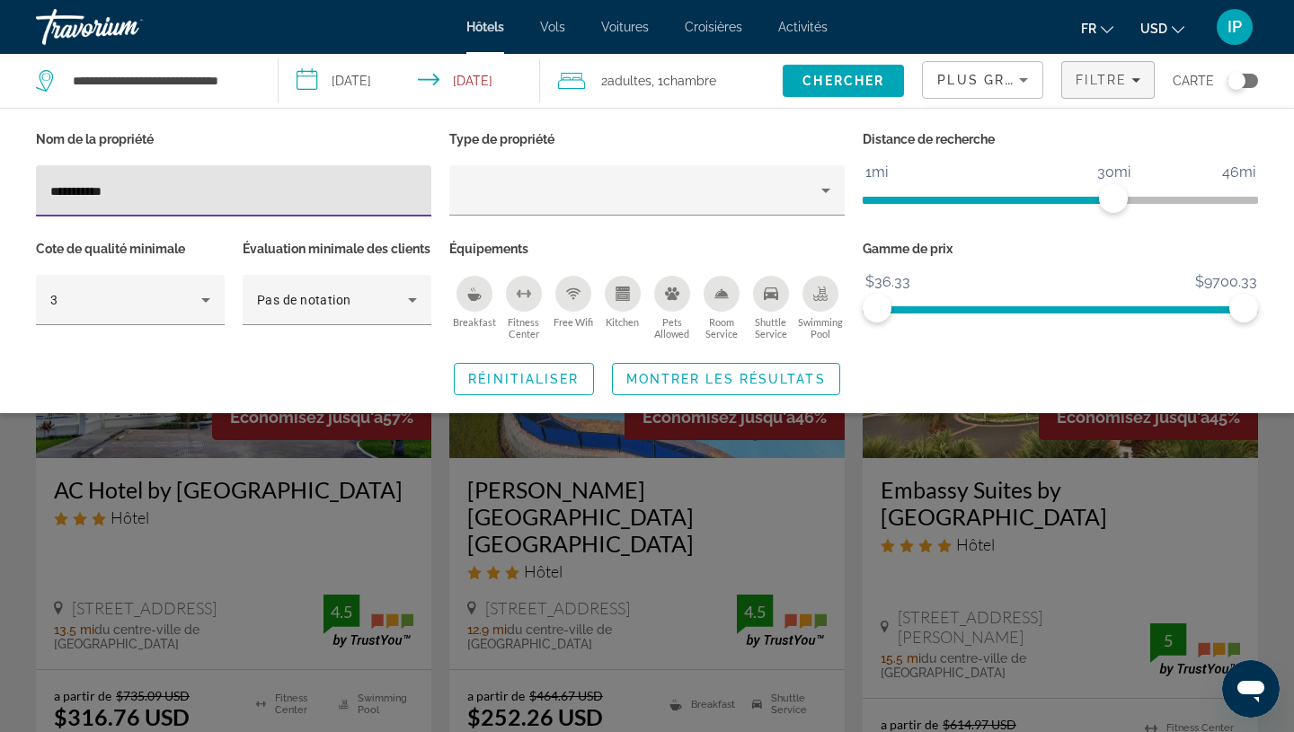
type input "**********"
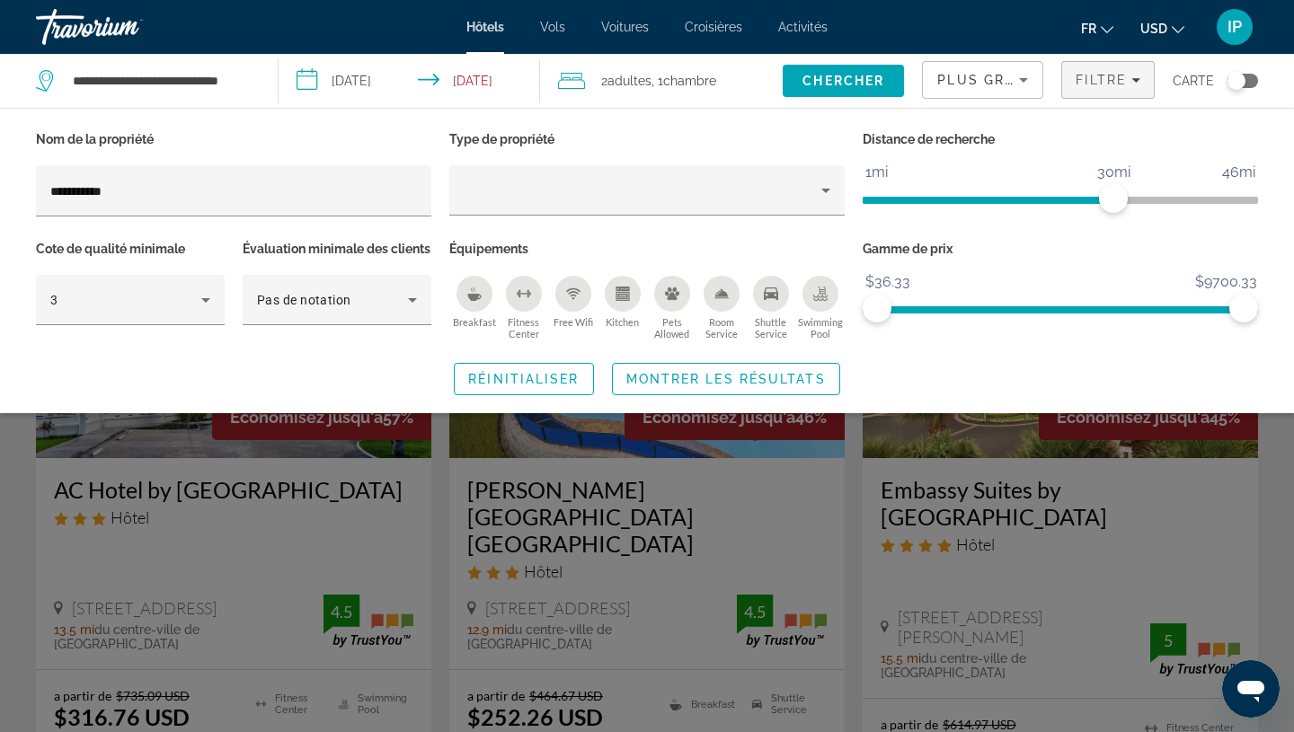
click at [668, 537] on div "Search widget" at bounding box center [647, 501] width 1294 height 463
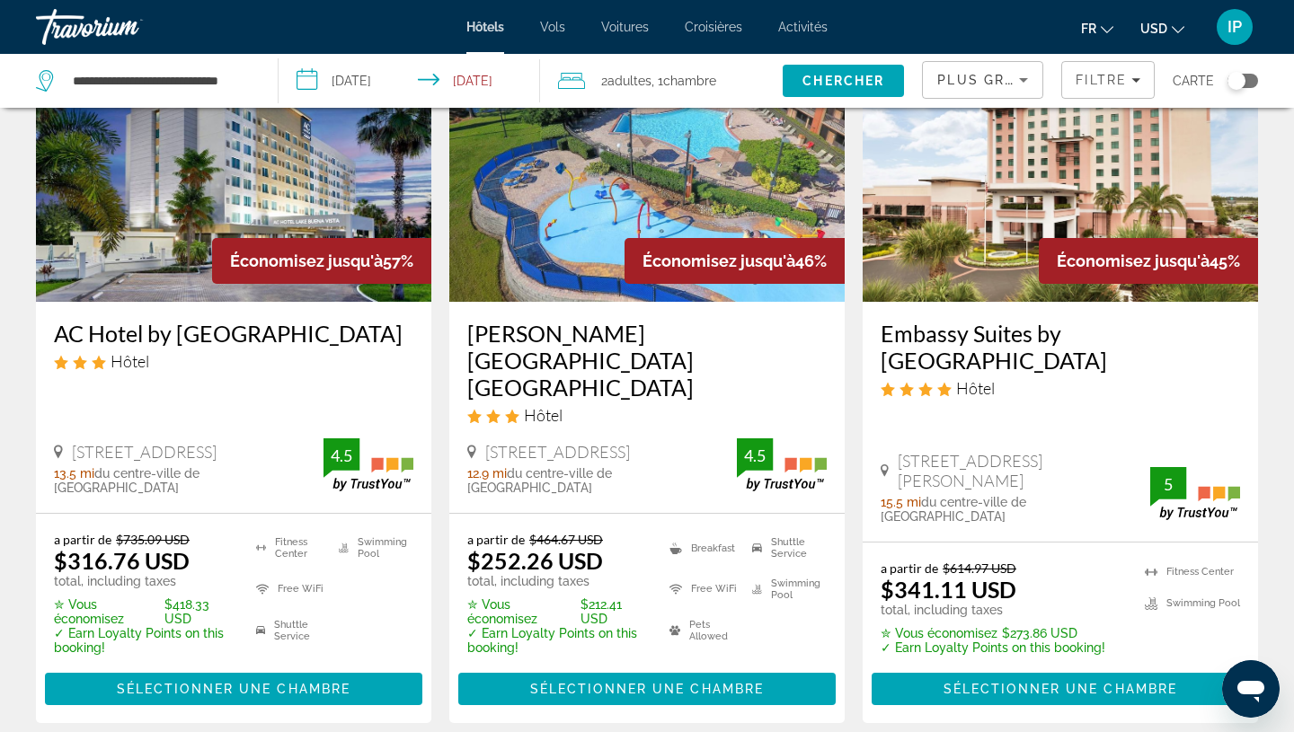
scroll to position [158, 0]
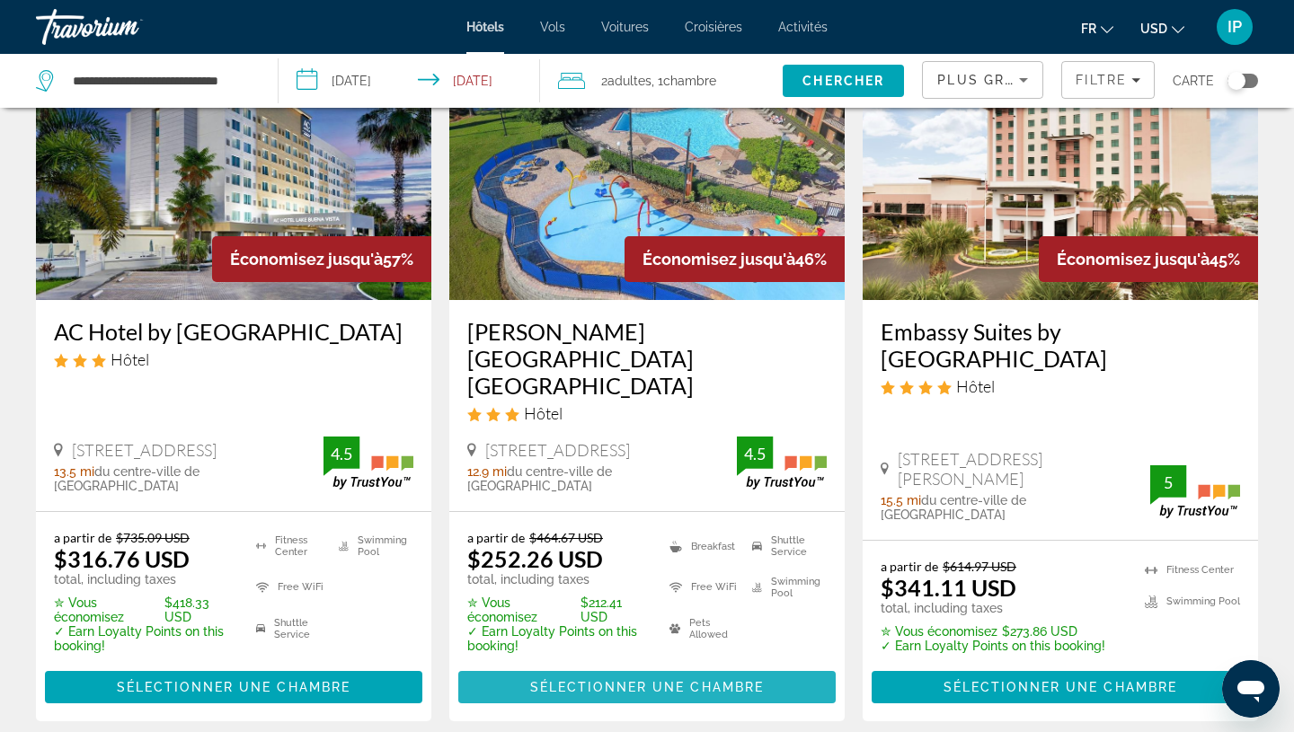
click at [672, 607] on span "Sélectionner une chambre" at bounding box center [647, 687] width 234 height 14
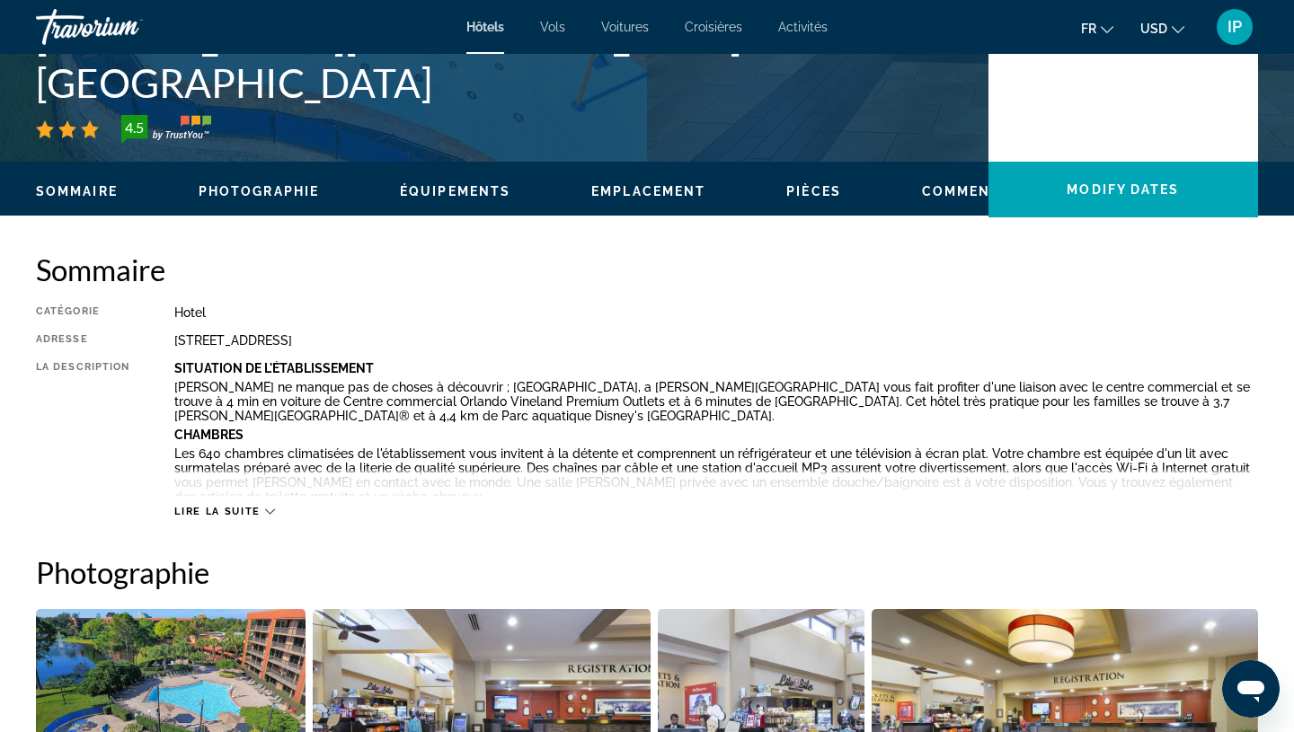
scroll to position [434, 0]
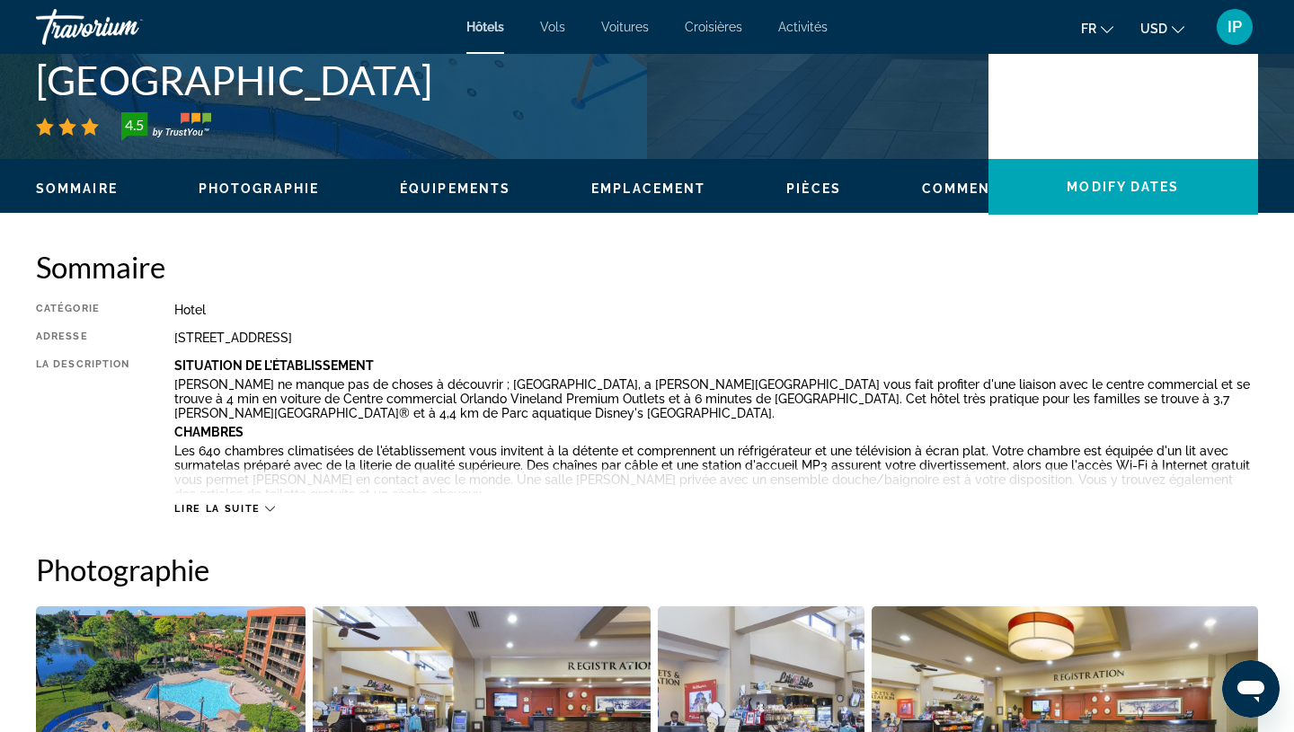
click at [257, 504] on span "Lire la suite" at bounding box center [216, 509] width 85 height 12
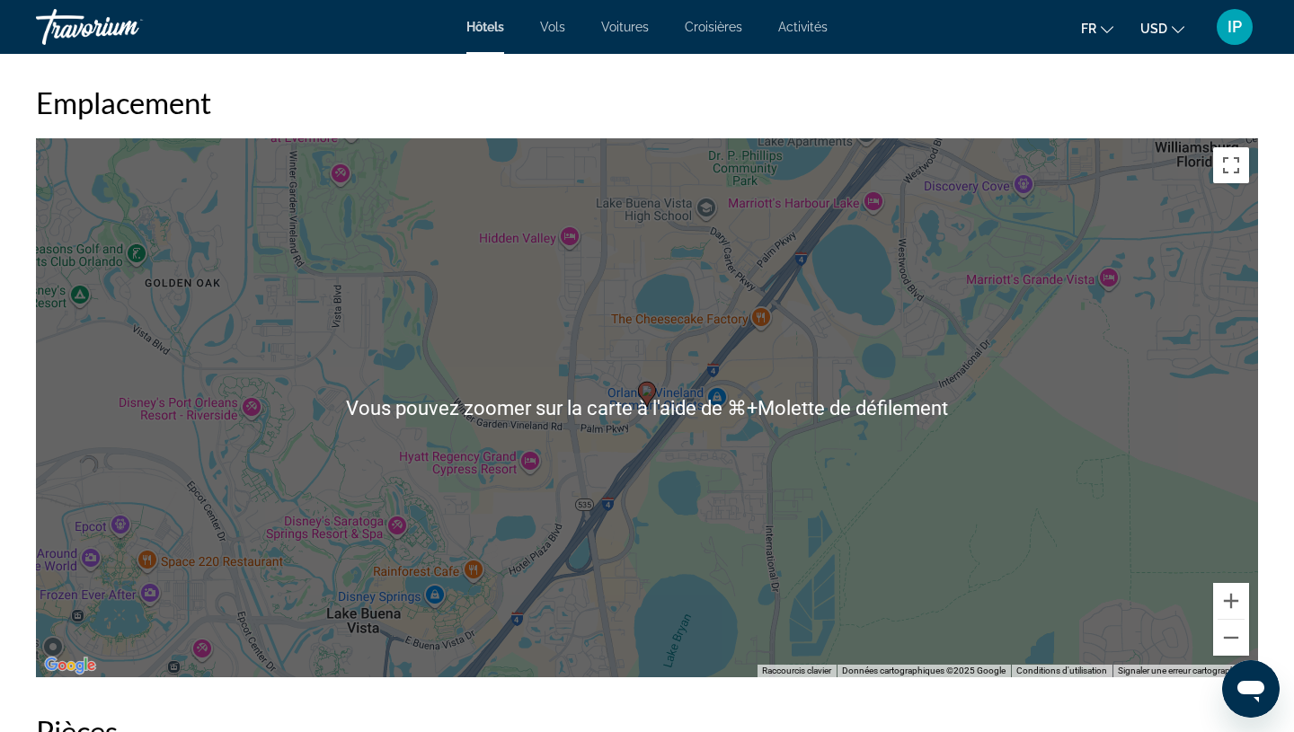
scroll to position [1878, 0]
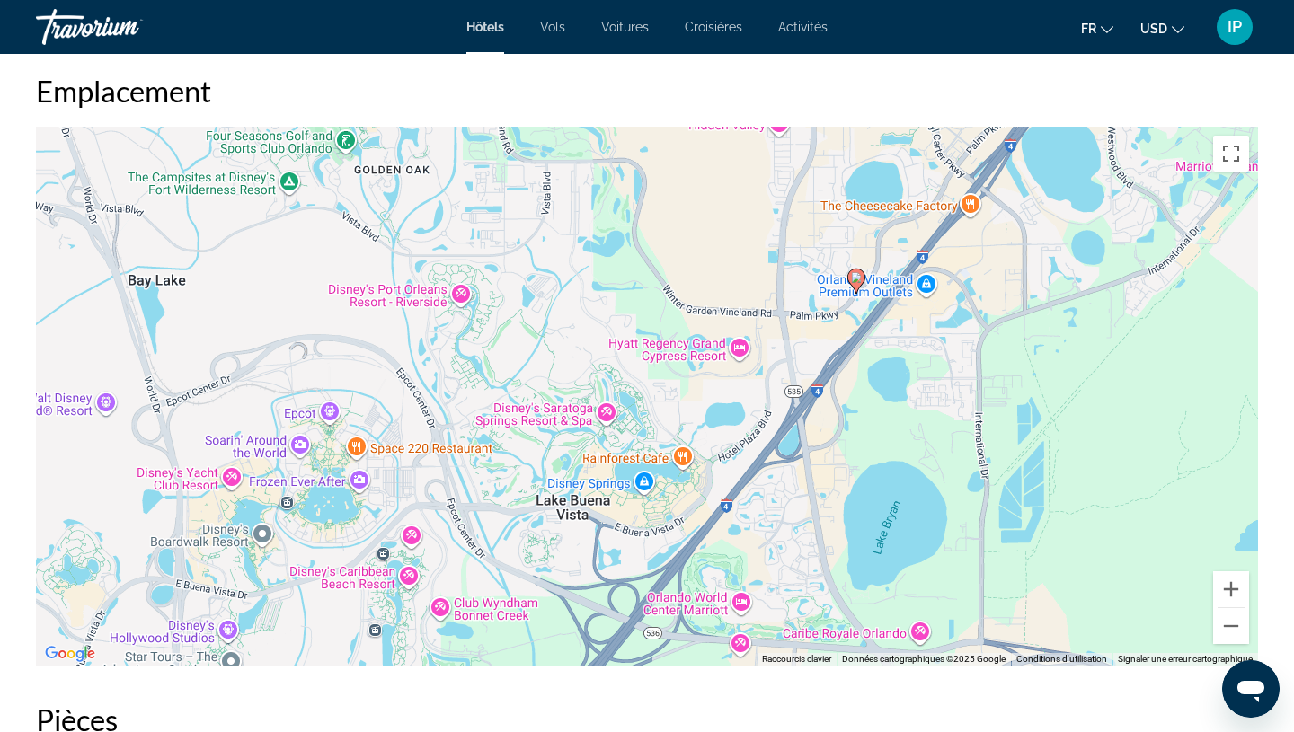
drag, startPoint x: 182, startPoint y: 607, endPoint x: 400, endPoint y: 505, distance: 240.0
click at [400, 505] on div "Pour activer le glissement avec le clavier, appuyez sur Alt+Entrée. Une fois ce…" at bounding box center [647, 396] width 1222 height 539
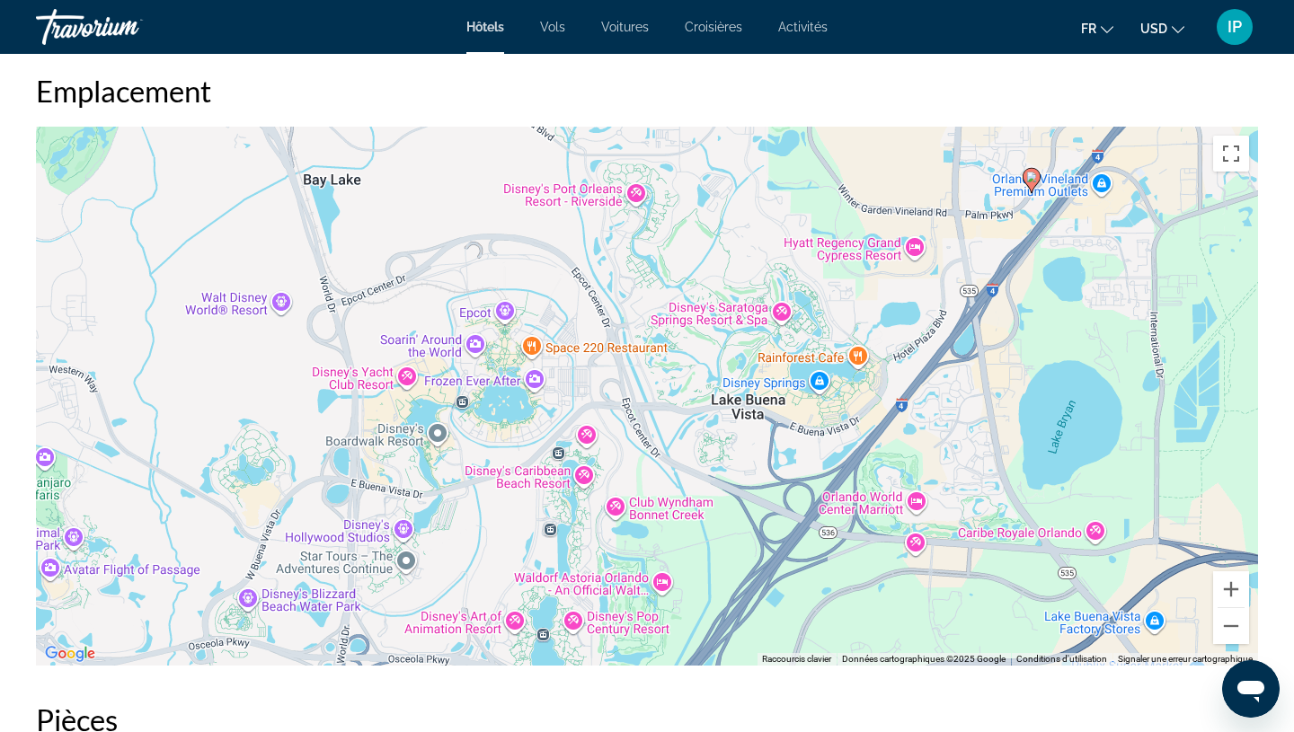
drag, startPoint x: 663, startPoint y: 458, endPoint x: 858, endPoint y: 322, distance: 238.1
click at [672, 322] on div "Pour activer le glissement avec le clavier, appuyez sur Alt+Entrée. Une fois ce…" at bounding box center [647, 396] width 1222 height 539
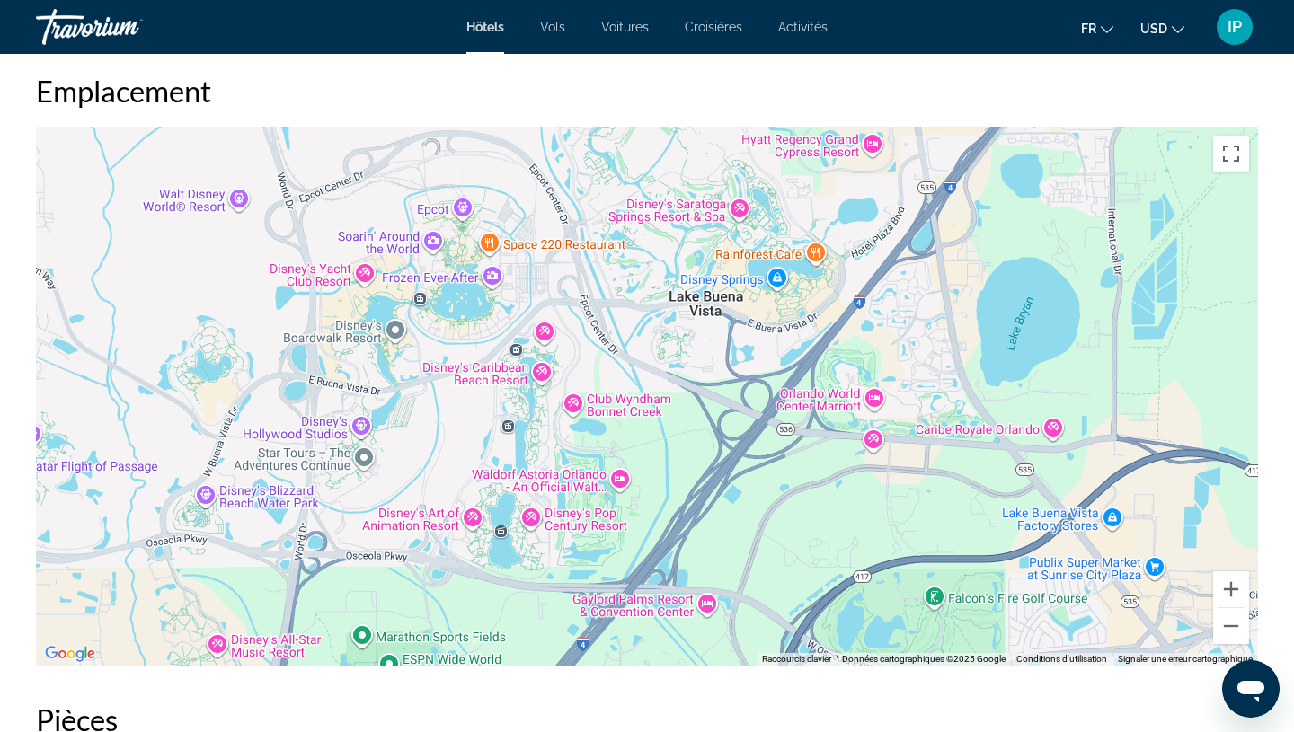
drag, startPoint x: 508, startPoint y: 538, endPoint x: 458, endPoint y: 405, distance: 141.9
click at [458, 405] on div "Pour activer le glissement avec le clavier, appuyez sur Alt+Entrée. Une fois ce…" at bounding box center [647, 396] width 1222 height 539
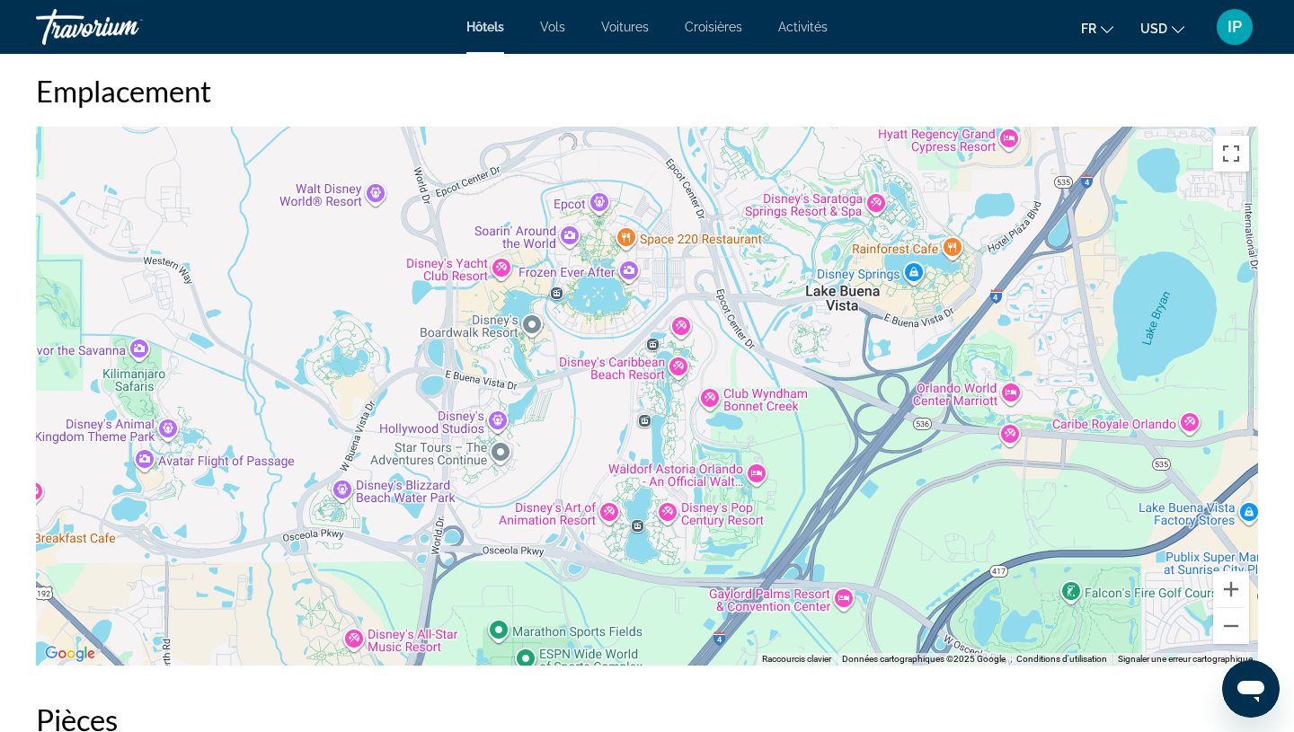
drag, startPoint x: 494, startPoint y: 405, endPoint x: 635, endPoint y: 467, distance: 153.3
click at [635, 467] on div "Pour activer le glissement avec le clavier, appuyez sur Alt+Entrée. Une fois ce…" at bounding box center [647, 396] width 1222 height 539
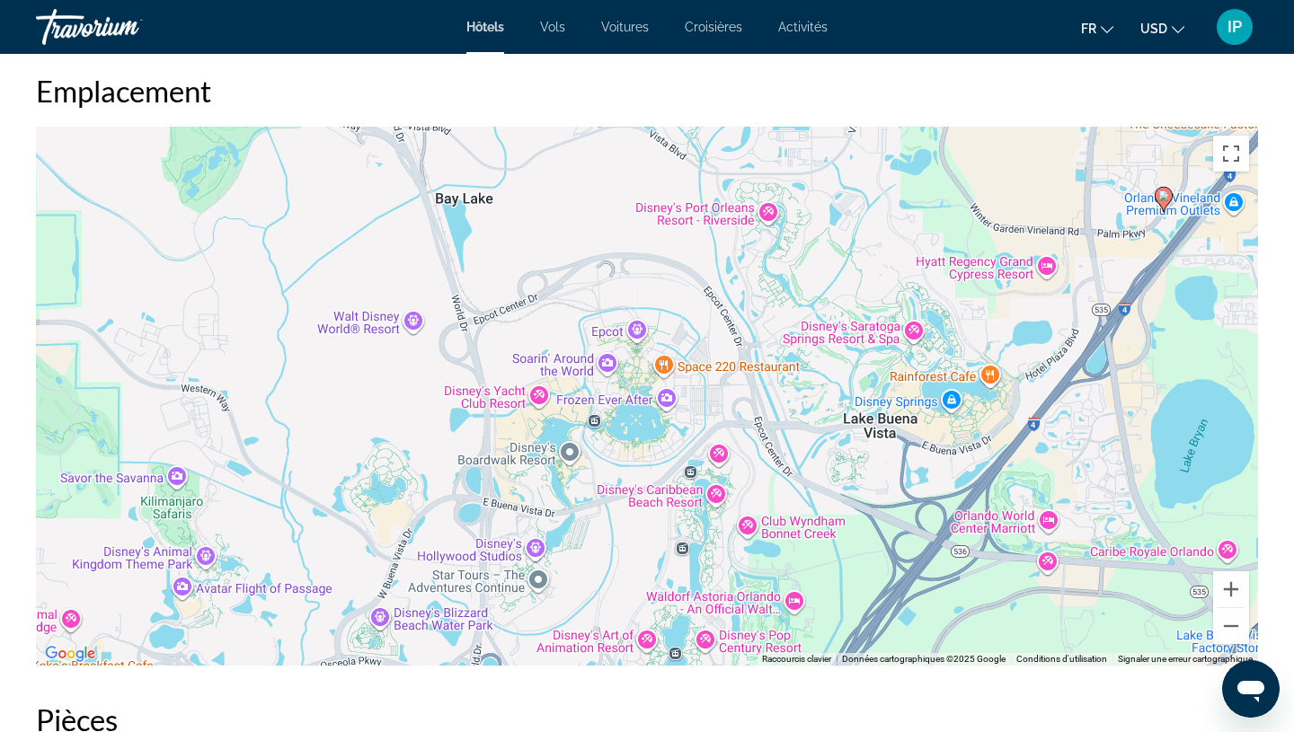
drag, startPoint x: 502, startPoint y: 448, endPoint x: 544, endPoint y: 575, distance: 134.4
click at [544, 575] on div "Pour activer le glissement avec le clavier, appuyez sur Alt+Entrée. Une fois ce…" at bounding box center [647, 396] width 1222 height 539
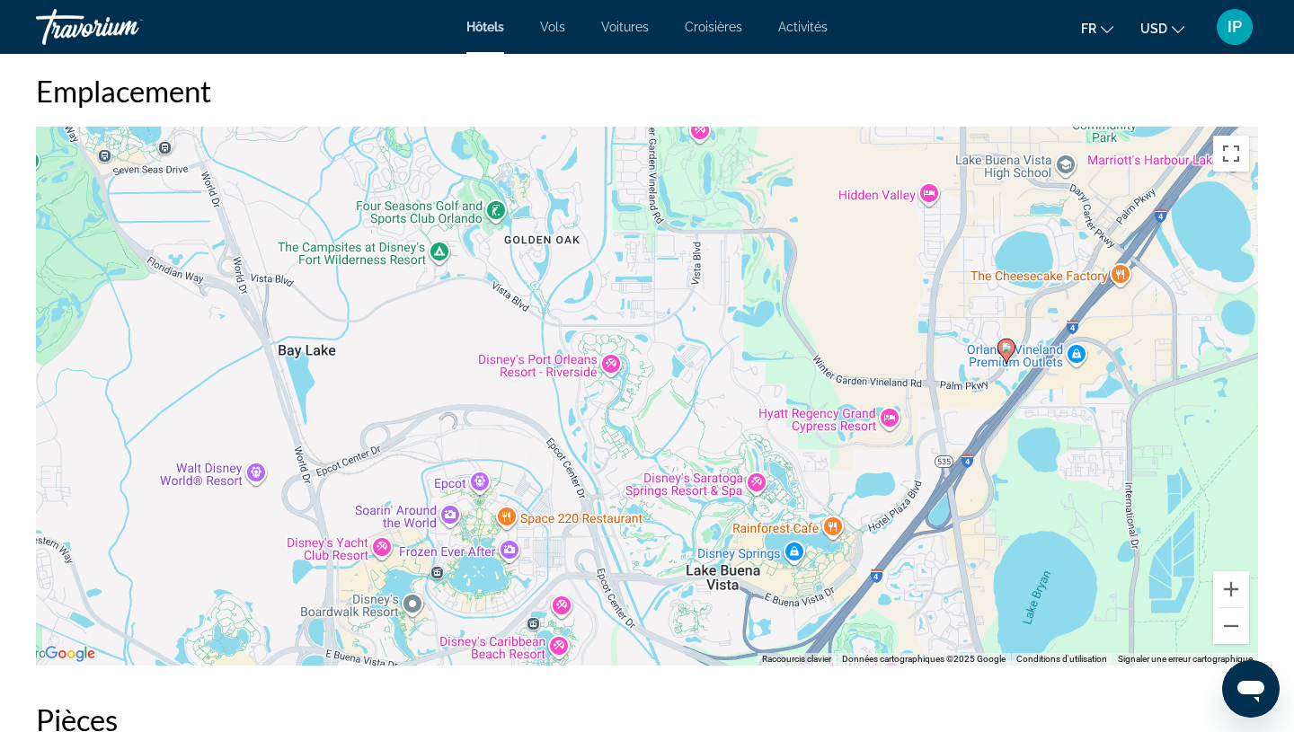
drag, startPoint x: 533, startPoint y: 306, endPoint x: 374, endPoint y: 458, distance: 220.6
click at [374, 458] on div "Pour activer le glissement avec le clavier, appuyez sur Alt+Entrée. Une fois ce…" at bounding box center [647, 396] width 1222 height 539
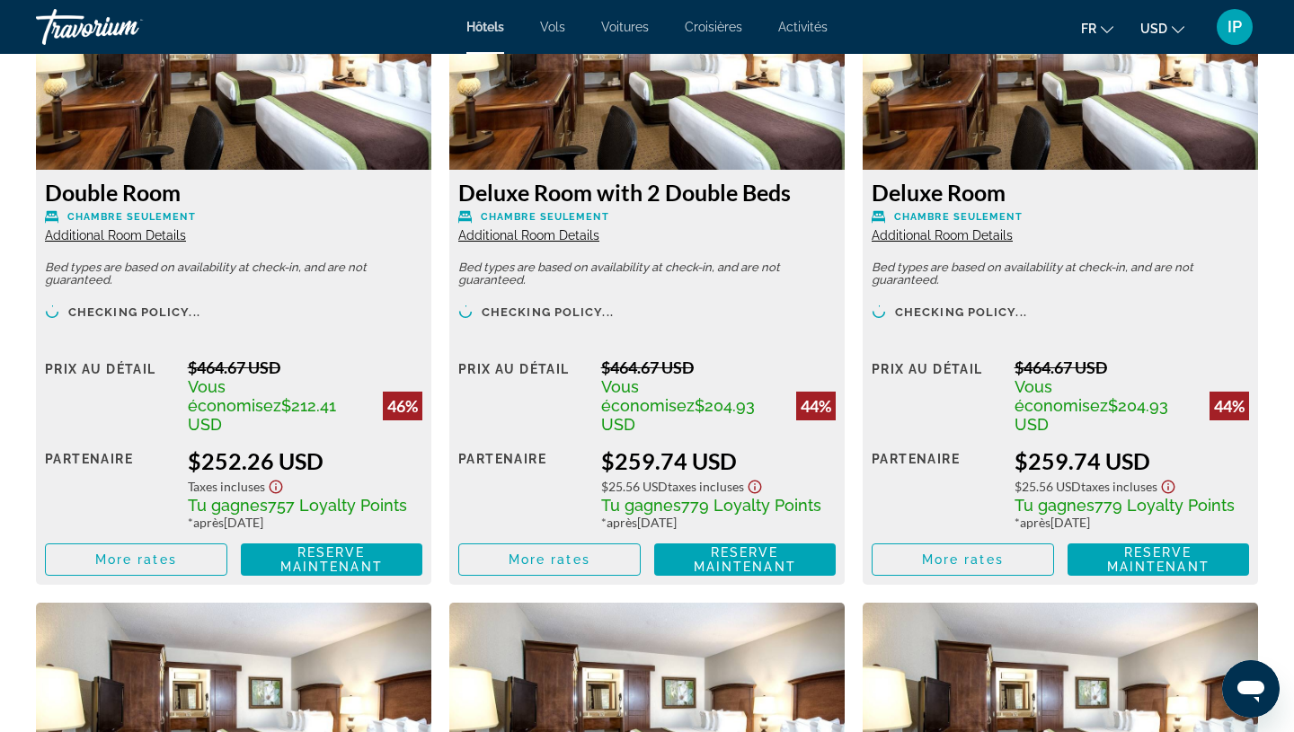
scroll to position [2799, 0]
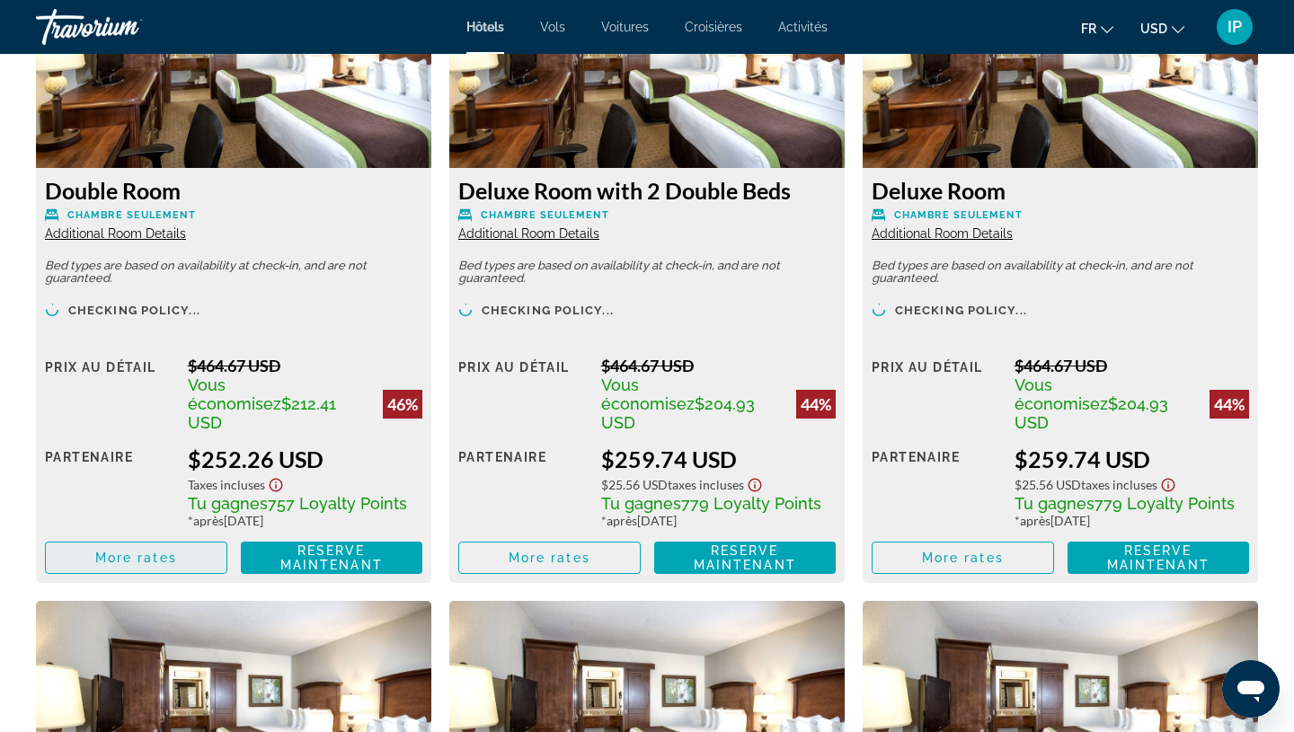
click at [168, 551] on span "More rates" at bounding box center [136, 558] width 82 height 14
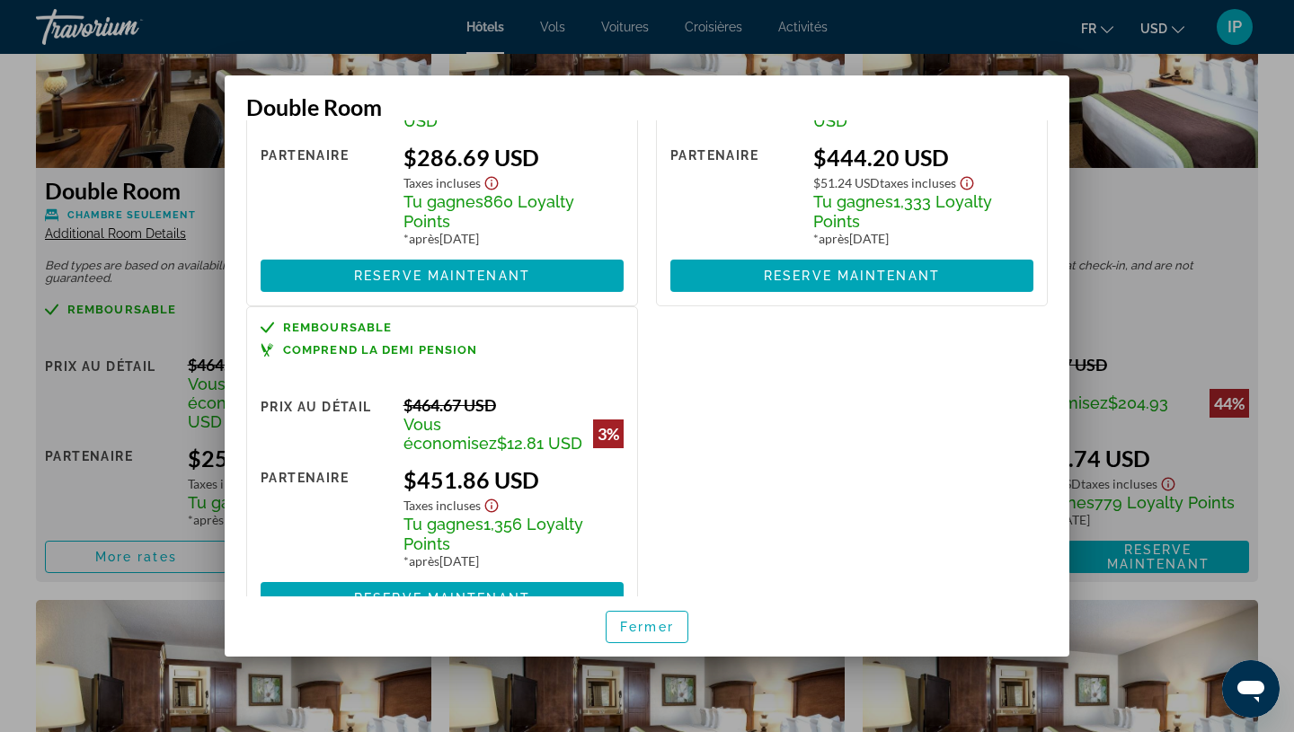
scroll to position [547, 0]
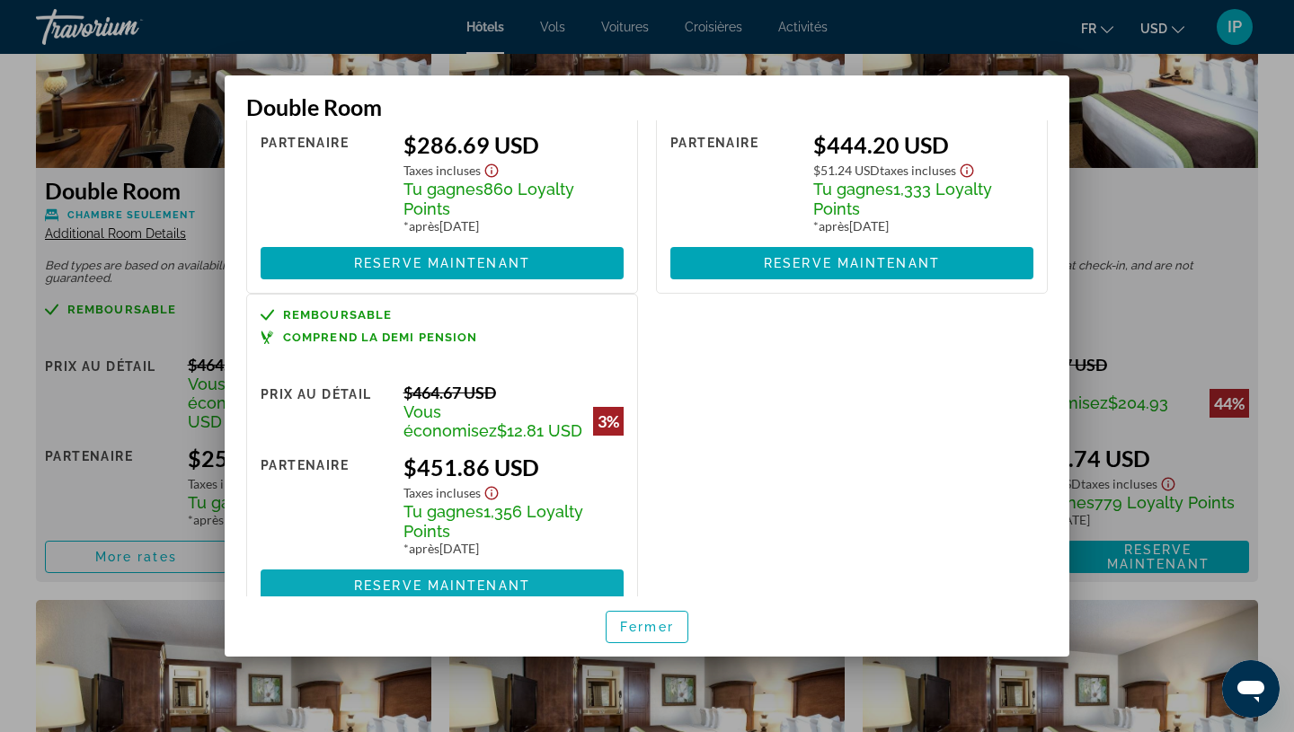
click at [449, 564] on span at bounding box center [442, 585] width 363 height 43
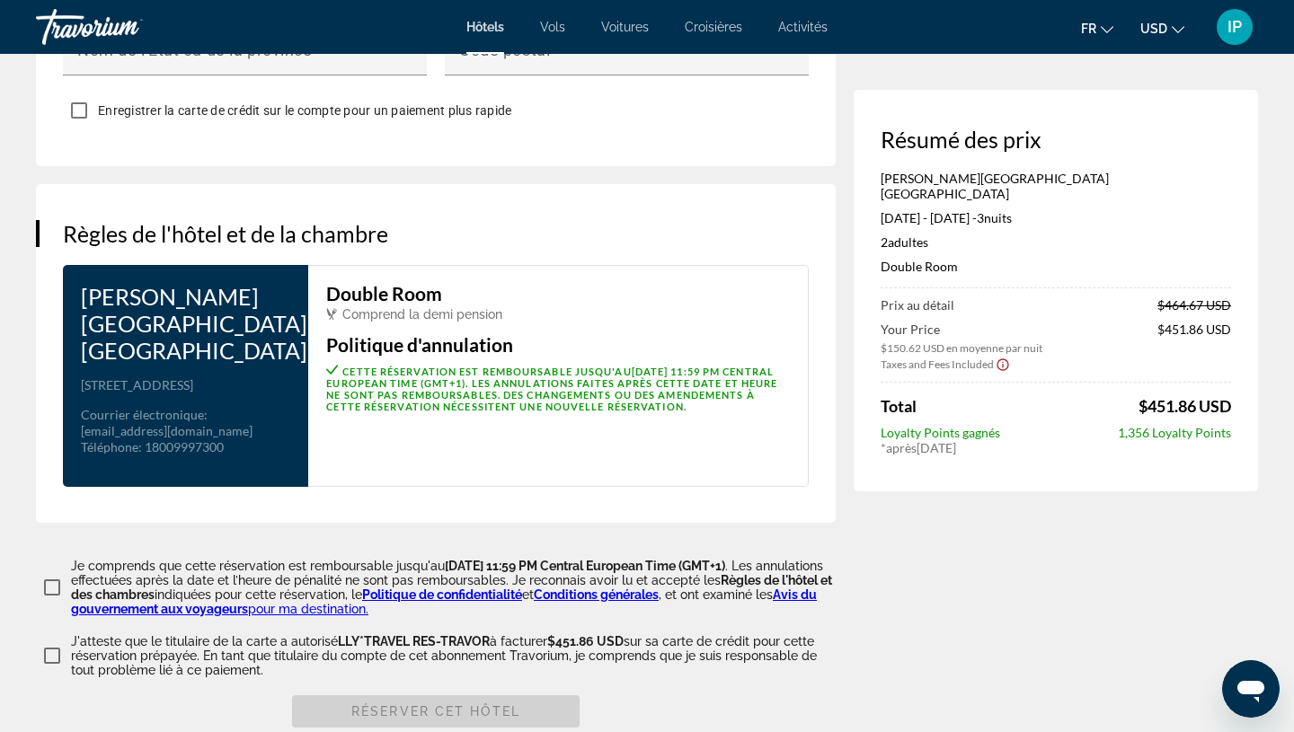
scroll to position [2190, 0]
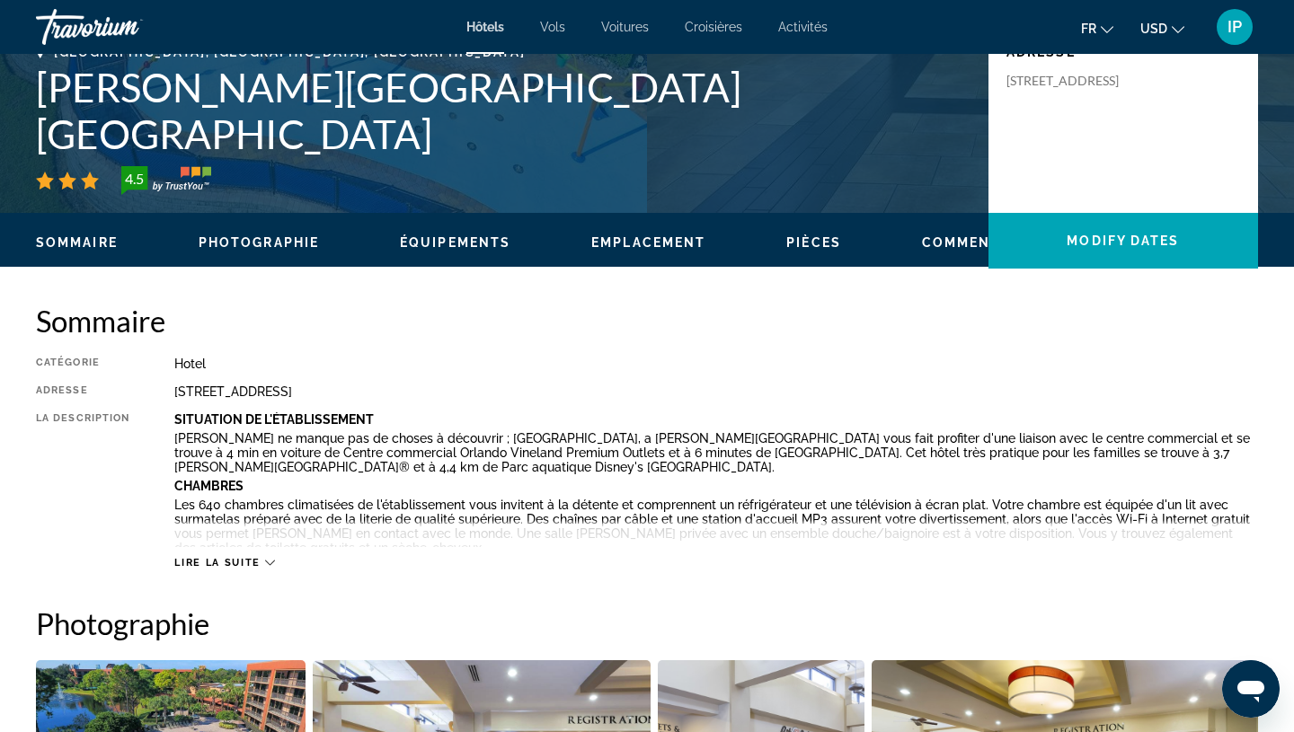
scroll to position [388, 0]
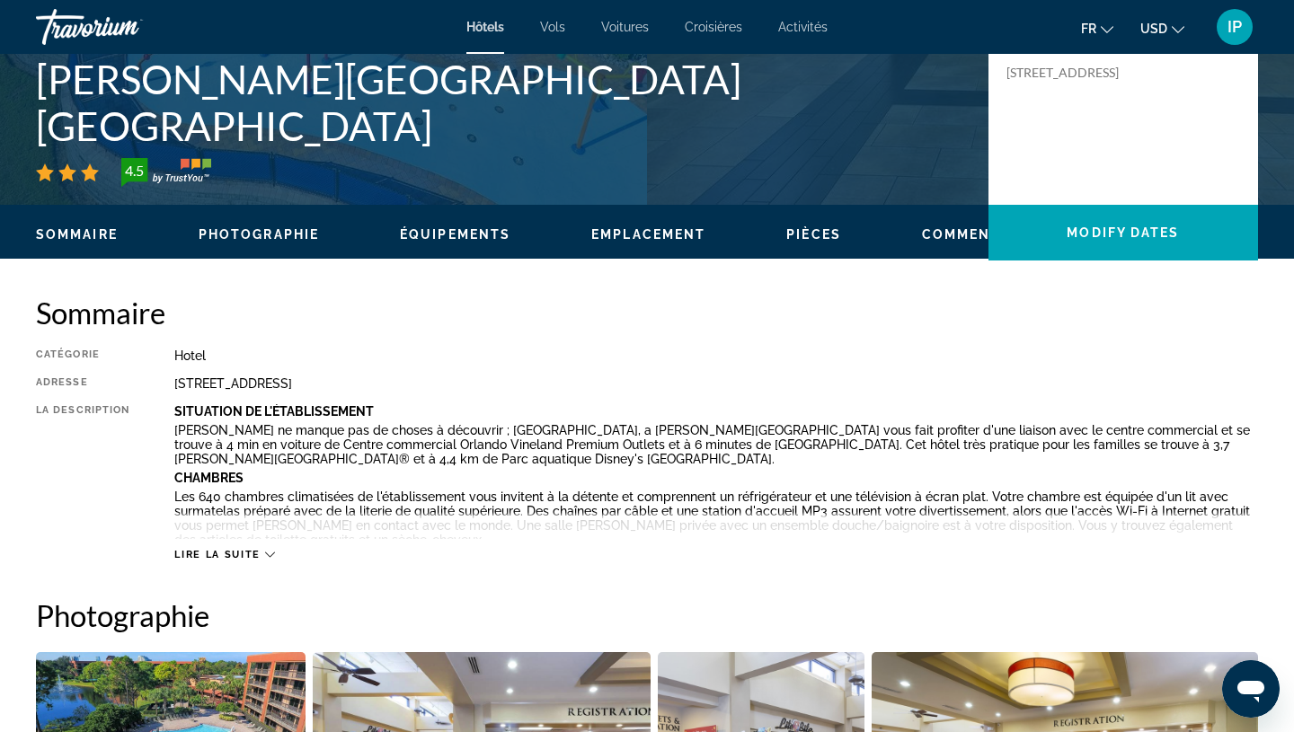
click at [240, 552] on span "Lire la suite" at bounding box center [216, 555] width 85 height 12
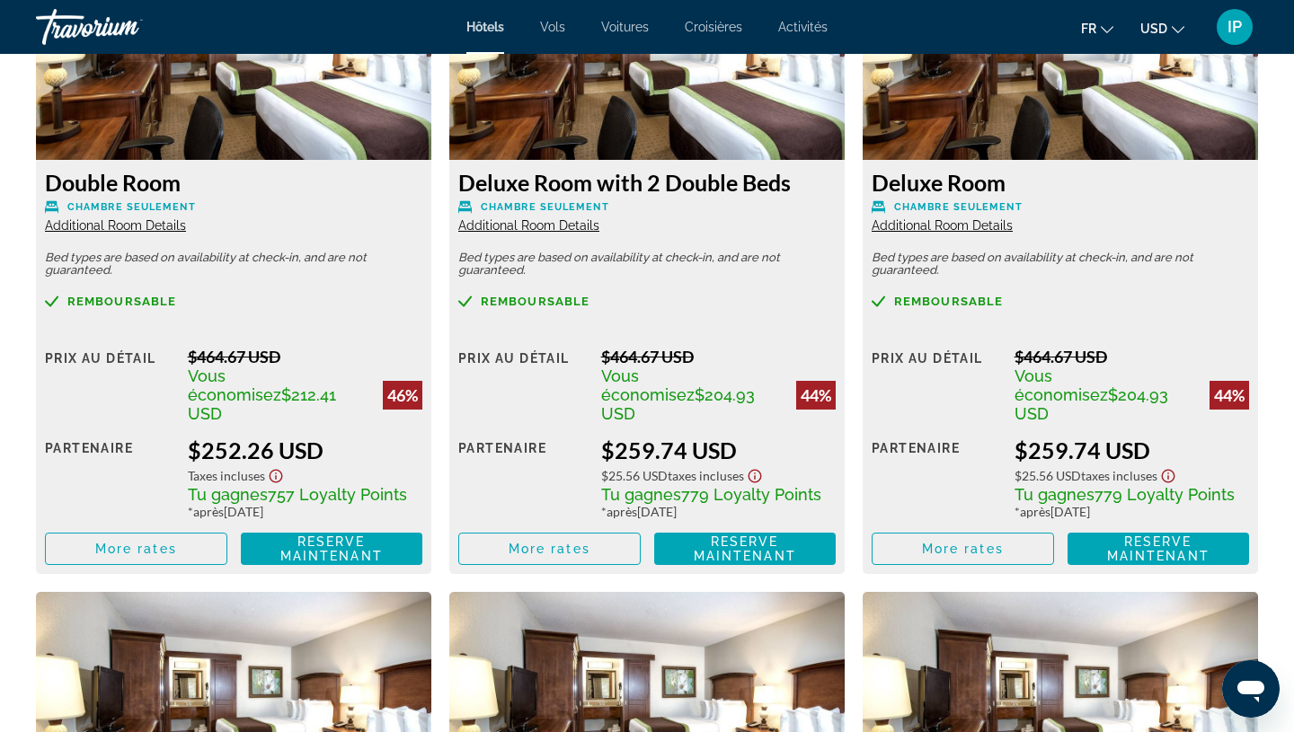
scroll to position [2804, 0]
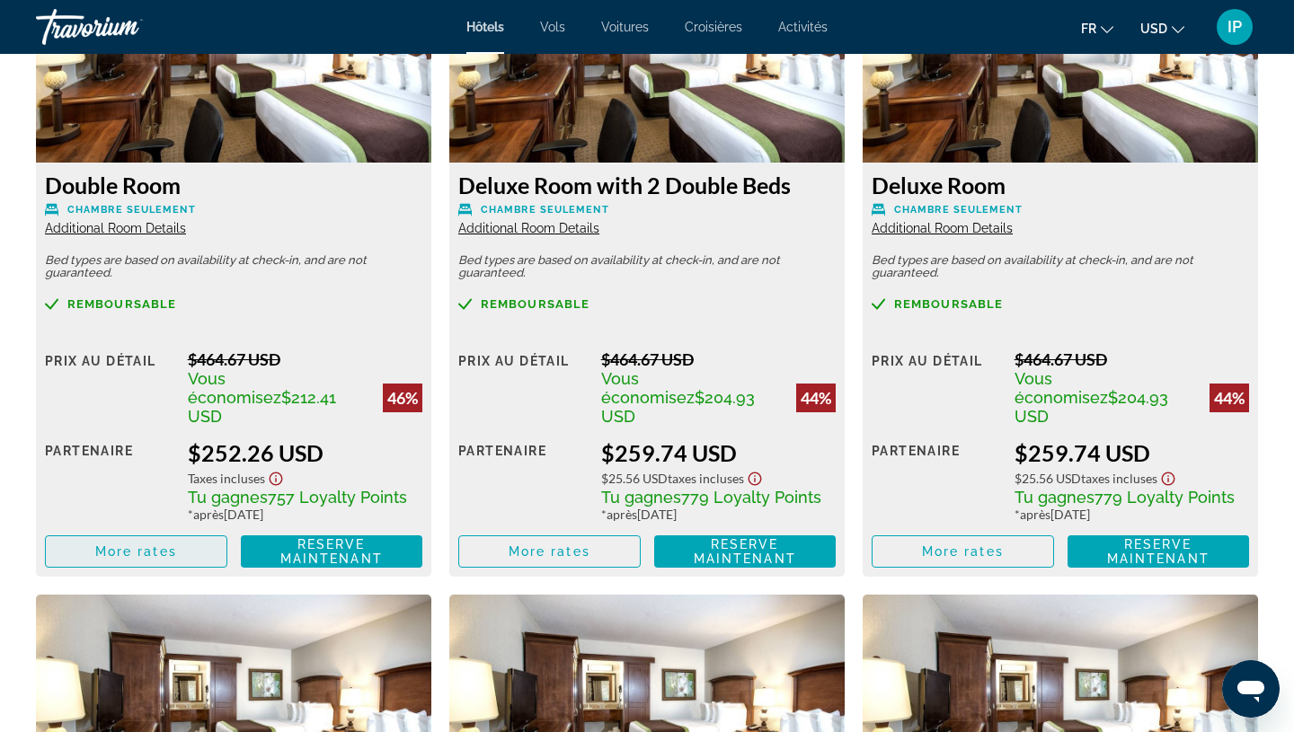
click at [166, 545] on span "More rates" at bounding box center [136, 552] width 82 height 14
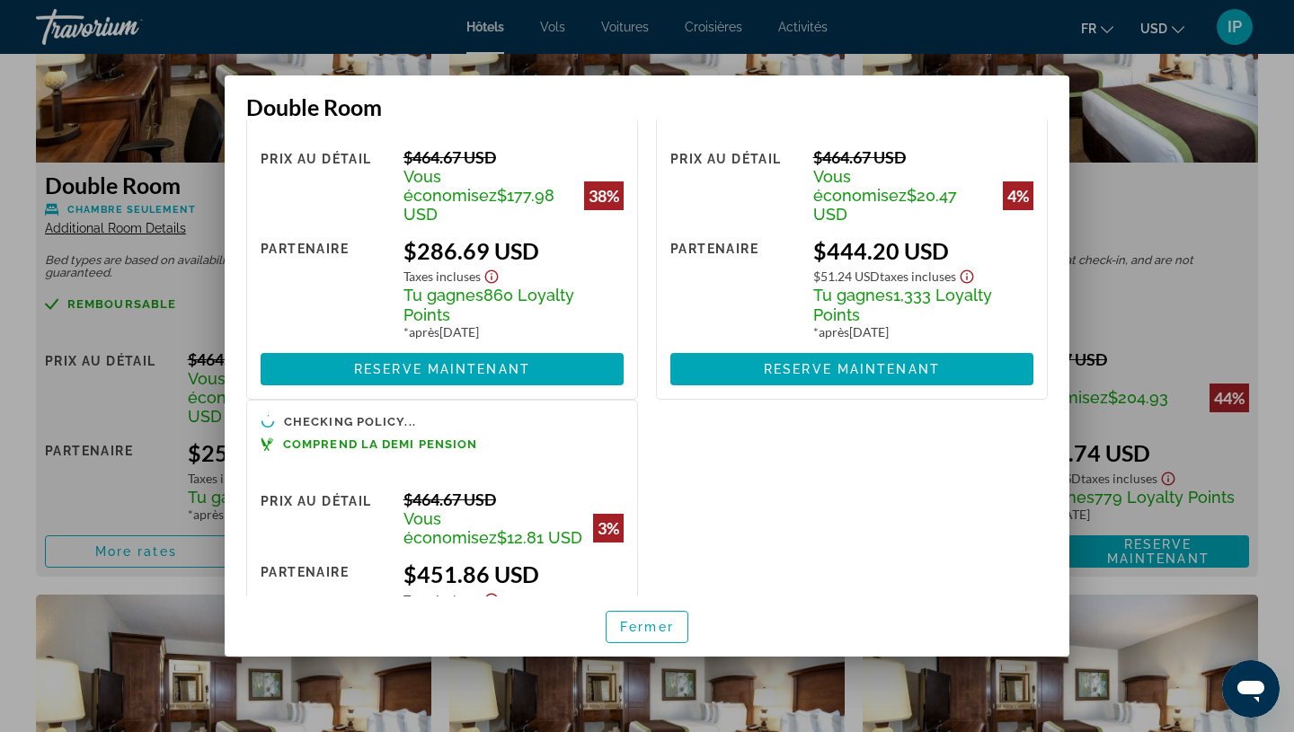
scroll to position [547, 0]
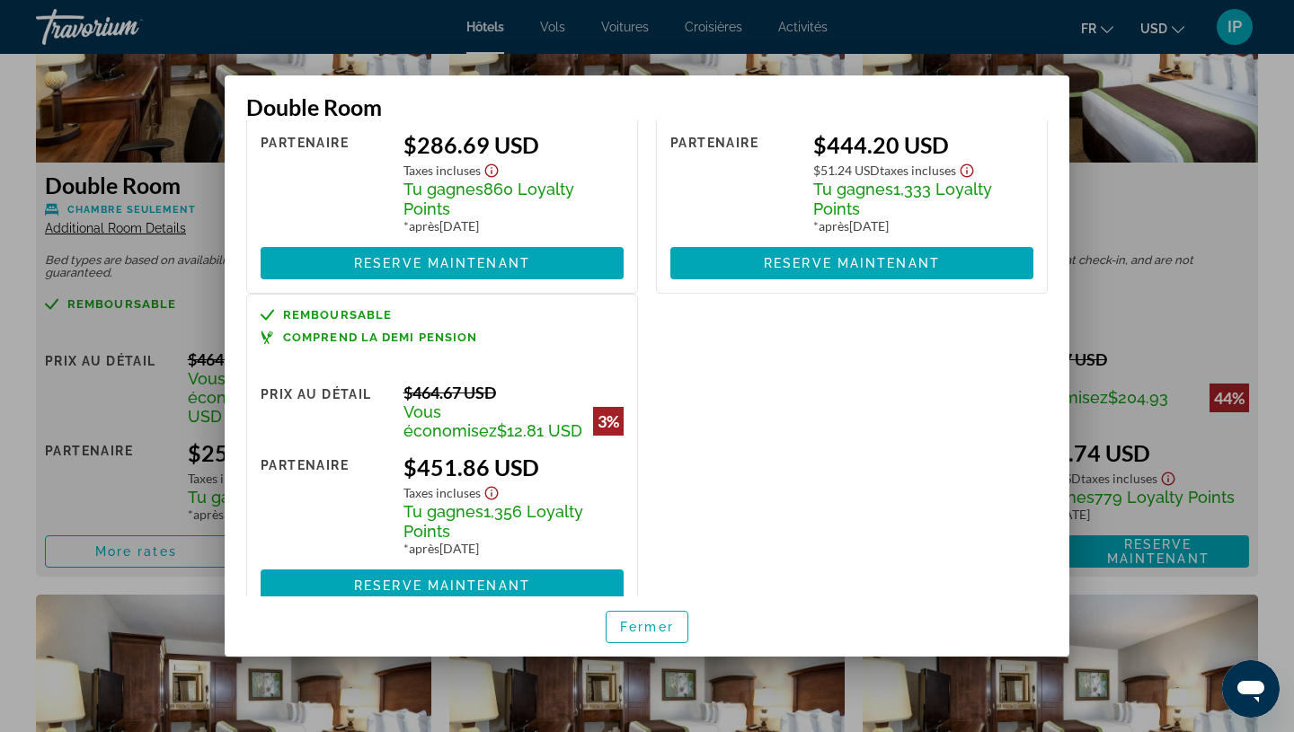
click at [672, 373] on div "Remboursable Chambre seulement Prix au détail $464.67 USD Vous économisez $212.…" at bounding box center [647, 103] width 820 height 1025
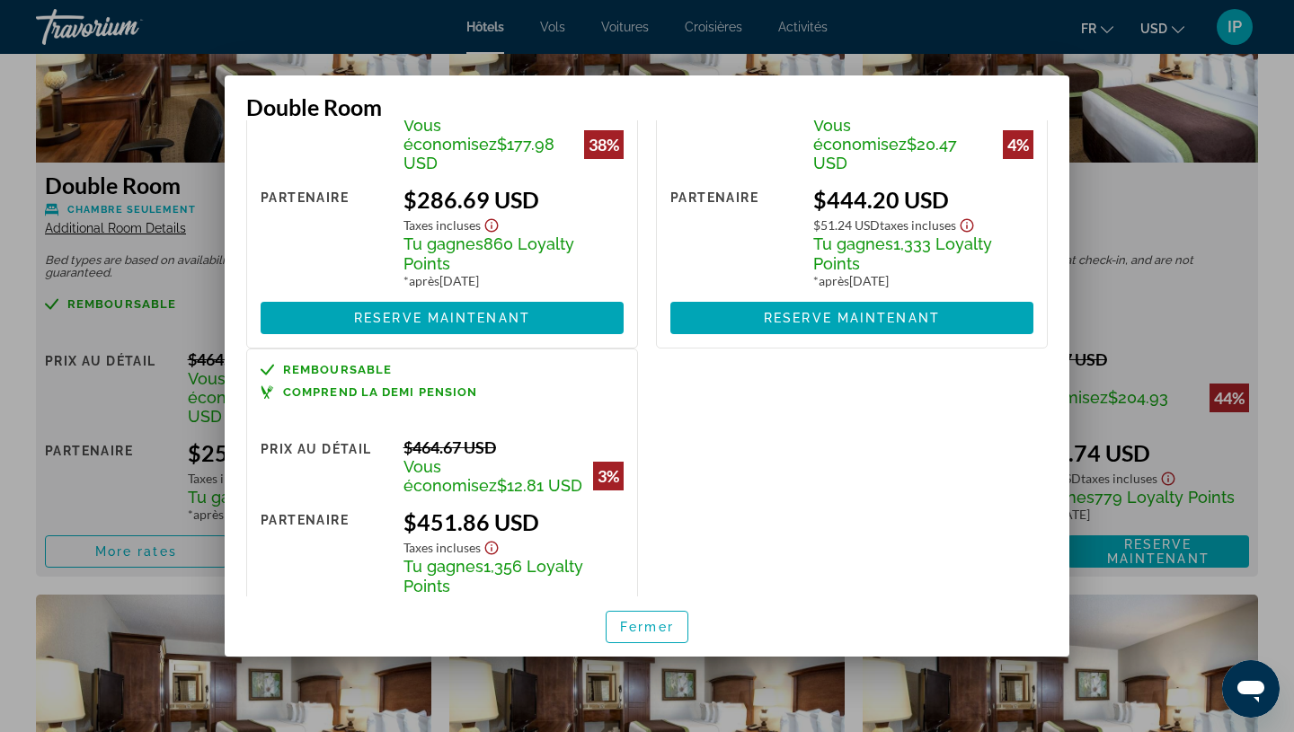
click at [672, 261] on div at bounding box center [647, 366] width 1294 height 732
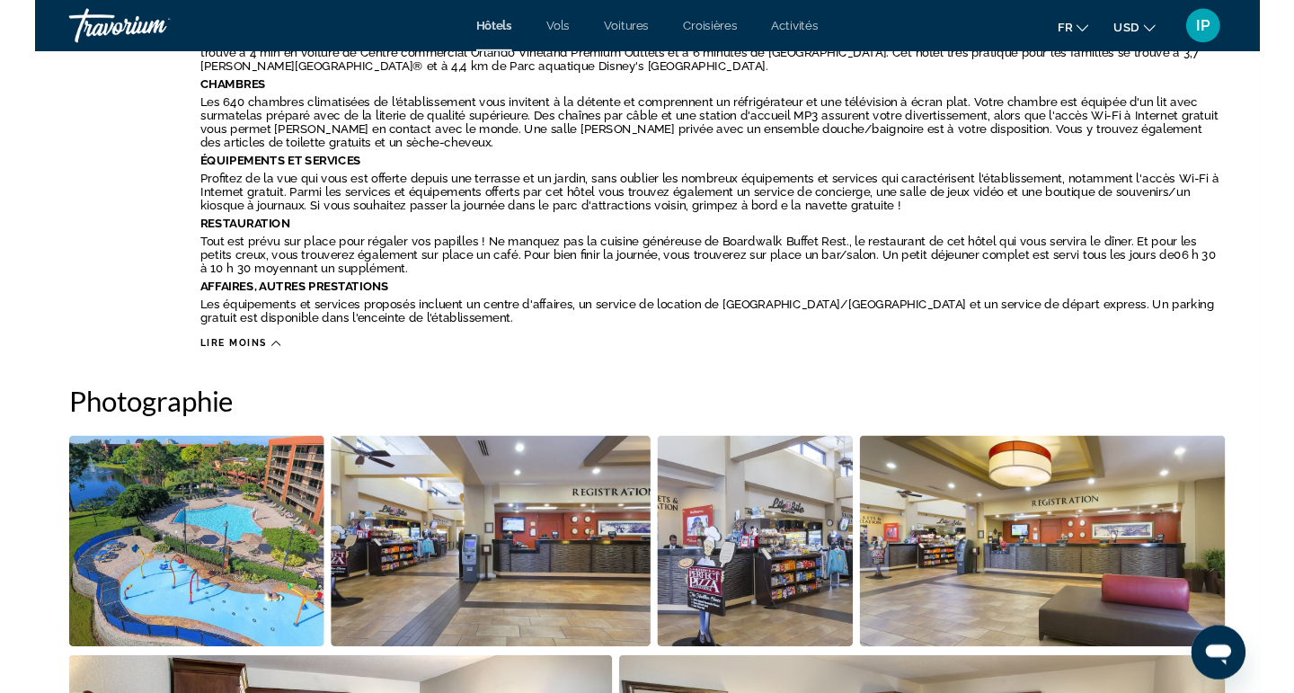
scroll to position [0, 0]
